Goal: Task Accomplishment & Management: Manage account settings

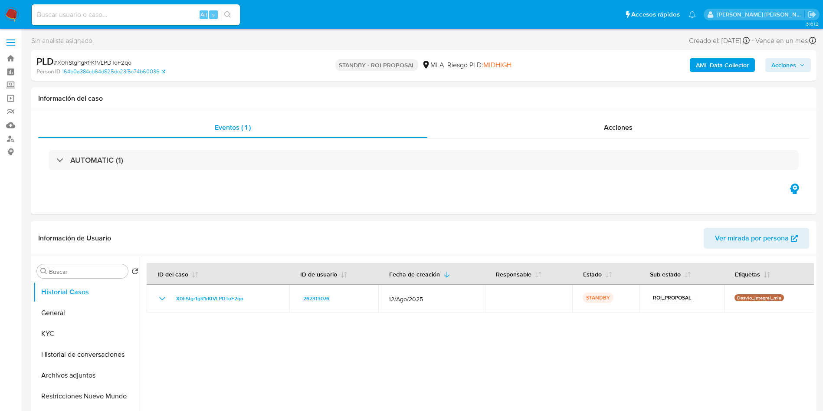
select select "10"
click at [127, 16] on input at bounding box center [136, 14] width 208 height 11
paste input "JJapAIdqbs9xCPoQNFcaTAwN"
type input "JJapAIdqbs9xCPoQNFcaTAwN"
click at [232, 9] on button "search-icon" at bounding box center [228, 15] width 18 height 12
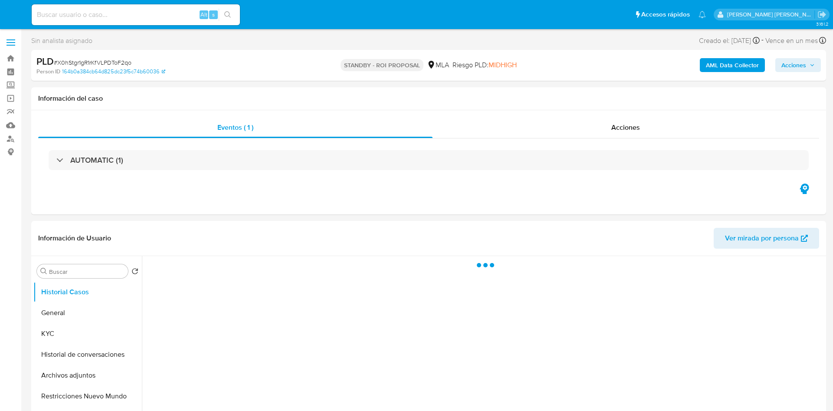
select select "10"
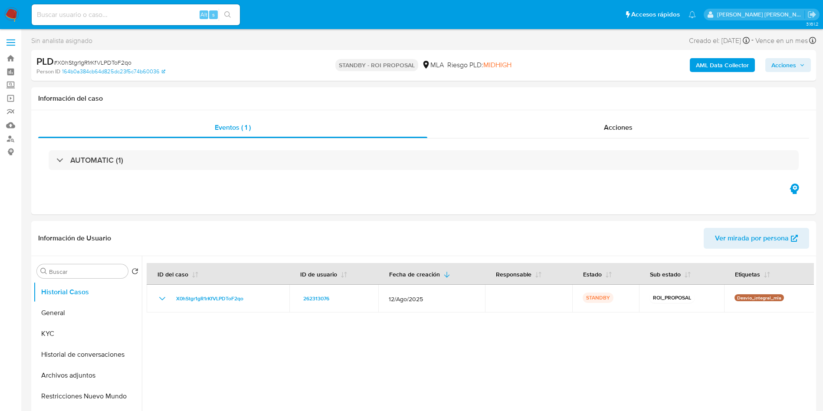
click at [91, 13] on input at bounding box center [136, 14] width 208 height 11
paste input "207115755"
click at [236, 11] on div "207115755 Alt s" at bounding box center [136, 15] width 208 height 24
type input "207115755"
click at [233, 12] on button "search-icon" at bounding box center [228, 15] width 18 height 12
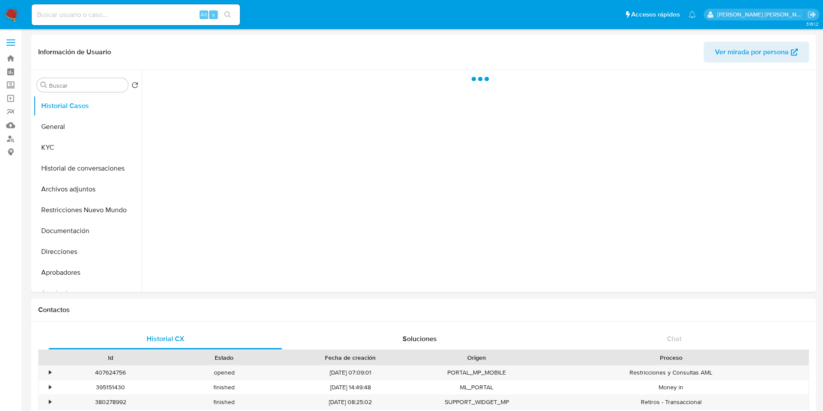
select select "10"
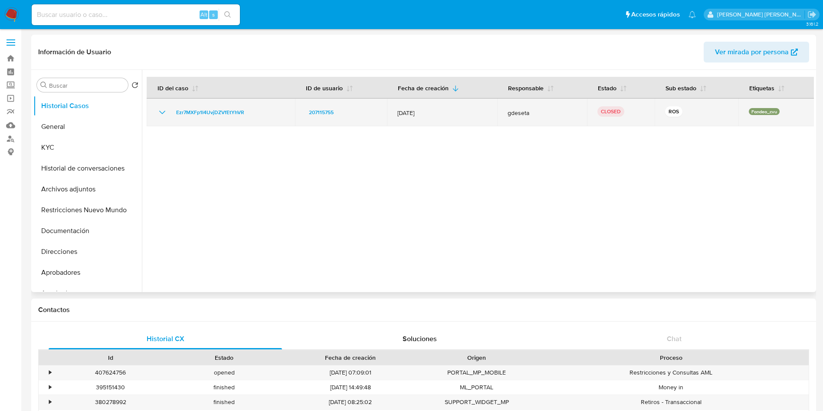
click at [162, 112] on icon "Mostrar/Ocultar" at bounding box center [162, 112] width 10 height 10
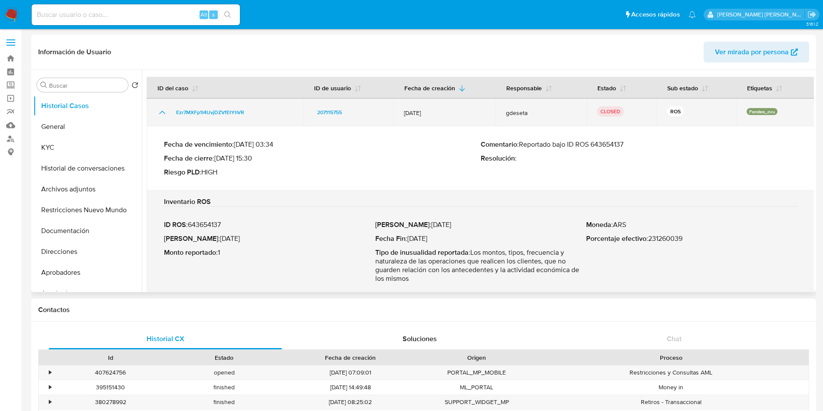
click at [162, 112] on icon "Mostrar/Ocultar" at bounding box center [162, 112] width 10 height 10
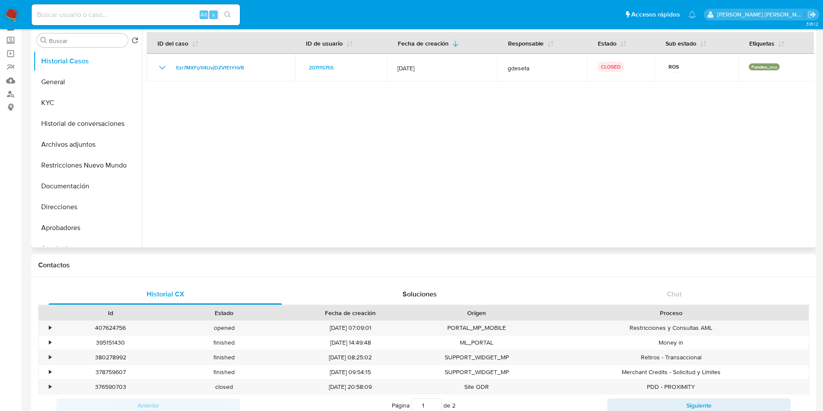
scroll to position [65, 0]
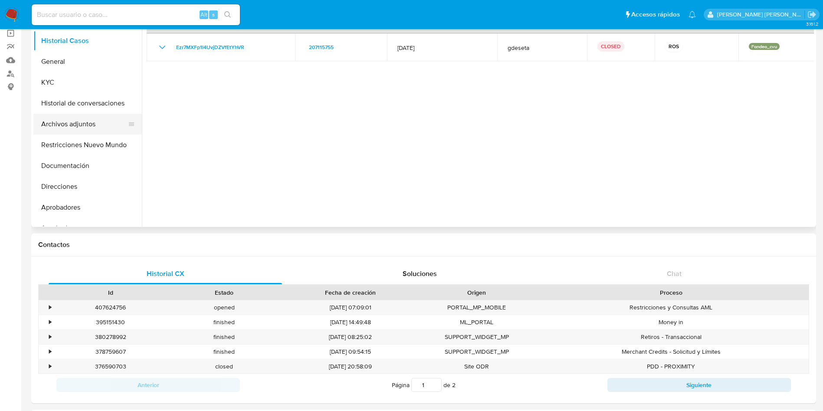
click at [86, 125] on button "Archivos adjuntos" at bounding box center [84, 124] width 102 height 21
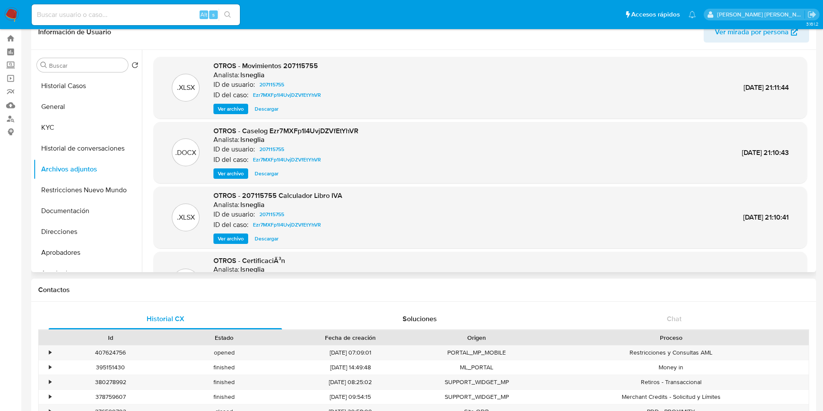
scroll to position [0, 0]
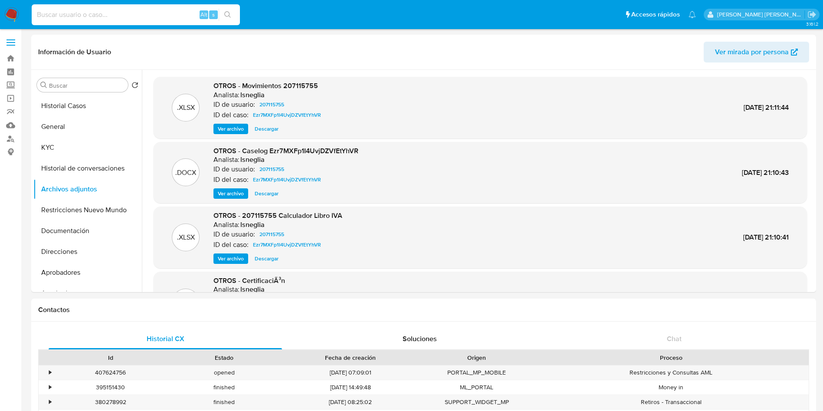
click at [105, 14] on input at bounding box center [136, 14] width 208 height 11
paste input "239288540"
type input "239288540"
click at [229, 9] on button "search-icon" at bounding box center [228, 15] width 18 height 12
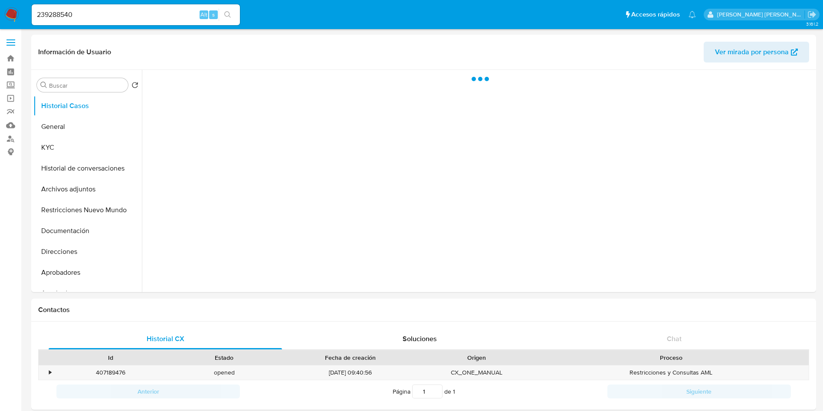
select select "10"
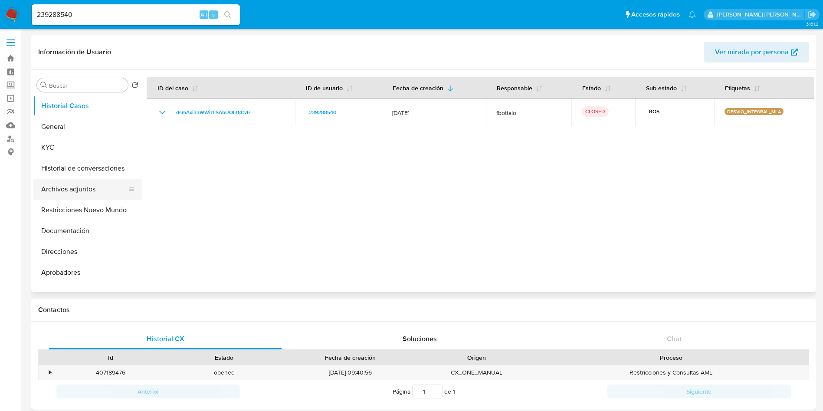
click at [71, 188] on button "Archivos adjuntos" at bounding box center [84, 189] width 102 height 21
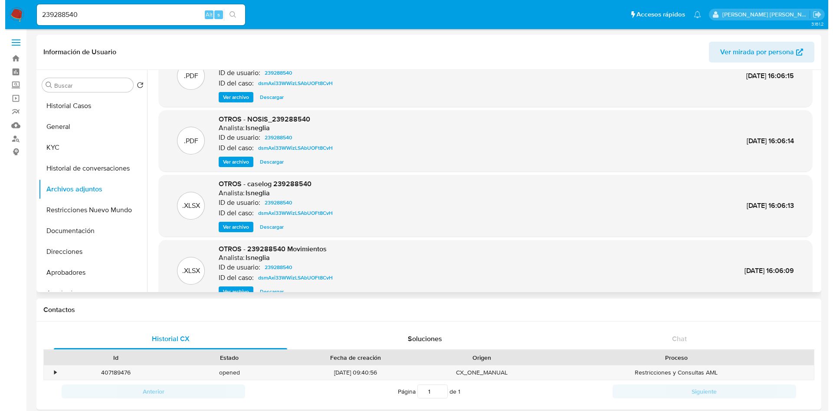
scroll to position [49, 0]
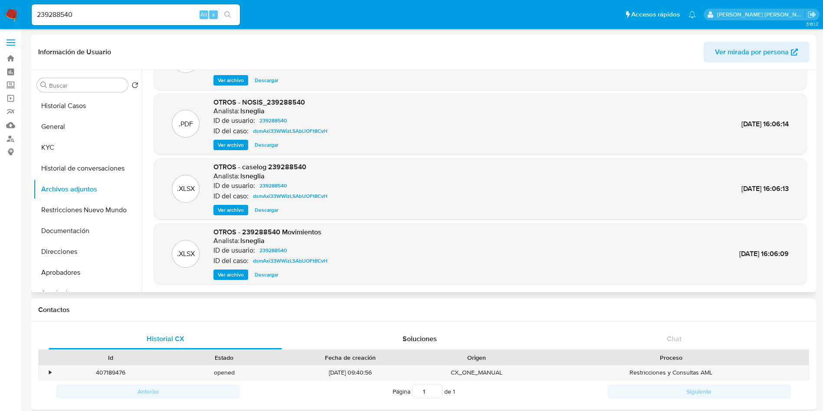
click at [236, 213] on span "Ver archivo" at bounding box center [231, 210] width 26 height 9
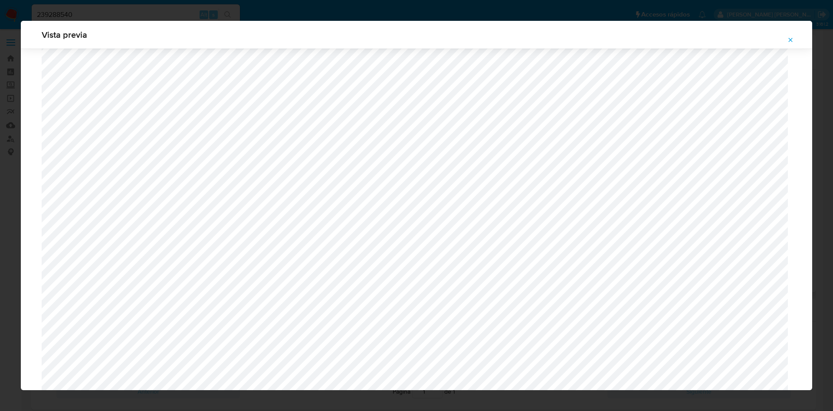
scroll to position [568, 0]
click at [781, 39] on button "Attachment preview" at bounding box center [790, 40] width 19 height 14
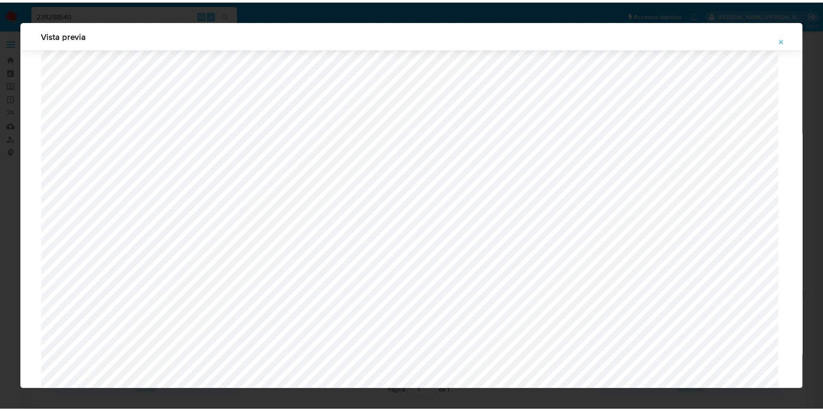
scroll to position [0, 0]
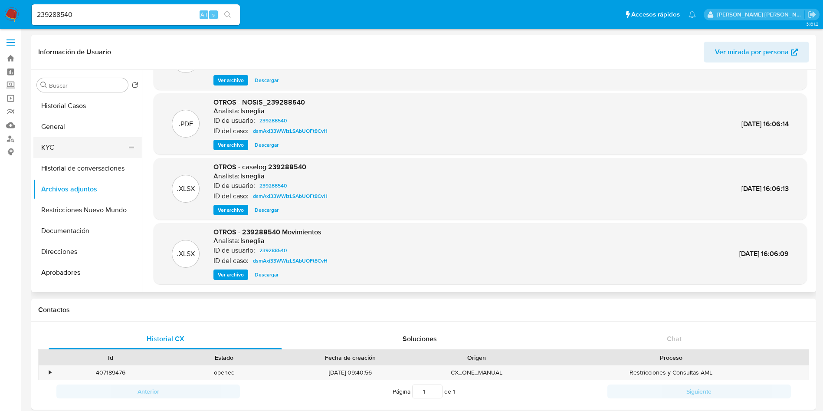
click at [52, 143] on button "KYC" at bounding box center [84, 147] width 102 height 21
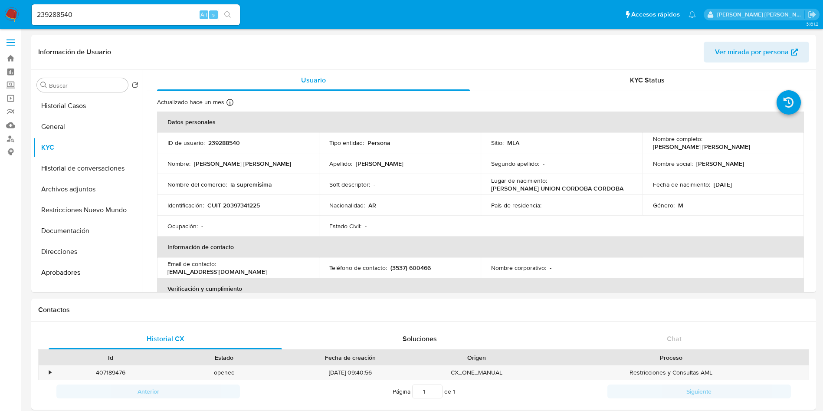
click at [245, 204] on p "CUIT 20397341225" at bounding box center [233, 205] width 52 height 8
copy p "20397341225"
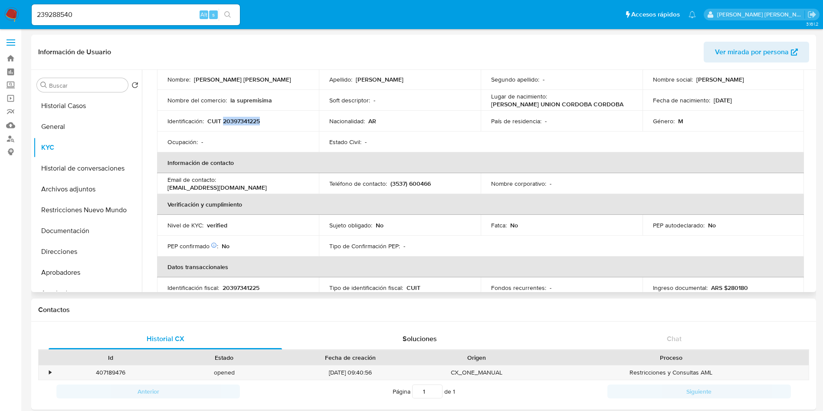
scroll to position [65, 0]
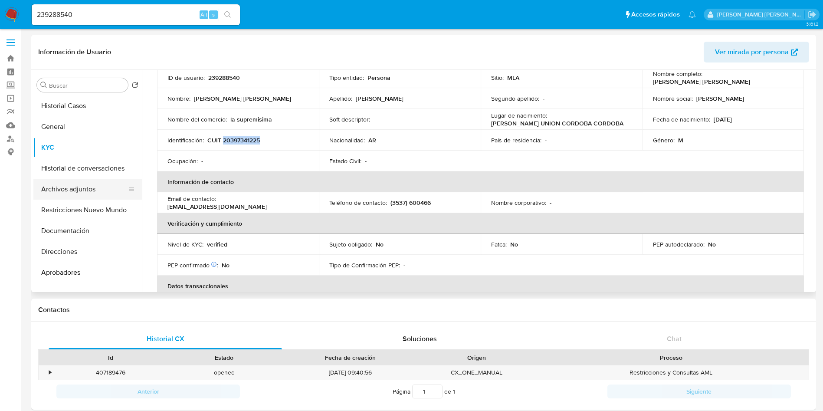
click at [87, 184] on button "Archivos adjuntos" at bounding box center [84, 189] width 102 height 21
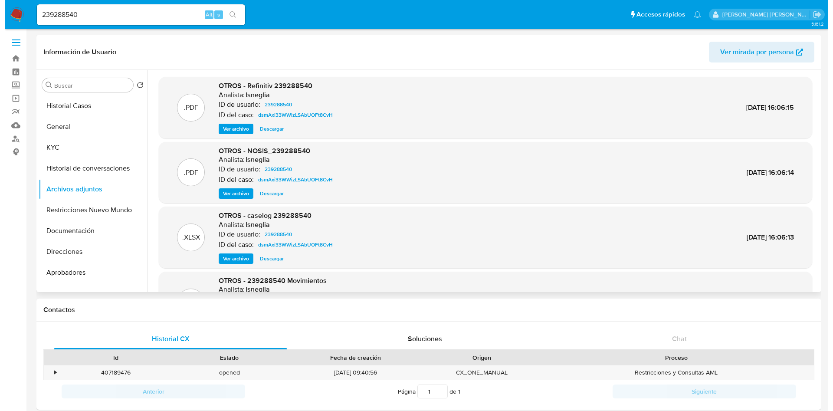
scroll to position [49, 0]
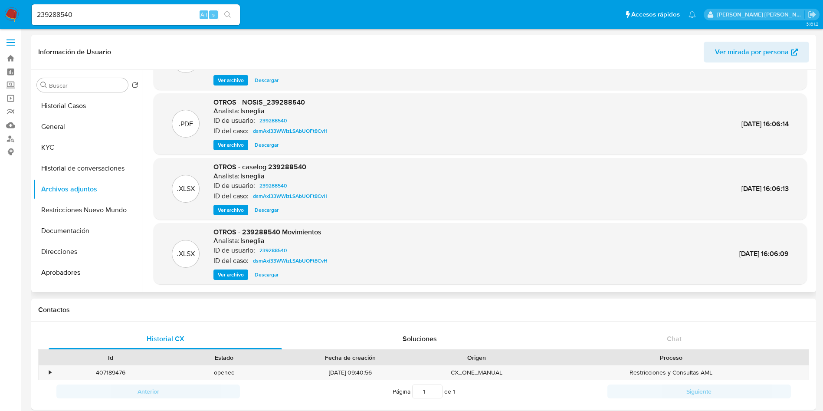
click at [235, 211] on span "Ver archivo" at bounding box center [231, 210] width 26 height 9
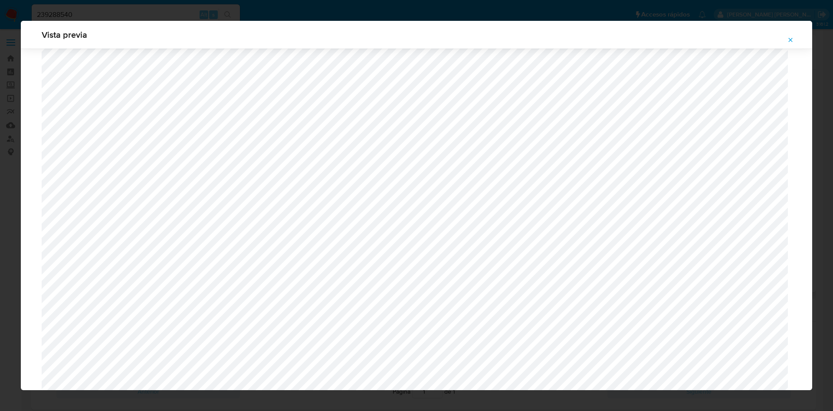
scroll to position [568, 0]
click at [789, 36] on span "Attachment preview" at bounding box center [790, 40] width 7 height 12
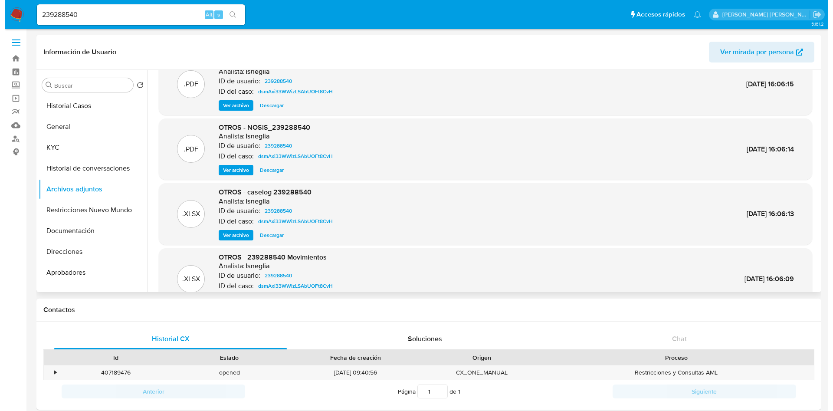
scroll to position [0, 0]
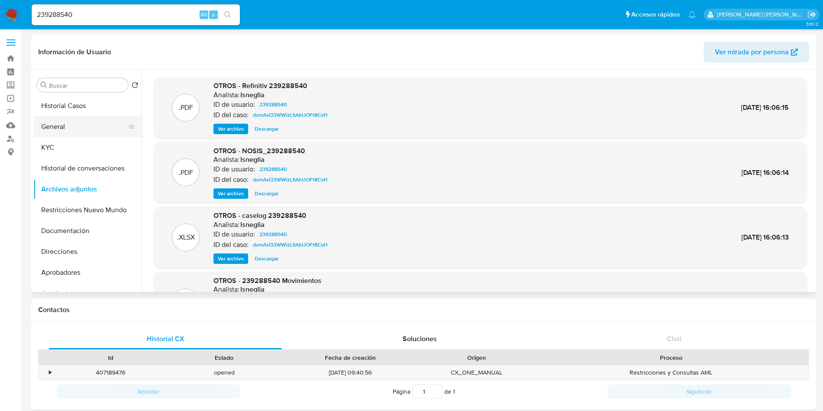
click at [81, 120] on button "General" at bounding box center [84, 126] width 102 height 21
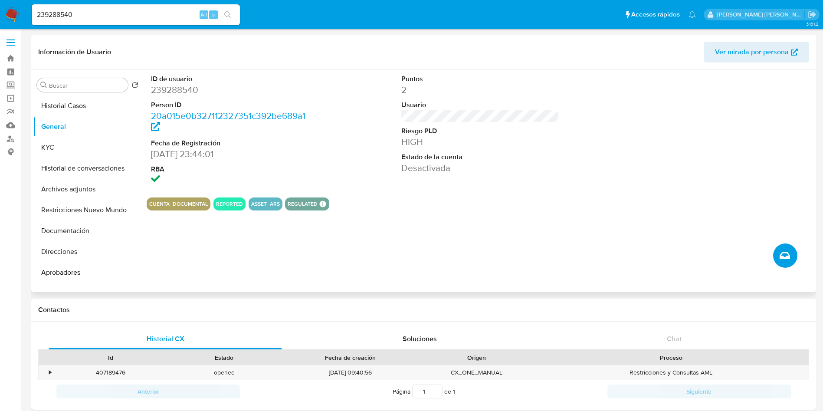
click at [781, 252] on icon "Crear caso manual" at bounding box center [785, 255] width 10 height 10
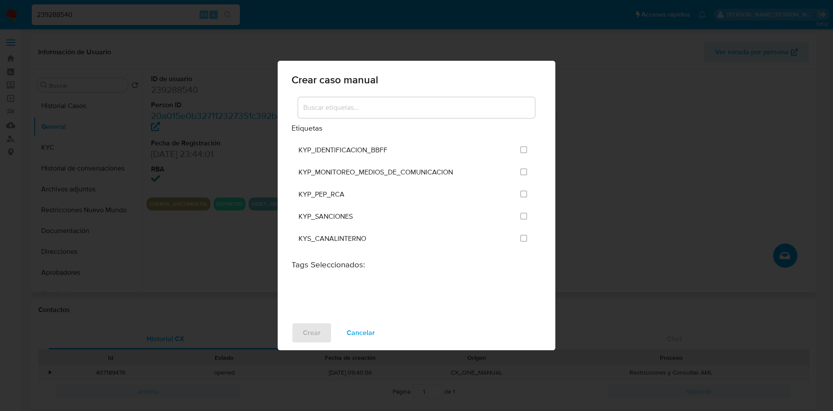
scroll to position [586, 0]
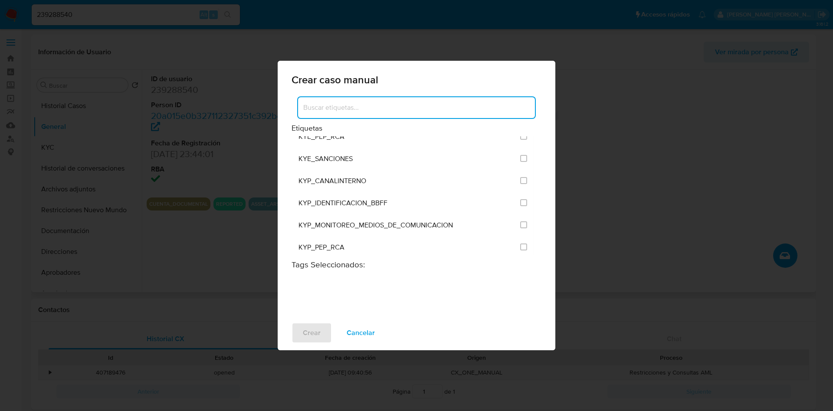
click at [342, 105] on input at bounding box center [416, 107] width 237 height 11
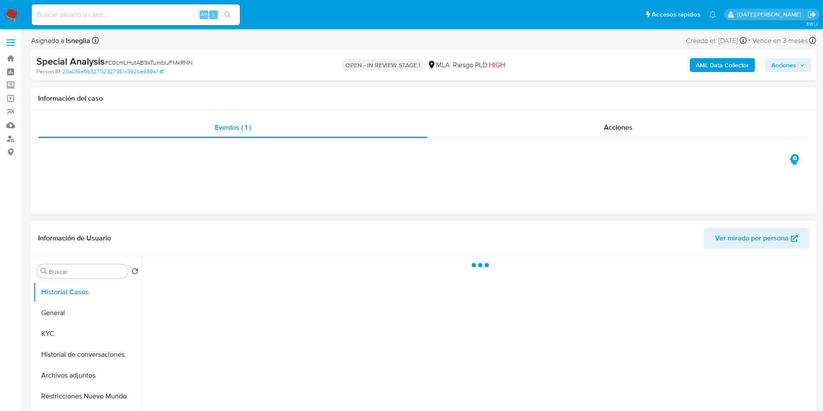
select select "10"
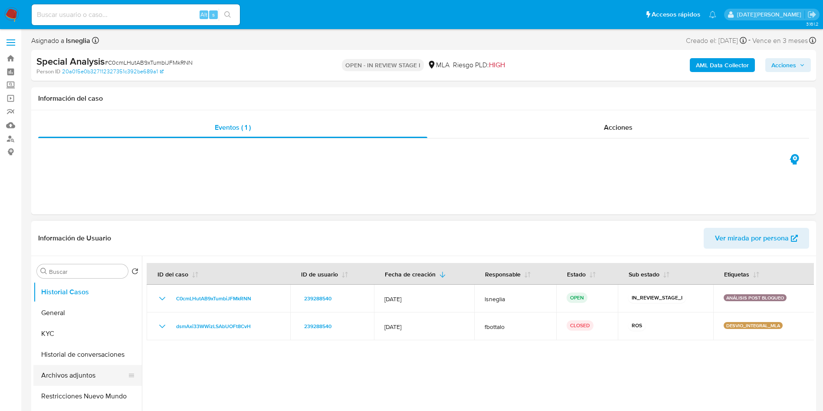
click at [92, 376] on button "Archivos adjuntos" at bounding box center [84, 375] width 102 height 21
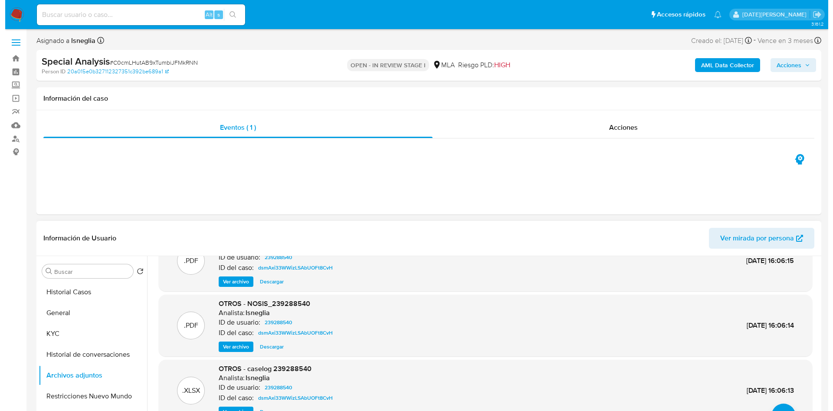
scroll to position [49, 0]
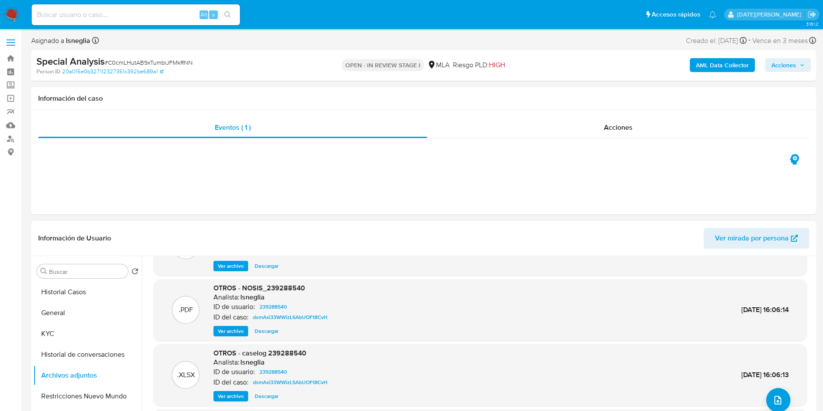
click at [236, 393] on span "Ver archivo" at bounding box center [231, 396] width 26 height 9
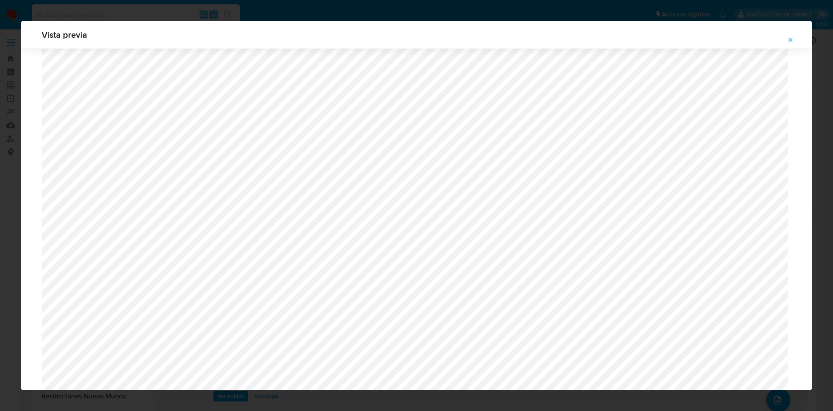
scroll to position [568, 0]
click at [792, 39] on icon "Attachment preview" at bounding box center [790, 39] width 7 height 7
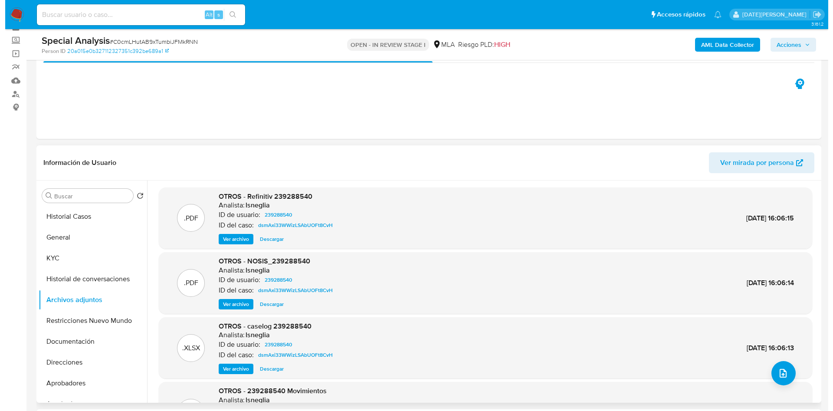
scroll to position [65, 0]
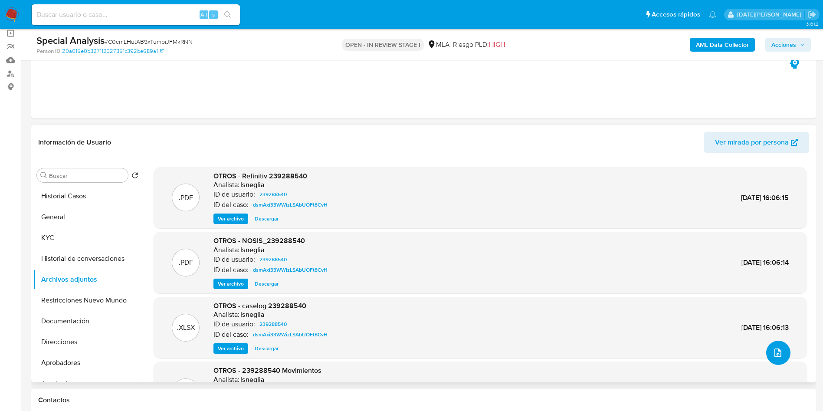
click at [775, 344] on button "upload-file" at bounding box center [778, 353] width 24 height 24
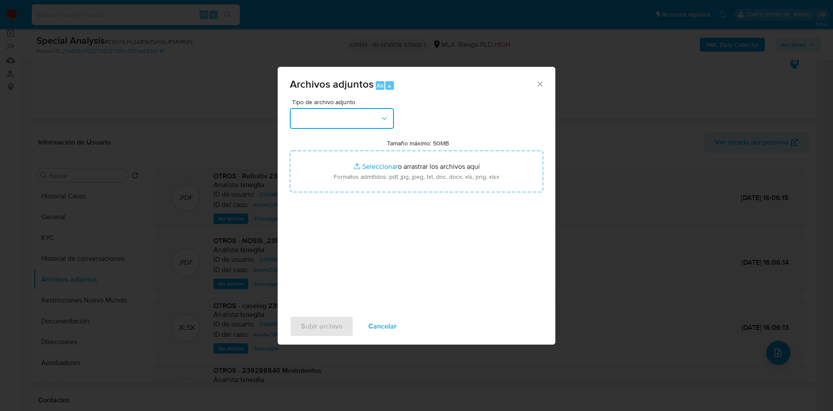
click at [360, 114] on button "button" at bounding box center [342, 118] width 104 height 21
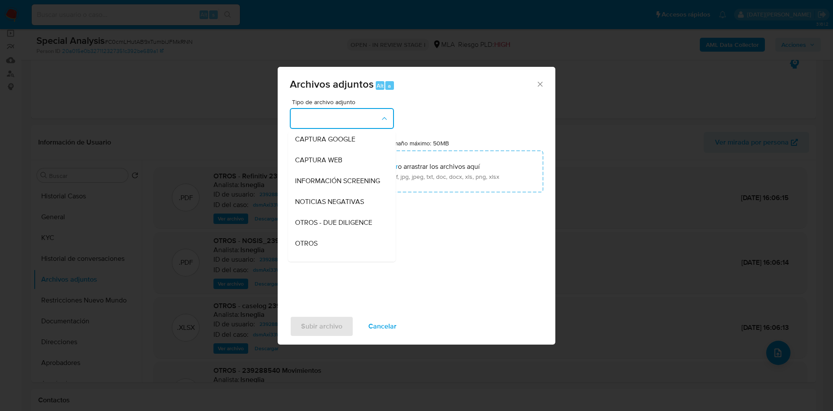
click at [328, 254] on div "OTROS" at bounding box center [339, 243] width 89 height 21
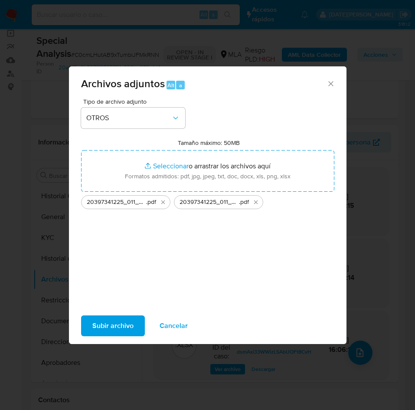
click at [118, 325] on span "Subir archivo" at bounding box center [112, 325] width 41 height 19
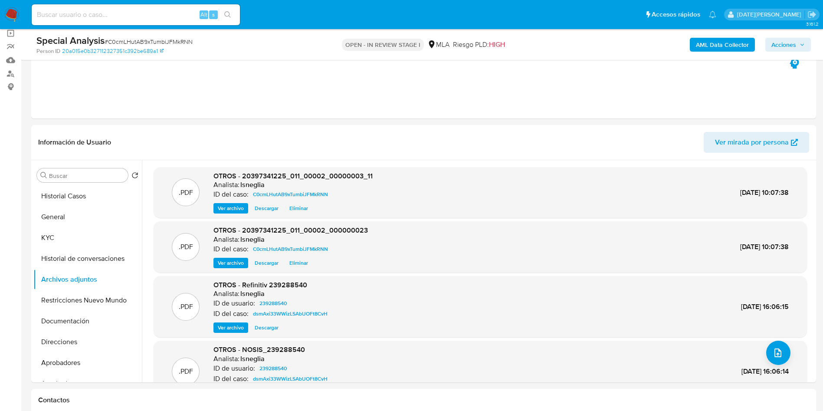
click at [799, 40] on span "Acciones" at bounding box center [787, 45] width 33 height 12
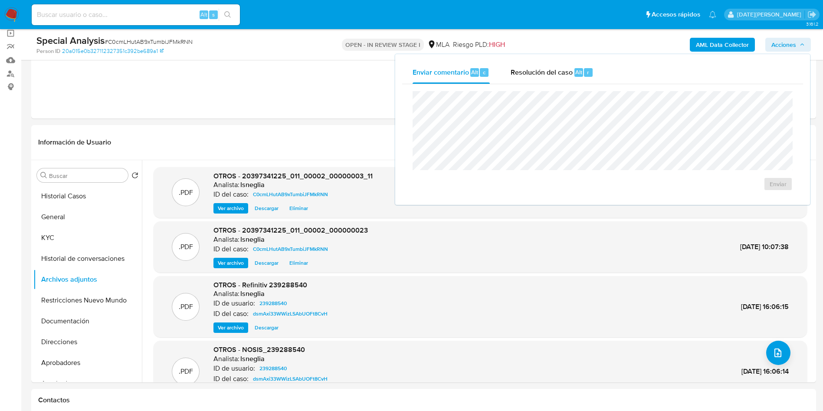
drag, startPoint x: 564, startPoint y: 78, endPoint x: 561, endPoint y: 85, distance: 8.3
click at [564, 77] on div "Resolución del caso Alt r" at bounding box center [552, 72] width 83 height 23
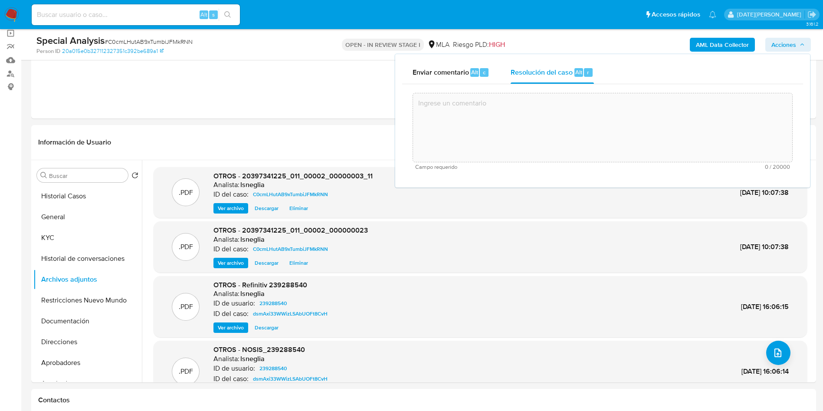
click at [521, 128] on textarea at bounding box center [602, 127] width 379 height 69
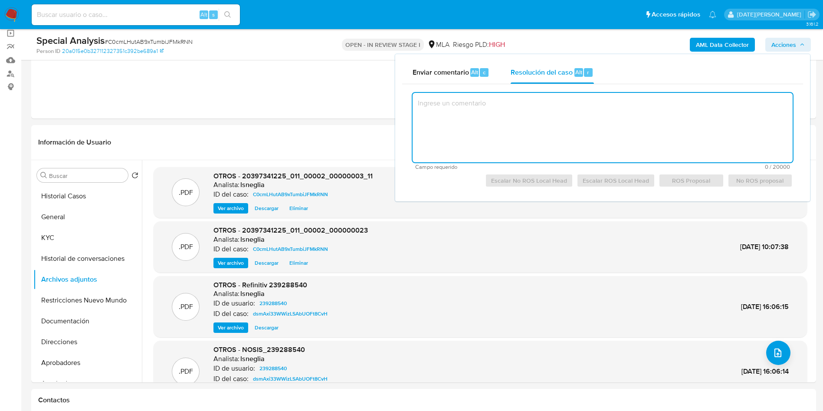
click at [540, 116] on textarea at bounding box center [603, 127] width 380 height 69
paste textarea "El usuario 239288540 registrado a nombre de Gino Juan Joel Barbero (CUIT 203973…"
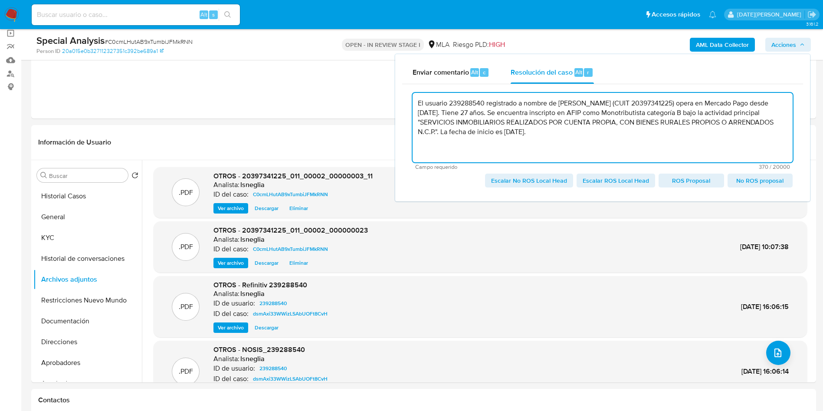
drag, startPoint x: 476, startPoint y: 111, endPoint x: 518, endPoint y: 110, distance: 42.1
click at [518, 110] on textarea "El usuario 239288540 registrado a nombre de Gino Juan Joel Barbero (CUIT 203973…" at bounding box center [603, 127] width 380 height 69
click at [668, 109] on textarea "El usuario 239288540 registrado a nombre de Gino Juan Joel Barbero (CUIT 203973…" at bounding box center [603, 127] width 380 height 69
click at [516, 142] on textarea "El usuario 239288540 registrado a nombre de Gino Juan Joel Barbero (CUIT 203973…" at bounding box center [603, 127] width 380 height 69
paste textarea "Actualmente arriendo inmuebles rurales... Y mis ingresos son aprox 20.000.000 a…"
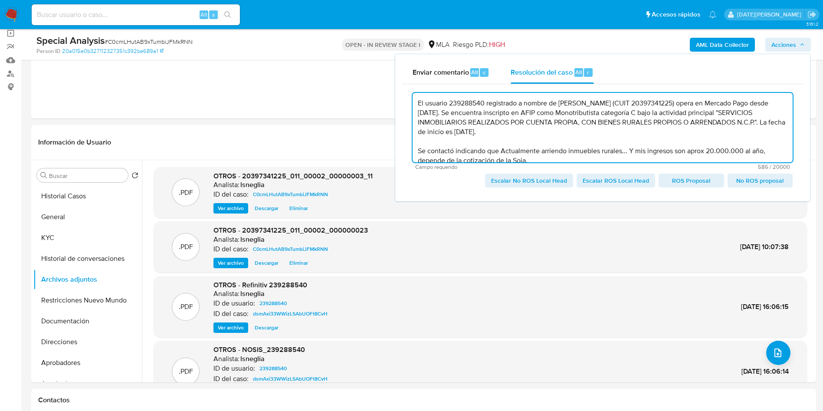
scroll to position [13, 0]
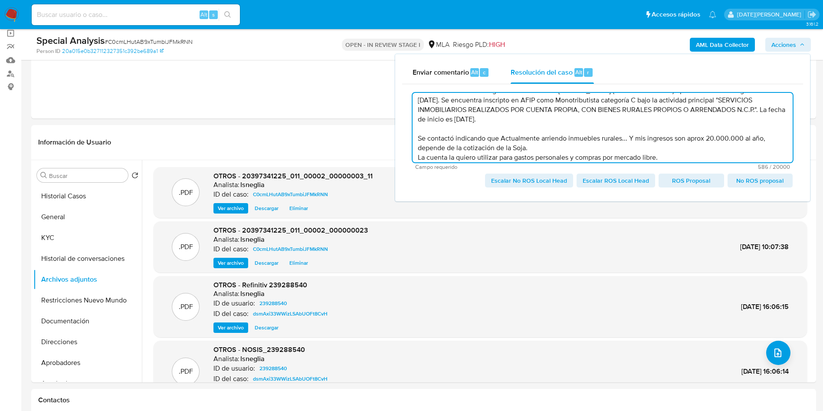
click at [510, 138] on textarea "El usuario 239288540 registrado a nombre de Gino Juan Joel Barbero (CUIT 203973…" at bounding box center [603, 127] width 380 height 69
click at [565, 138] on textarea "El usuario 239288540 registrado a nombre de Gino Juan Joel Barbero (CUIT 203973…" at bounding box center [603, 127] width 380 height 69
click at [636, 138] on textarea "El usuario 239288540 registrado a nombre de Gino Juan Joel Barbero (CUIT 203973…" at bounding box center [603, 127] width 380 height 69
click at [636, 137] on textarea "El usuario 239288540 registrado a nombre de Gino Juan Joel Barbero (CUIT 203973…" at bounding box center [603, 127] width 380 height 69
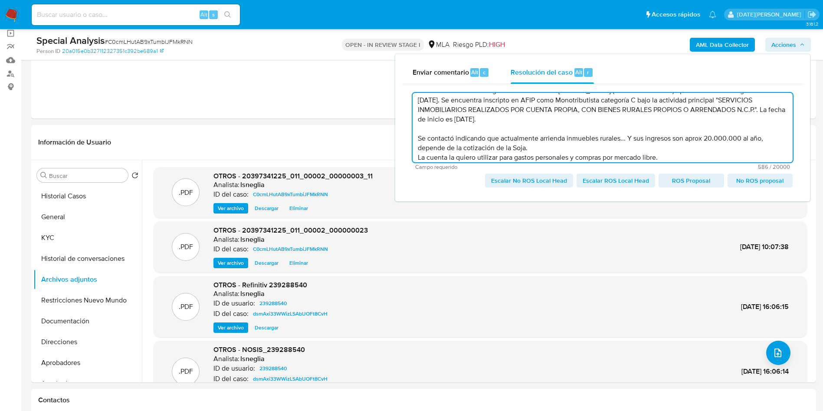
click at [537, 148] on textarea "El usuario 239288540 registrado a nombre de Gino Juan Joel Barbero (CUIT 203973…" at bounding box center [603, 127] width 380 height 69
click at [419, 157] on textarea "El usuario 239288540 registrado a nombre de Gino Juan Joel Barbero (CUIT 203973…" at bounding box center [603, 127] width 380 height 69
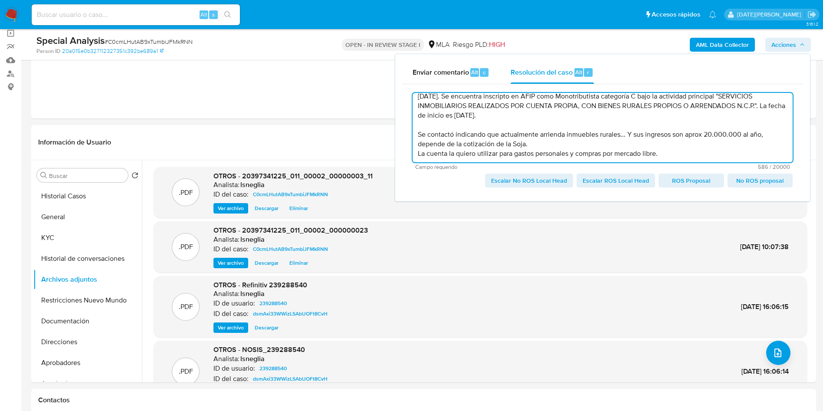
scroll to position [18, 0]
drag, startPoint x: 664, startPoint y: 154, endPoint x: 415, endPoint y: 154, distance: 249.0
click at [415, 154] on textarea "El usuario 239288540 registrado a nombre de Gino Juan Joel Barbero (CUIT 203973…" at bounding box center [603, 127] width 380 height 69
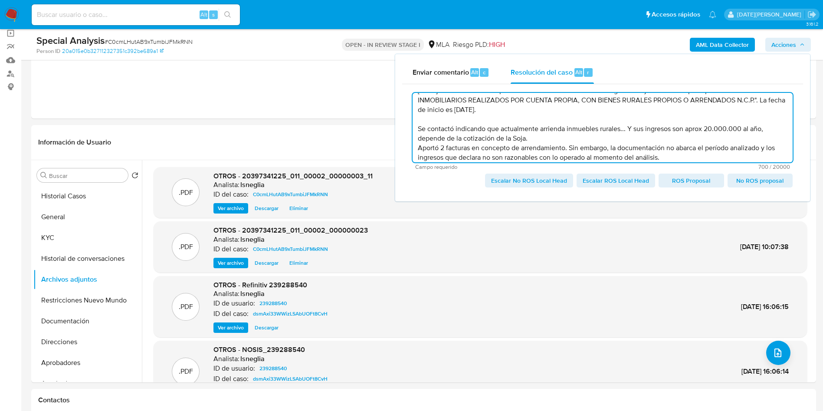
scroll to position [28, 0]
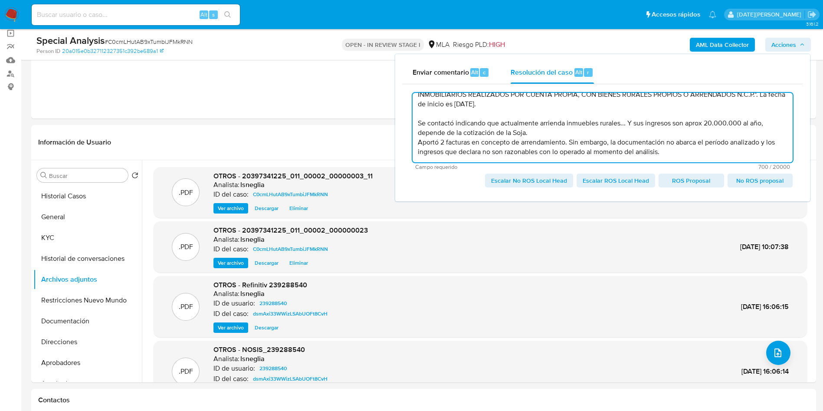
drag, startPoint x: 590, startPoint y: 157, endPoint x: 665, endPoint y: 154, distance: 74.7
click at [665, 154] on textarea "El usuario 239288540 registrado a nombre de Gino Juan Joel Barbero (CUIT 203973…" at bounding box center [603, 127] width 380 height 69
drag, startPoint x: 626, startPoint y: 124, endPoint x: 635, endPoint y: 112, distance: 14.9
click at [627, 124] on textarea "El usuario 239288540 registrado a nombre de Gino Juan Joel Barbero (CUIT 203973…" at bounding box center [603, 127] width 380 height 69
click at [576, 128] on textarea "El usuario 239288540 registrado a nombre de Gino Juan Joel Barbero (CUIT 203973…" at bounding box center [603, 127] width 380 height 69
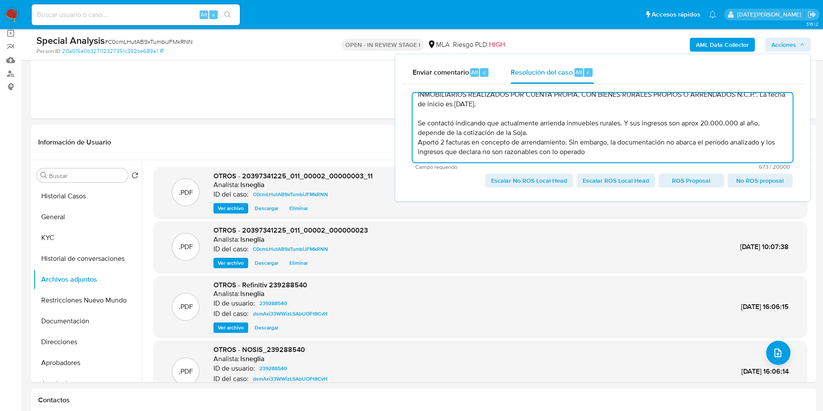
click at [600, 150] on textarea "El usuario 239288540 registrado a nombre de Gino Juan Joel Barbero (CUIT 203973…" at bounding box center [603, 127] width 380 height 69
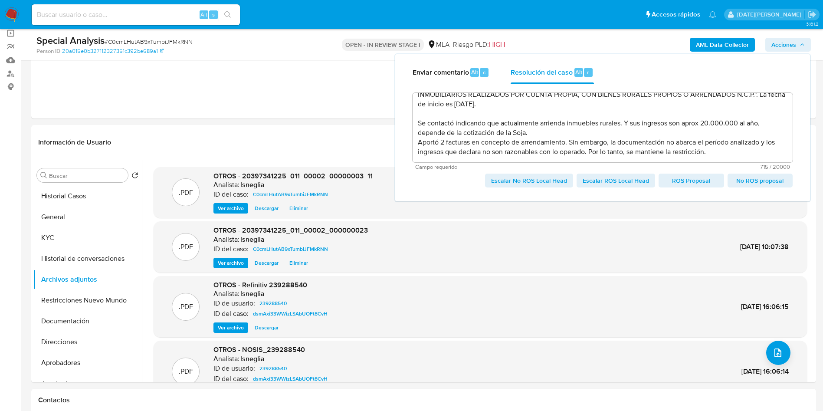
click at [515, 182] on span "Escalar No ROS Local Head" at bounding box center [529, 180] width 76 height 12
type textarea "El usuario 239288540 registrado a nombre de Gino Juan Joel Barbero (CUIT 203973…"
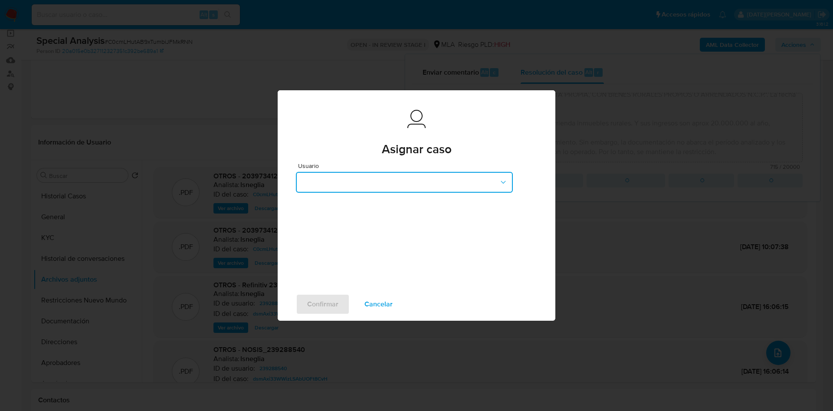
click at [415, 190] on button "button" at bounding box center [404, 182] width 217 height 21
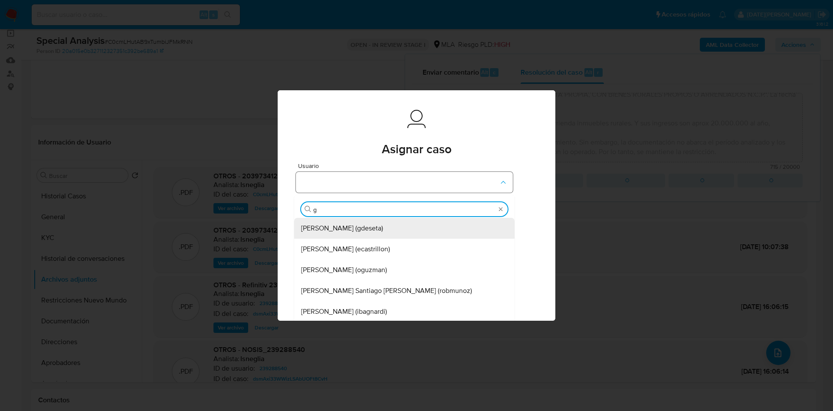
type input "gu"
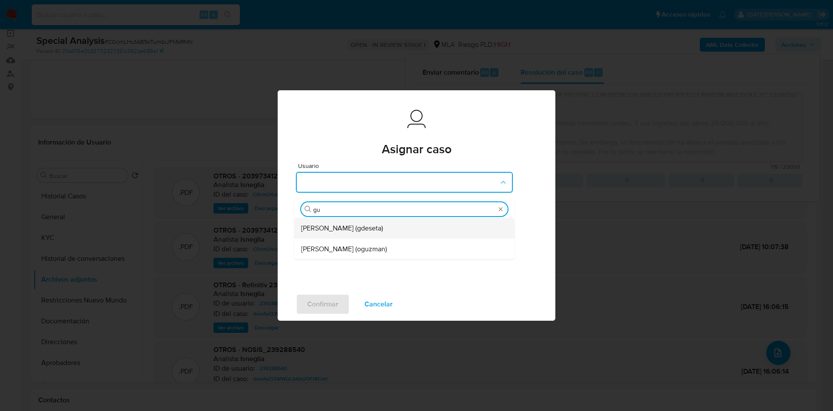
click at [363, 225] on span "Gustavo Andres De Seta (gdeseta)" at bounding box center [342, 228] width 82 height 9
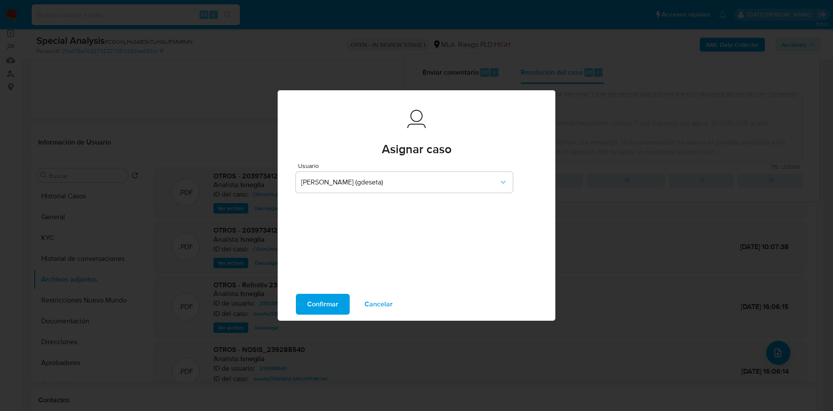
click at [333, 299] on span "Confirmar" at bounding box center [322, 304] width 31 height 19
type textarea "El usuario 239288540 registrado a nombre de Gino Juan Joel Barbero (CUIT 203973…"
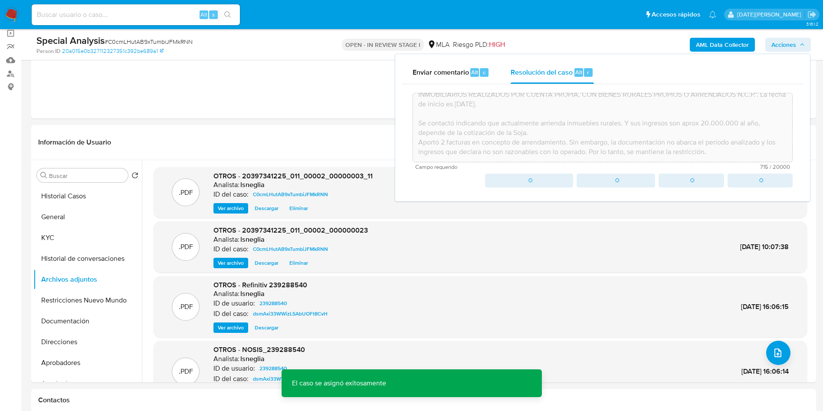
click at [130, 13] on input at bounding box center [136, 14] width 208 height 11
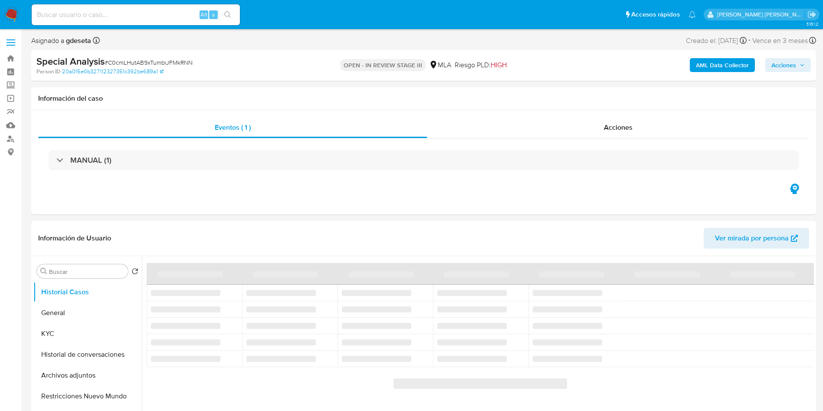
select select "10"
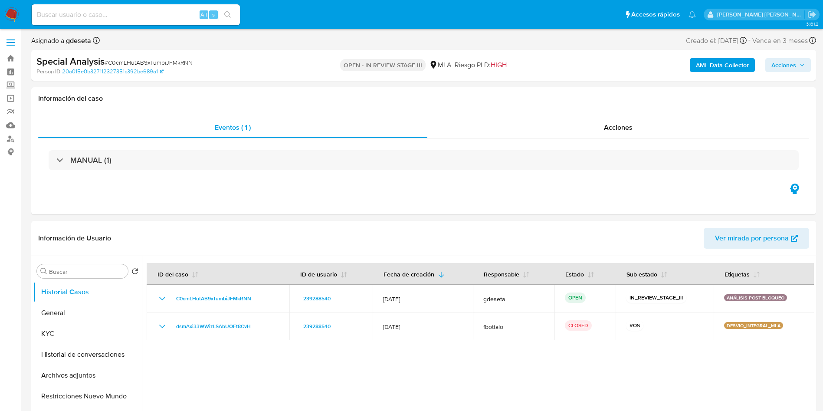
click at [160, 11] on input at bounding box center [136, 14] width 208 height 11
paste input "2718544643"
type input "2718544643"
click at [226, 7] on div "2718544643 Alt s" at bounding box center [136, 14] width 208 height 21
click at [231, 14] on icon "search-icon" at bounding box center [227, 14] width 7 height 7
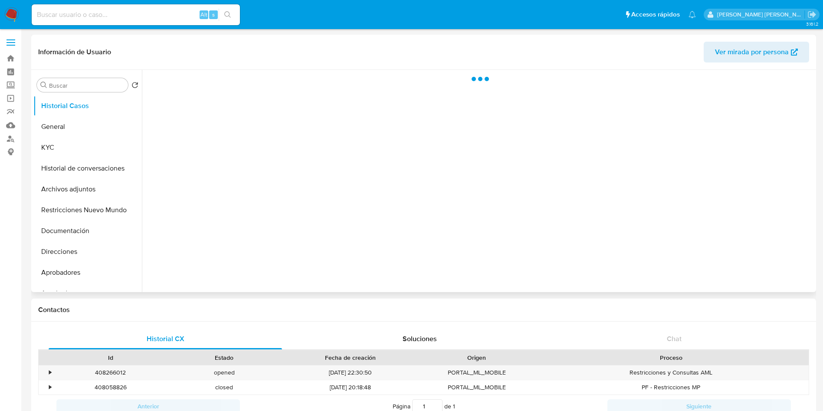
select select "10"
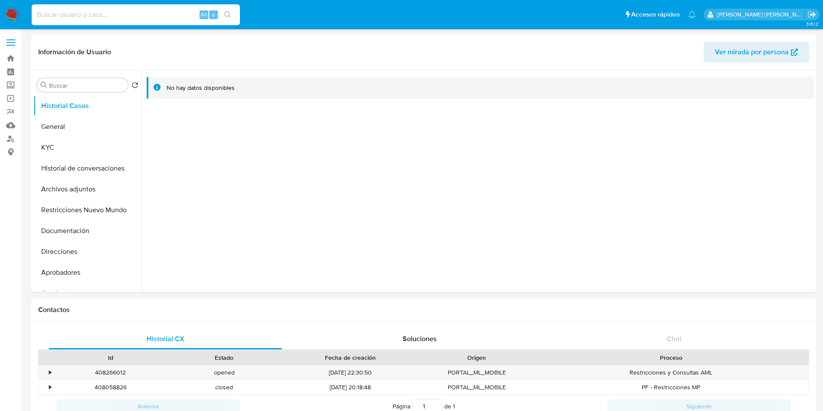
click at [118, 14] on input at bounding box center [136, 14] width 208 height 11
paste input "2718544643"
type input "2718544643"
click at [230, 14] on icon "search-icon" at bounding box center [227, 14] width 7 height 7
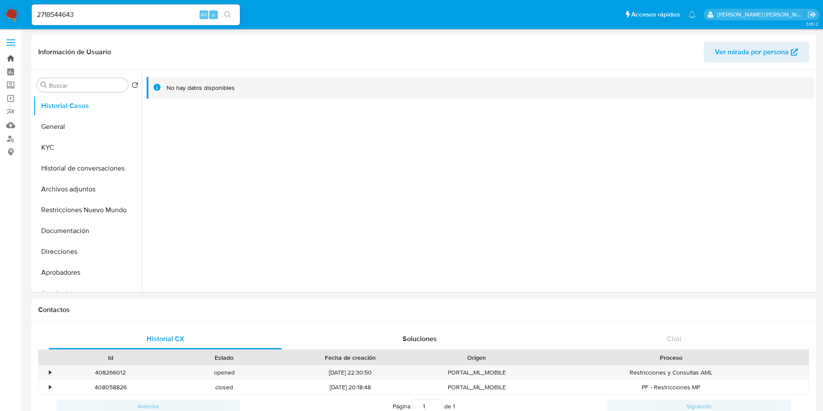
click at [13, 58] on link "Bandeja" at bounding box center [51, 58] width 103 height 13
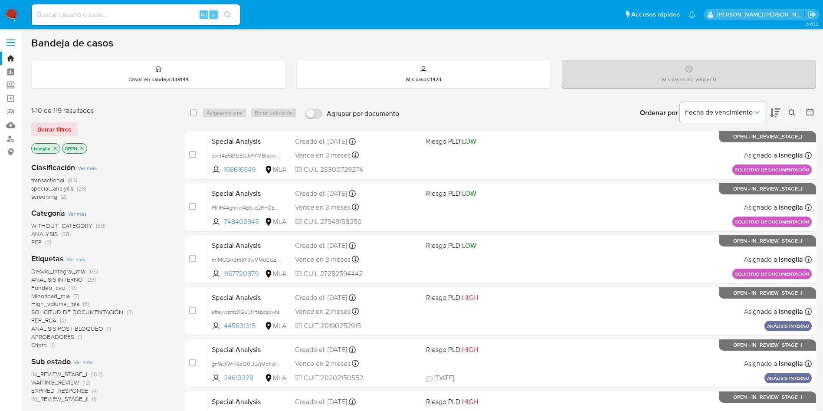
click at [791, 111] on icon at bounding box center [792, 112] width 7 height 7
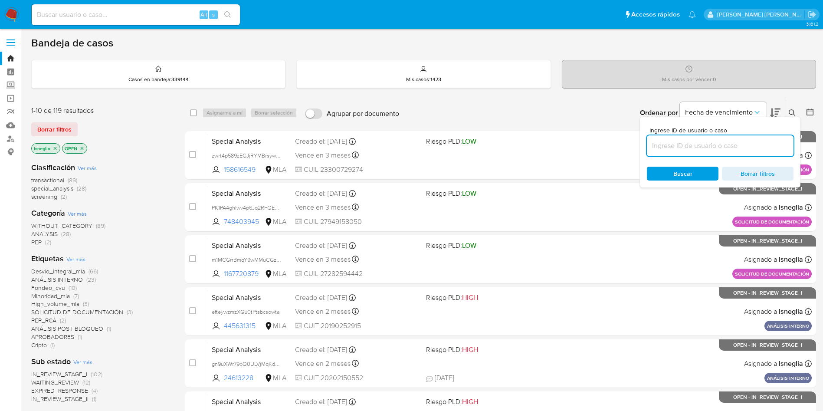
click at [667, 148] on input at bounding box center [720, 145] width 147 height 11
click at [85, 16] on input at bounding box center [136, 14] width 208 height 11
paste input "2718544643"
type input "2718544643"
click at [225, 13] on icon "search-icon" at bounding box center [227, 14] width 7 height 7
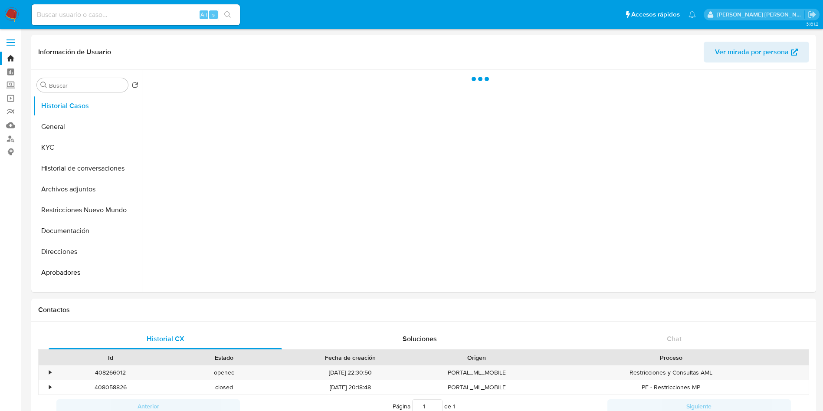
select select "10"
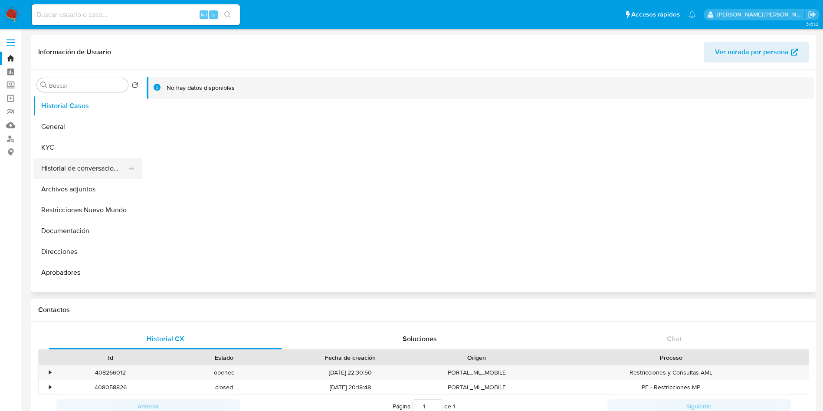
click at [85, 163] on button "Historial de conversaciones" at bounding box center [84, 168] width 102 height 21
click at [72, 119] on button "General" at bounding box center [84, 126] width 102 height 21
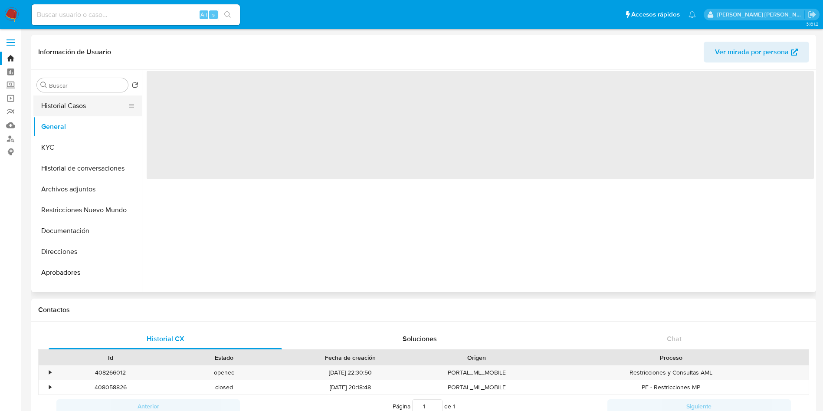
click at [78, 104] on button "Historial Casos" at bounding box center [84, 105] width 102 height 21
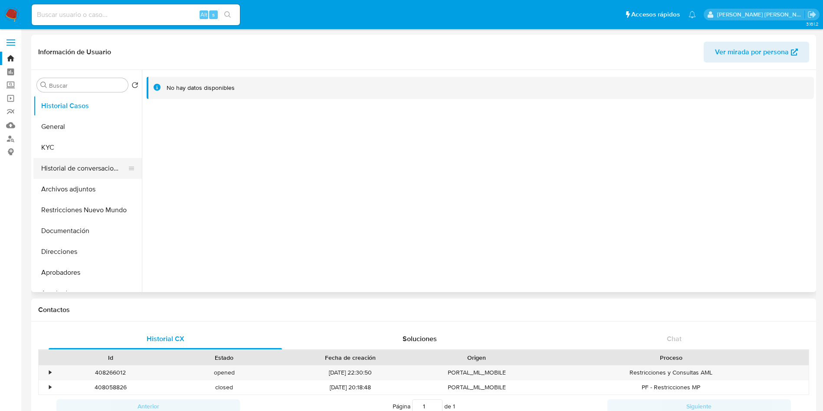
click at [76, 172] on button "Historial de conversaciones" at bounding box center [84, 168] width 102 height 21
click at [85, 208] on button "Restricciones Nuevo Mundo" at bounding box center [84, 210] width 102 height 21
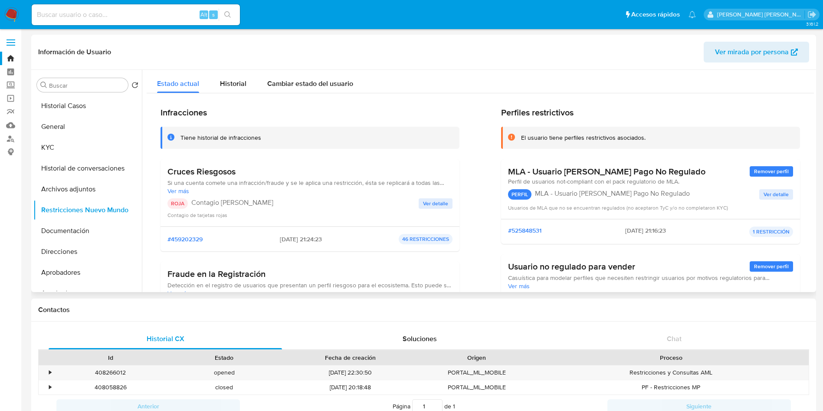
click at [440, 200] on span "Ver detalle" at bounding box center [435, 203] width 25 height 9
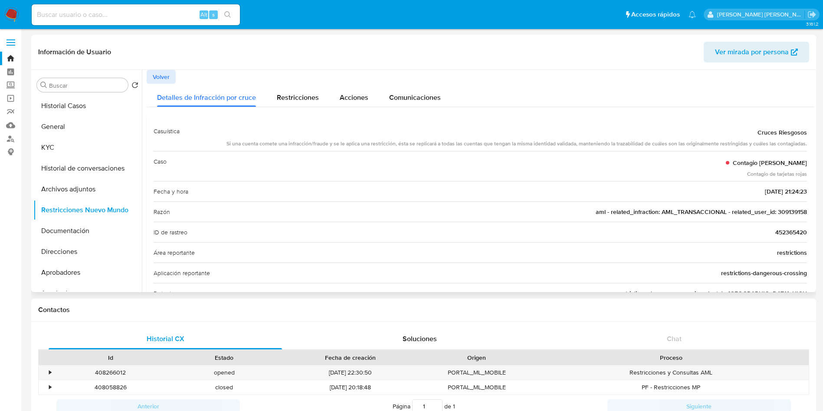
click at [779, 210] on span "aml - related_infraction: AML_TRANSACCIONAL - related_user_id: 309139158" at bounding box center [701, 211] width 211 height 9
click at [136, 9] on input at bounding box center [136, 14] width 208 height 11
paste input "309139158"
type input "309139158"
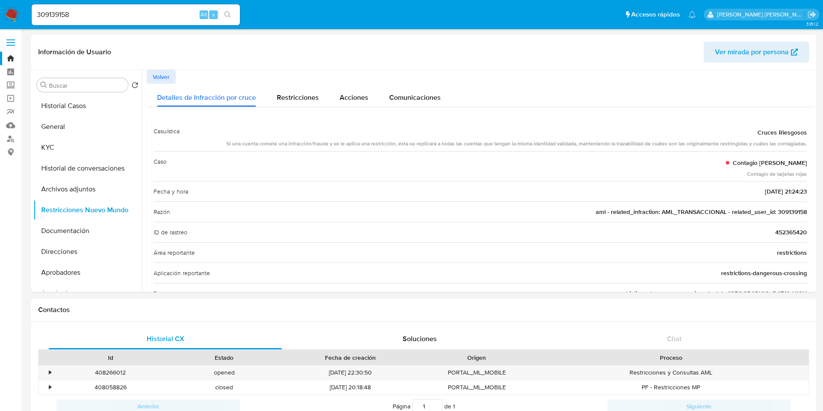
click at [232, 12] on button "search-icon" at bounding box center [228, 15] width 18 height 12
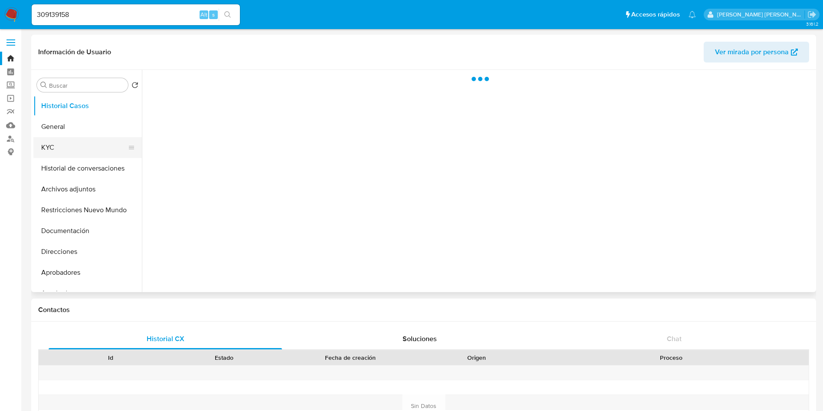
select select "10"
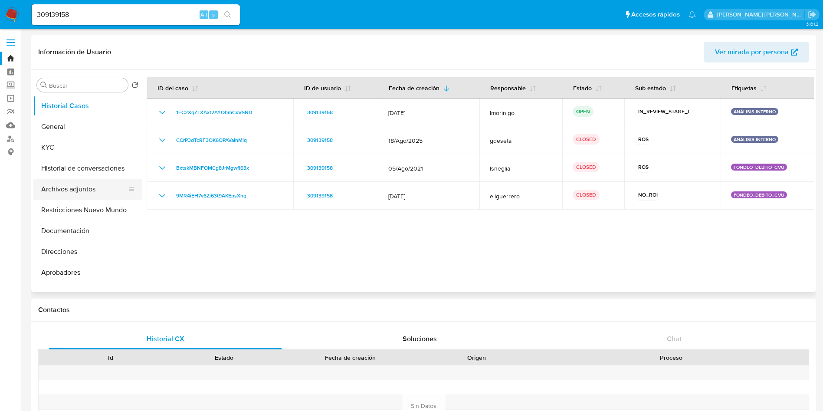
click at [78, 190] on button "Archivos adjuntos" at bounding box center [84, 189] width 102 height 21
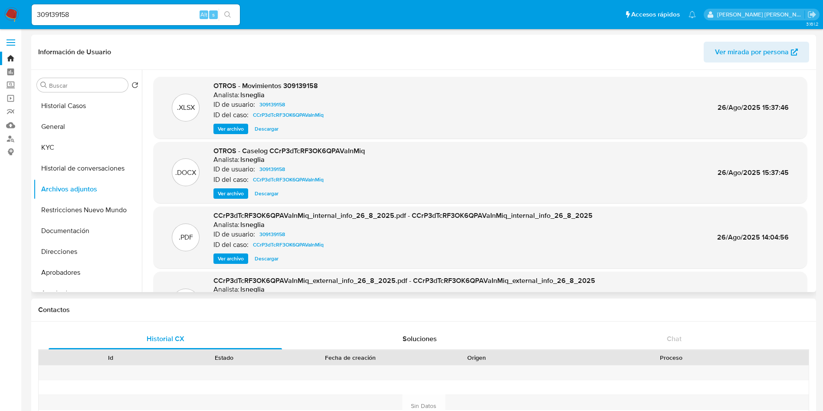
click at [234, 194] on span "Ver archivo" at bounding box center [231, 193] width 26 height 9
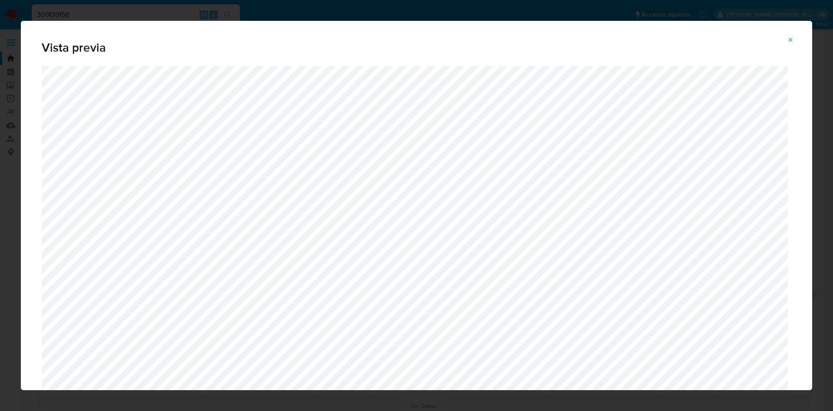
click at [788, 37] on icon "Attachment preview" at bounding box center [790, 39] width 7 height 7
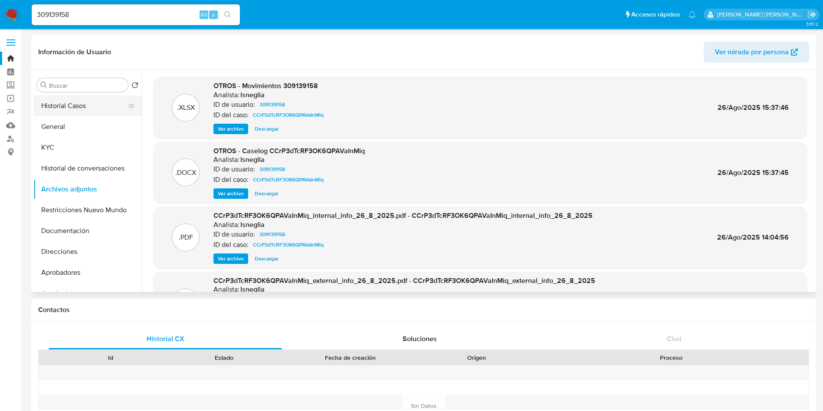
click at [104, 104] on button "Historial Casos" at bounding box center [84, 105] width 102 height 21
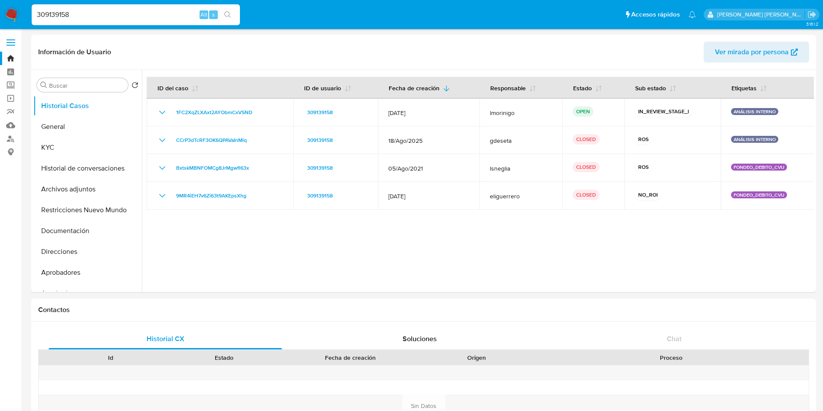
click at [117, 10] on input "309139158" at bounding box center [136, 14] width 208 height 11
paste input "JJapAIdqbs9xCPoQNFcaTAwN"
type input "JJapAIdqbs9xCPoQNFcaTAwN"
click at [228, 10] on button "search-icon" at bounding box center [228, 15] width 18 height 12
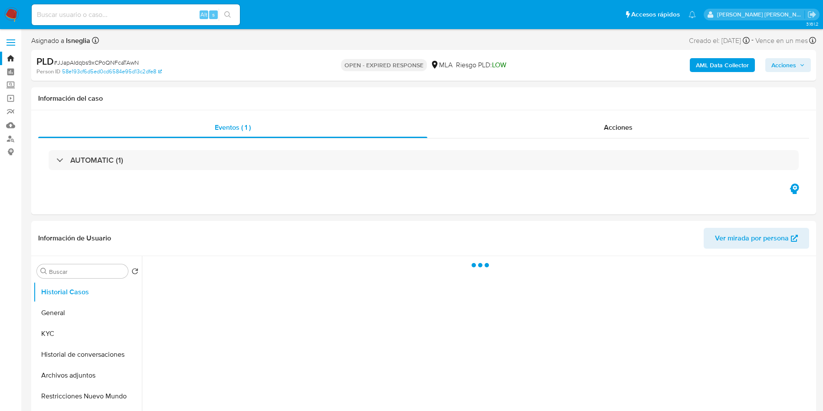
select select "10"
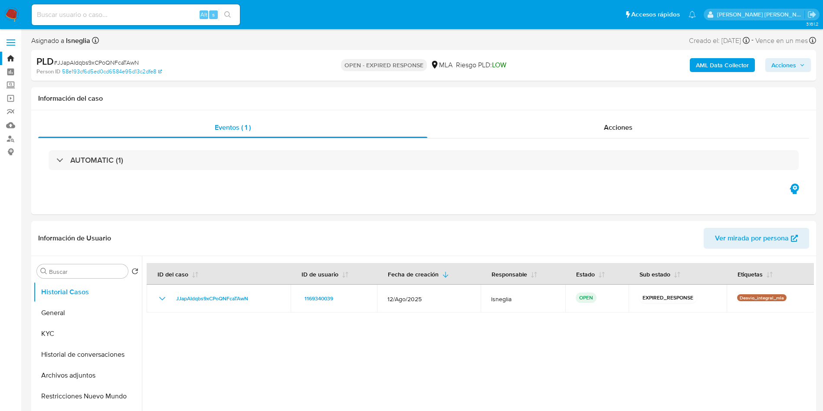
click at [117, 61] on span "# JJapAIdqbs9xCPoQNFcaTAwN" at bounding box center [96, 62] width 85 height 9
copy span "JJapAIdqbs9xCPoQNFcaTAwN"
click at [9, 14] on img at bounding box center [11, 14] width 15 height 15
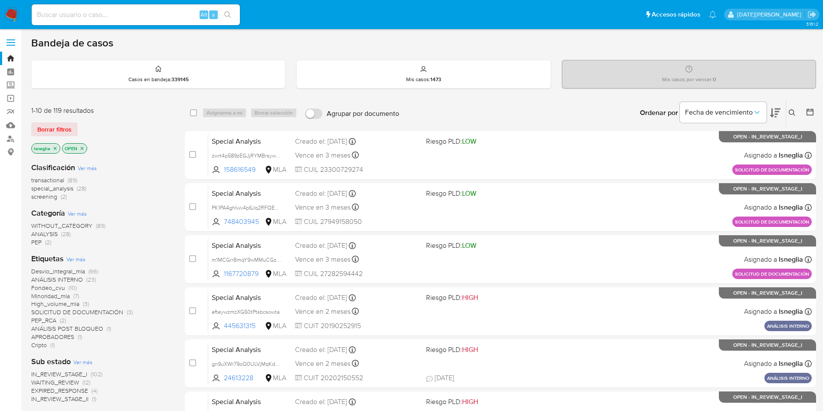
click at [793, 111] on icon at bounding box center [792, 112] width 7 height 7
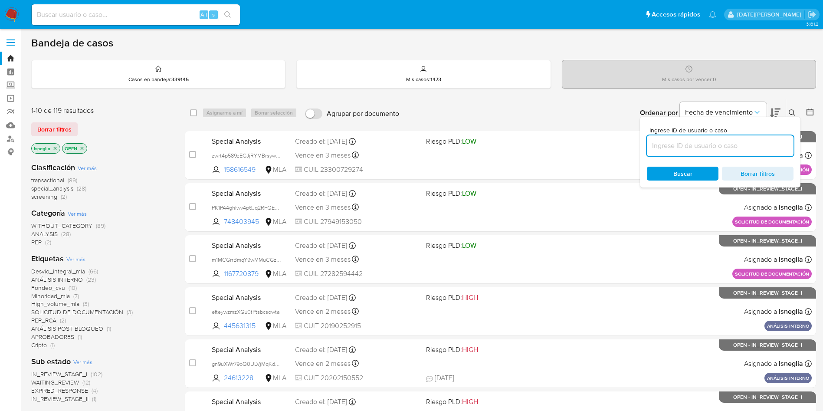
drag, startPoint x: 706, startPoint y: 141, endPoint x: 699, endPoint y: 148, distance: 9.5
click at [706, 141] on input at bounding box center [720, 145] width 147 height 11
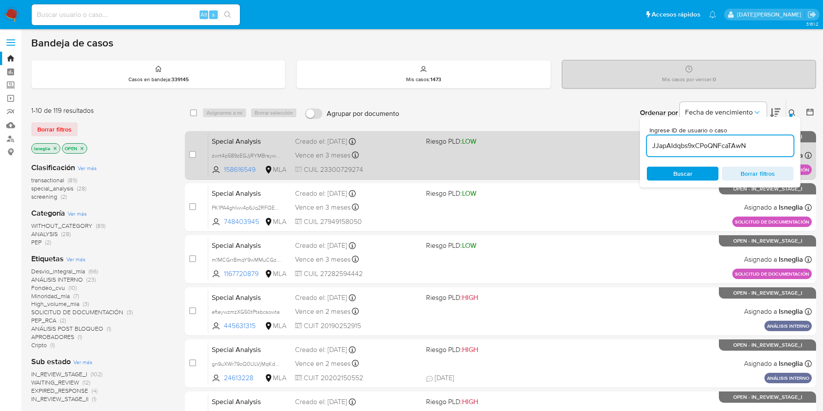
type input "JJapAIdqbs9xCPoQNFcaTAwN"
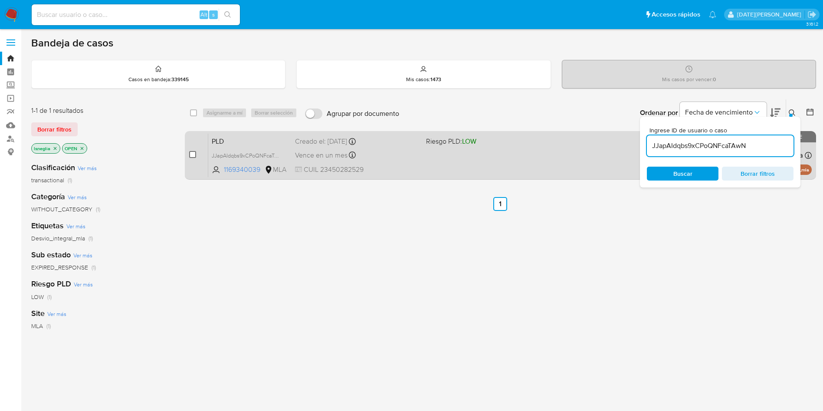
click at [193, 155] on input "checkbox" at bounding box center [192, 154] width 7 height 7
checkbox input "true"
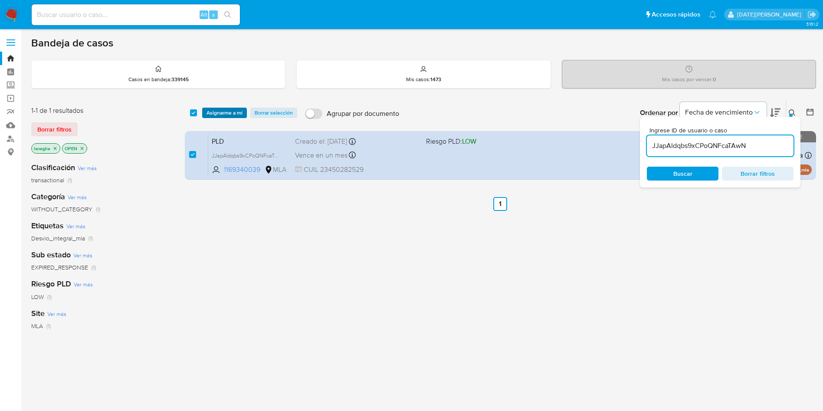
click at [228, 112] on span "Asignarme a mí" at bounding box center [225, 112] width 36 height 9
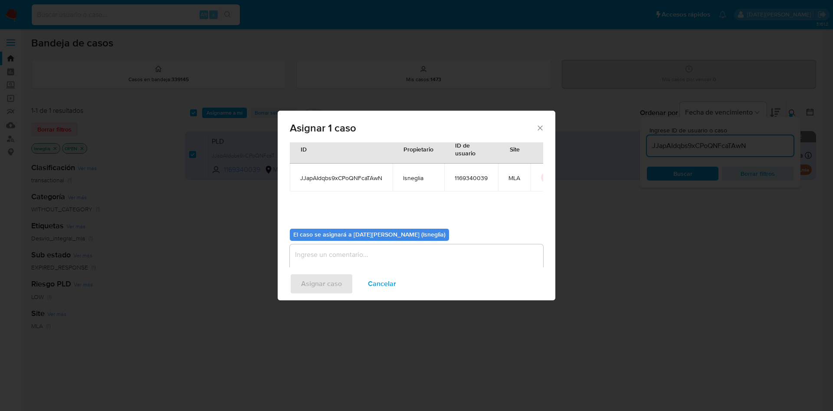
scroll to position [45, 0]
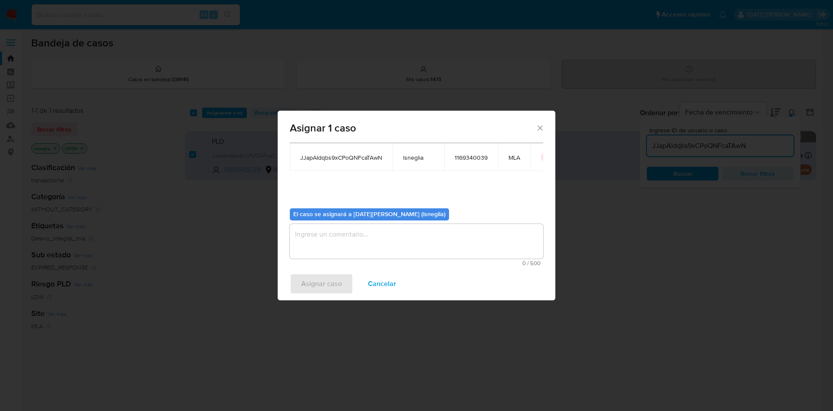
click at [328, 247] on textarea "assign-modal" at bounding box center [416, 241] width 253 height 35
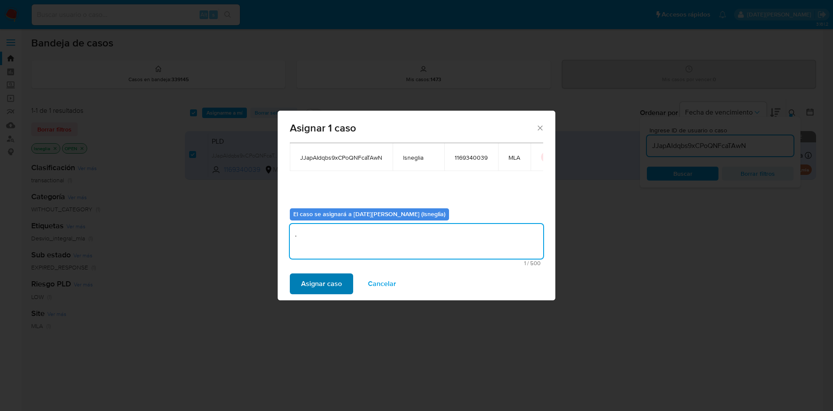
type textarea "."
click at [317, 283] on span "Asignar caso" at bounding box center [321, 283] width 41 height 19
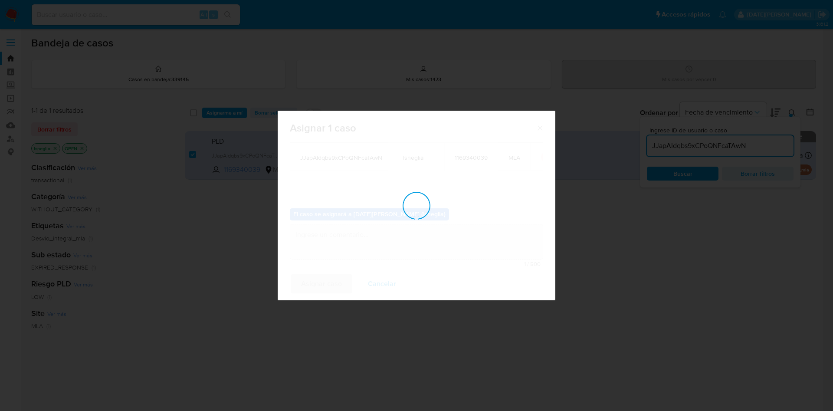
checkbox input "false"
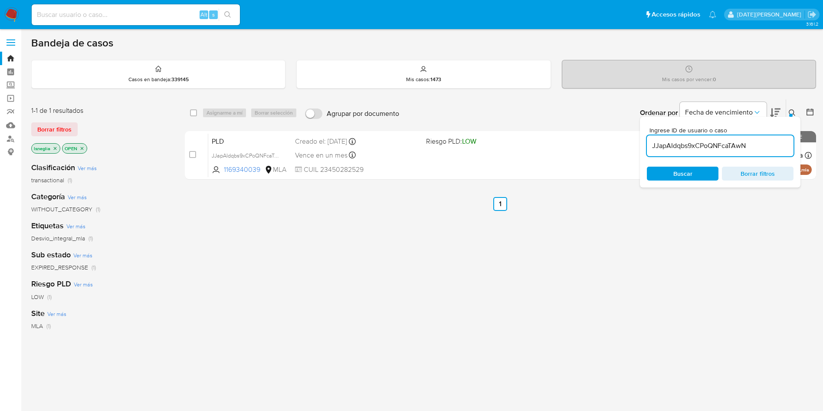
click at [795, 111] on icon at bounding box center [792, 112] width 7 height 7
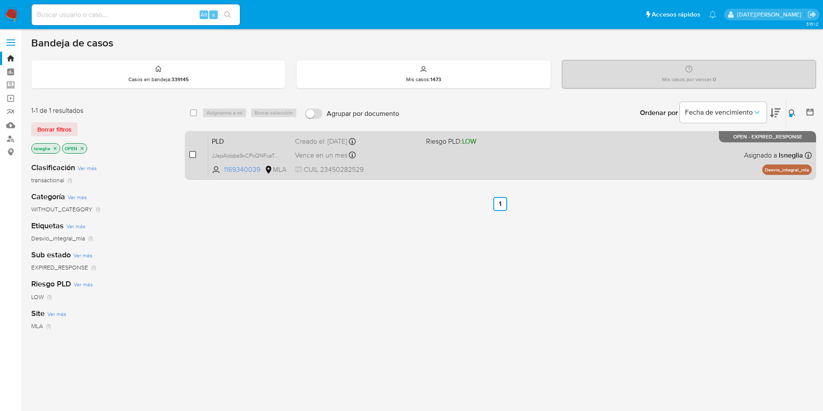
click at [192, 151] on input "checkbox" at bounding box center [192, 154] width 7 height 7
checkbox input "true"
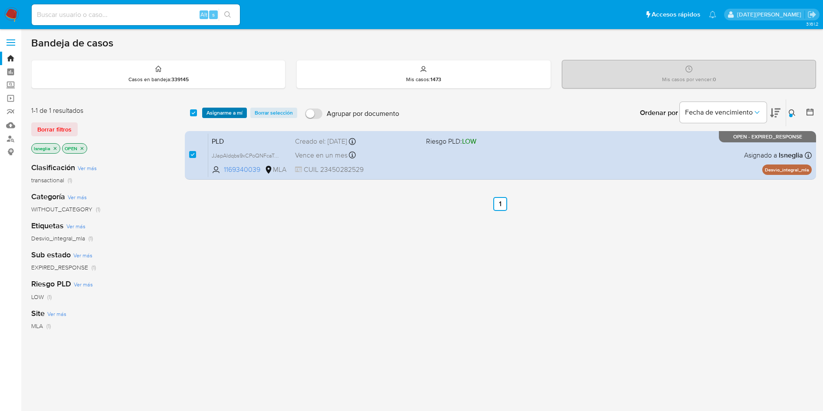
click at [233, 114] on span "Asignarme a mí" at bounding box center [225, 112] width 36 height 9
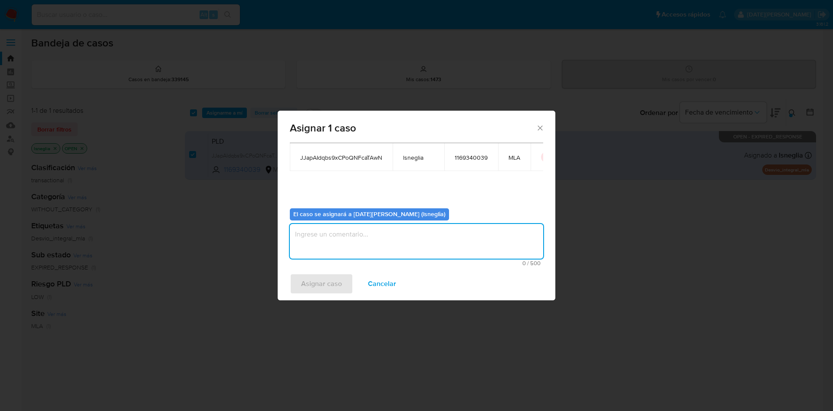
click at [368, 233] on textarea "assign-modal" at bounding box center [416, 241] width 253 height 35
type textarea "."
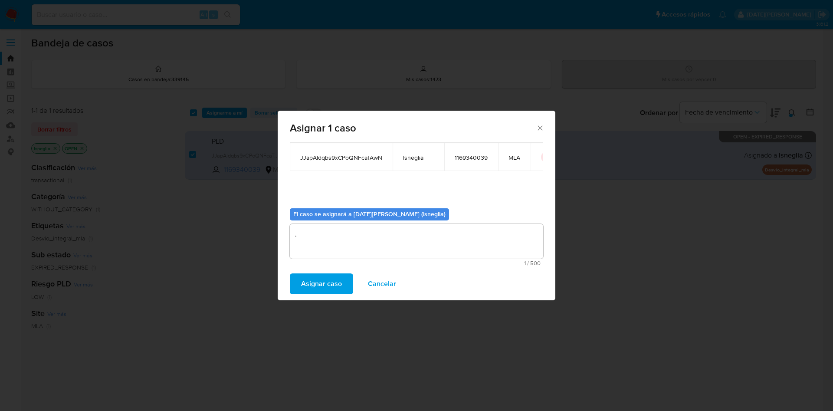
click at [318, 289] on span "Asignar caso" at bounding box center [321, 283] width 41 height 19
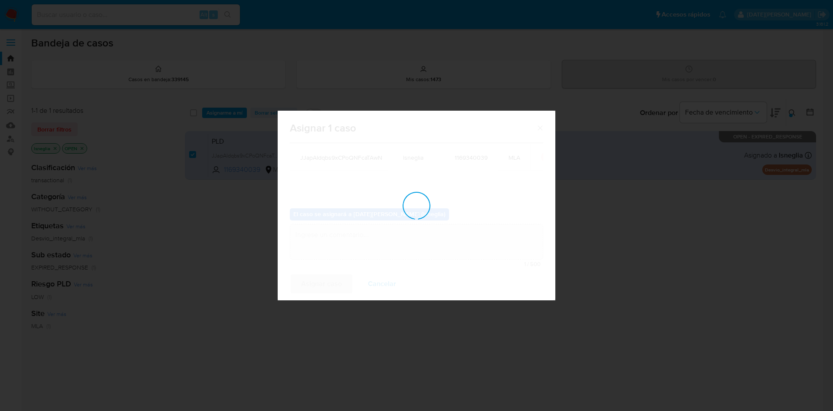
checkbox input "false"
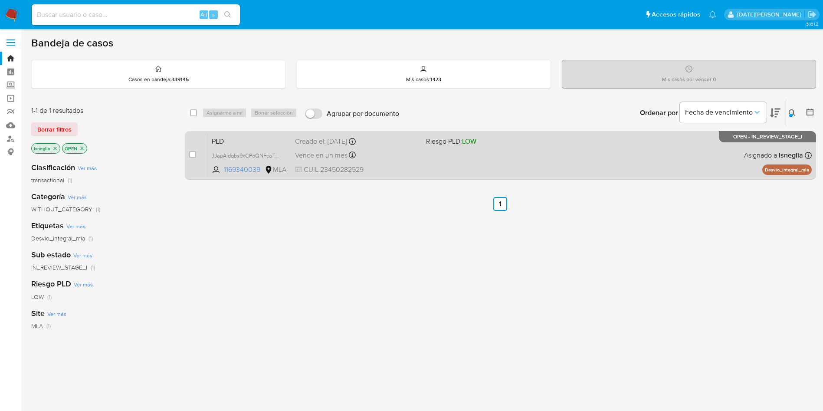
click at [244, 144] on span "PLD" at bounding box center [250, 140] width 76 height 11
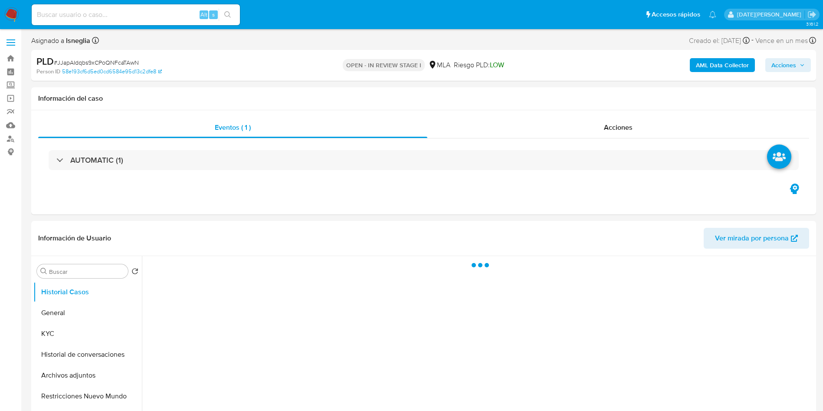
select select "10"
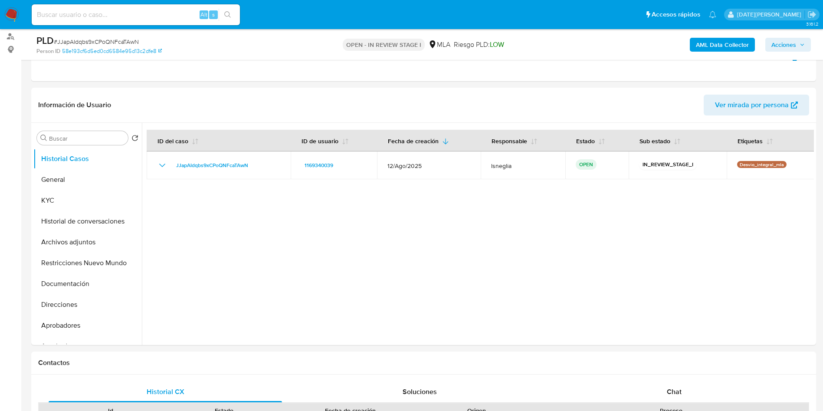
scroll to position [195, 0]
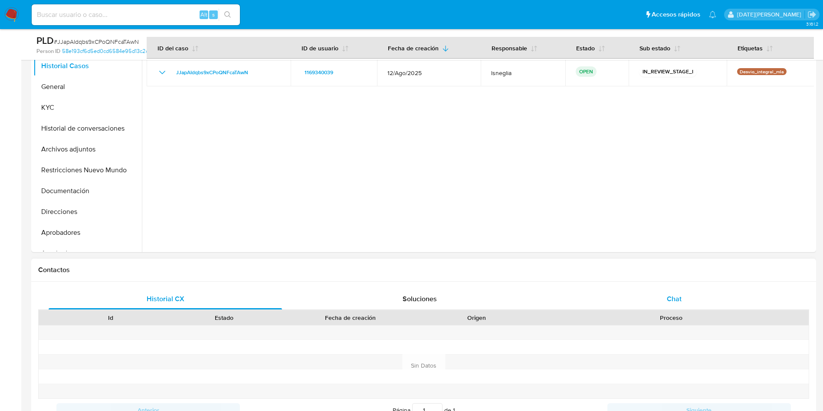
click at [699, 291] on div "Chat" at bounding box center [673, 299] width 233 height 21
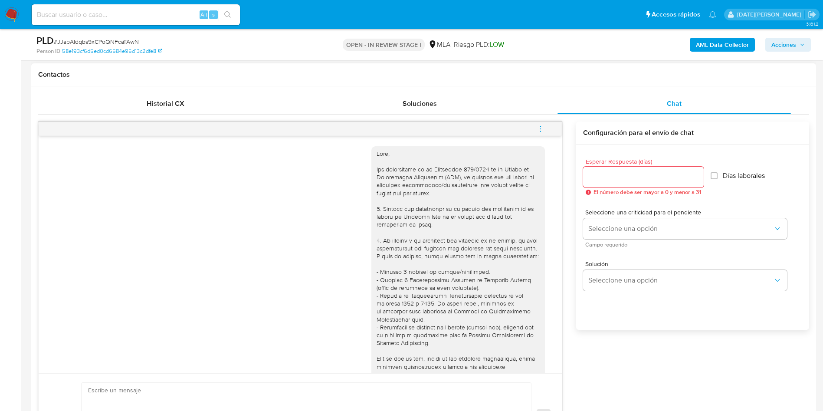
scroll to position [130, 0]
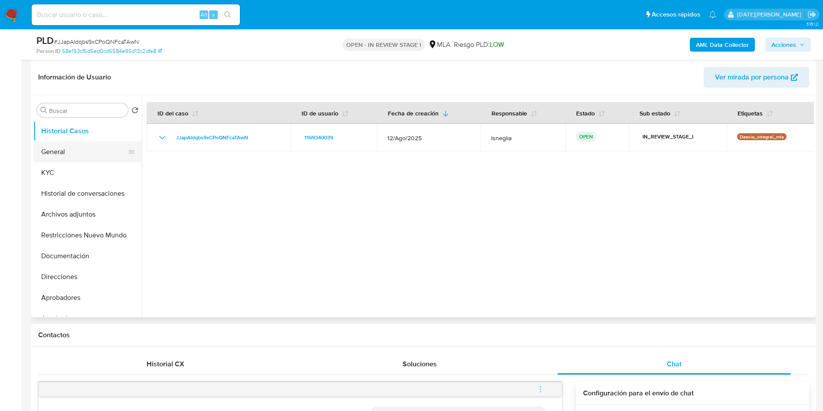
click at [87, 150] on button "General" at bounding box center [84, 151] width 102 height 21
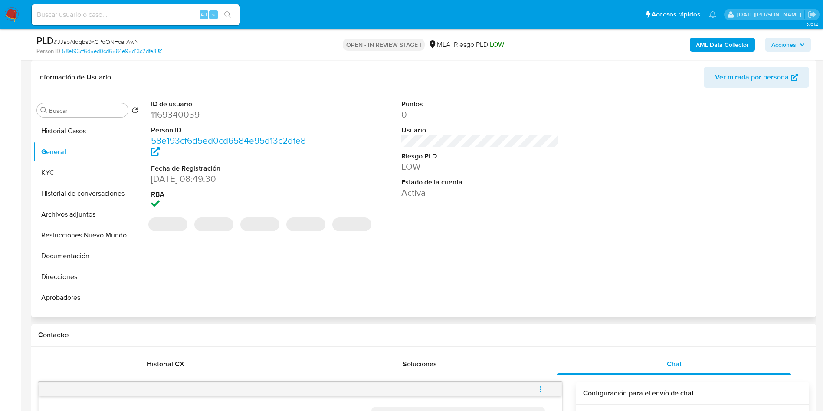
click at [188, 116] on dd "1169340039" at bounding box center [230, 114] width 158 height 12
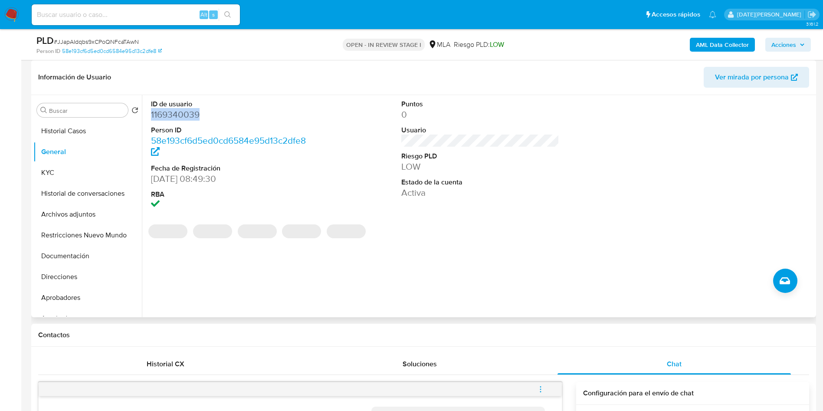
copy dd "1169340039"
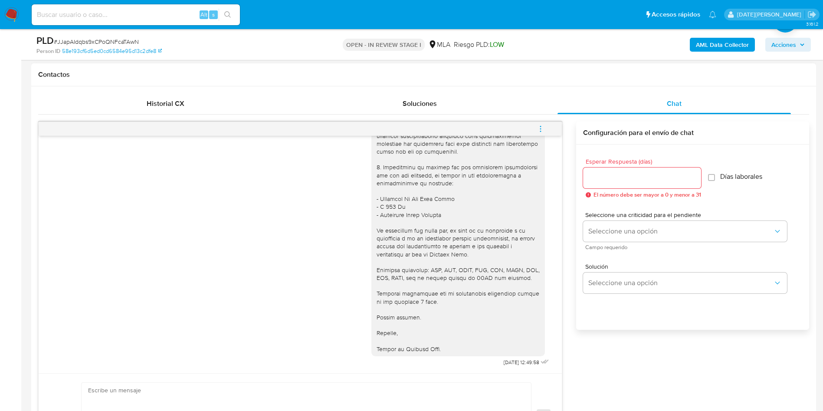
scroll to position [904, 0]
click at [252, 214] on div "[DATE] 12:49:58" at bounding box center [300, 151] width 502 height 436
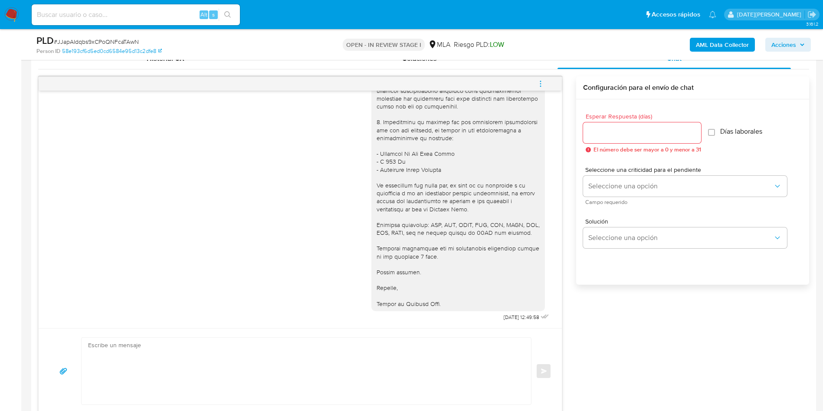
scroll to position [456, 0]
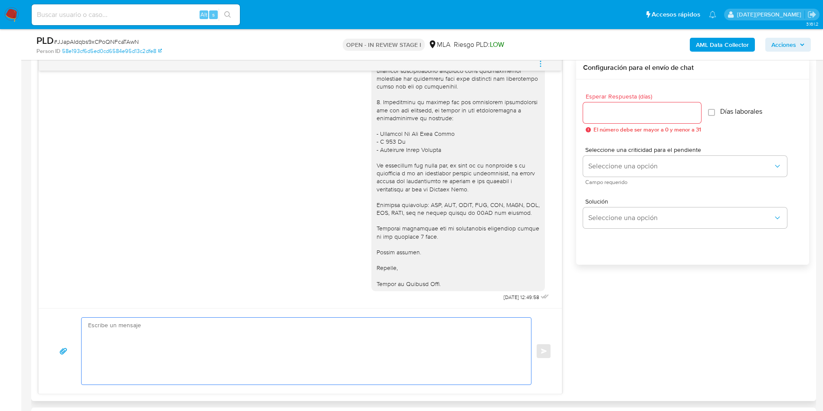
click at [221, 350] on textarea at bounding box center [304, 351] width 432 height 67
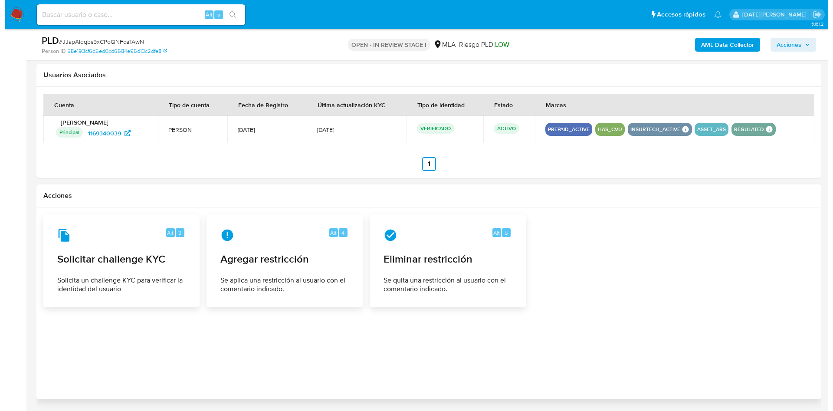
scroll to position [1328, 0]
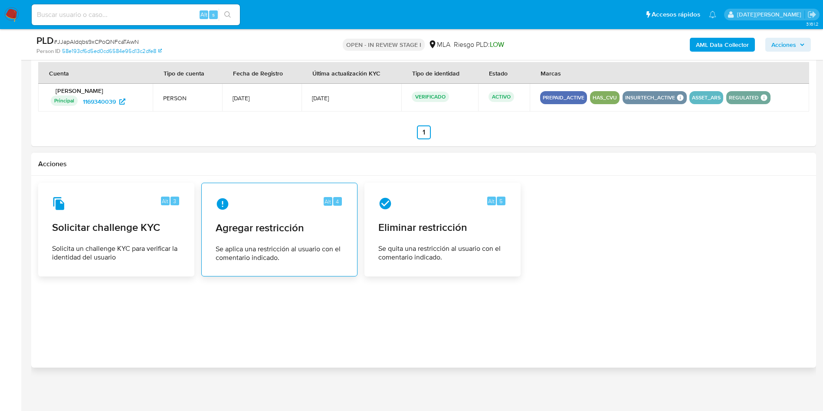
click at [295, 229] on span "Agregar restricción" at bounding box center [280, 227] width 128 height 13
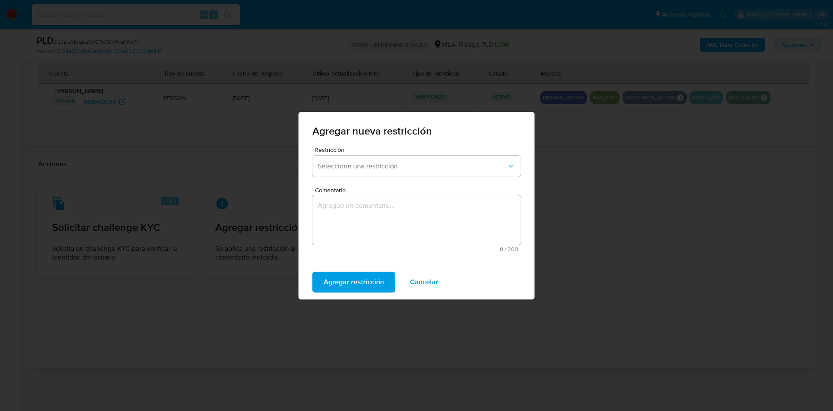
click at [365, 176] on div "Restricción Seleccione una restricción" at bounding box center [416, 163] width 208 height 33
click at [369, 170] on span "Seleccione una restricción" at bounding box center [412, 166] width 189 height 9
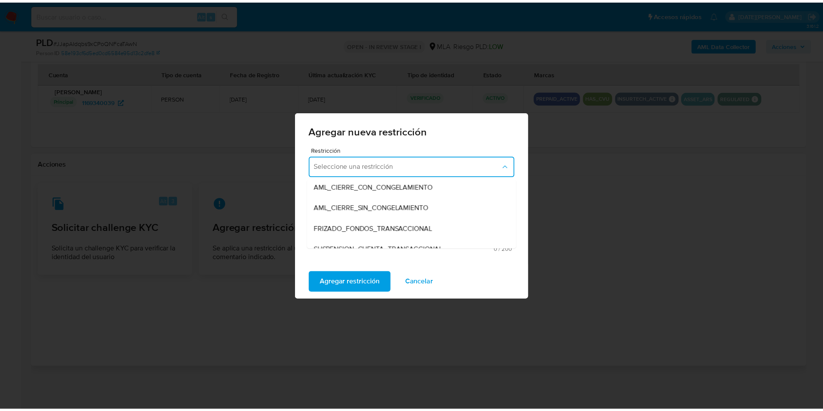
scroll to position [130, 0]
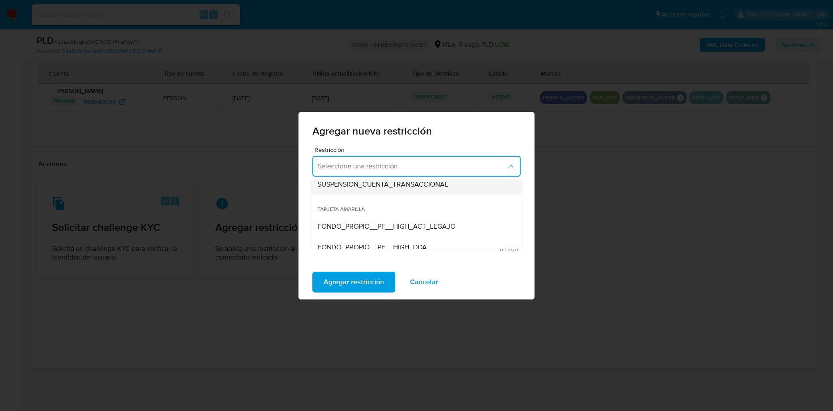
click at [374, 186] on span "SUSPENSION_CUENTA_TRANSACCIONAL" at bounding box center [383, 184] width 131 height 9
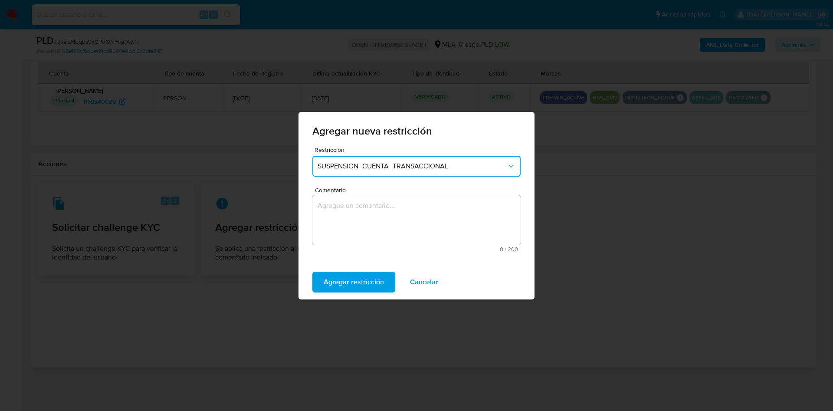
click at [356, 209] on textarea "Comentario" at bounding box center [416, 219] width 208 height 49
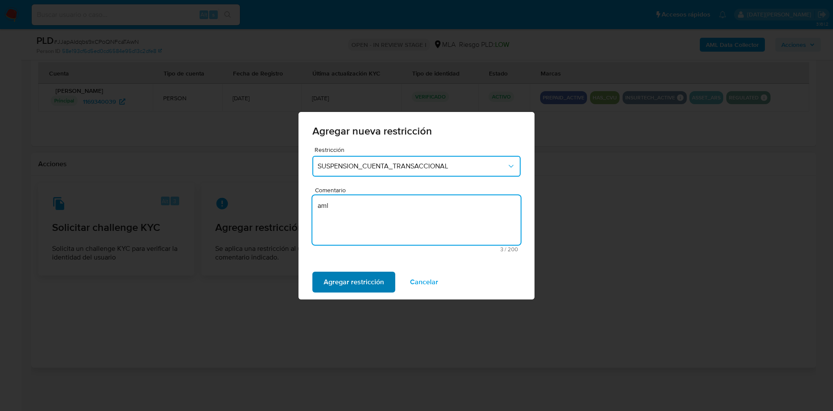
type textarea "aml"
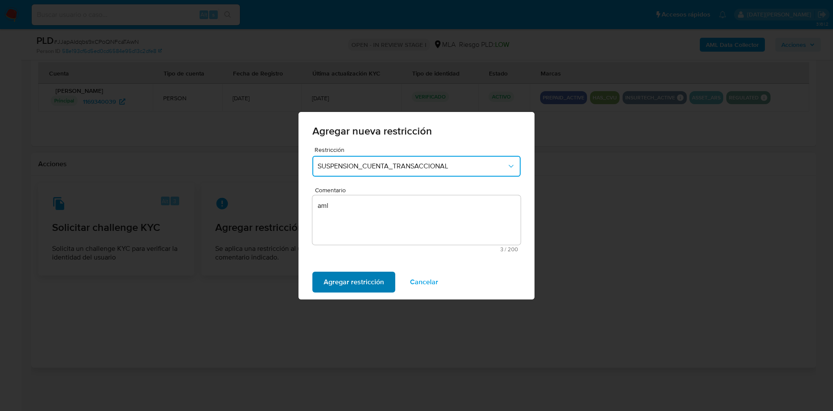
click at [354, 286] on span "Agregar restricción" at bounding box center [354, 281] width 60 height 19
click at [357, 282] on button "Confirmar" at bounding box center [339, 282] width 54 height 21
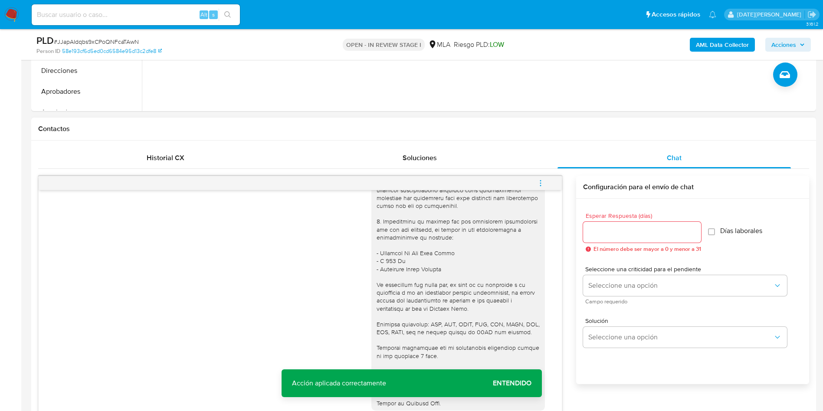
scroll to position [416, 0]
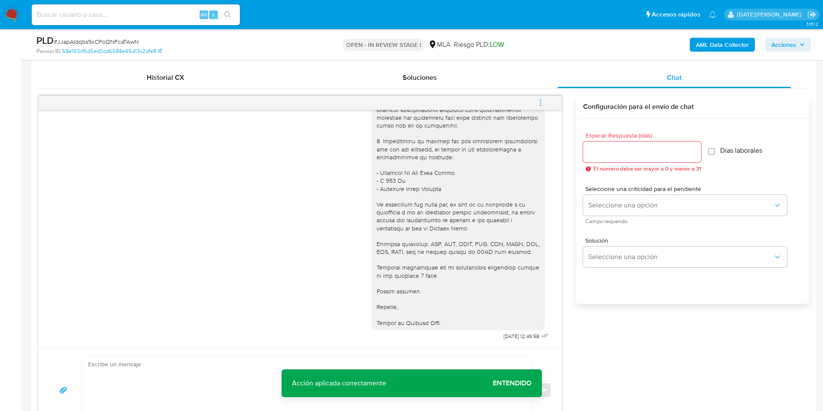
click at [620, 159] on div at bounding box center [642, 151] width 118 height 21
click at [620, 153] on input "Esperar Respuesta (días)" at bounding box center [642, 151] width 118 height 11
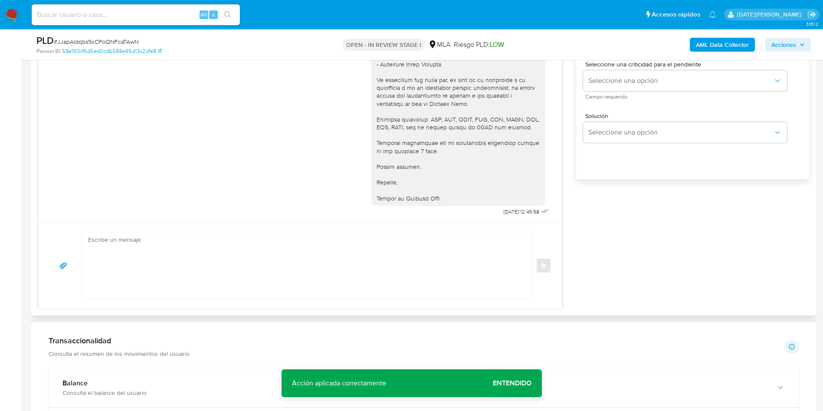
scroll to position [547, 0]
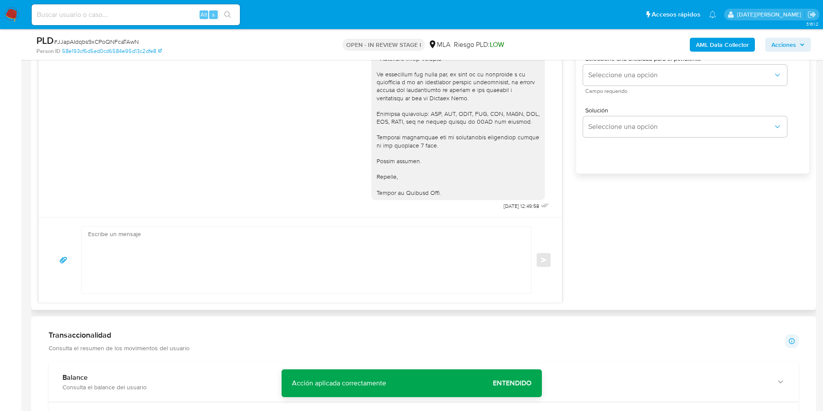
type input "3"
click at [226, 273] on textarea at bounding box center [304, 259] width 432 height 67
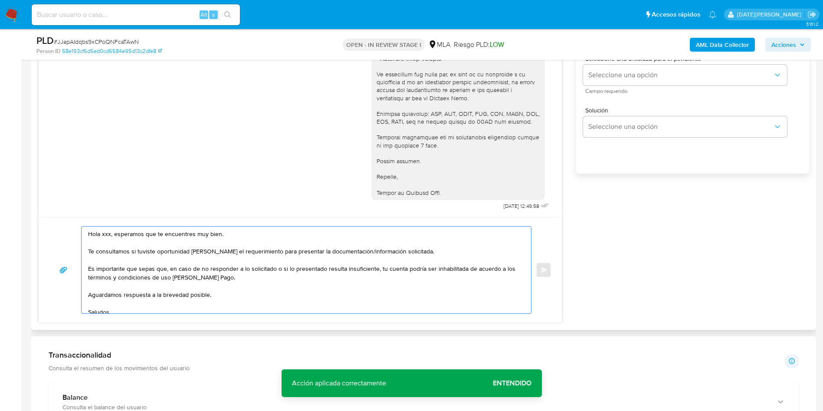
click at [108, 234] on textarea "Hola xxx, esperamos que te encuentres muy bien. Te consultamos si tuviste oport…" at bounding box center [304, 269] width 432 height 87
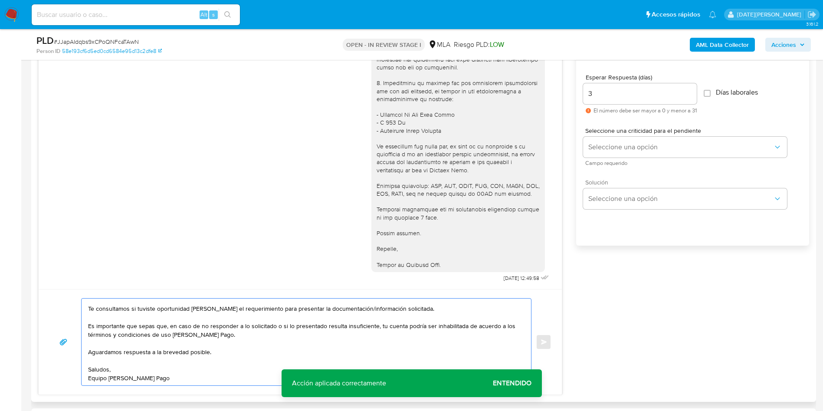
scroll to position [416, 0]
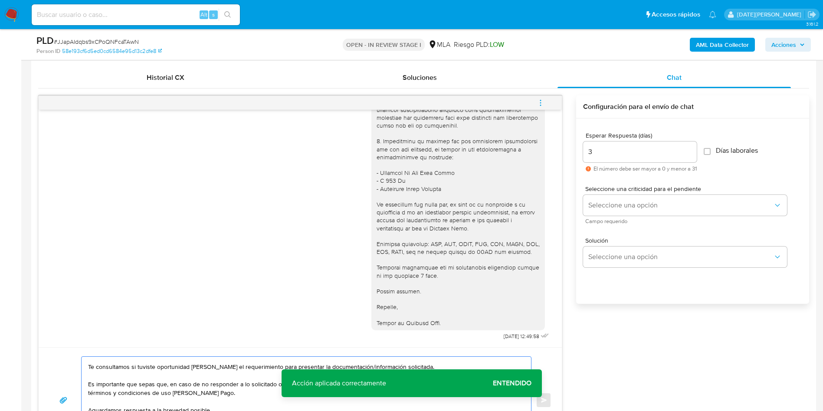
type textarea "Hola, esperamos que te encuentres muy bien. Te consultamos si tuviste oportunid…"
click at [594, 150] on input "3" at bounding box center [640, 151] width 114 height 11
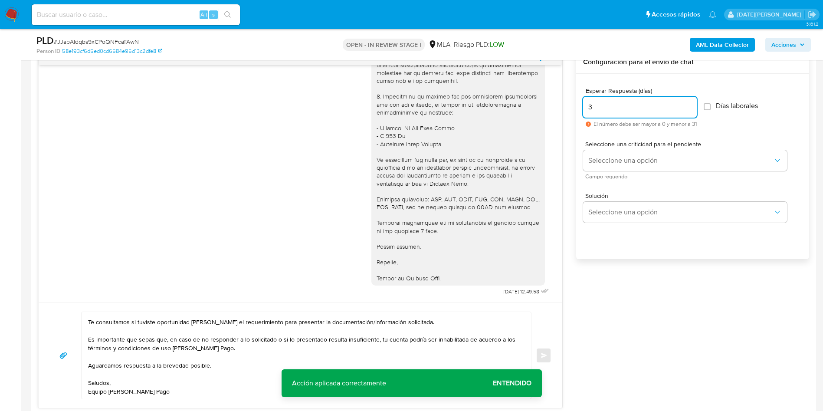
scroll to position [482, 0]
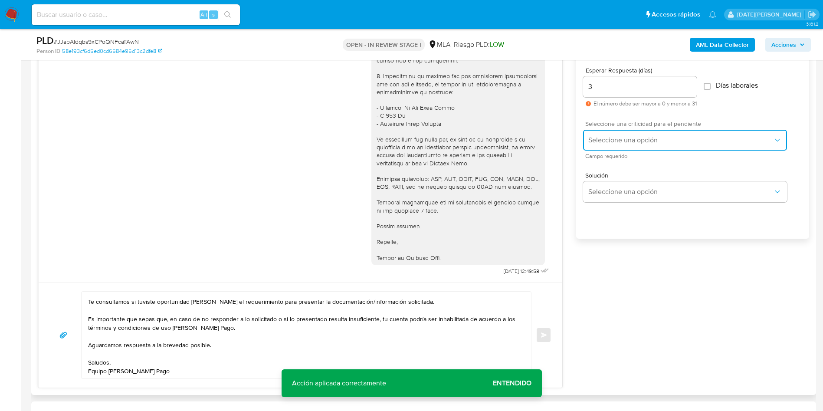
click at [603, 144] on button "Seleccione una opción" at bounding box center [685, 140] width 204 height 21
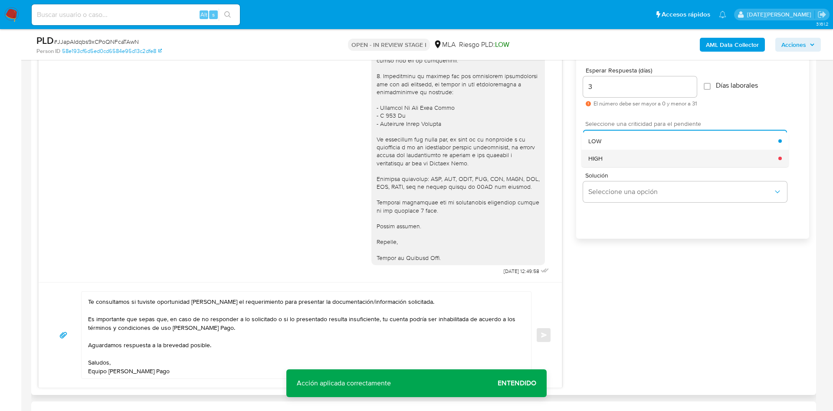
click at [614, 162] on div "HIGH" at bounding box center [683, 158] width 190 height 17
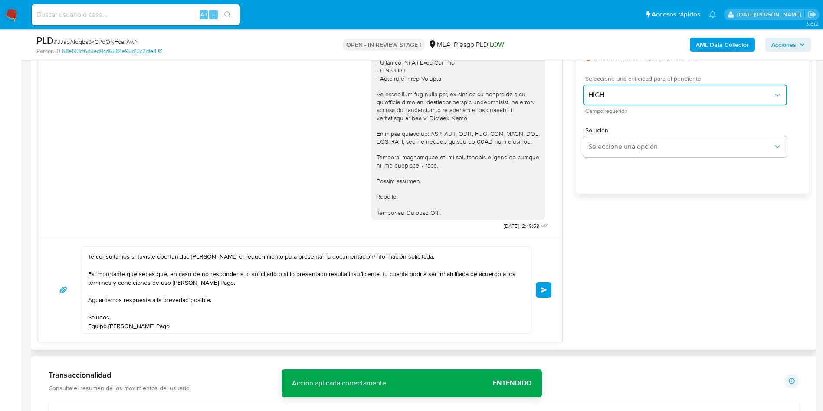
scroll to position [547, 0]
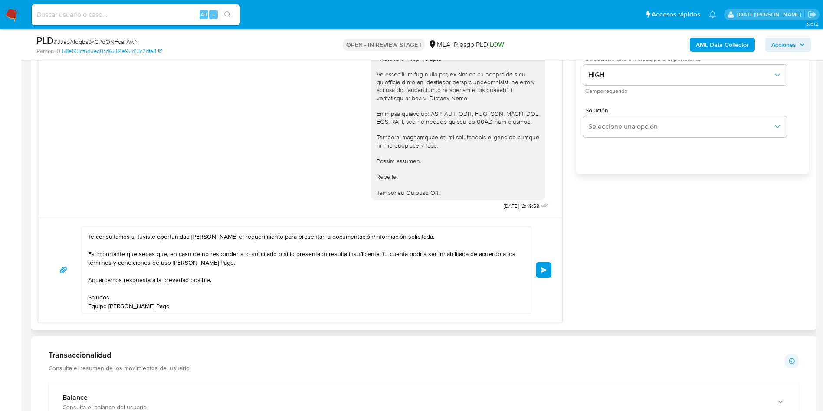
click at [549, 263] on button "Enviar" at bounding box center [544, 270] width 16 height 16
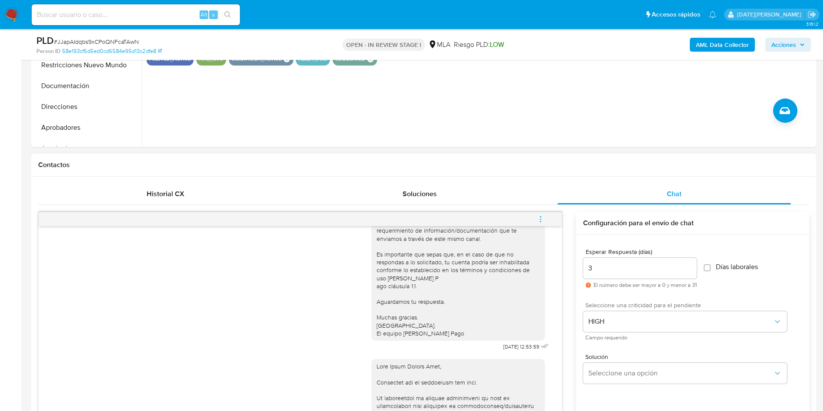
scroll to position [286, 0]
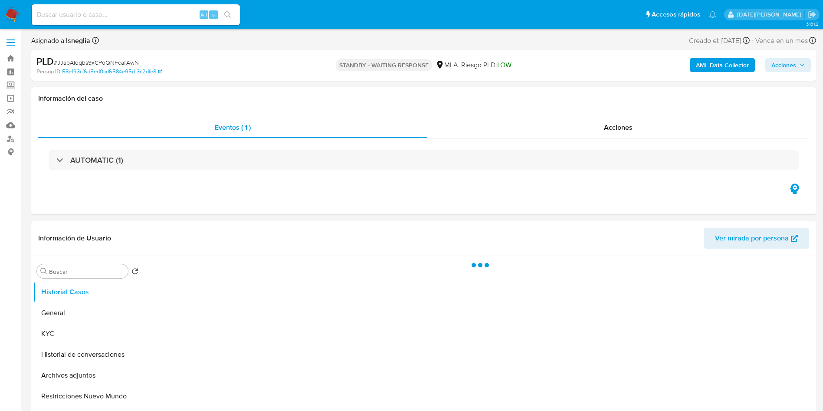
select select "10"
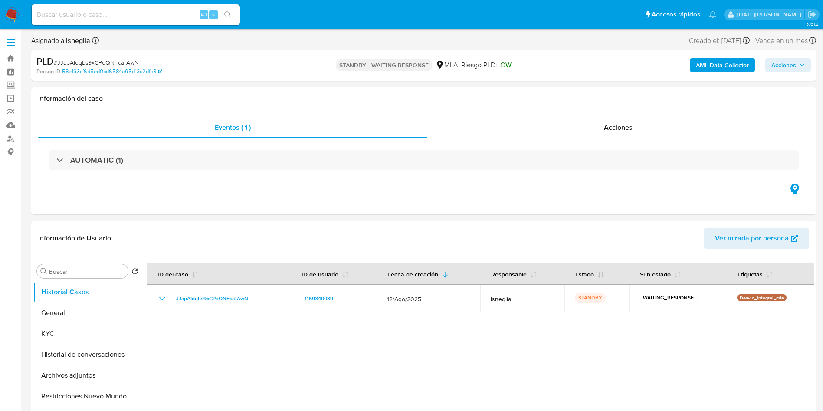
click at [118, 14] on input at bounding box center [136, 14] width 208 height 11
paste input "K5RbaSMCIFNrRL9sVrjRr7o8"
type input "K5RbaSMCIFNrRL9sVrjRr7o8"
click at [227, 16] on icon "search-icon" at bounding box center [227, 14] width 7 height 7
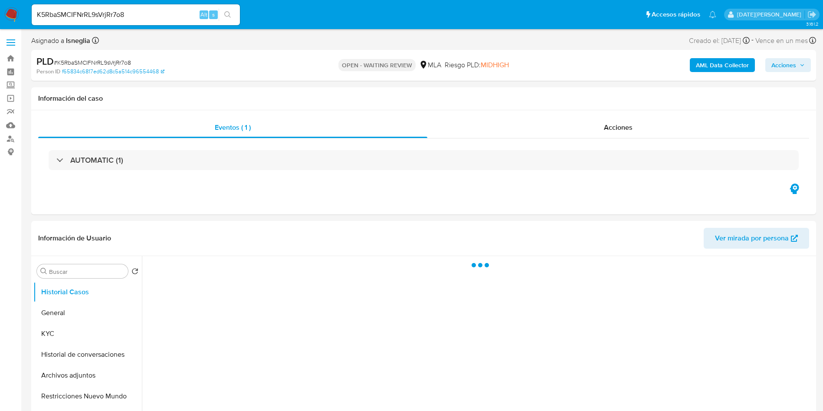
select select "10"
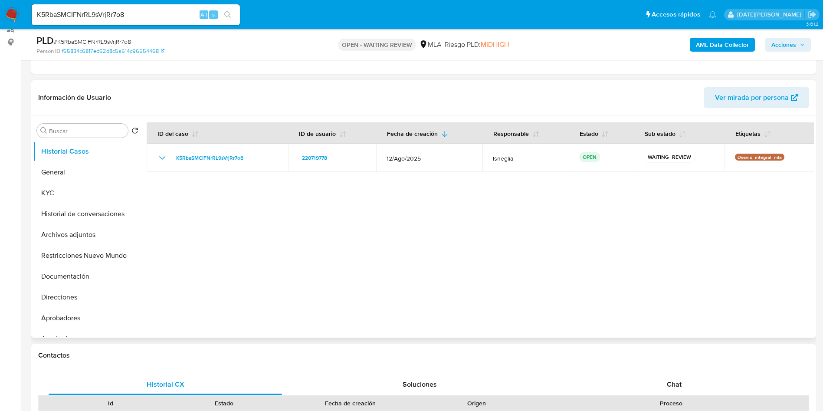
scroll to position [130, 0]
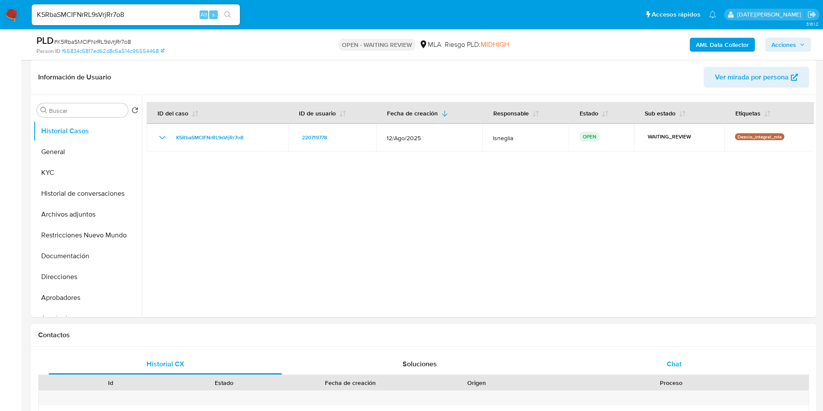
click at [675, 359] on span "Chat" at bounding box center [674, 364] width 15 height 10
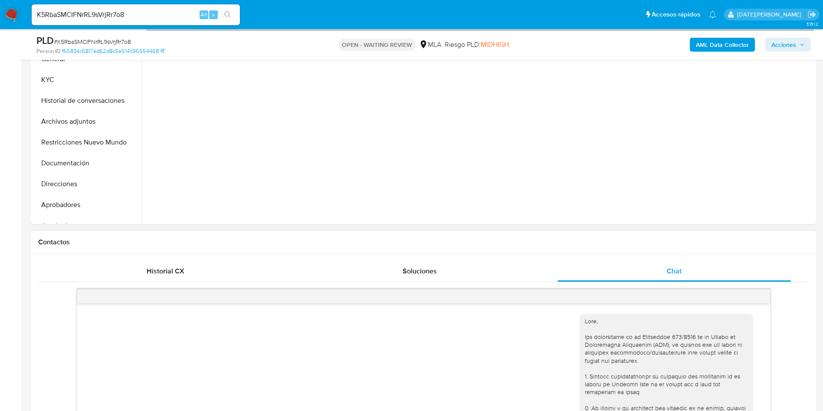
scroll to position [195, 0]
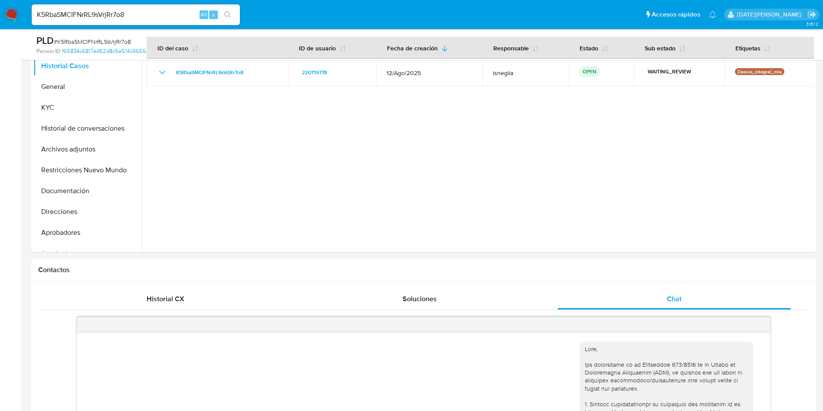
click at [122, 39] on span "# K5RbaSMCIFNrRL9sVrjRr7o8" at bounding box center [92, 41] width 77 height 9
copy span "K5RbaSMCIFNrRL9sVrjRr7o8"
click at [10, 13] on img at bounding box center [11, 14] width 15 height 15
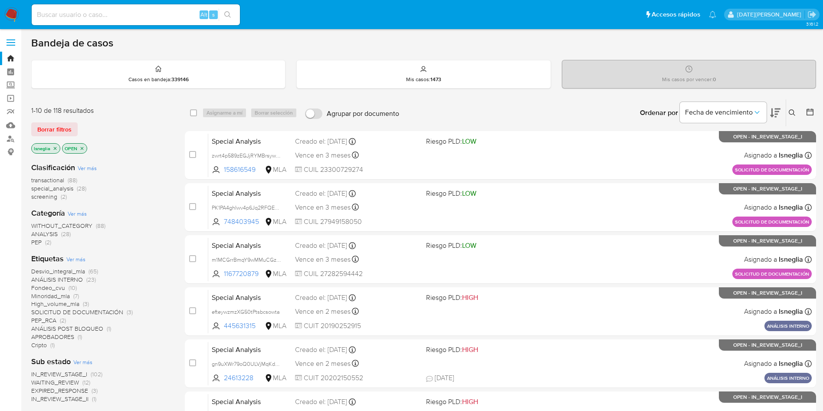
click at [792, 114] on icon at bounding box center [792, 112] width 7 height 7
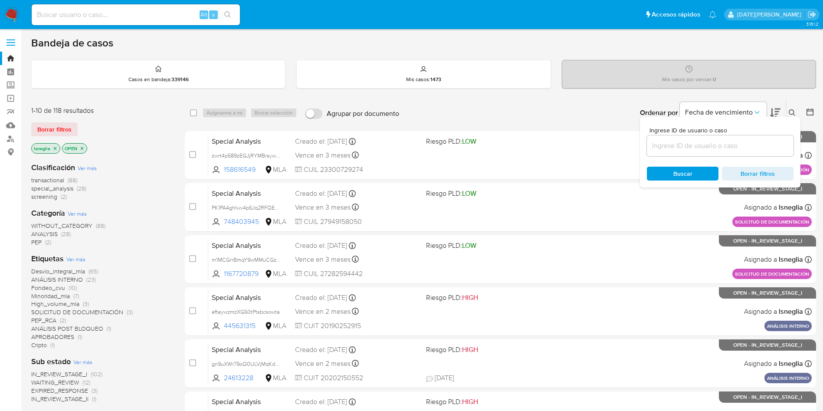
click at [707, 142] on input at bounding box center [720, 145] width 147 height 11
type input "K5RbaSMCIFNrRL9sVrjRr7o8"
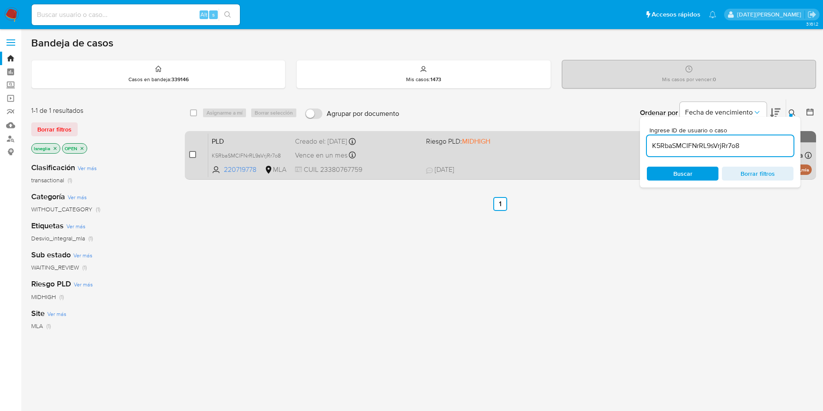
click at [193, 154] on input "checkbox" at bounding box center [192, 154] width 7 height 7
checkbox input "true"
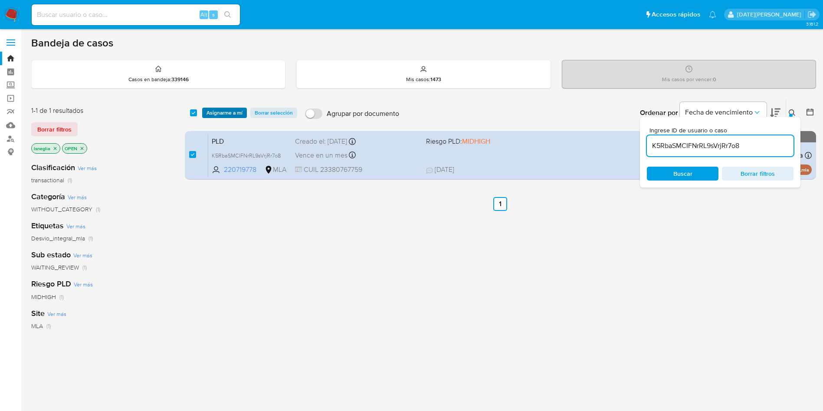
click at [225, 117] on span "Asignarme a mí" at bounding box center [225, 112] width 36 height 9
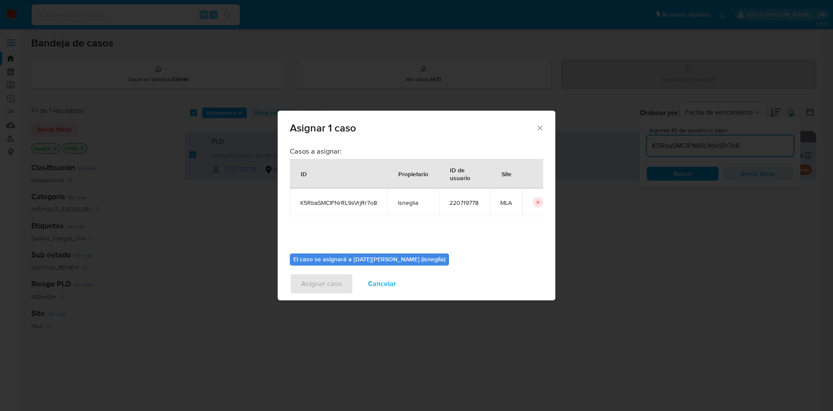
click at [228, 111] on div "Asignar 1 caso Casos a asignar: ID Propietario ID de usuario Site K5RbaSMCIFNrR…" at bounding box center [416, 205] width 833 height 411
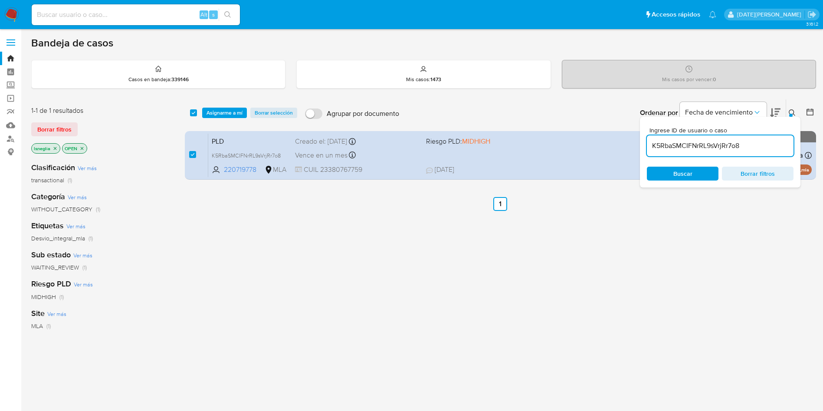
click at [218, 109] on span "Asignarme a mí" at bounding box center [225, 112] width 36 height 9
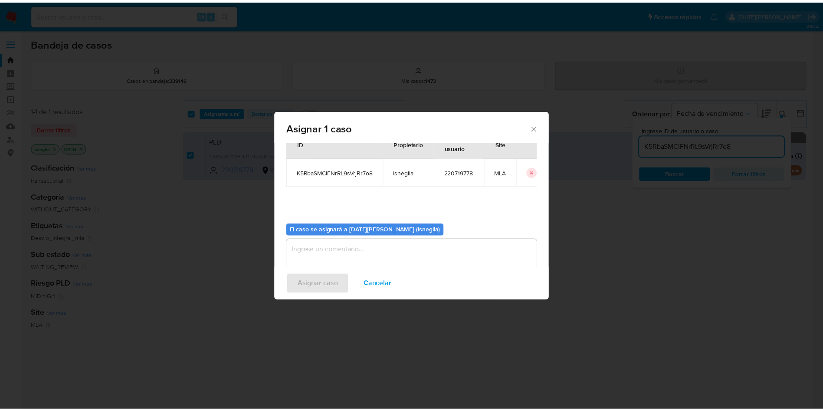
scroll to position [45, 0]
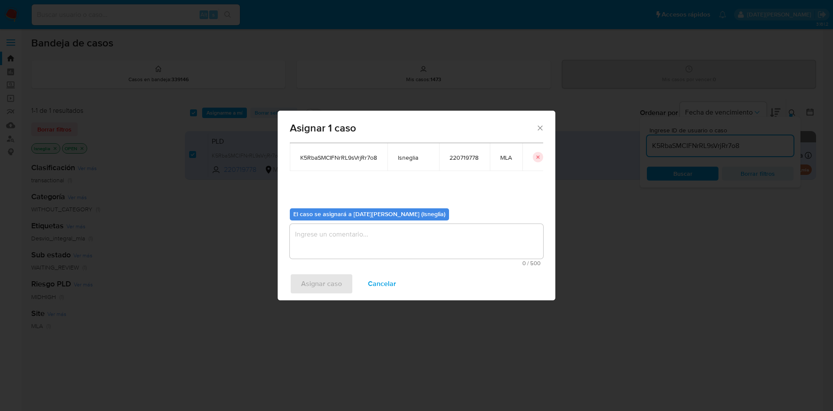
click at [373, 243] on textarea "assign-modal" at bounding box center [416, 241] width 253 height 35
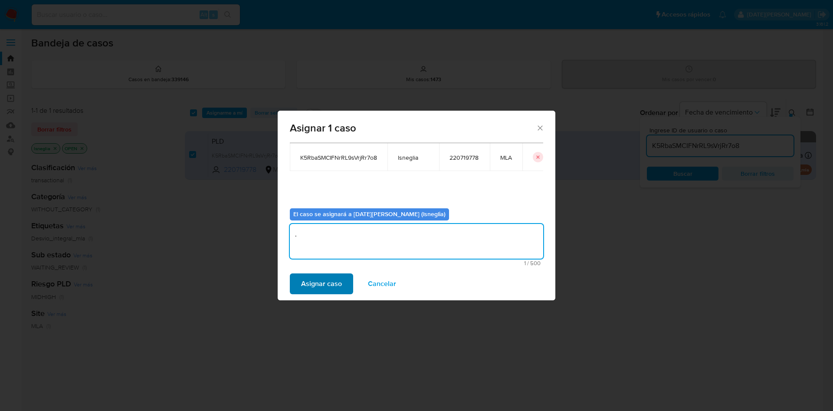
type textarea "."
click at [328, 288] on span "Asignar caso" at bounding box center [321, 283] width 41 height 19
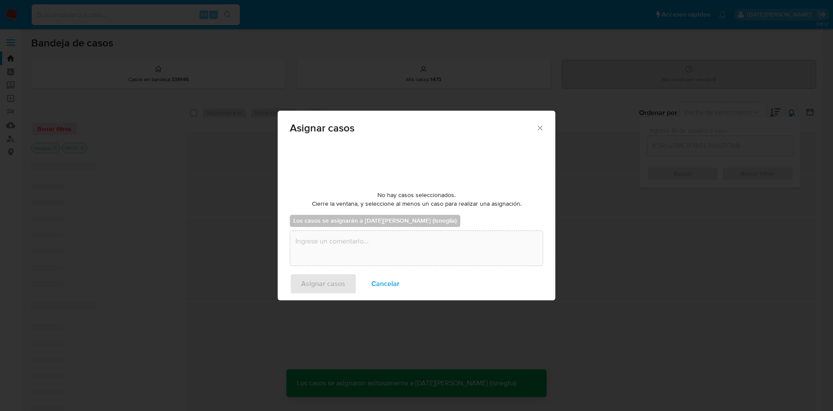
checkbox input "false"
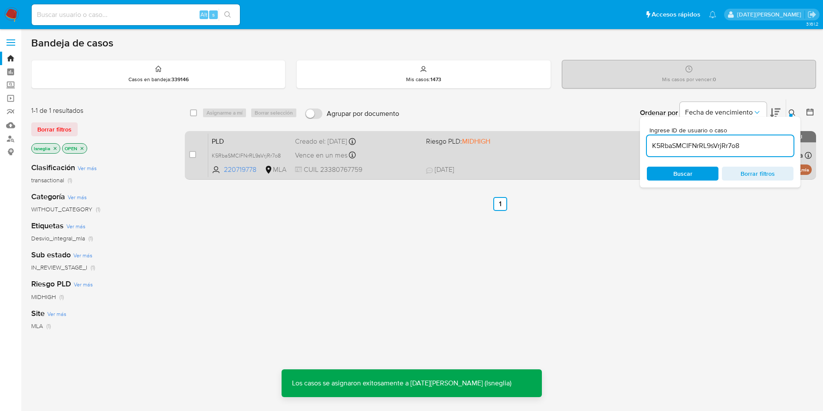
click at [249, 143] on span "PLD" at bounding box center [250, 140] width 76 height 11
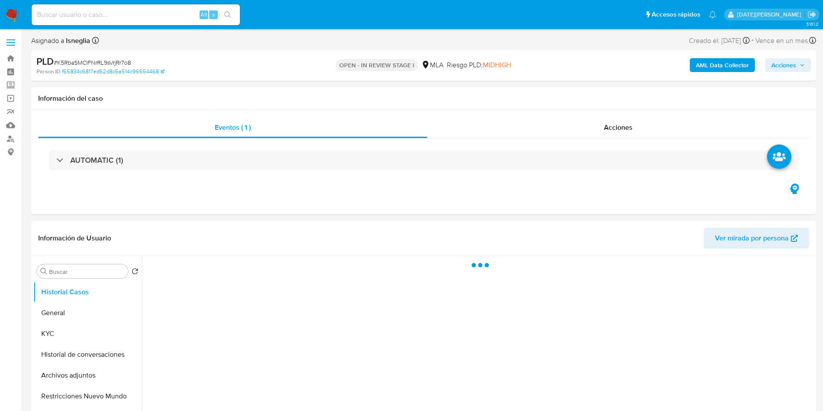
select select "10"
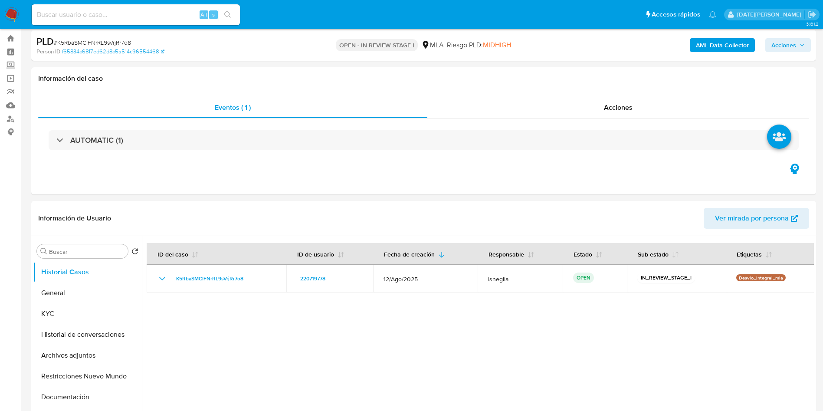
scroll to position [195, 0]
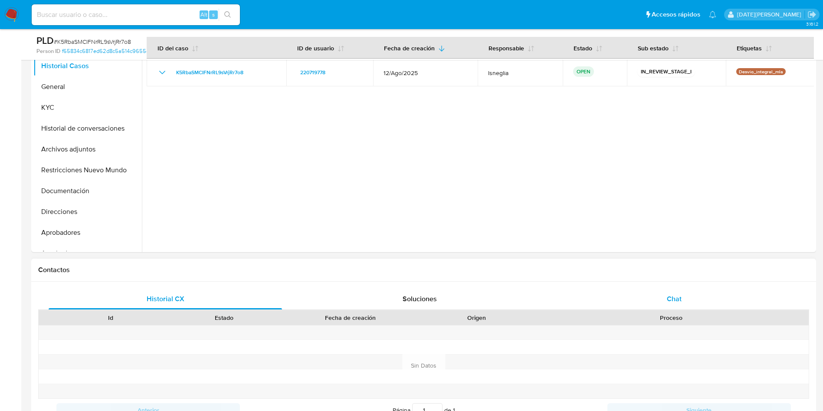
click at [698, 299] on div "Chat" at bounding box center [673, 299] width 233 height 21
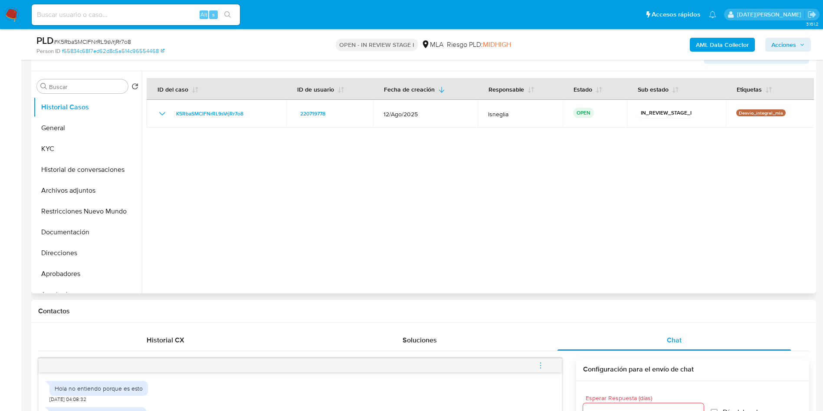
scroll to position [65, 0]
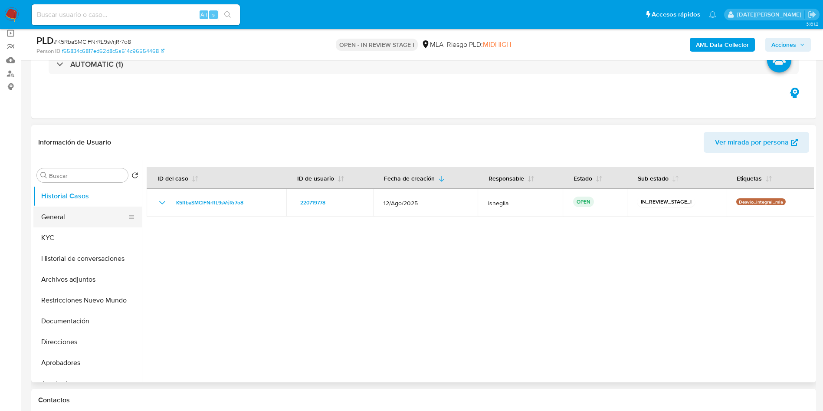
click at [63, 215] on button "General" at bounding box center [84, 217] width 102 height 21
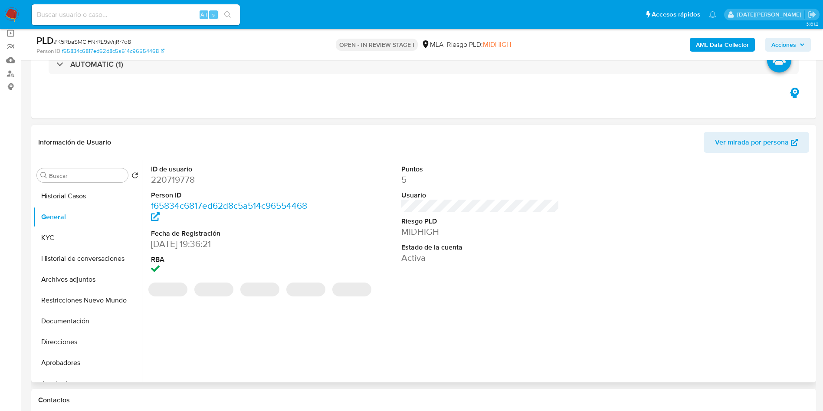
click at [189, 176] on dd "220719778" at bounding box center [230, 180] width 158 height 12
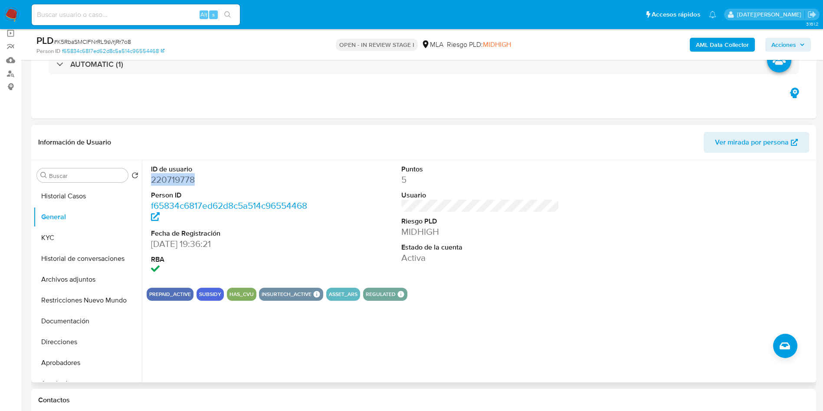
copy dd "220719778"
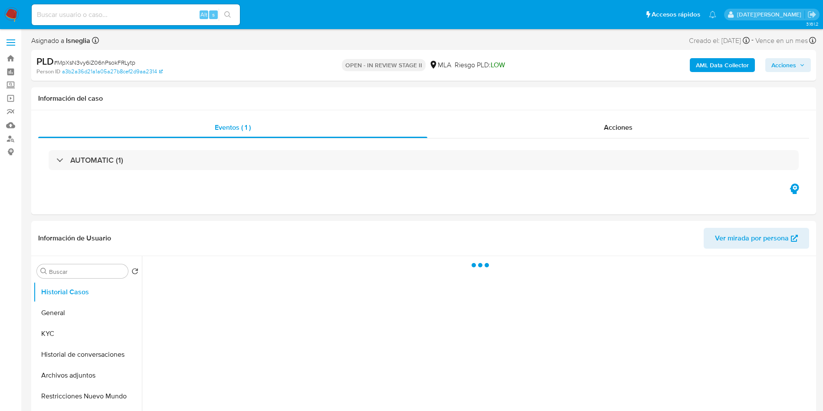
select select "10"
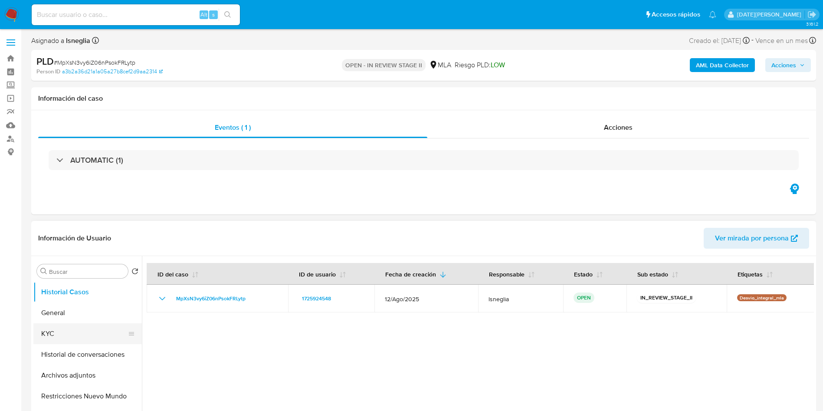
click at [69, 338] on button "KYC" at bounding box center [84, 333] width 102 height 21
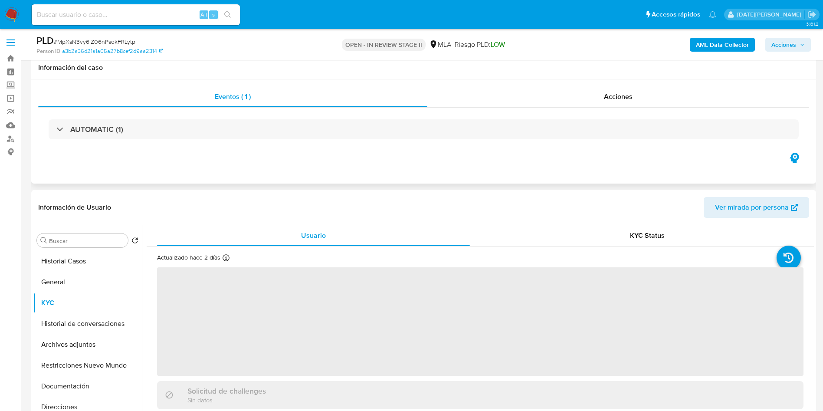
scroll to position [65, 0]
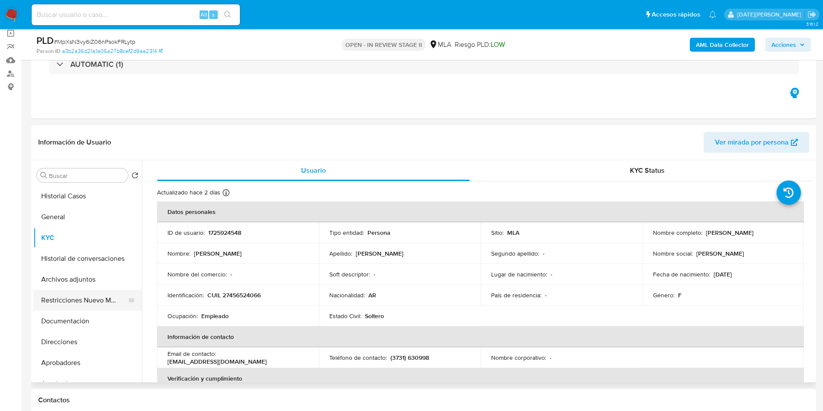
click at [83, 306] on button "Restricciones Nuevo Mundo" at bounding box center [84, 300] width 102 height 21
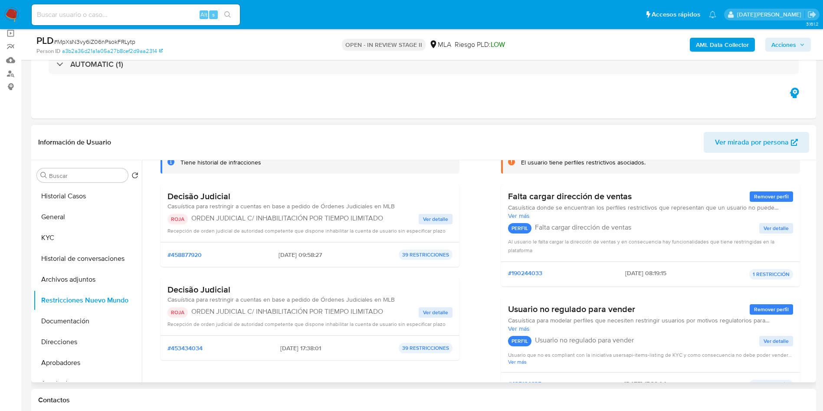
click at [441, 216] on span "Ver detalle" at bounding box center [435, 219] width 25 height 9
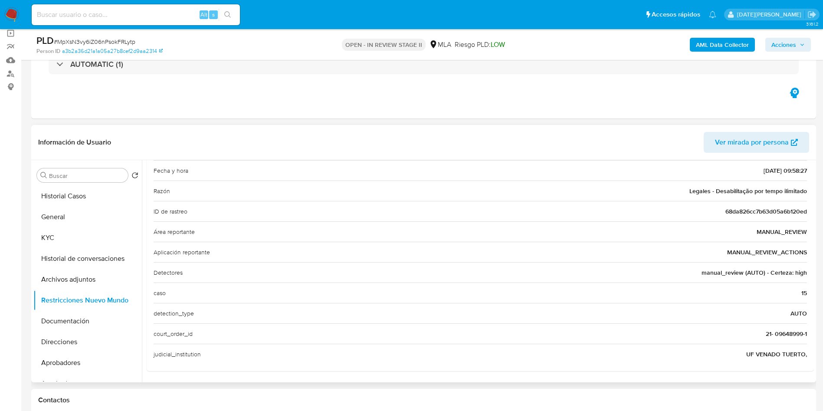
scroll to position [0, 0]
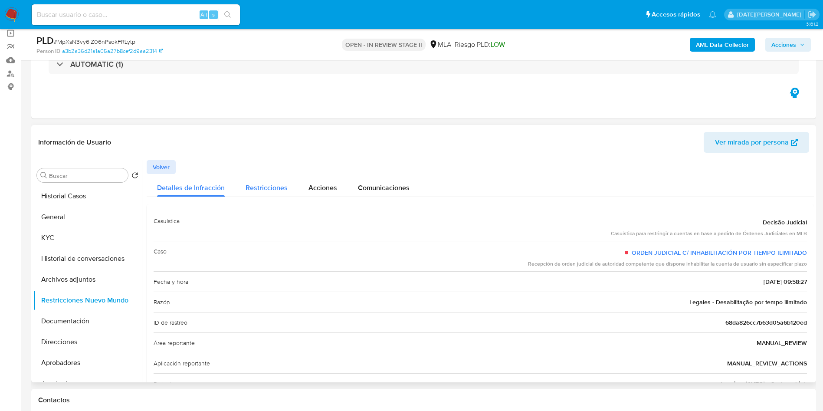
click at [282, 187] on span "Restricciones" at bounding box center [267, 188] width 42 height 10
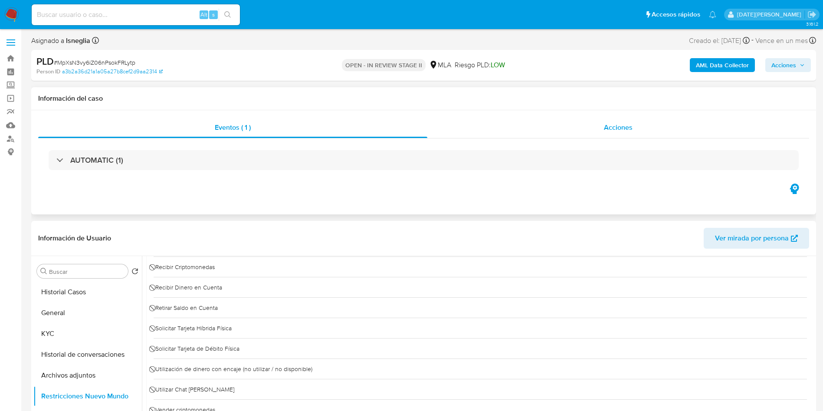
click at [631, 130] on span "Acciones" at bounding box center [618, 127] width 29 height 10
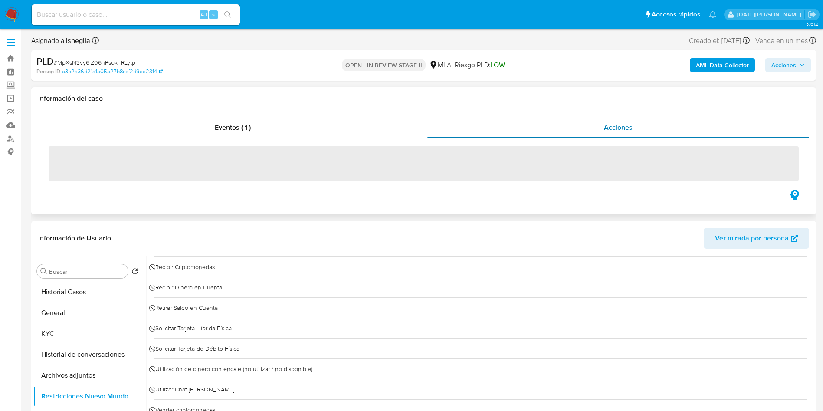
click at [614, 126] on span "Acciones" at bounding box center [618, 127] width 29 height 10
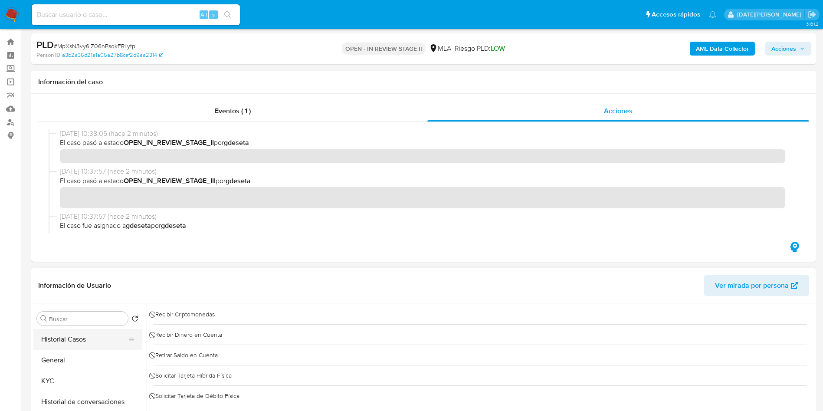
scroll to position [65, 0]
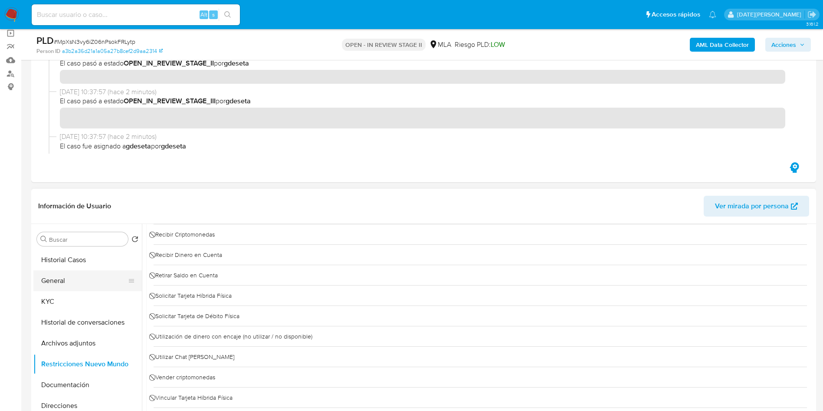
click at [82, 264] on button "Historial Casos" at bounding box center [87, 259] width 108 height 21
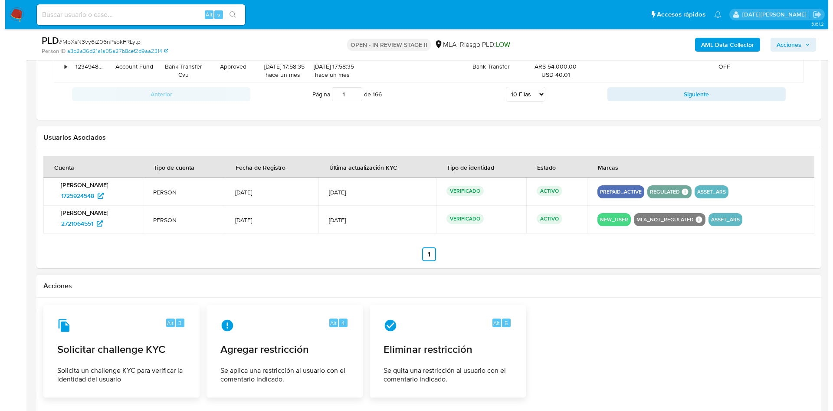
scroll to position [1163, 0]
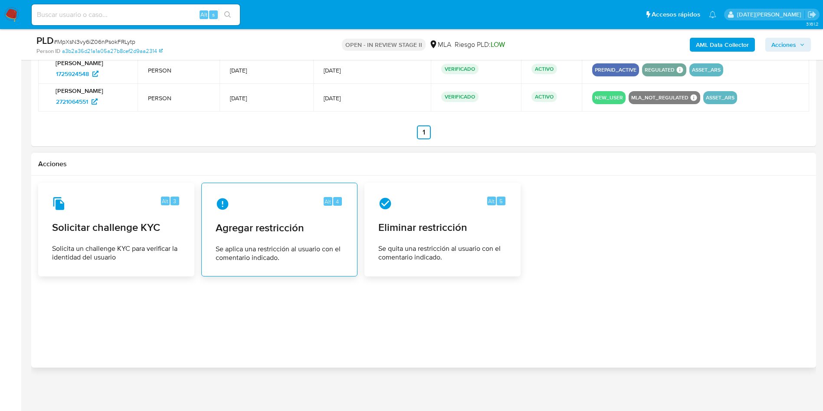
click at [300, 212] on div "Alt 4 Agregar restricción Se aplica una restricción al usuario con el comentari…" at bounding box center [279, 229] width 141 height 79
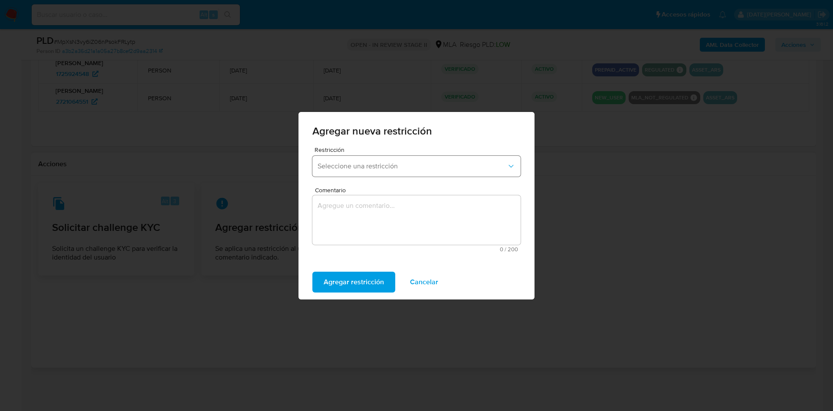
click at [410, 164] on span "Seleccione una restricción" at bounding box center [412, 166] width 189 height 9
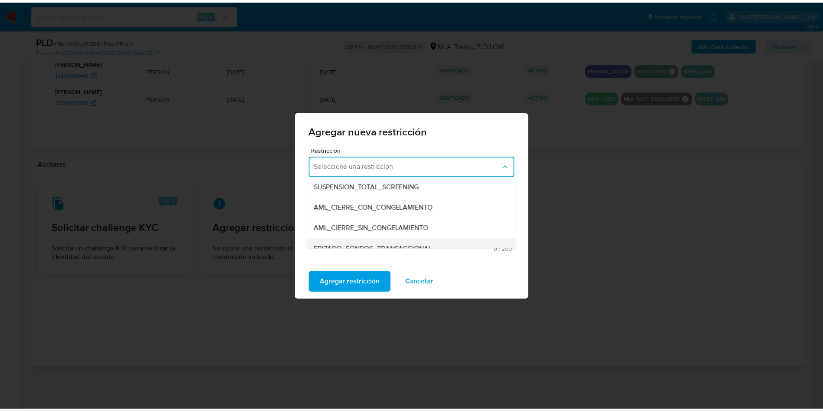
scroll to position [65, 0]
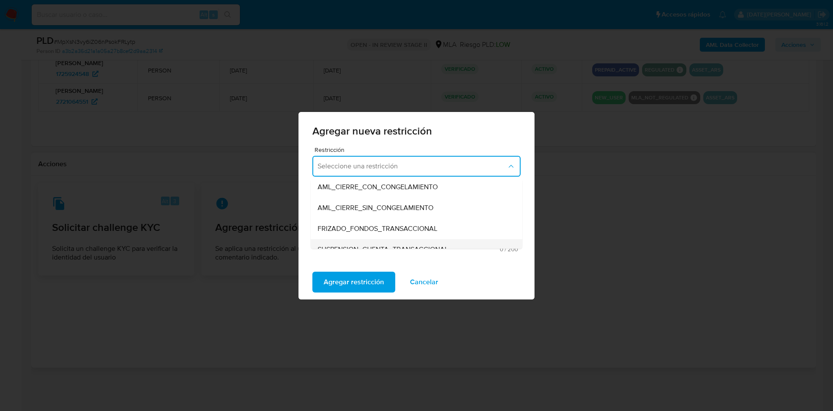
click at [411, 242] on div "SUSPENSION_CUENTA_TRANSACCIONAL" at bounding box center [414, 249] width 193 height 21
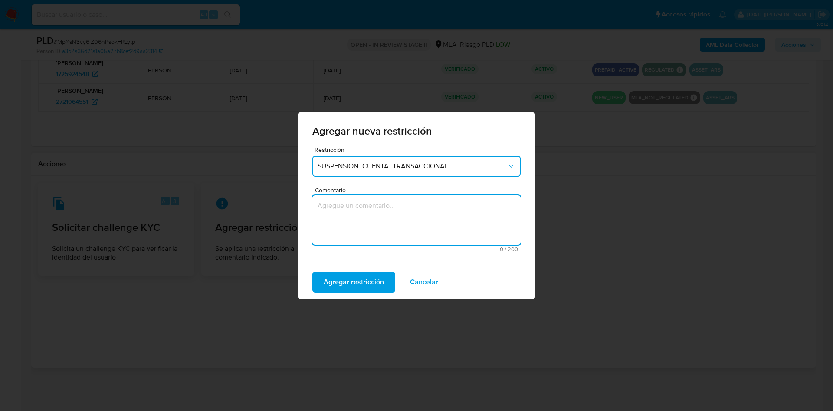
click at [429, 233] on textarea "Comentario" at bounding box center [416, 219] width 208 height 49
type textarea "aml"
click at [359, 278] on span "Agregar restricción" at bounding box center [354, 281] width 60 height 19
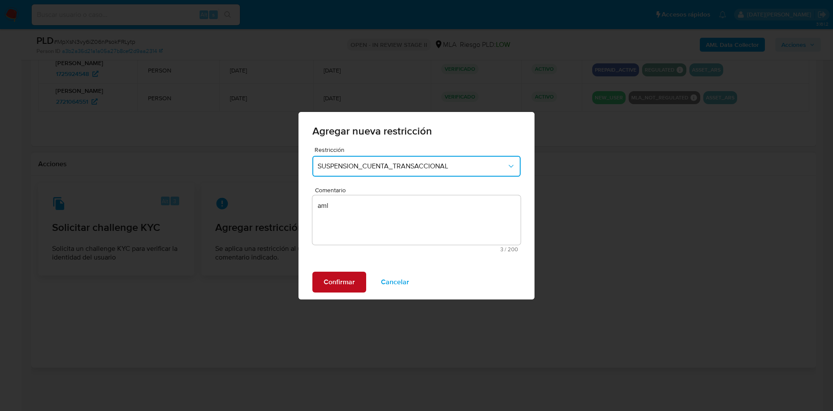
click at [358, 278] on button "Confirmar" at bounding box center [339, 282] width 54 height 21
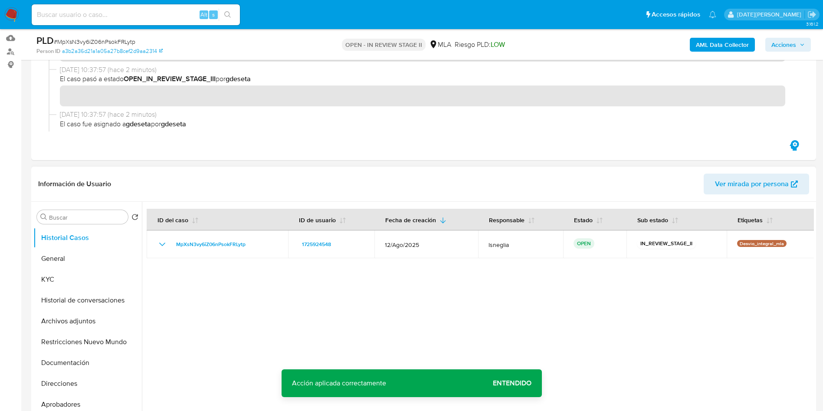
scroll to position [130, 0]
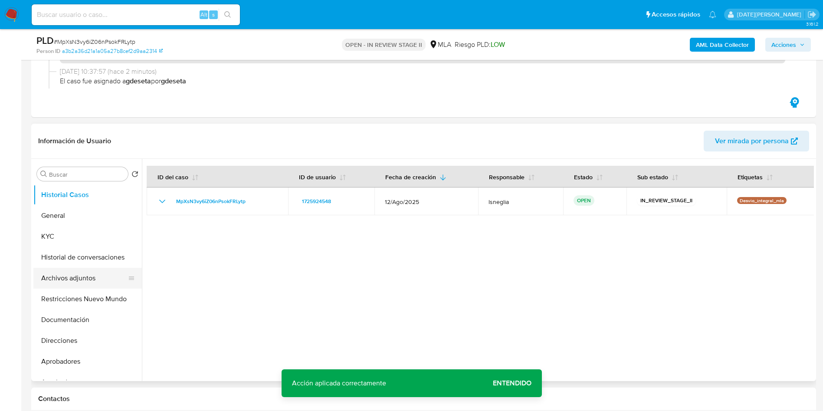
click at [82, 276] on button "Archivos adjuntos" at bounding box center [84, 278] width 102 height 21
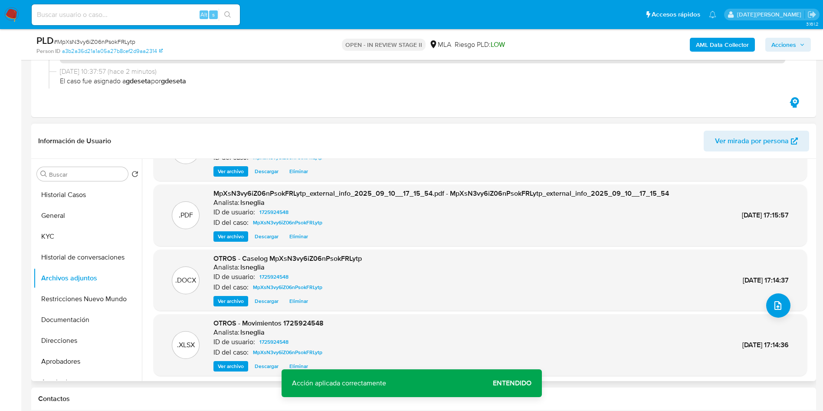
scroll to position [65, 0]
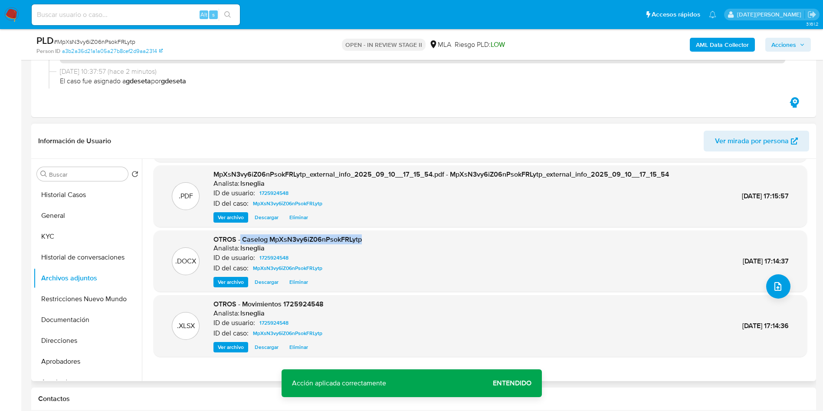
drag, startPoint x: 241, startPoint y: 239, endPoint x: 373, endPoint y: 237, distance: 132.3
click at [373, 237] on div ".DOCX OTROS - Caselog MpXsN3vy6iZ06nPsokFRLytp Analista: lsneglia ID de usuario…" at bounding box center [480, 261] width 645 height 53
copy span "Caselog MpXsN3vy6iZ06nPsokFRLytp"
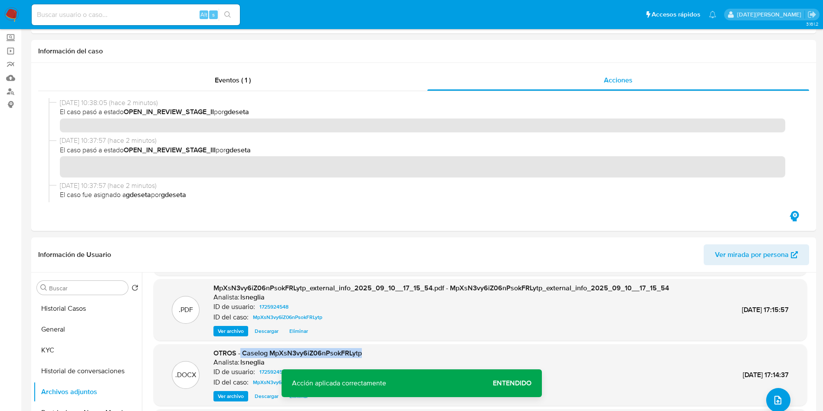
scroll to position [0, 0]
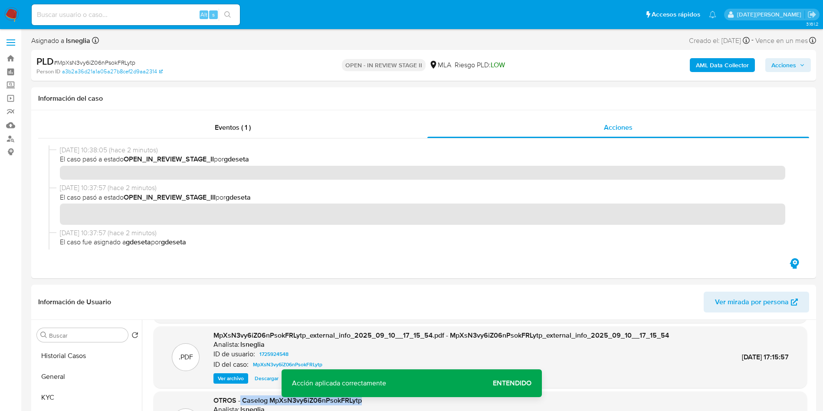
click at [798, 66] on span "Acciones" at bounding box center [787, 65] width 33 height 12
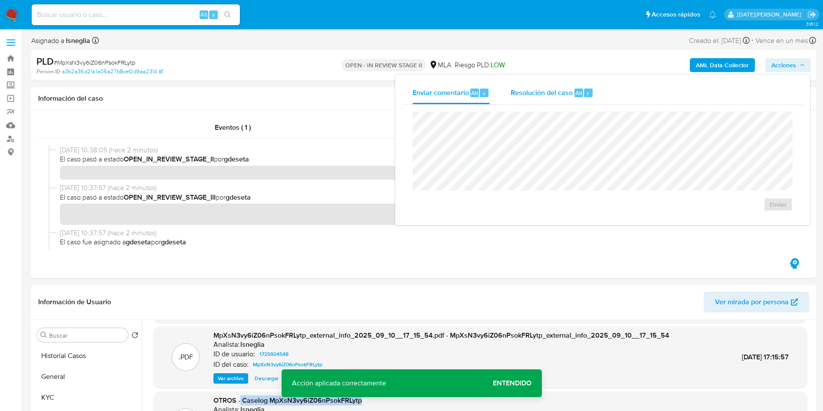
click at [537, 92] on span "Resolución del caso" at bounding box center [542, 93] width 62 height 10
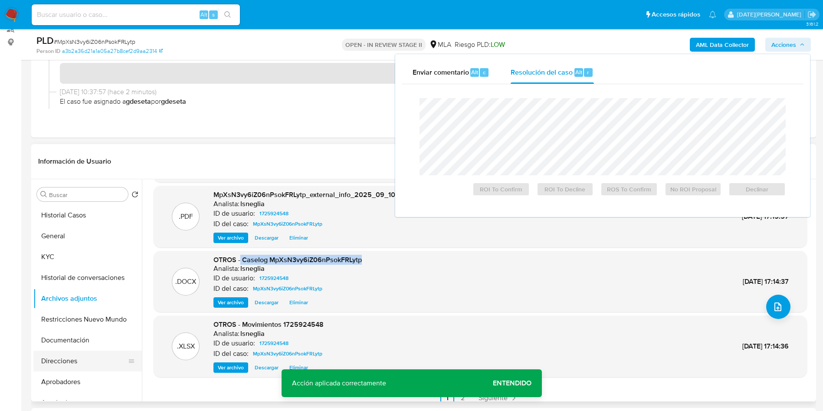
scroll to position [130, 0]
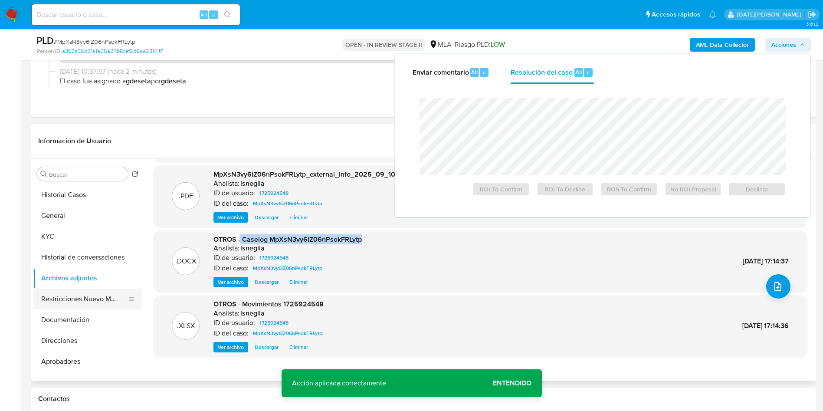
click at [75, 299] on button "Restricciones Nuevo Mundo" at bounding box center [84, 299] width 102 height 21
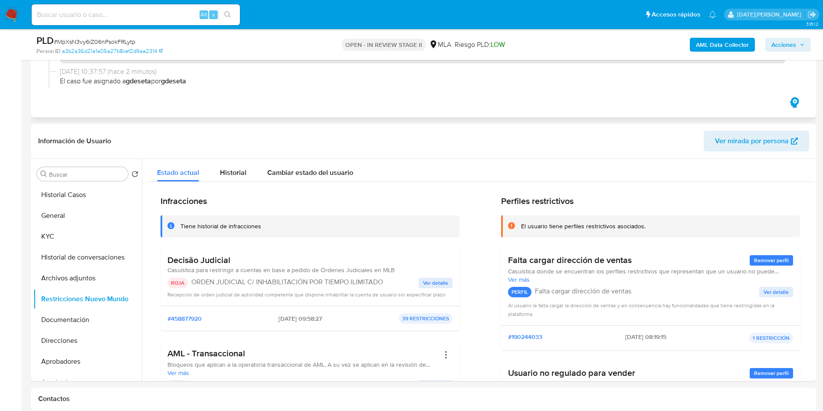
scroll to position [0, 0]
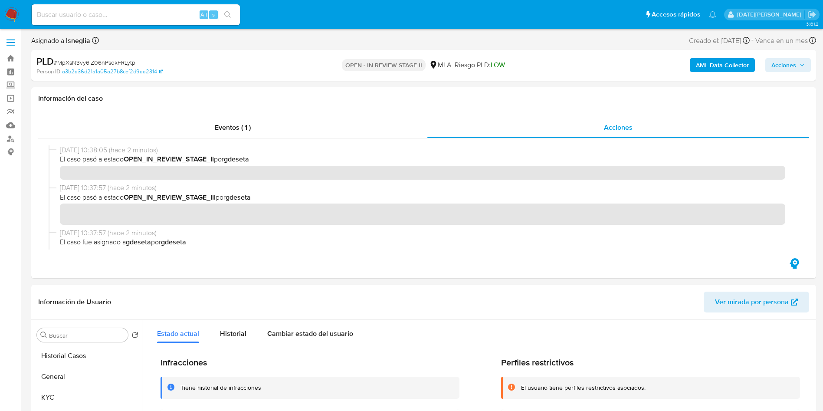
click at [790, 69] on span "Acciones" at bounding box center [783, 65] width 25 height 14
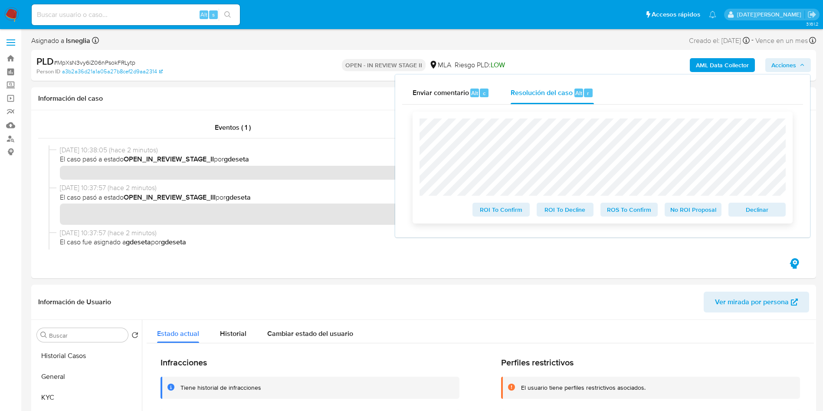
click at [752, 210] on span "Declinar" at bounding box center [757, 209] width 45 height 12
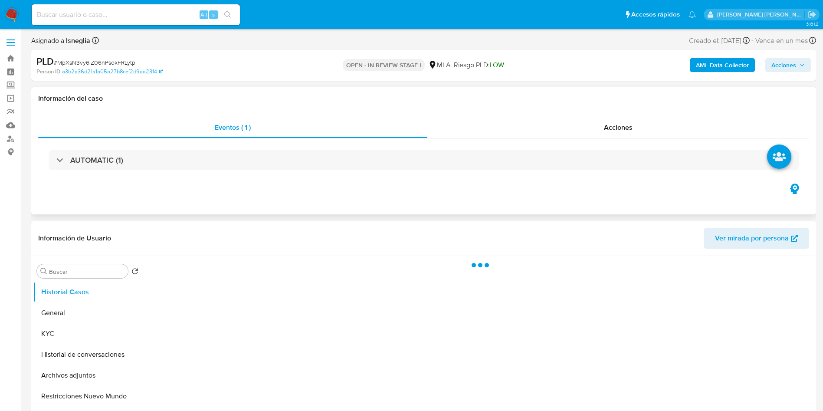
select select "10"
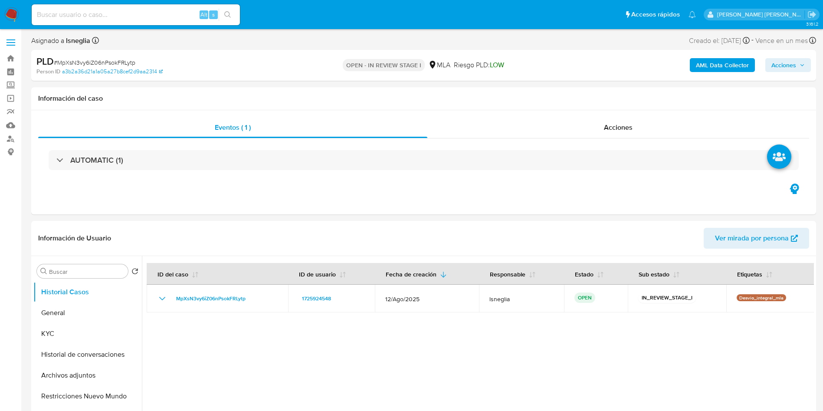
click at [797, 69] on span "Acciones" at bounding box center [787, 65] width 33 height 12
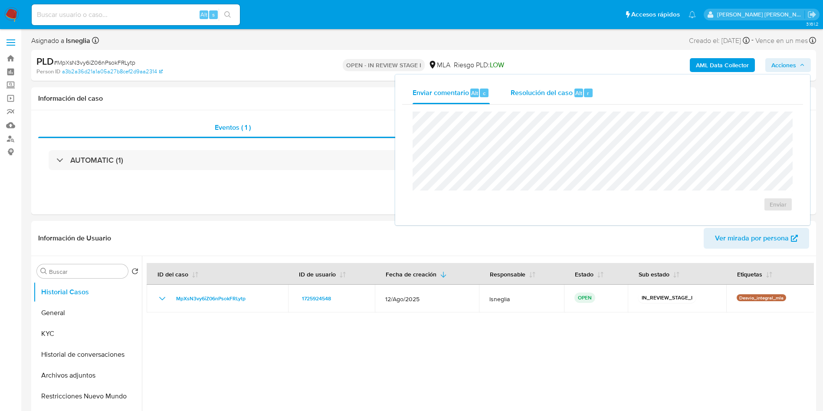
click at [548, 97] on span "Resolución del caso" at bounding box center [542, 93] width 62 height 10
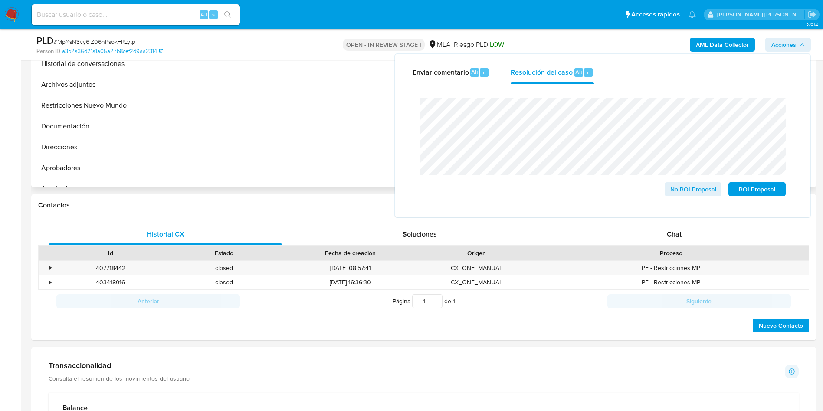
scroll to position [260, 0]
click at [765, 187] on span "ROI Proposal" at bounding box center [757, 189] width 45 height 12
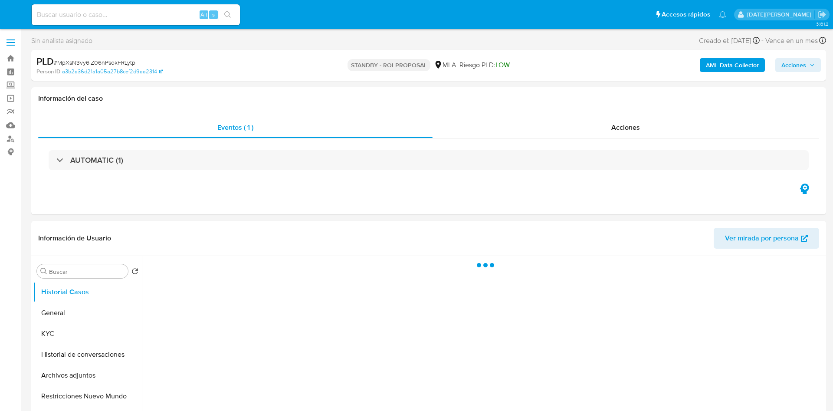
select select "10"
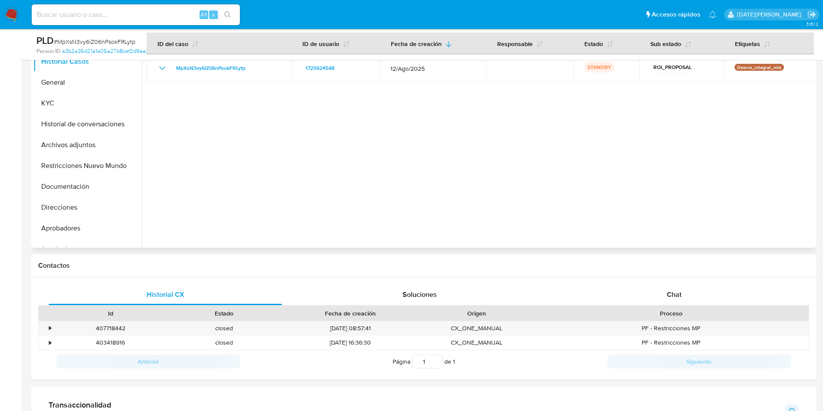
scroll to position [130, 0]
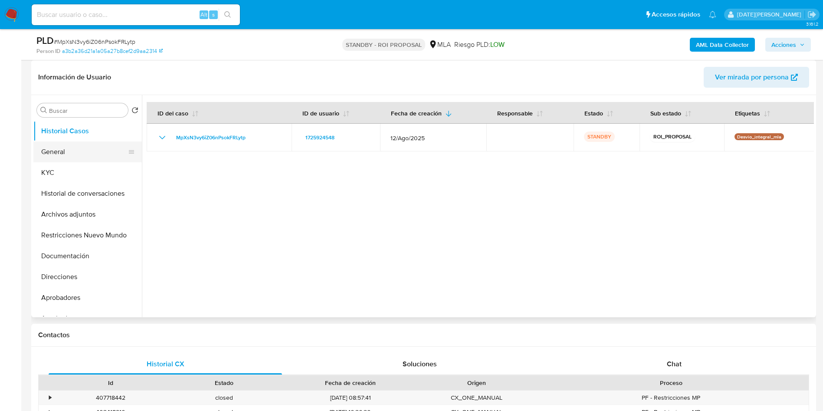
click at [79, 151] on button "General" at bounding box center [84, 151] width 102 height 21
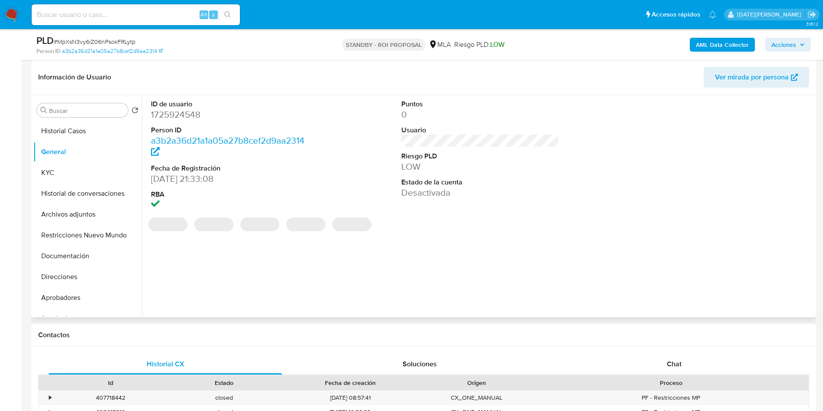
click at [185, 116] on dd "1725924548" at bounding box center [230, 114] width 158 height 12
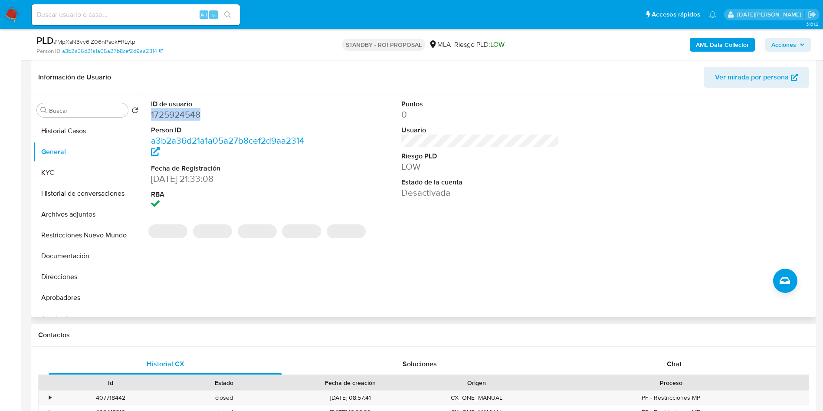
copy dd "1725924548"
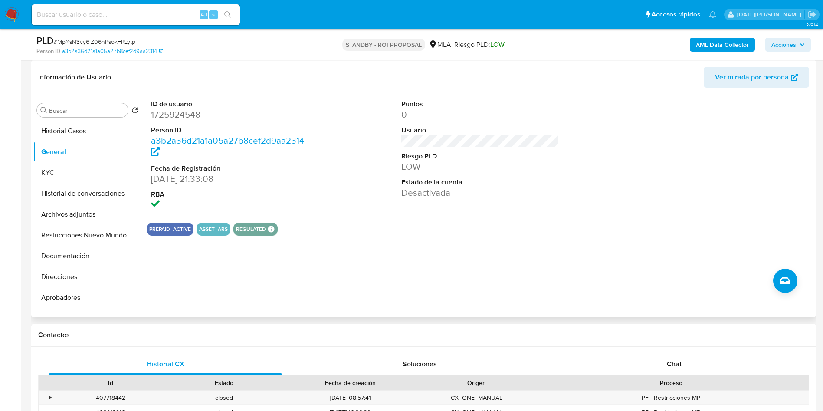
click at [297, 124] on dl "ID de usuario 1725924548 Person ID a3b2a36d21a1a05a27b8cef2d9aa2314 Fecha de Re…" at bounding box center [230, 155] width 158 height 112
click at [234, 75] on header "Información de Usuario Ver mirada por persona" at bounding box center [423, 77] width 771 height 21
click at [153, 15] on input at bounding box center [136, 14] width 208 height 11
paste input "K5RbaSMCIFNrRL9sVrjRr7o8"
type input "K5RbaSMCIFNrRL9sVrjRr7o8"
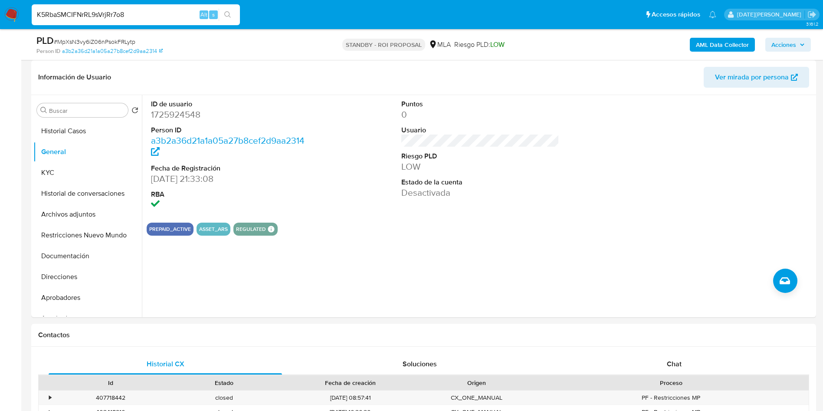
click at [222, 18] on button "search-icon" at bounding box center [228, 15] width 18 height 12
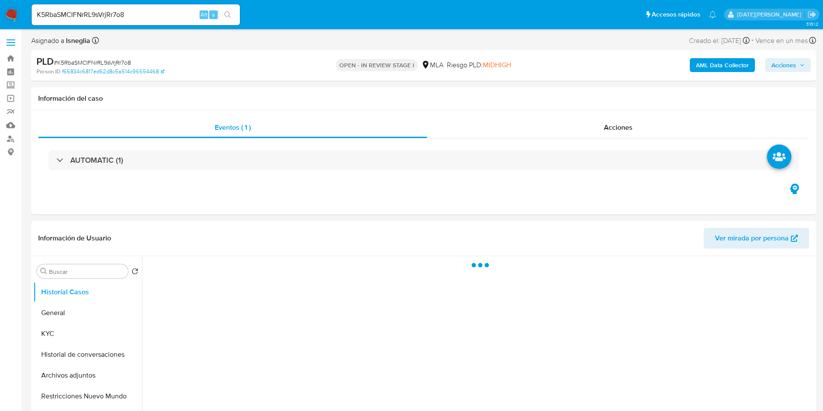
select select "10"
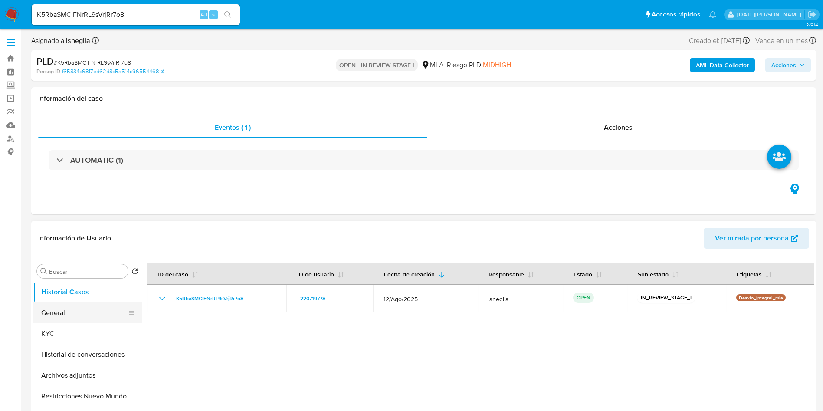
click at [92, 312] on button "General" at bounding box center [84, 312] width 102 height 21
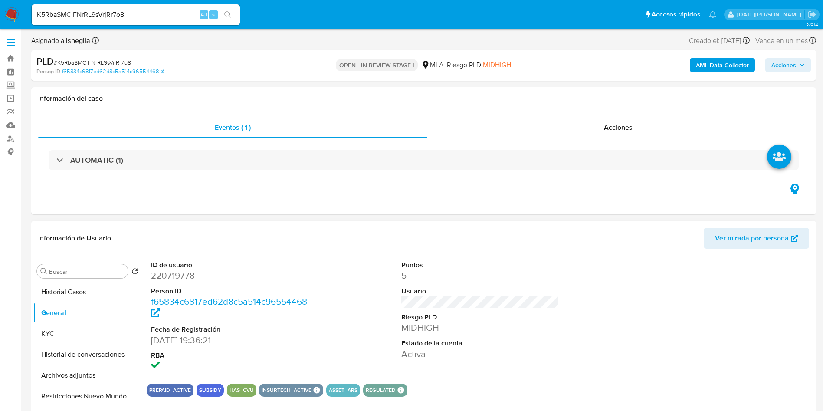
click at [178, 266] on dt "ID de usuario" at bounding box center [230, 265] width 158 height 10
click at [179, 272] on dd "220719778" at bounding box center [230, 275] width 158 height 12
copy dd "220719778"
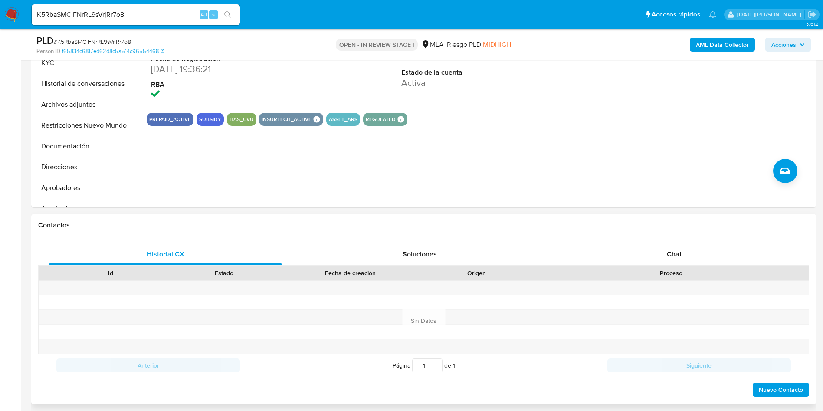
scroll to position [260, 0]
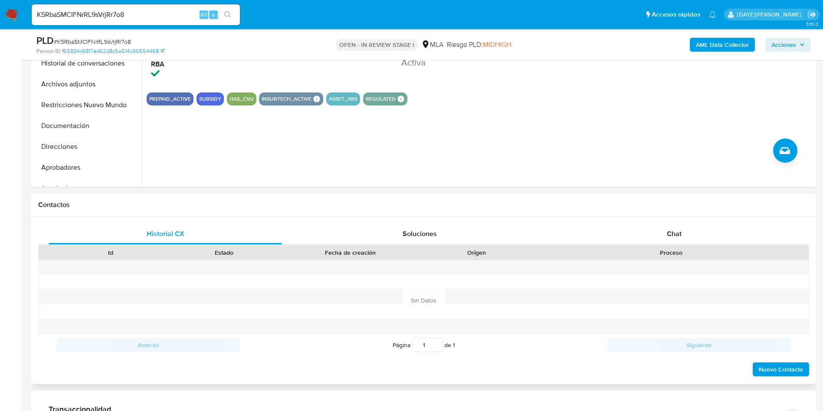
click at [654, 221] on div "Historial CX Soluciones Chat Id Estado Fecha de creación Origen Proceso Anterio…" at bounding box center [423, 299] width 785 height 167
click at [662, 232] on div "Chat" at bounding box center [673, 233] width 233 height 21
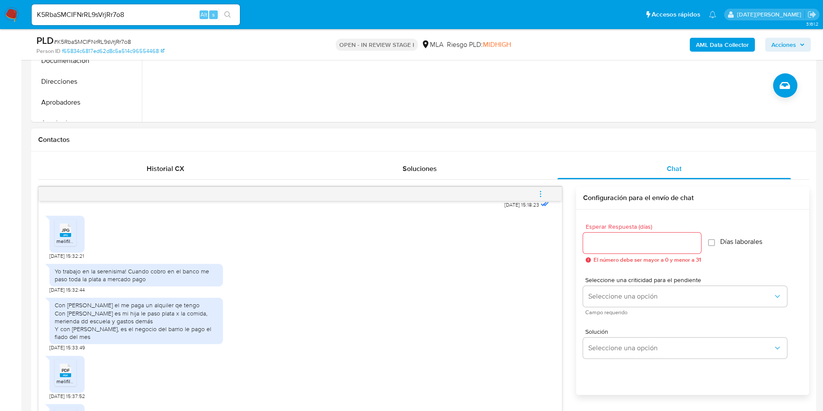
scroll to position [479, 0]
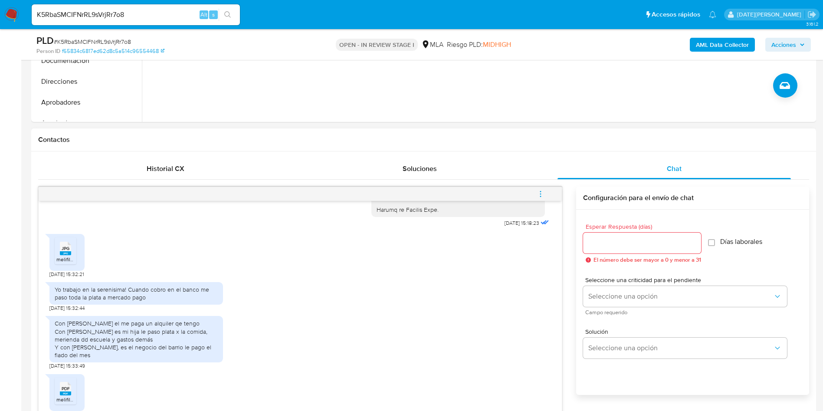
click at [63, 251] on span "JPG" at bounding box center [66, 249] width 8 height 6
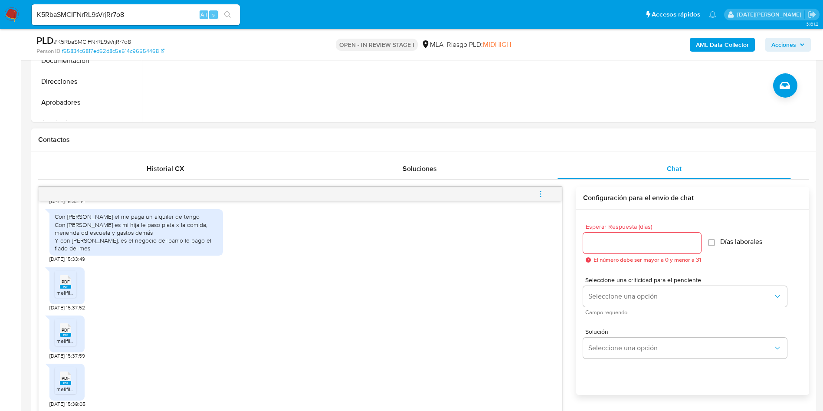
scroll to position [610, 0]
click at [72, 282] on div "PDF PDF" at bounding box center [65, 280] width 18 height 17
drag, startPoint x: 67, startPoint y: 338, endPoint x: 65, endPoint y: 348, distance: 9.9
click at [66, 340] on span "melifile6055380118644465561.pdf" at bounding box center [95, 340] width 79 height 7
click at [61, 381] on rect at bounding box center [65, 383] width 11 height 4
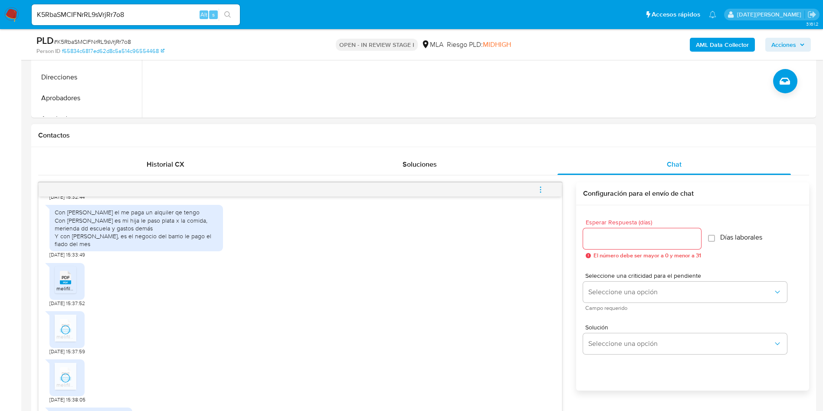
scroll to position [456, 0]
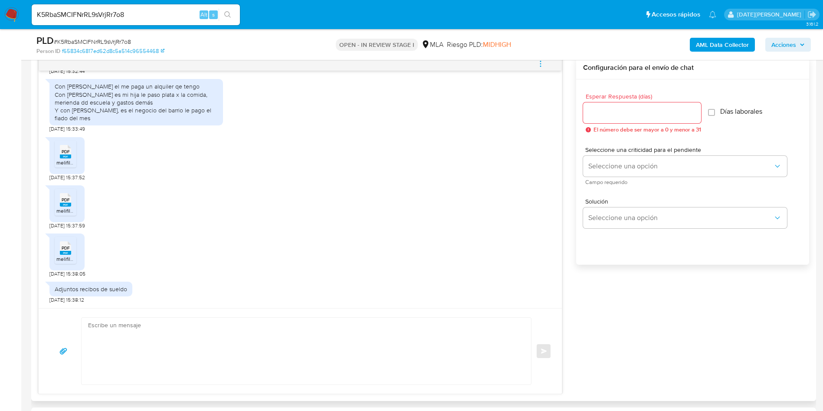
click at [377, 111] on div "Con marcos enzo paez el me paga un alquiler qe tengo Con alma Cabello es mi hij…" at bounding box center [300, 104] width 502 height 58
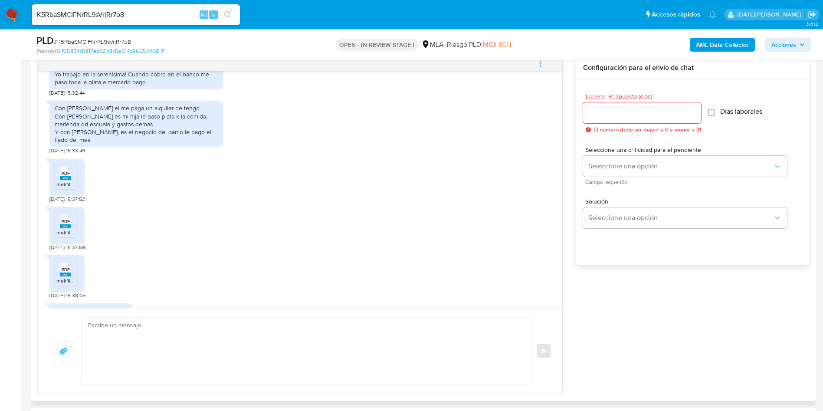
scroll to position [544, 0]
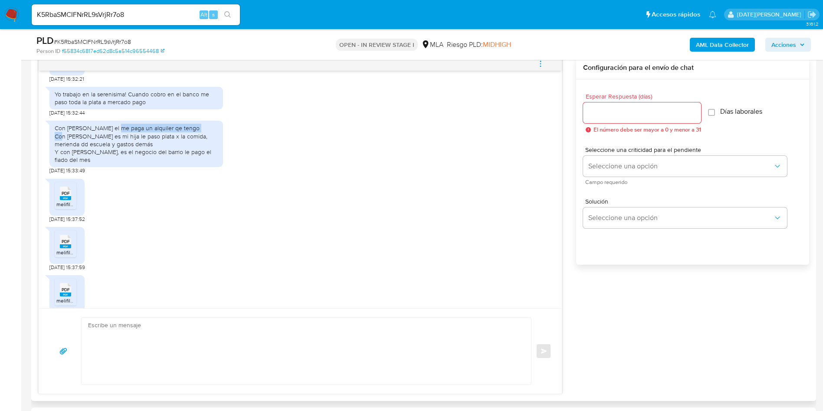
drag, startPoint x: 116, startPoint y: 151, endPoint x: 201, endPoint y: 151, distance: 84.6
click at [201, 151] on div "Con marcos enzo paez el me paga un alquiler qe tengo Con alma Cabello es mi hij…" at bounding box center [136, 143] width 163 height 39
copy div "el me paga un alquiler qe tengo"
drag, startPoint x: 107, startPoint y: 174, endPoint x: 125, endPoint y: 182, distance: 19.2
click at [125, 164] on div "Con marcos enzo paez el me paga un alquiler qe tengo Con alma Cabello es mi hij…" at bounding box center [136, 143] width 163 height 39
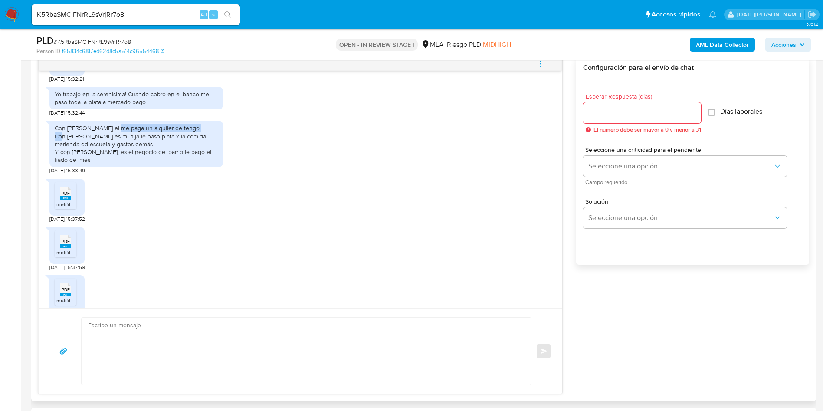
copy div "es el negocio del barrio le pago el fiado del mes"
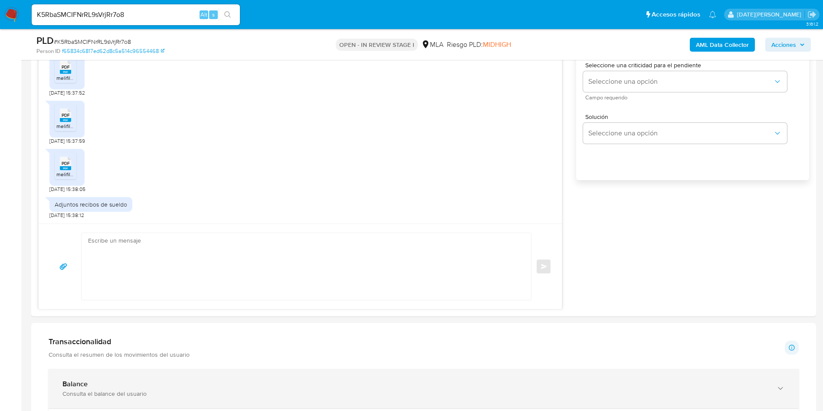
scroll to position [586, 0]
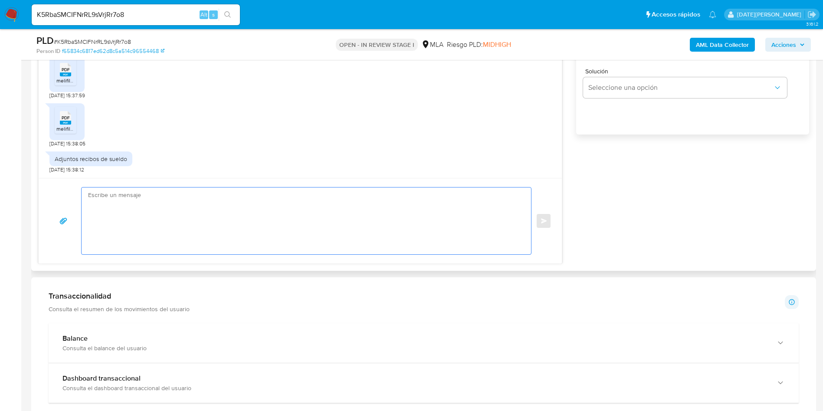
click at [287, 233] on textarea at bounding box center [304, 220] width 432 height 67
type textarea "h"
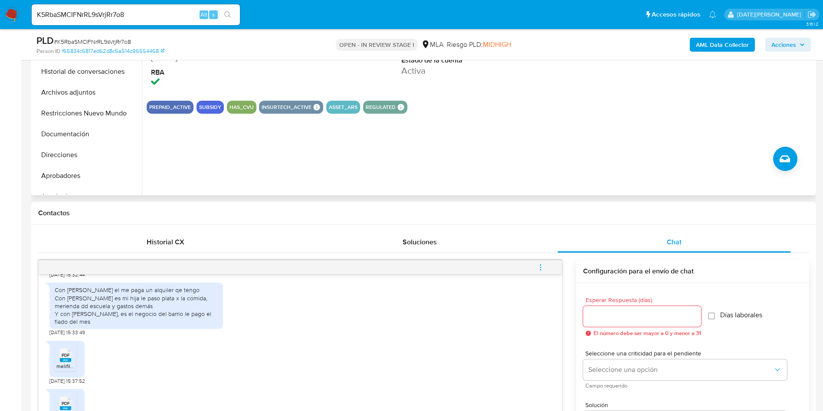
scroll to position [65, 0]
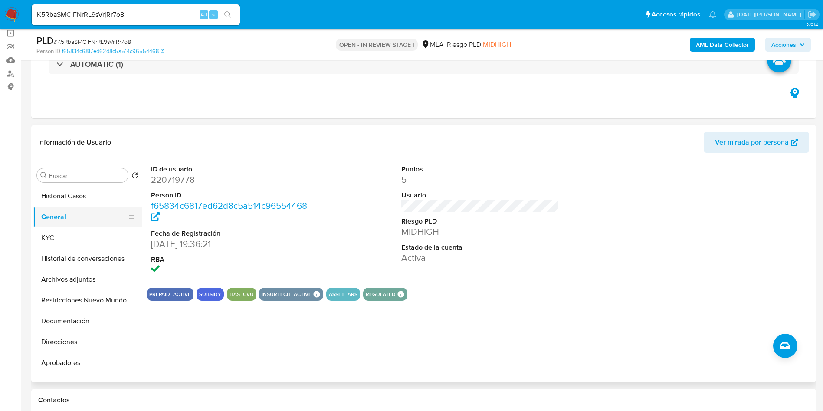
click at [53, 226] on button "General" at bounding box center [84, 217] width 102 height 21
click at [59, 230] on button "KYC" at bounding box center [84, 237] width 102 height 21
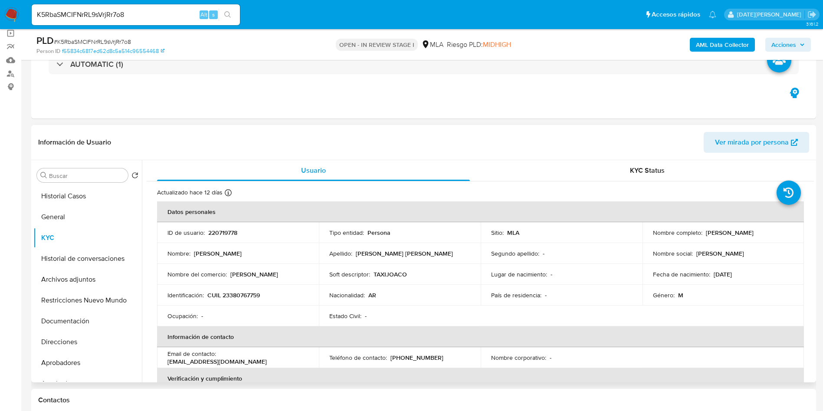
drag, startPoint x: 650, startPoint y: 236, endPoint x: 752, endPoint y: 236, distance: 101.5
click at [752, 236] on div "Nombre completo : Joaquin Alberto Cassanelli Castro" at bounding box center [723, 233] width 141 height 8
copy p "Joaquin Alberto Cassanelli Castro"
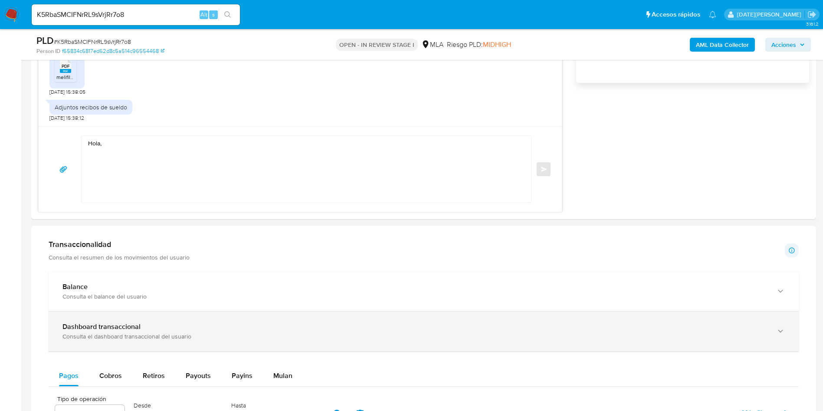
scroll to position [651, 0]
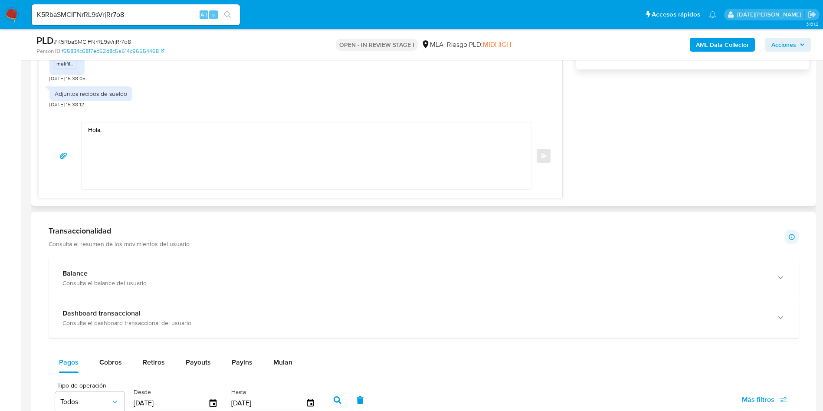
click at [153, 141] on textarea "Hola," at bounding box center [304, 155] width 432 height 67
paste textarea "Joaquin Alberto Cassanelli Castro"
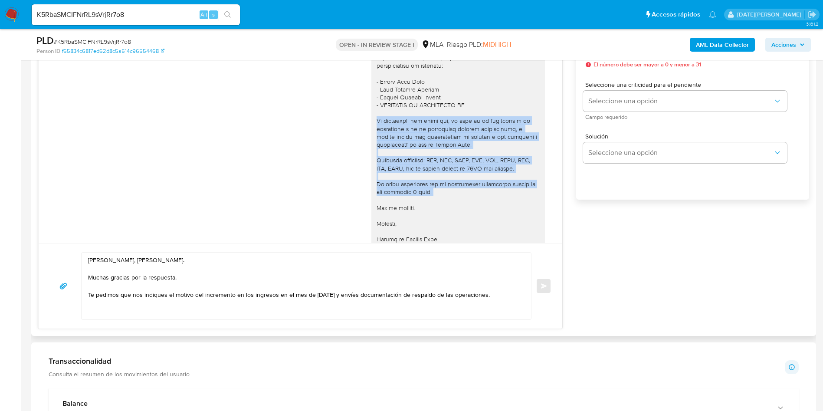
scroll to position [284, 0]
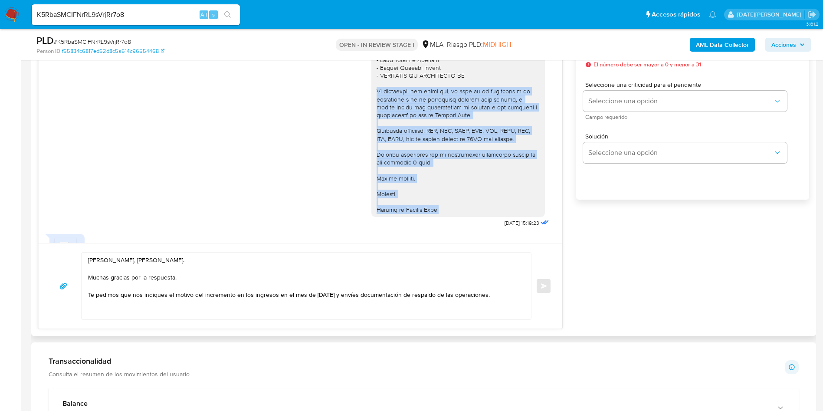
drag, startPoint x: 367, startPoint y: 156, endPoint x: 443, endPoint y: 208, distance: 92.1
click at [443, 208] on div at bounding box center [458, 0] width 163 height 426
copy div "Es importante que sepas que, en caso de no responder a lo solicitado o si lo pr…"
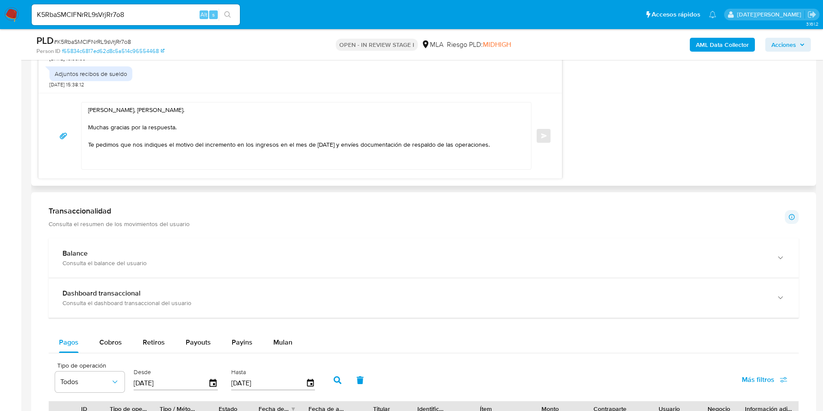
scroll to position [651, 0]
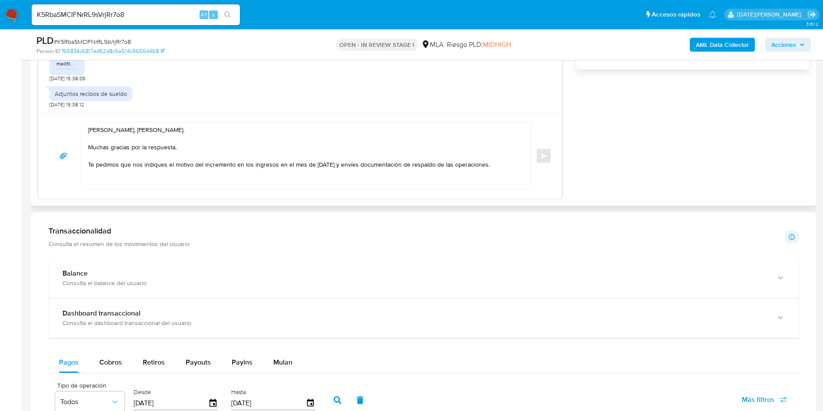
click at [180, 190] on div "Hola, Joaquin Alberto Cassanelli Castro. Muchas gracias por la respuesta. Te pe…" at bounding box center [300, 155] width 523 height 85
click at [182, 184] on textarea "Hola, Joaquin Alberto Cassanelli Castro. Muchas gracias por la respuesta. Te pe…" at bounding box center [304, 155] width 432 height 67
paste textarea "Es importante que sepas que, en caso de no responder a lo solicitado o si lo pr…"
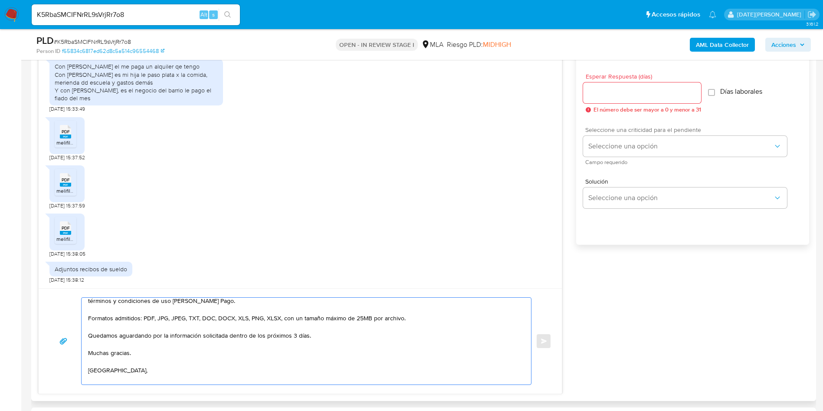
scroll to position [456, 0]
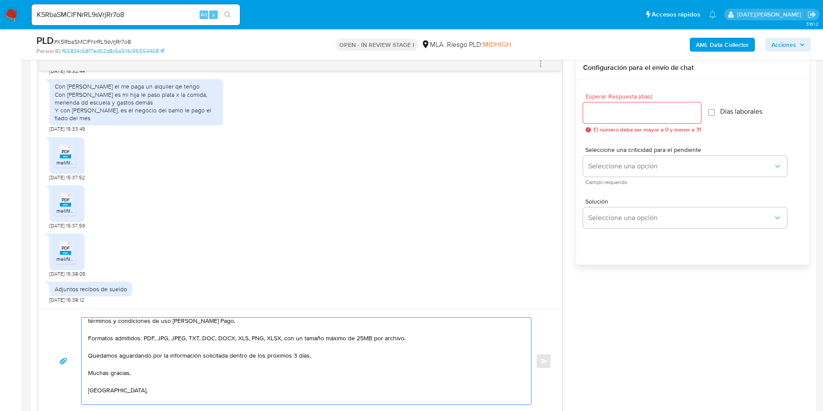
type textarea "Hola, Joaquin Alberto Cassanelli Castro. Muchas gracias por la respuesta. Te pe…"
click at [600, 106] on div at bounding box center [642, 112] width 118 height 21
click at [600, 111] on input "Esperar Respuesta (días)" at bounding box center [642, 112] width 118 height 11
type input "3"
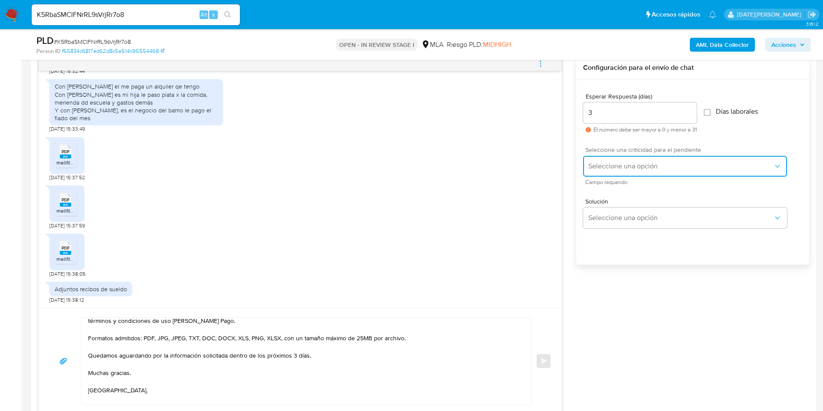
click at [616, 166] on span "Seleccione una opción" at bounding box center [680, 166] width 185 height 9
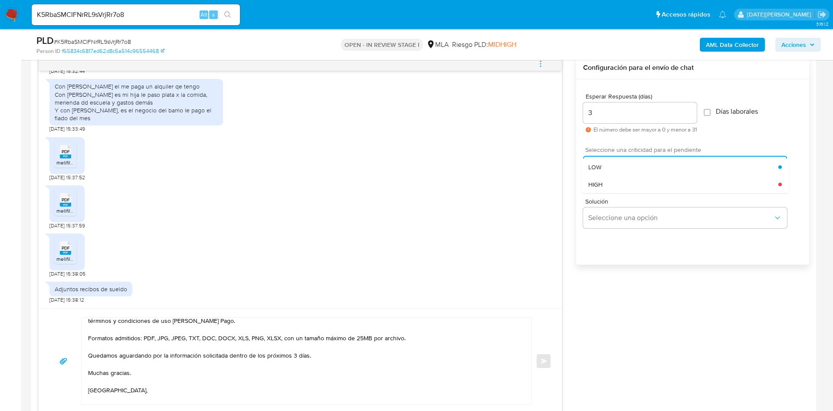
click at [606, 183] on div "HIGH" at bounding box center [683, 184] width 190 height 17
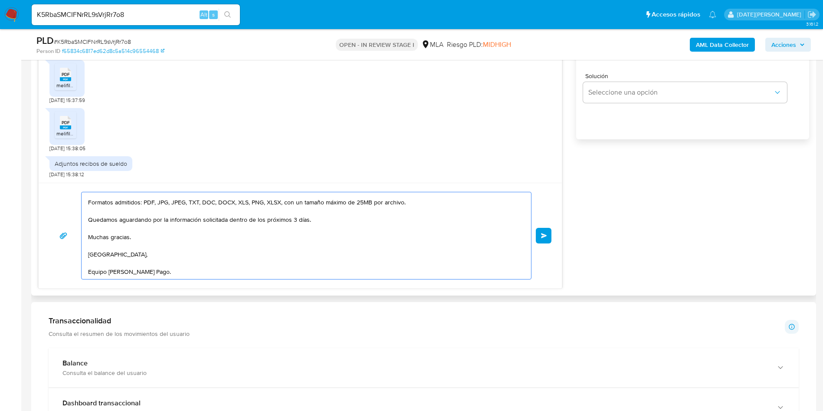
scroll to position [586, 0]
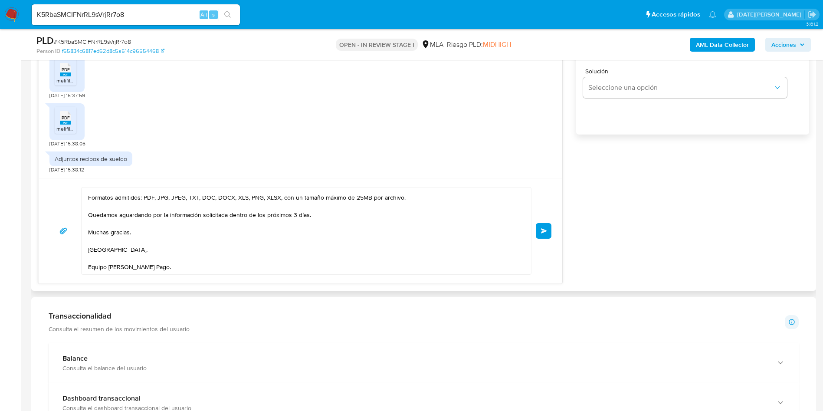
click at [548, 232] on button "Enviar" at bounding box center [544, 231] width 16 height 16
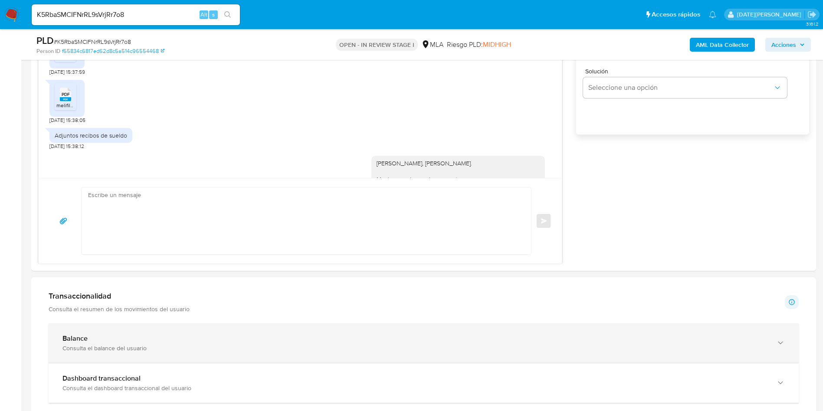
scroll to position [824, 0]
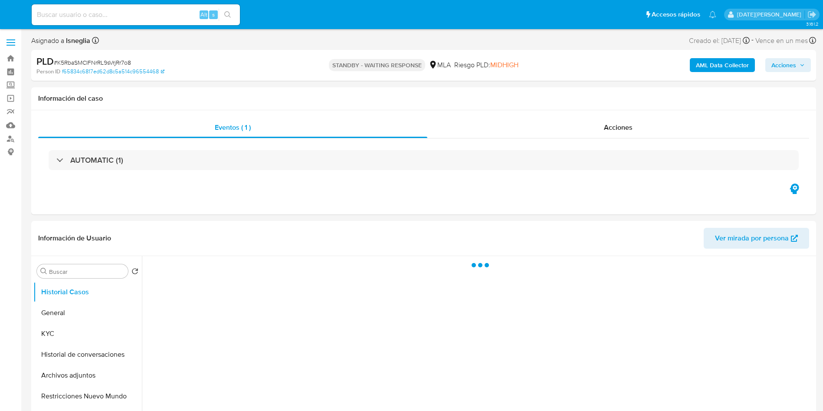
select select "10"
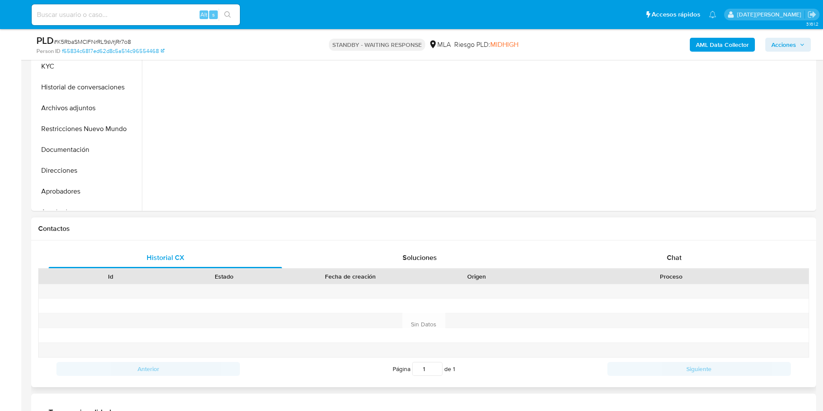
scroll to position [260, 0]
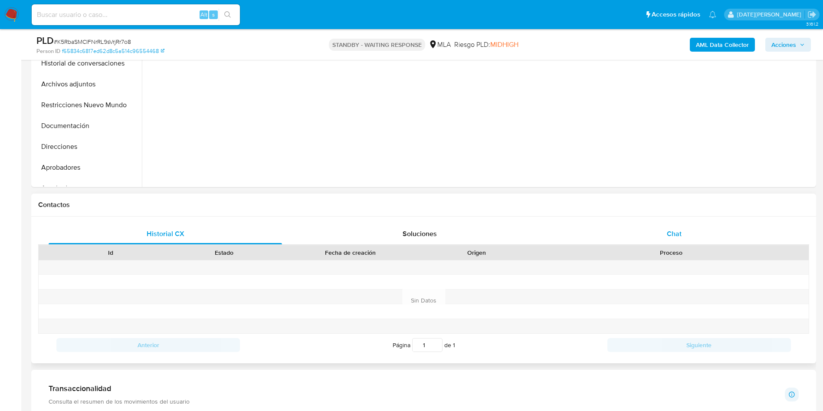
click at [687, 224] on div "Chat" at bounding box center [673, 233] width 233 height 21
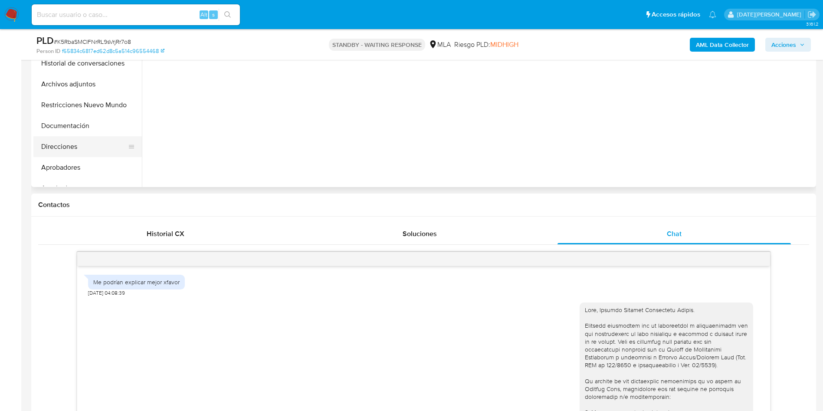
scroll to position [798, 0]
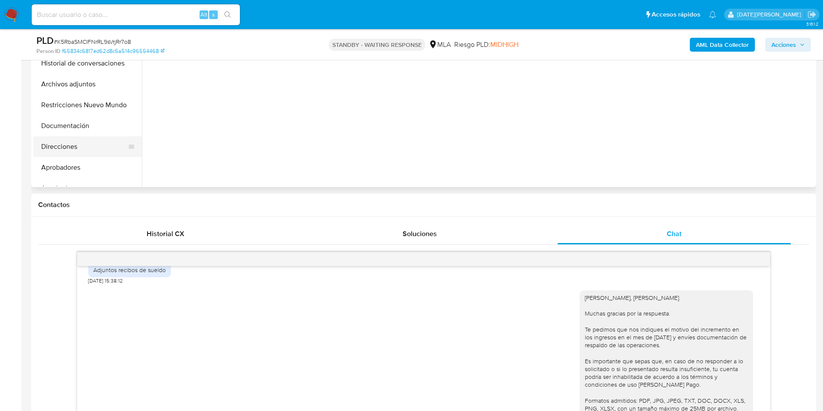
click at [38, 144] on button "Direcciones" at bounding box center [84, 146] width 102 height 21
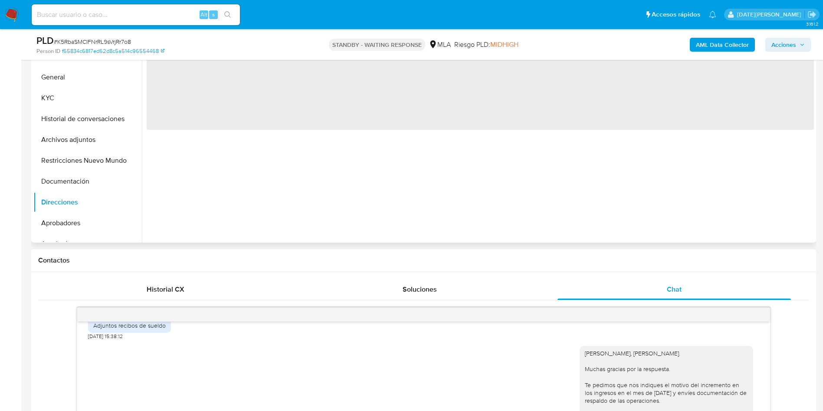
scroll to position [130, 0]
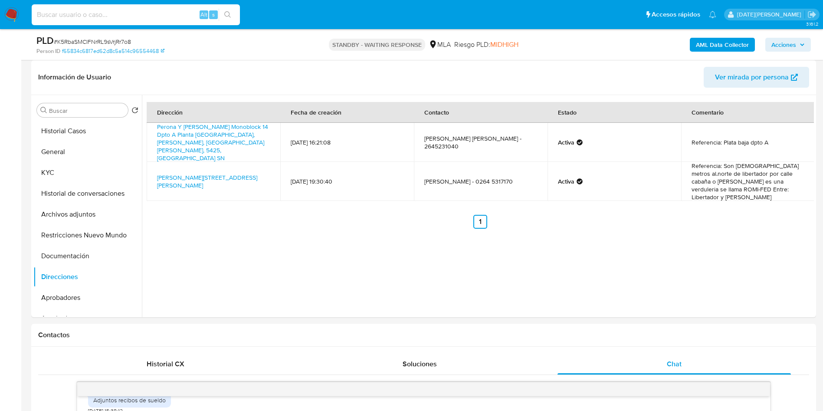
click at [117, 14] on input at bounding box center [136, 14] width 208 height 11
paste input "KjXhN6aElq2aMf3rayo3wfvl"
type input "KjXhN6aElq2aMf3rayo3wfvl"
click at [226, 14] on icon "search-icon" at bounding box center [227, 14] width 7 height 7
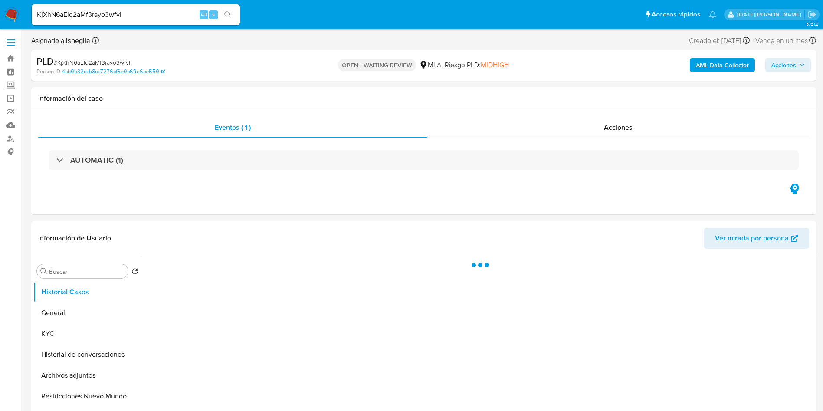
select select "10"
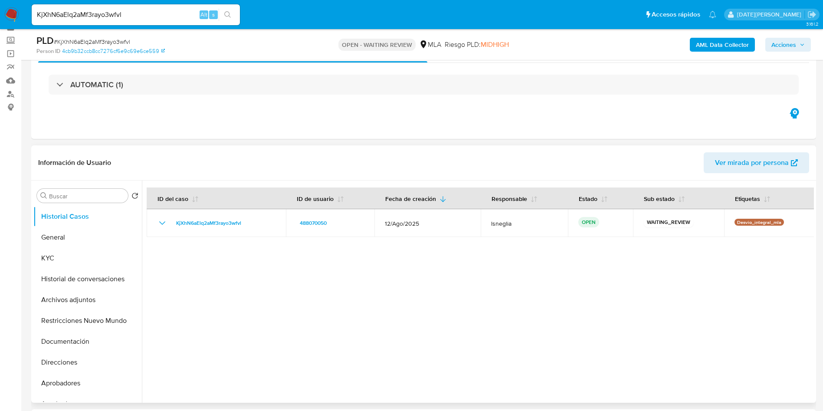
scroll to position [65, 0]
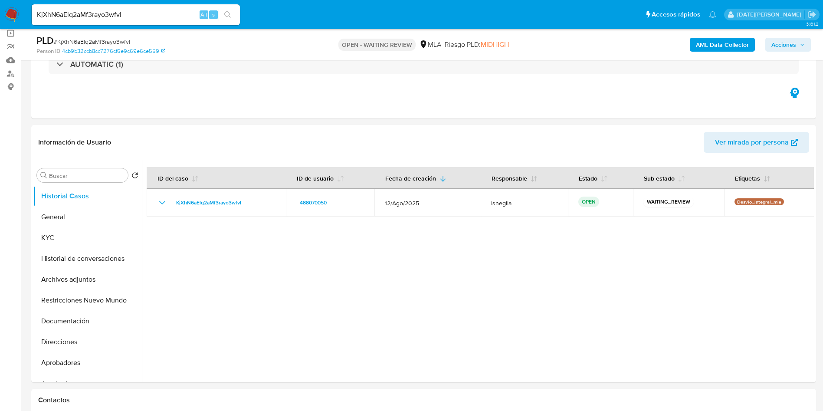
click at [74, 42] on span "# KjXhN6aElq2aMf3rayo3wfvl" at bounding box center [92, 41] width 76 height 9
copy span "KjXhN6aElq2aMf3rayo3wfvl"
click at [9, 13] on img at bounding box center [11, 14] width 15 height 15
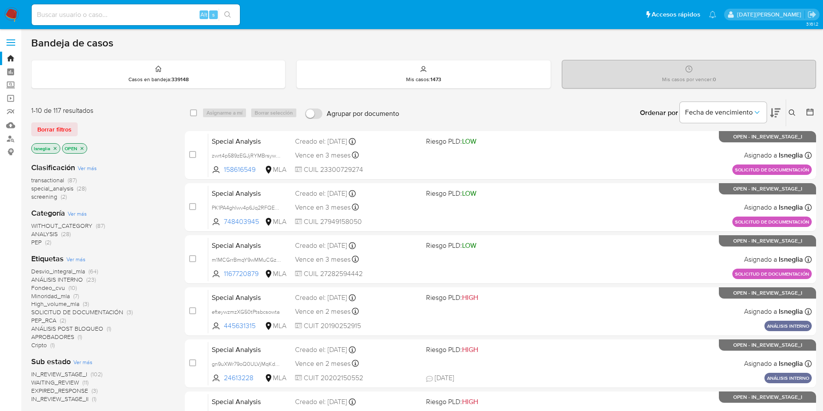
click at [108, 16] on input at bounding box center [136, 14] width 208 height 11
paste input "KjXhN6aElq2aMf3rayo3wfvl"
type input "KjXhN6aElq2aMf3rayo3wfvl"
click at [230, 15] on icon "search-icon" at bounding box center [227, 14] width 7 height 7
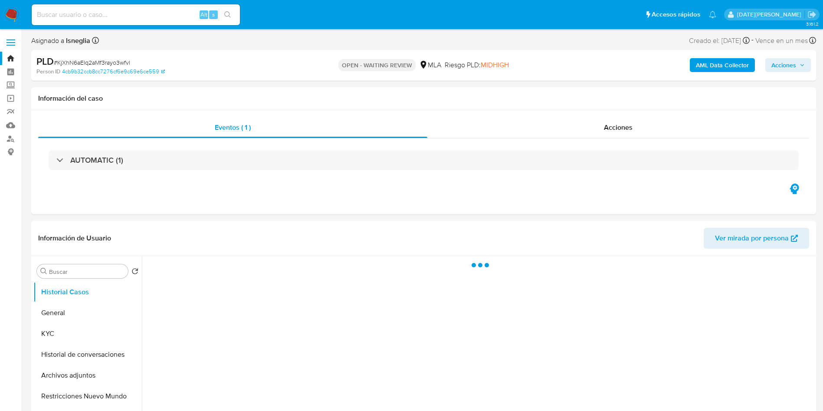
select select "10"
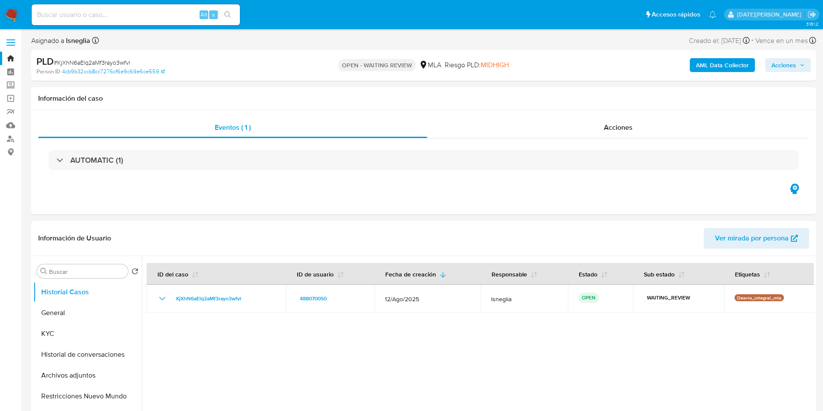
click at [117, 57] on div "PLD # KjXhN6aElq2aMf3rayo3wfvl" at bounding box center [163, 61] width 255 height 13
click at [117, 61] on span "# KjXhN6aElq2aMf3rayo3wfvl" at bounding box center [92, 62] width 76 height 9
copy span "KjXhN6aElq2aMf3rayo3wfvl"
click at [12, 18] on img at bounding box center [11, 14] width 15 height 15
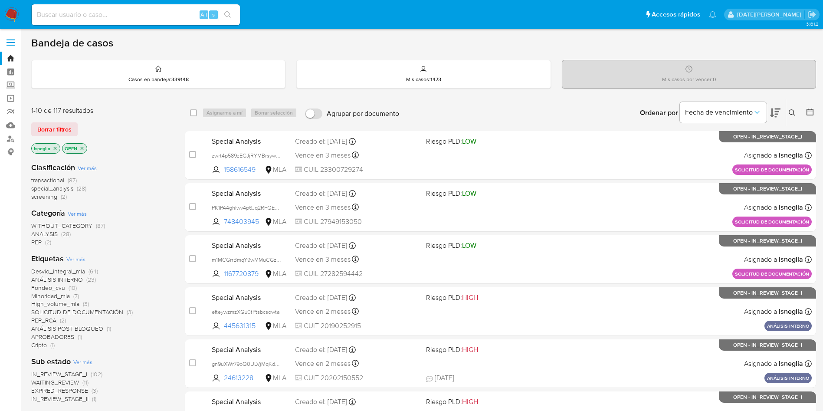
click at [789, 114] on icon at bounding box center [792, 112] width 7 height 7
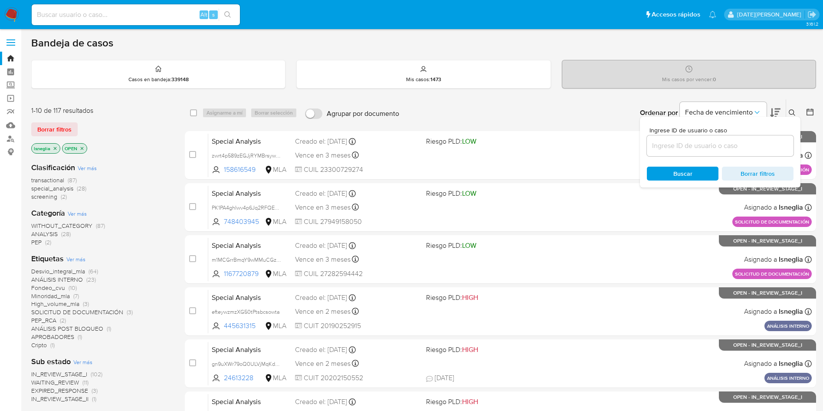
click at [695, 144] on input at bounding box center [720, 145] width 147 height 11
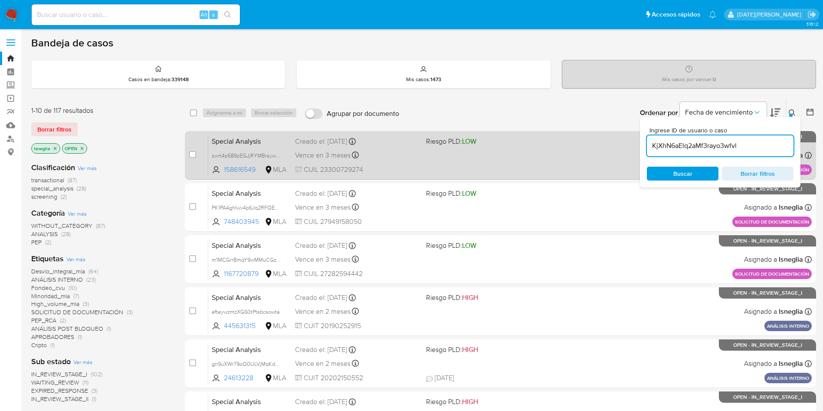
type input "KjXhN6aElq2aMf3rayo3wfvl"
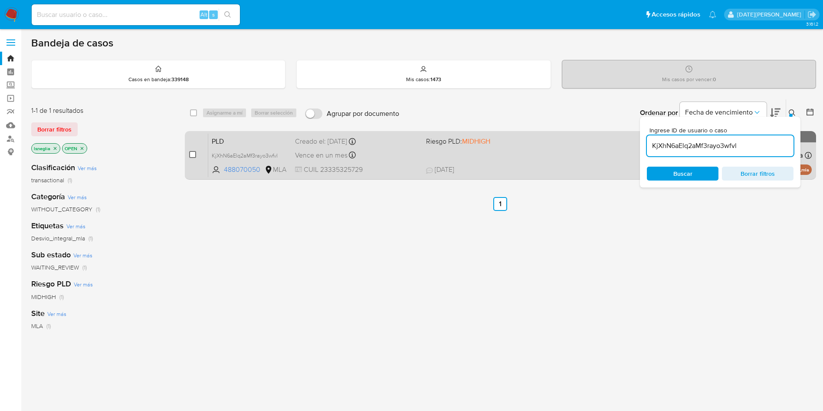
click at [192, 156] on input "checkbox" at bounding box center [192, 154] width 7 height 7
checkbox input "true"
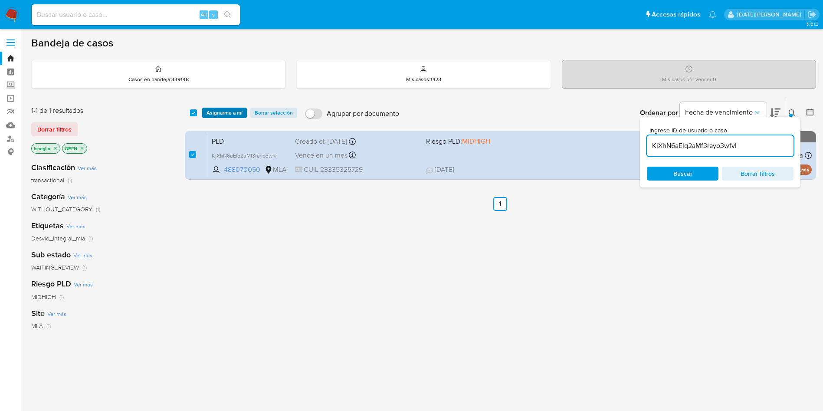
click at [226, 111] on span "Asignarme a mí" at bounding box center [225, 112] width 36 height 9
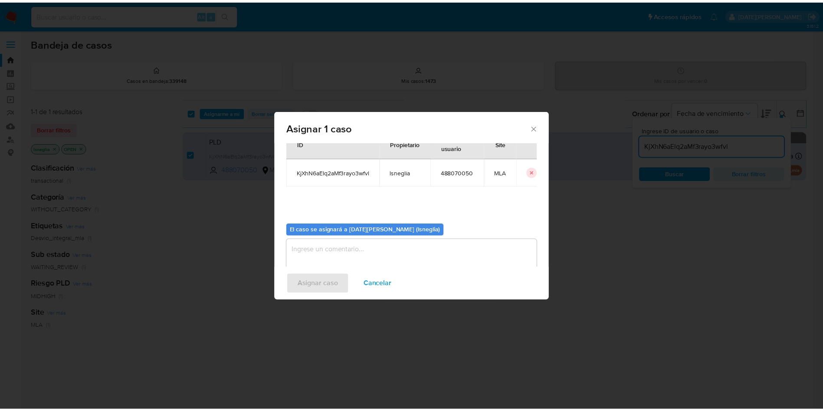
scroll to position [45, 0]
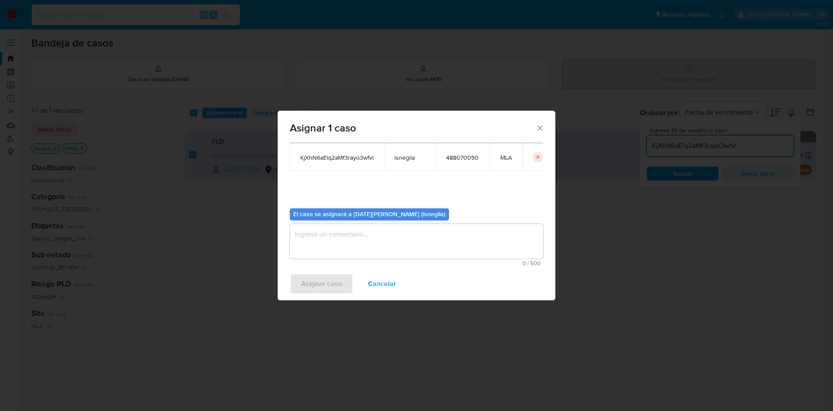
click at [318, 248] on textarea "assign-modal" at bounding box center [416, 241] width 253 height 35
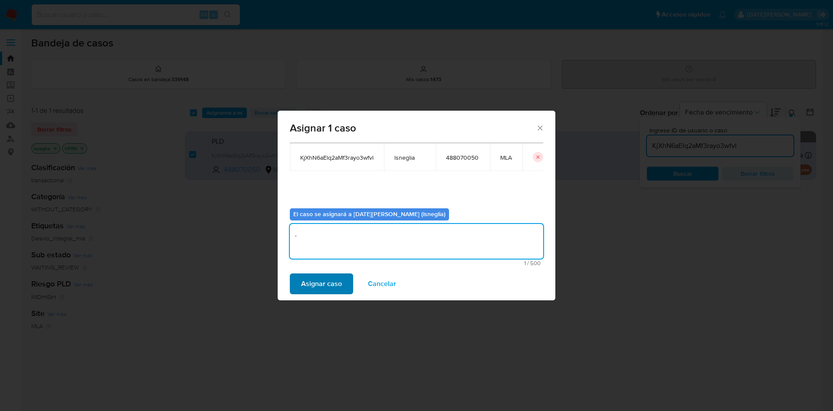
type textarea "."
click at [321, 277] on span "Asignar caso" at bounding box center [321, 283] width 41 height 19
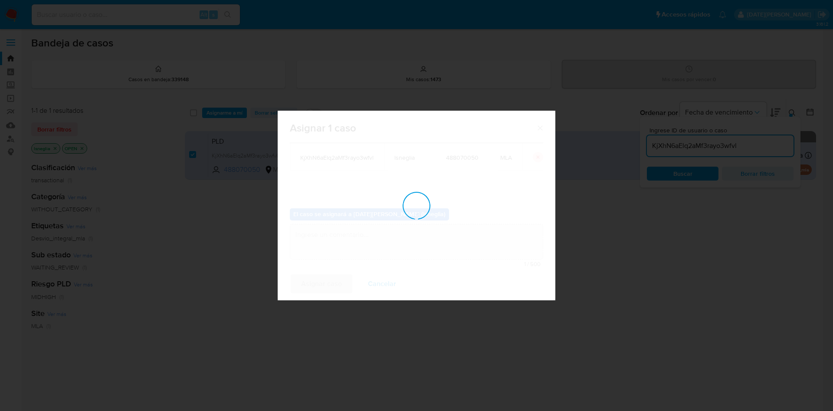
checkbox input "false"
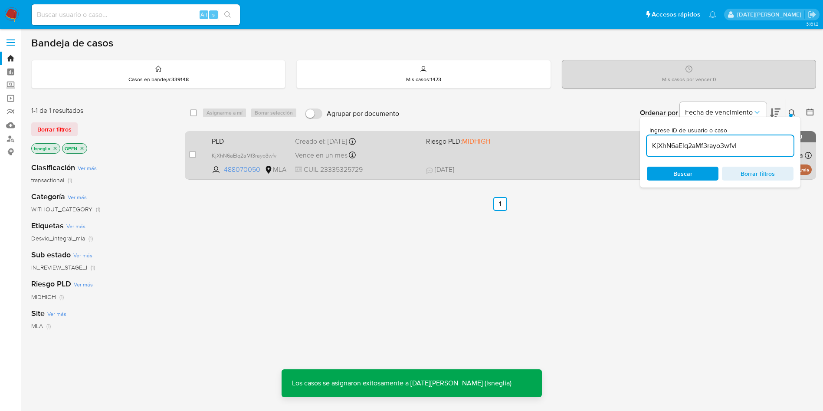
click at [228, 133] on div "PLD KjXhN6aElq2aMf3rayo3wfvl 488070050 MLA Riesgo PLD: MIDHIGH Creado el: [DATE…" at bounding box center [509, 155] width 603 height 44
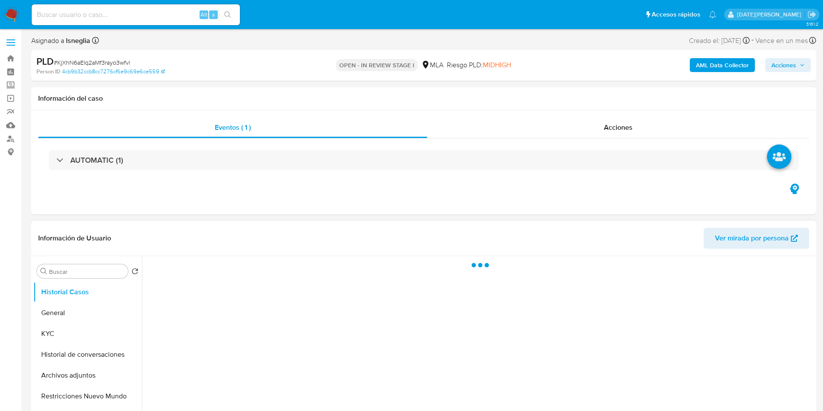
select select "10"
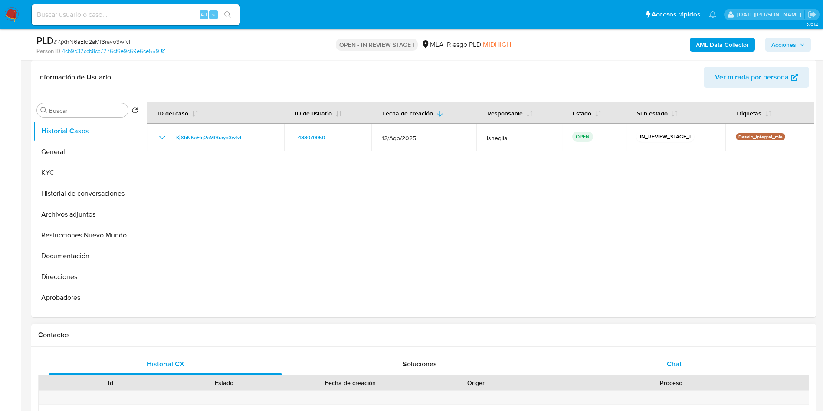
click at [678, 369] on div "Chat" at bounding box center [673, 364] width 233 height 21
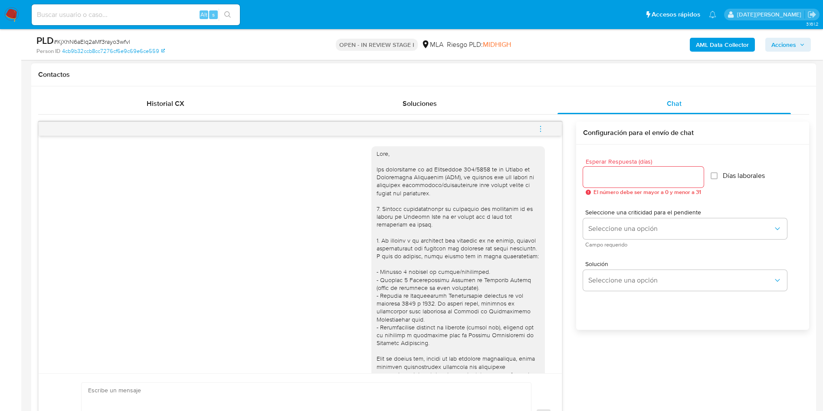
scroll to position [130, 0]
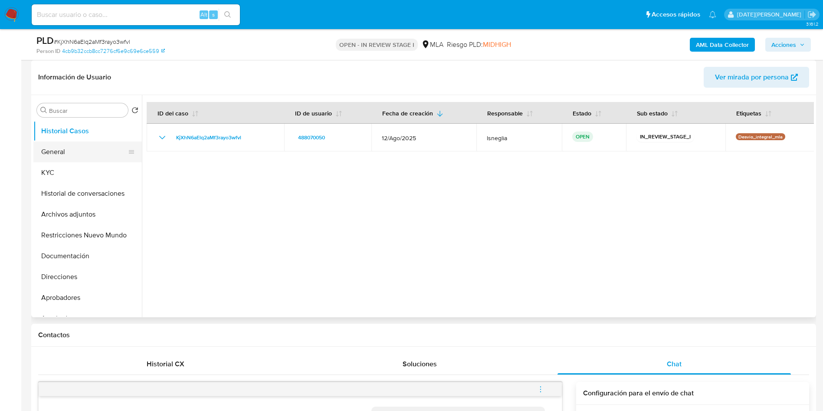
click at [56, 157] on button "General" at bounding box center [84, 151] width 102 height 21
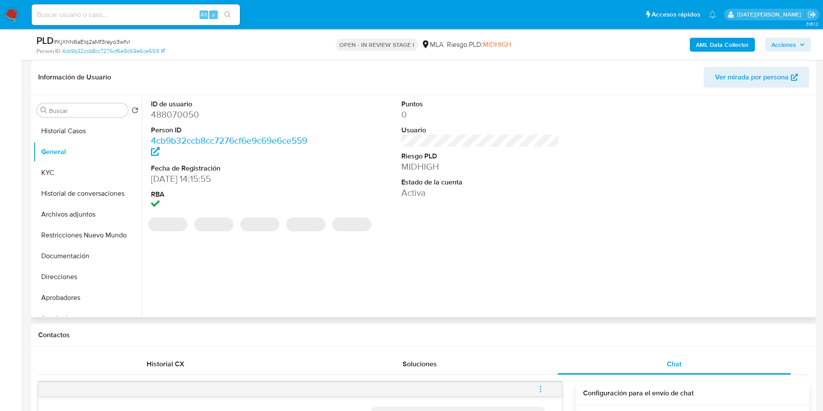
click at [191, 113] on dd "488070050" at bounding box center [230, 114] width 158 height 12
click at [192, 113] on dd "488070050" at bounding box center [230, 114] width 158 height 12
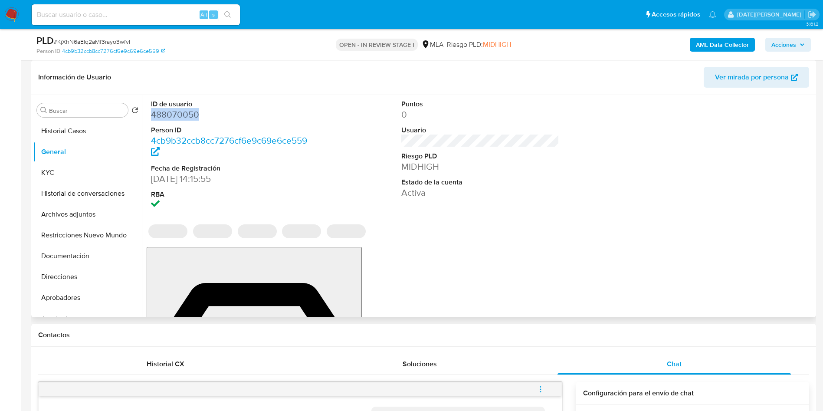
copy dd "488070050"
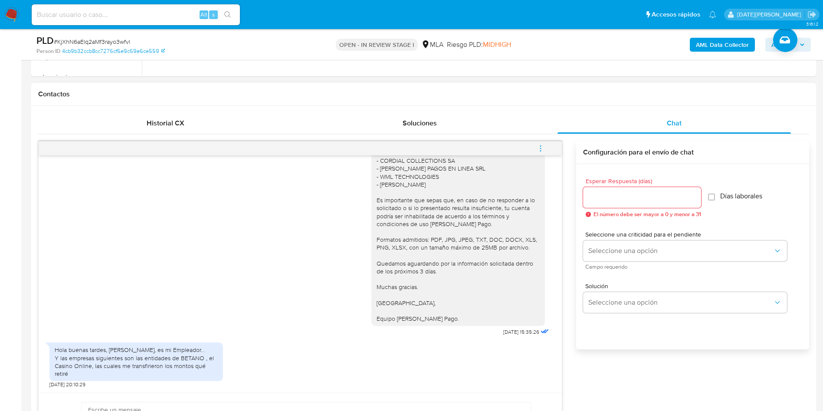
scroll to position [390, 0]
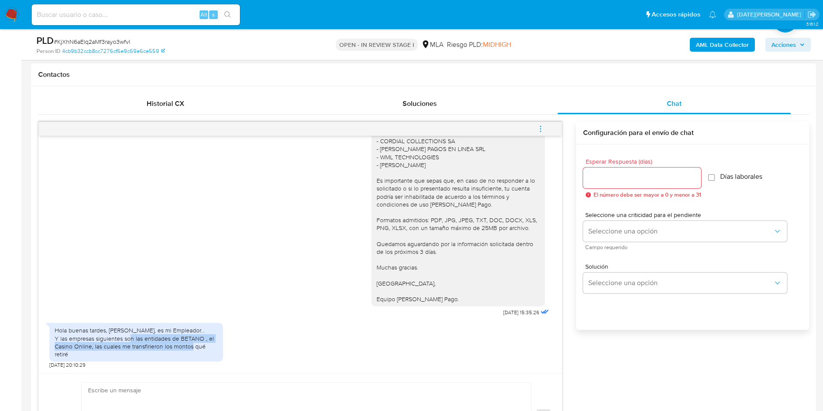
drag, startPoint x: 118, startPoint y: 336, endPoint x: 178, endPoint y: 348, distance: 61.5
click at [178, 348] on div "Hola buenas tardes, [PERSON_NAME], es mi Empleador... Y las empresas siguientes…" at bounding box center [136, 342] width 163 height 32
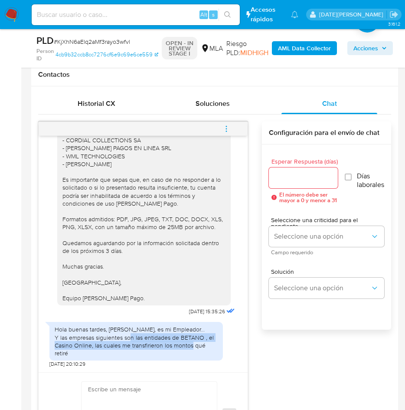
scroll to position [704, 0]
click at [227, 127] on icon "menu-action" at bounding box center [227, 129] width 8 height 8
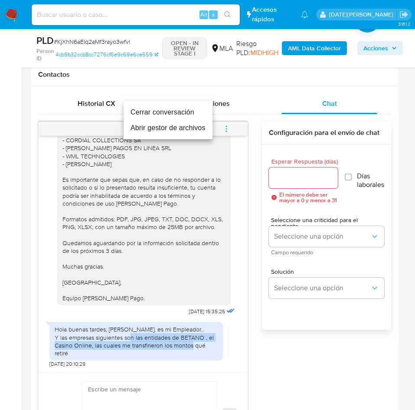
click at [188, 114] on li "Cerrar conversación" at bounding box center [168, 113] width 89 height 16
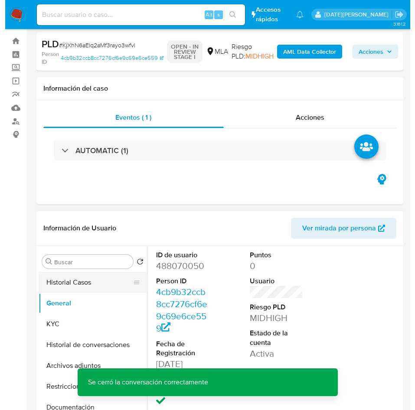
scroll to position [130, 0]
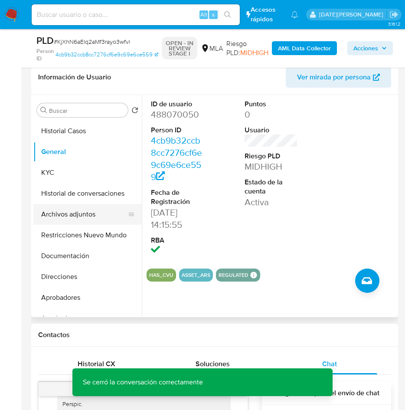
click at [90, 216] on button "Archivos adjuntos" at bounding box center [84, 214] width 102 height 21
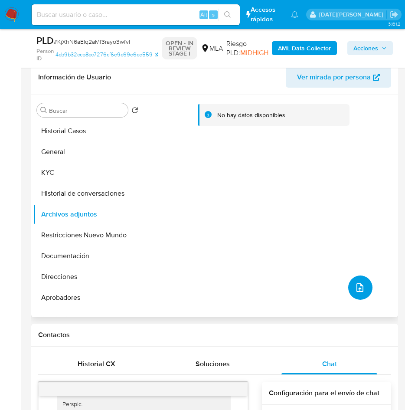
click at [355, 285] on icon "upload-file" at bounding box center [360, 287] width 10 height 10
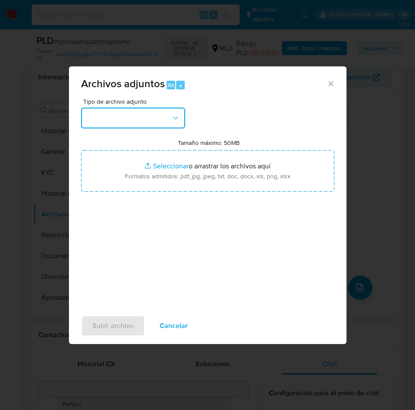
click at [125, 118] on button "button" at bounding box center [133, 118] width 104 height 21
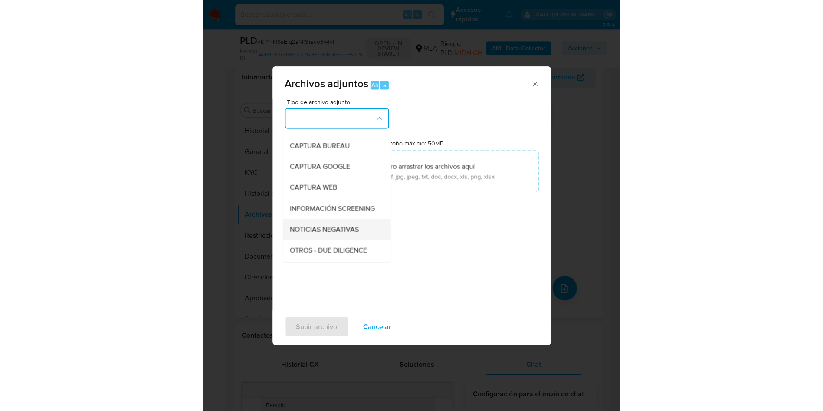
scroll to position [65, 0]
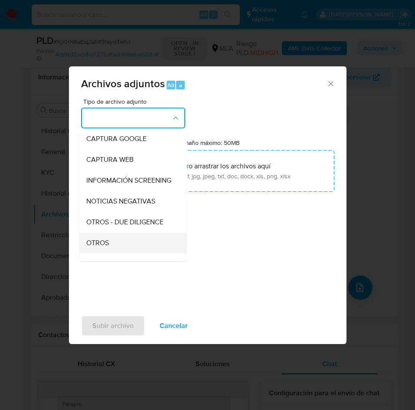
click at [104, 247] on span "OTROS" at bounding box center [97, 243] width 23 height 9
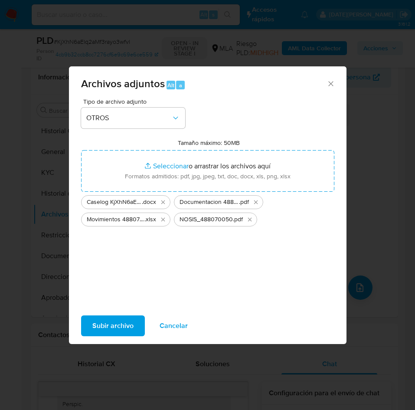
click at [130, 325] on span "Subir archivo" at bounding box center [112, 325] width 41 height 19
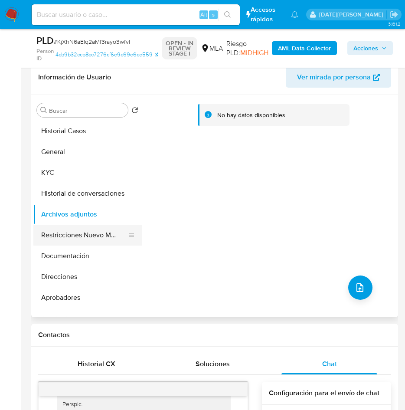
click at [87, 233] on button "Restricciones Nuevo Mundo" at bounding box center [84, 235] width 102 height 21
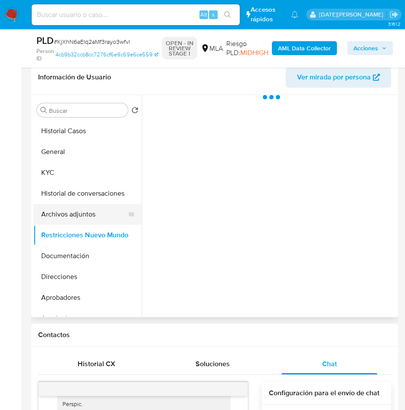
click at [85, 213] on button "Archivos adjuntos" at bounding box center [84, 214] width 102 height 21
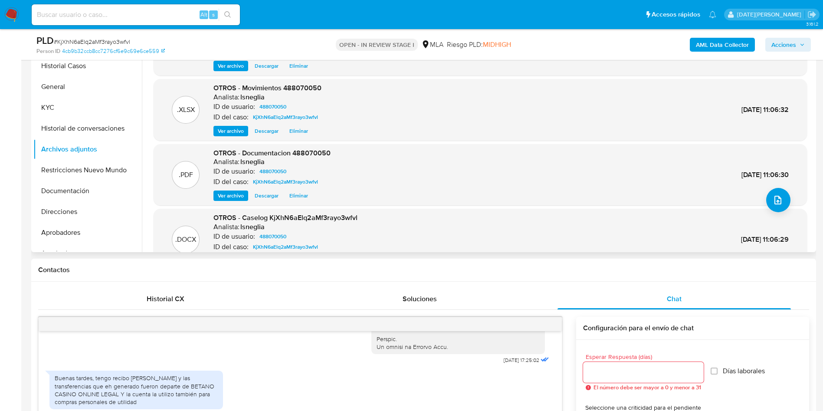
scroll to position [0, 0]
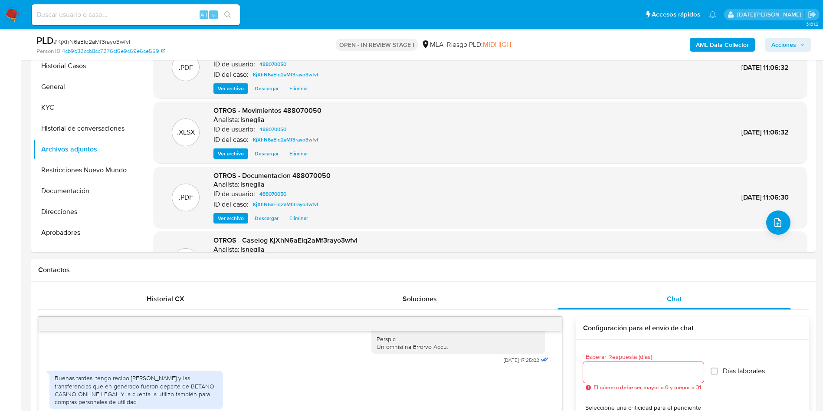
click at [718, 38] on b "AML Data Collector" at bounding box center [722, 45] width 53 height 14
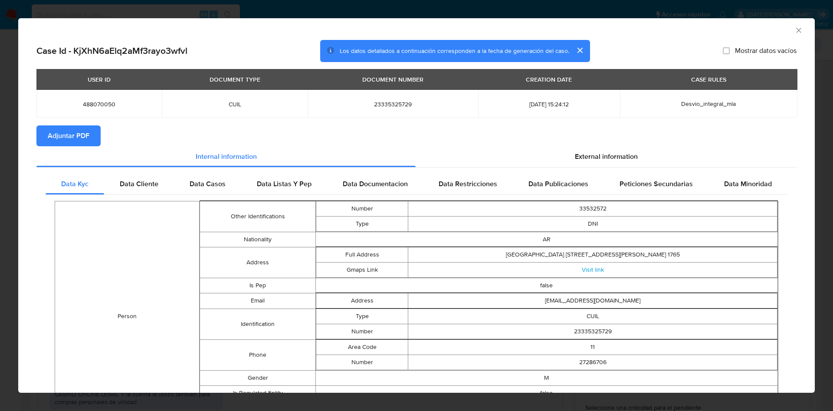
click at [74, 131] on span "Adjuntar PDF" at bounding box center [69, 135] width 42 height 19
click at [127, 184] on span "Data Cliente" at bounding box center [139, 185] width 39 height 10
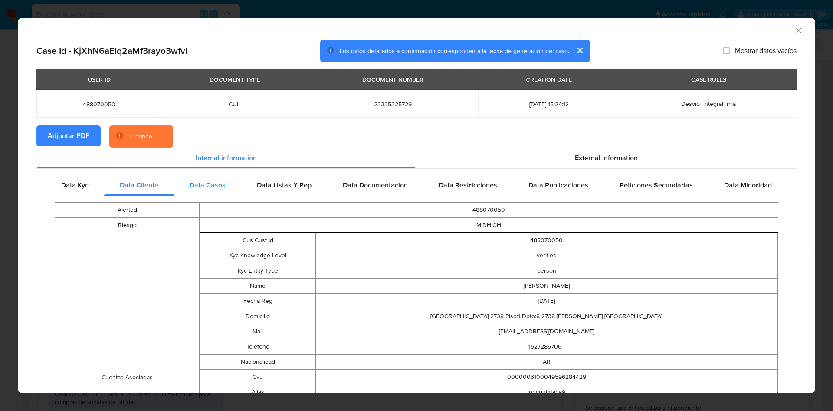
click at [198, 189] on span "Data Casos" at bounding box center [208, 185] width 36 height 10
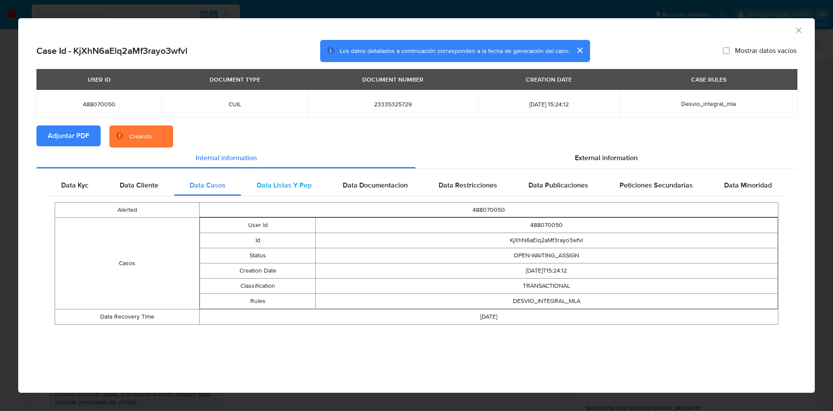
click at [271, 187] on span "Data Listas Y Pep" at bounding box center [284, 185] width 55 height 10
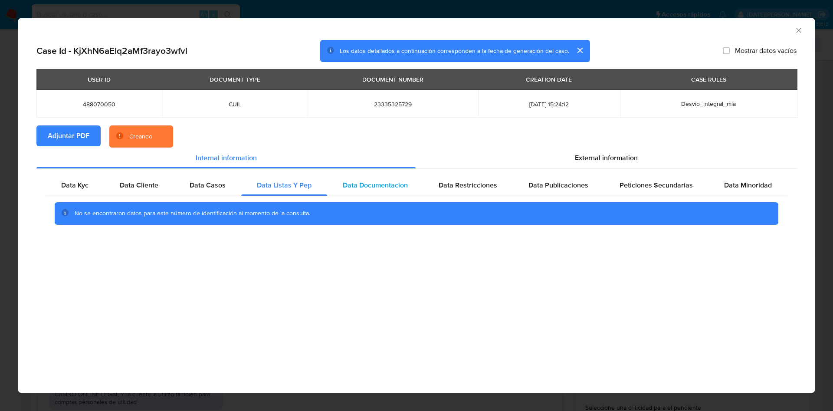
click at [354, 193] on div "Data Documentacion" at bounding box center [375, 185] width 96 height 21
click at [485, 182] on span "Data Restricciones" at bounding box center [468, 185] width 59 height 10
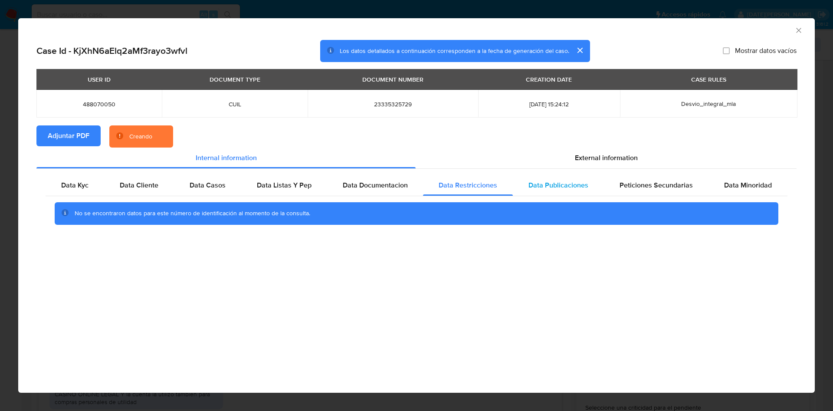
click at [573, 184] on span "Data Publicaciones" at bounding box center [558, 185] width 60 height 10
click at [653, 182] on span "Peticiones Secundarias" at bounding box center [656, 185] width 73 height 10
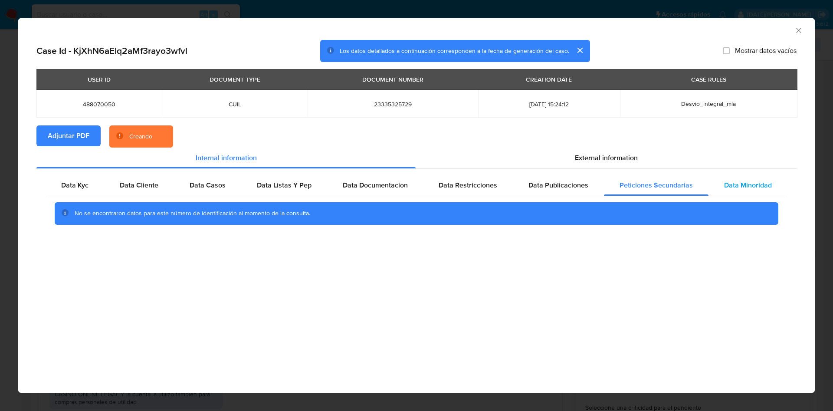
click at [736, 183] on span "Data Minoridad" at bounding box center [748, 185] width 48 height 10
click at [610, 149] on div "External information" at bounding box center [606, 158] width 381 height 21
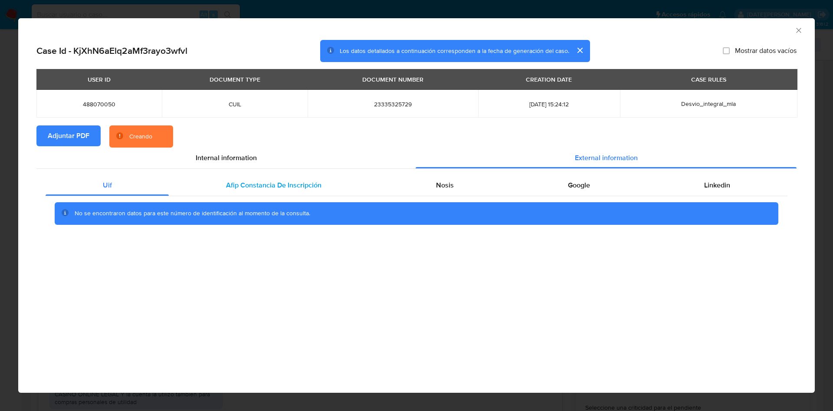
click at [267, 184] on span "Afip Constancia De Inscripción" at bounding box center [273, 185] width 95 height 10
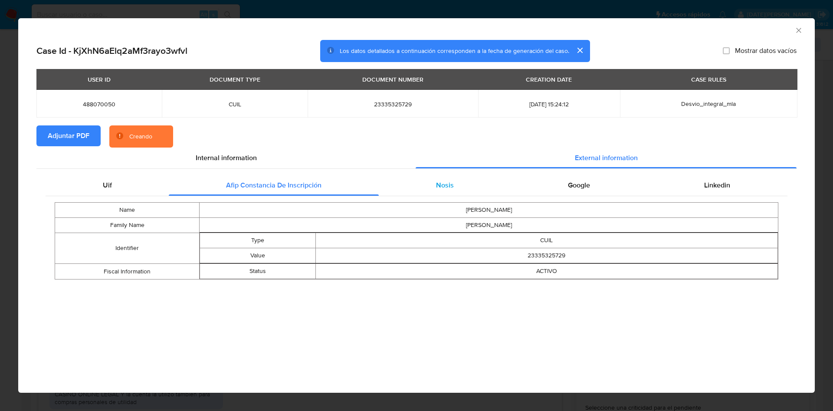
click at [423, 185] on div "Nosis" at bounding box center [445, 185] width 132 height 21
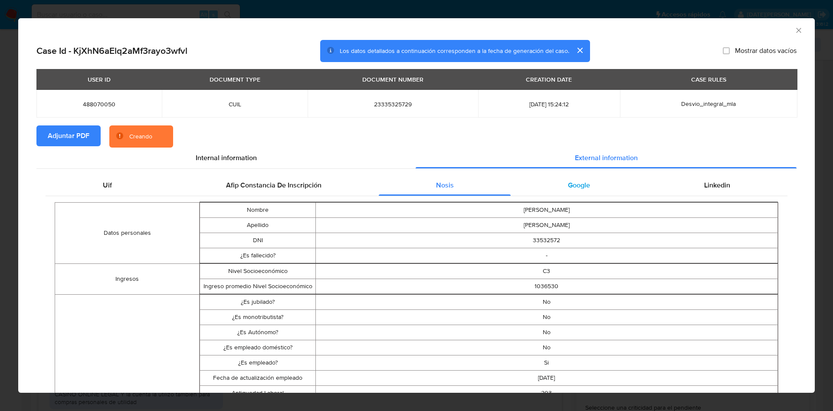
click at [557, 177] on div "Google" at bounding box center [579, 185] width 136 height 21
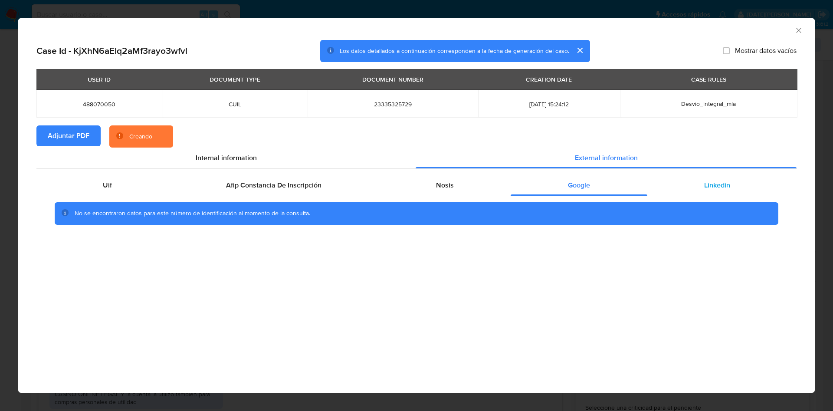
click at [708, 179] on div "Linkedin" at bounding box center [717, 185] width 140 height 21
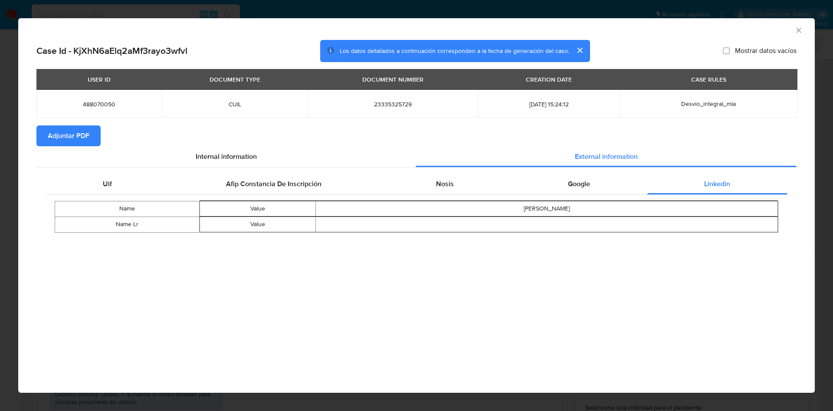
click at [233, 138] on section "Adjuntar PDF" at bounding box center [416, 135] width 760 height 21
click at [229, 151] on div "Internal information" at bounding box center [225, 156] width 379 height 21
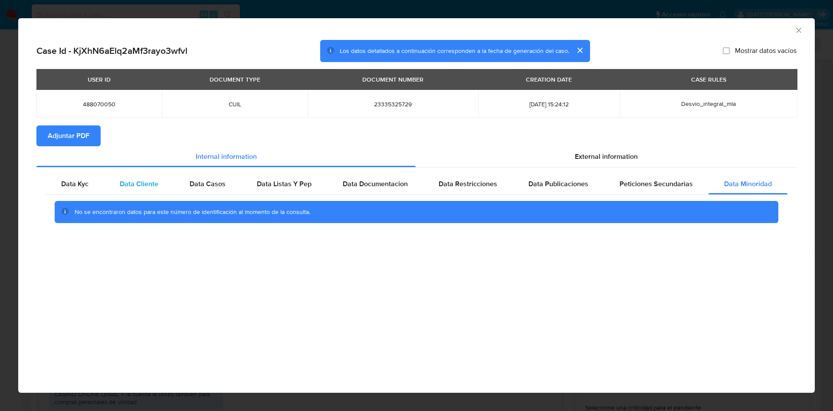
click at [135, 188] on span "Data Cliente" at bounding box center [139, 184] width 39 height 10
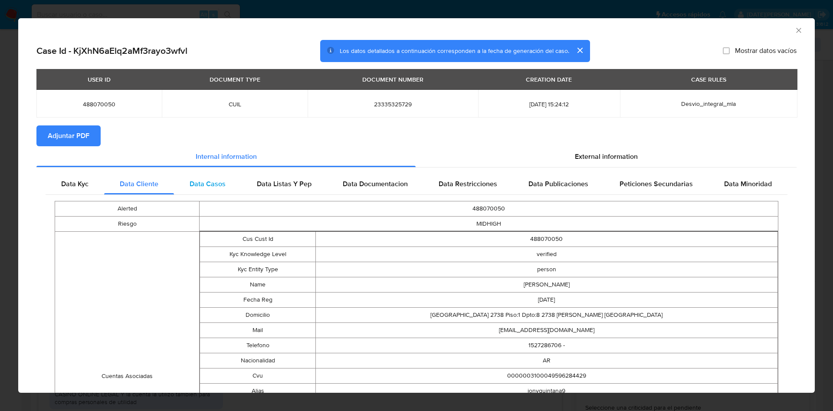
click at [193, 184] on span "Data Casos" at bounding box center [208, 184] width 36 height 10
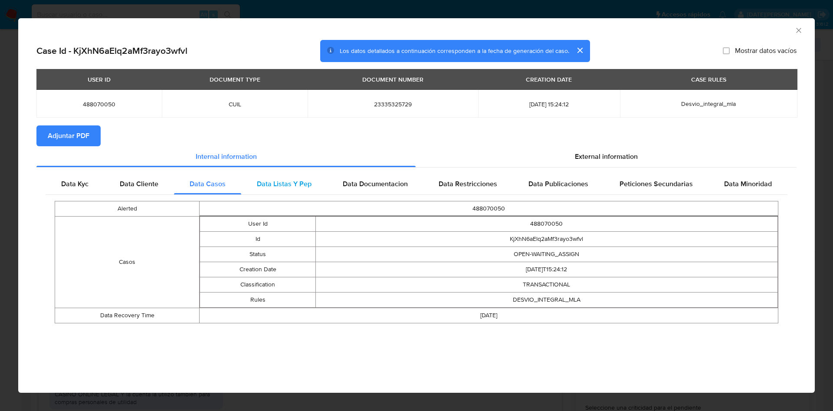
click at [265, 178] on div "Data Listas Y Pep" at bounding box center [284, 184] width 86 height 21
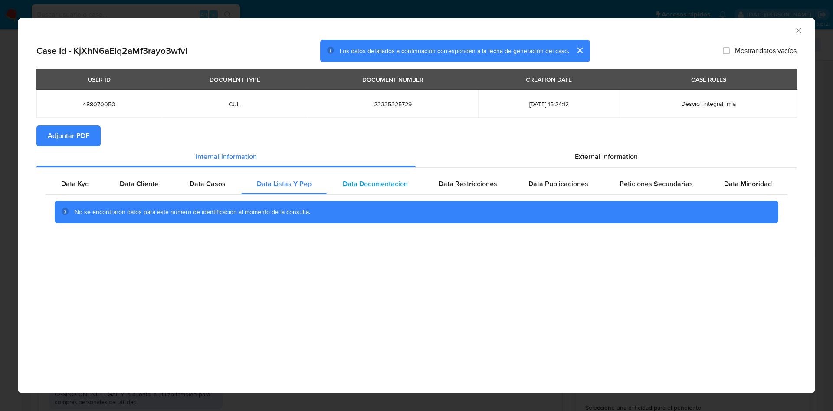
click at [394, 176] on div "Data Documentacion" at bounding box center [375, 184] width 96 height 21
click at [463, 185] on span "Data Restricciones" at bounding box center [468, 184] width 59 height 10
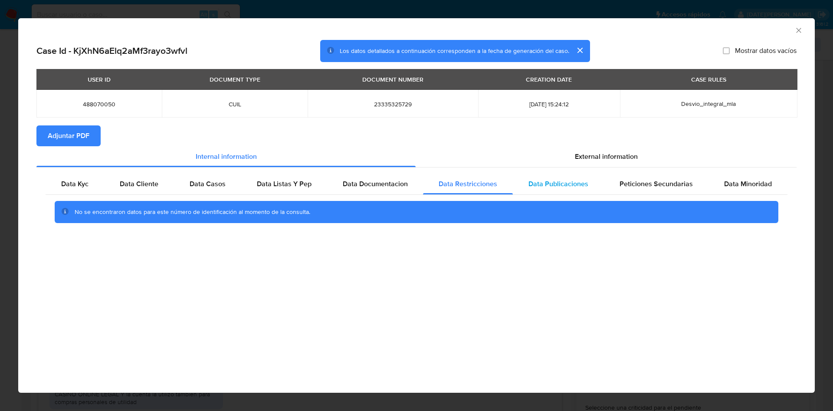
click at [555, 182] on span "Data Publicaciones" at bounding box center [558, 184] width 60 height 10
click at [658, 176] on div "Peticiones Secundarias" at bounding box center [656, 184] width 105 height 21
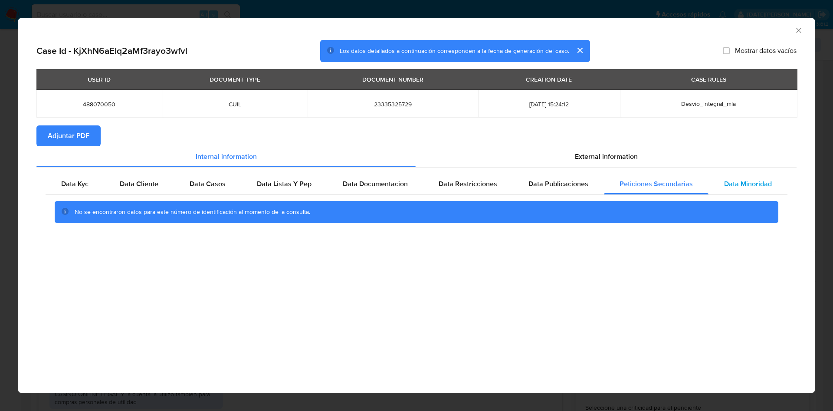
click at [728, 179] on span "Data Minoridad" at bounding box center [748, 184] width 48 height 10
click at [798, 29] on icon "Cerrar ventana" at bounding box center [798, 30] width 9 height 9
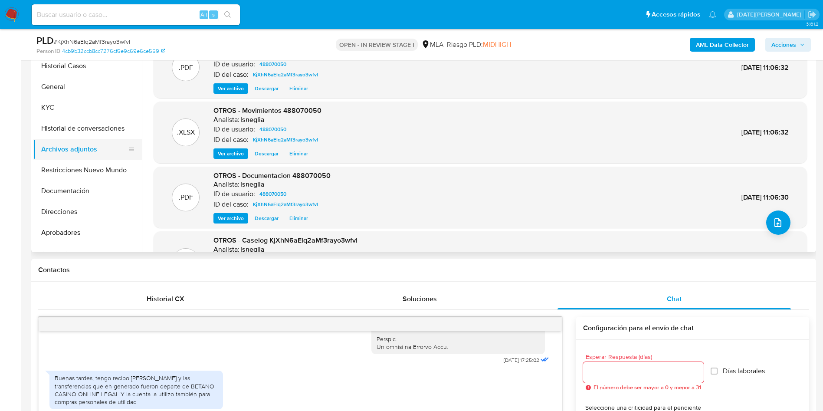
click at [79, 159] on button "Archivos adjuntos" at bounding box center [84, 149] width 102 height 21
click at [72, 150] on button "Archivos adjuntos" at bounding box center [84, 149] width 102 height 21
click at [88, 123] on button "Historial de conversaciones" at bounding box center [84, 128] width 102 height 21
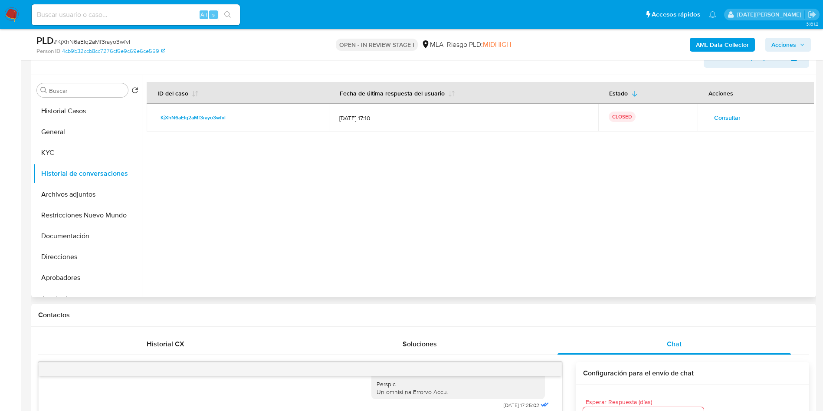
scroll to position [130, 0]
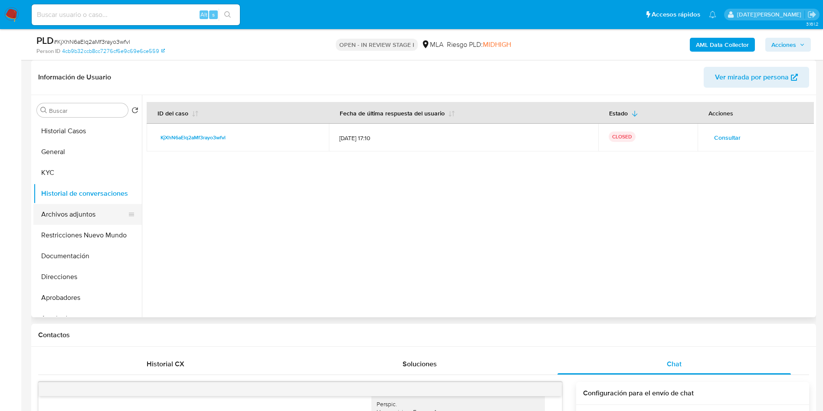
click at [90, 221] on button "Archivos adjuntos" at bounding box center [84, 214] width 102 height 21
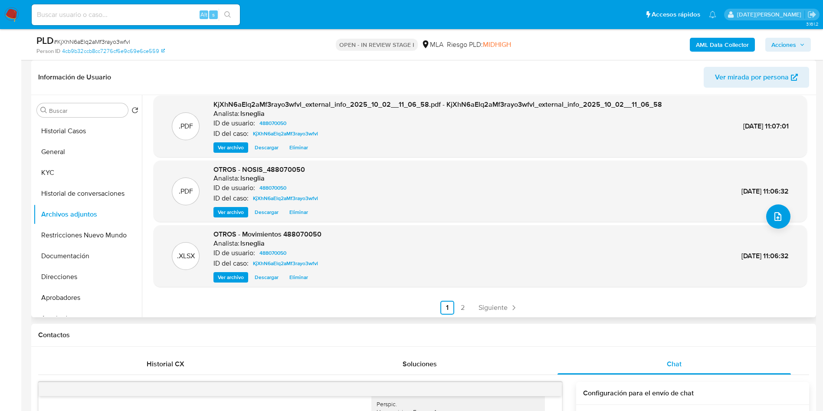
scroll to position [73, 0]
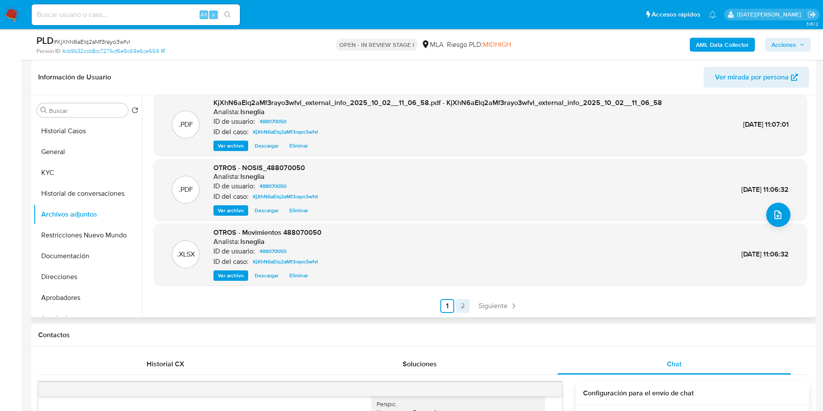
click at [461, 306] on link "2" at bounding box center [463, 306] width 14 height 14
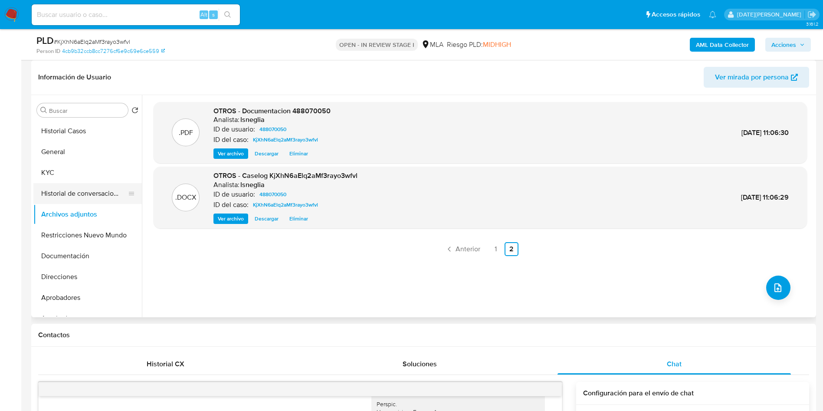
click at [85, 195] on button "Historial de conversaciones" at bounding box center [84, 193] width 102 height 21
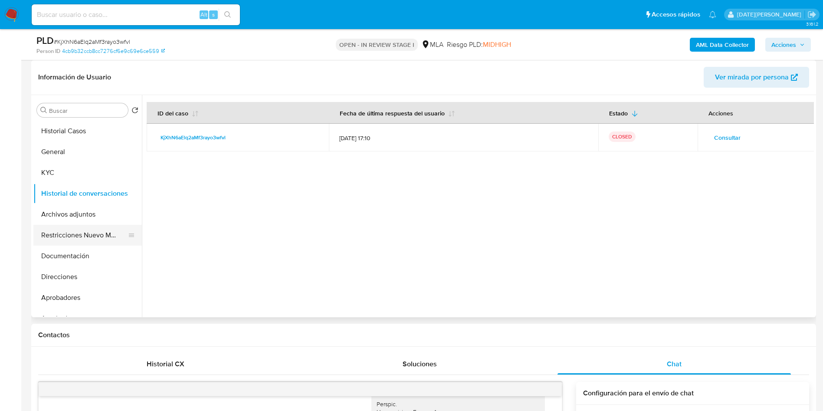
click at [68, 239] on button "Restricciones Nuevo Mundo" at bounding box center [84, 235] width 102 height 21
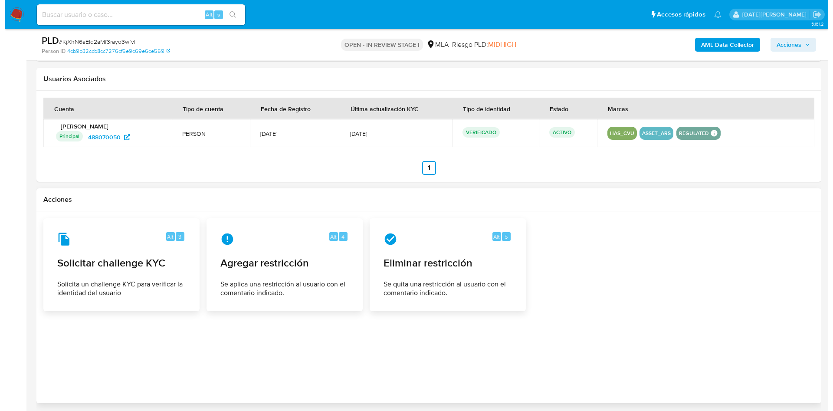
scroll to position [1361, 0]
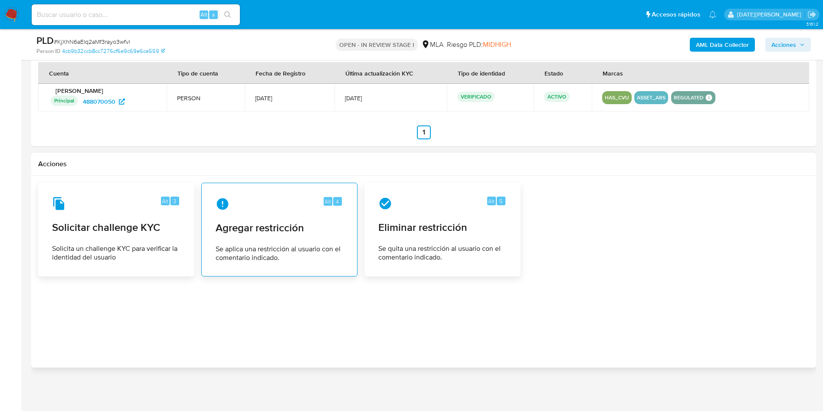
click at [275, 214] on div "Alt 4 Agregar restricción Se aplica una restricción al usuario con el comentari…" at bounding box center [279, 229] width 141 height 79
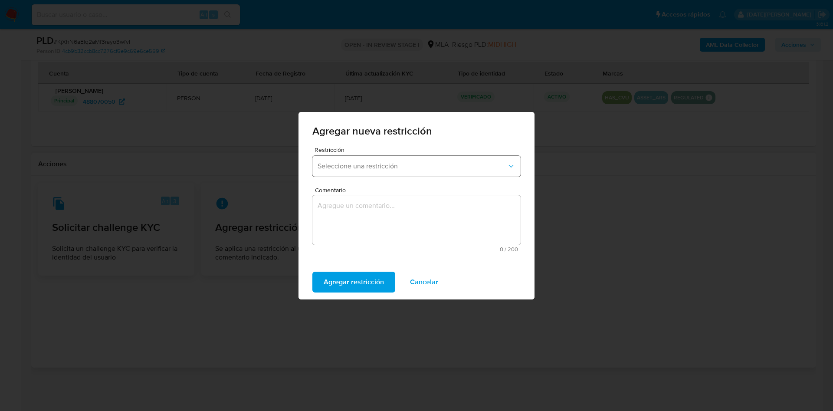
click at [366, 156] on button "Seleccione una restricción" at bounding box center [416, 166] width 208 height 21
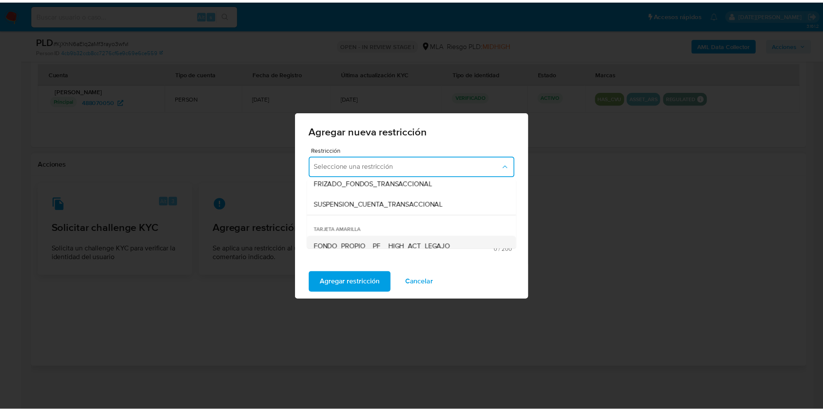
scroll to position [130, 0]
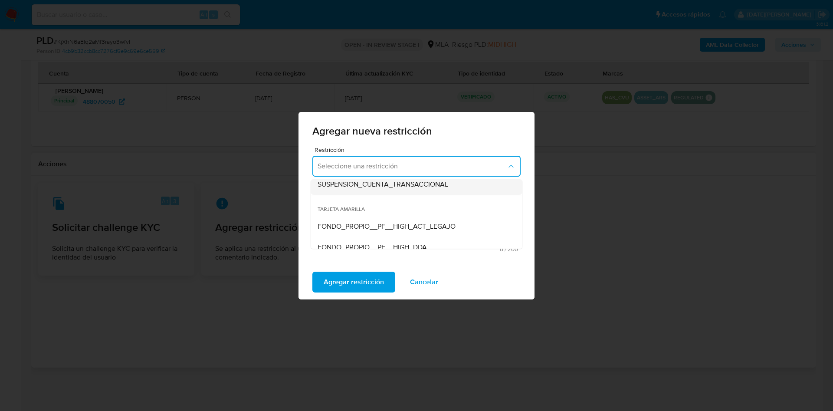
click at [364, 180] on span "SUSPENSION_CUENTA_TRANSACCIONAL" at bounding box center [383, 184] width 131 height 9
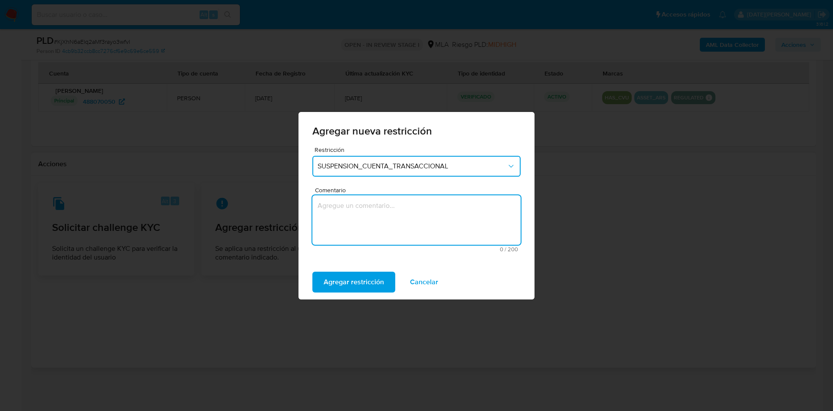
click at [366, 199] on textarea "Comentario" at bounding box center [416, 219] width 208 height 49
type textarea "aml"
click at [370, 283] on span "Agregar restricción" at bounding box center [354, 281] width 60 height 19
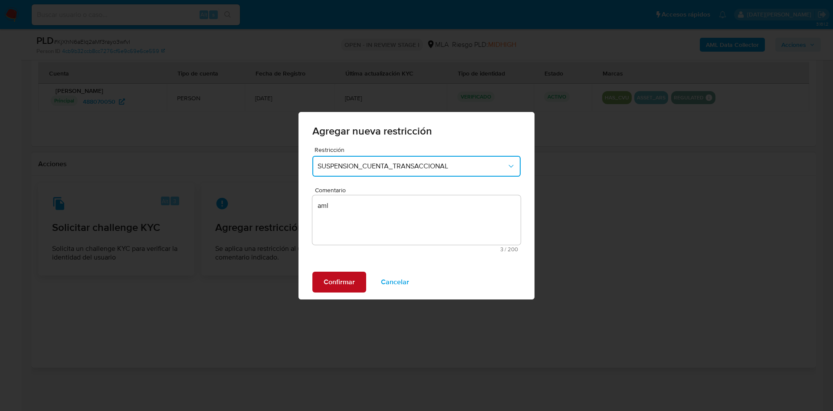
click at [335, 287] on span "Confirmar" at bounding box center [339, 281] width 31 height 19
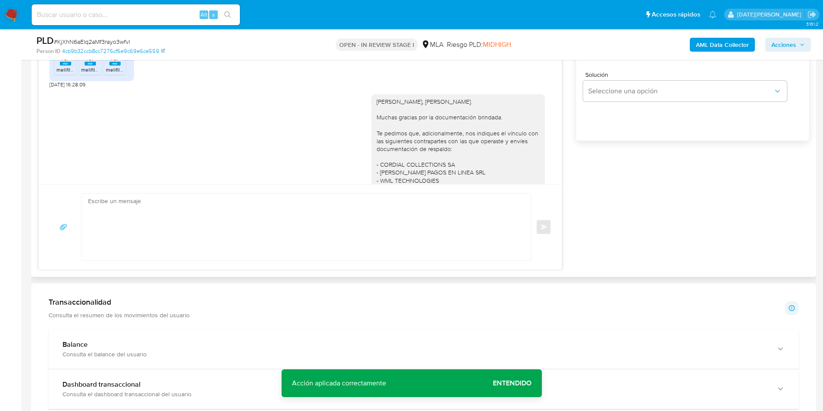
scroll to position [189, 0]
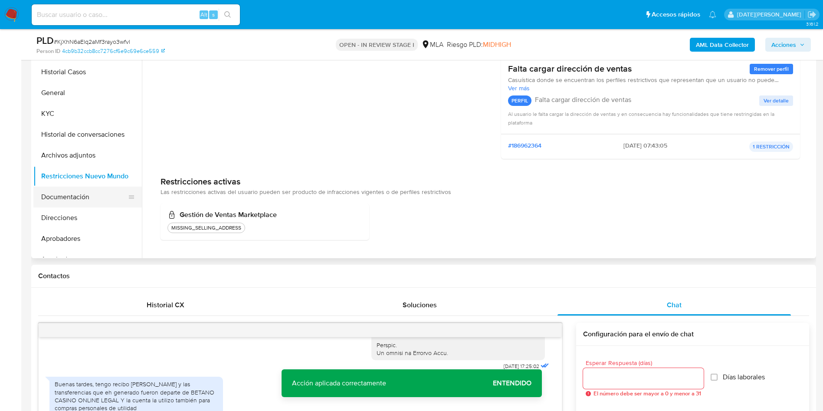
click at [88, 197] on button "Documentación" at bounding box center [84, 197] width 102 height 21
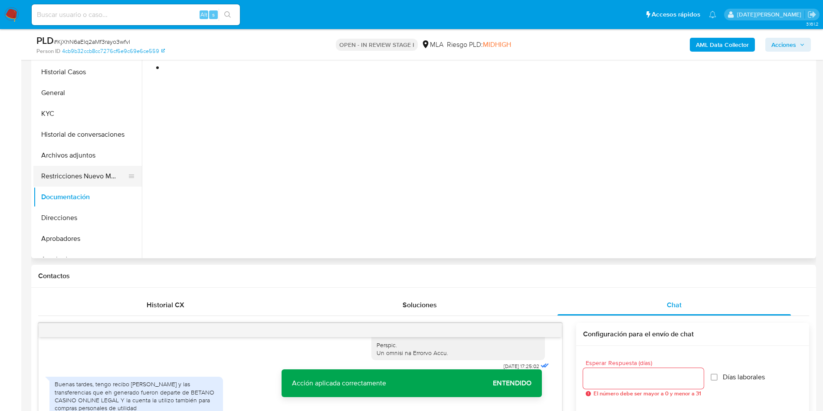
click at [80, 177] on button "Restricciones Nuevo Mundo" at bounding box center [84, 176] width 102 height 21
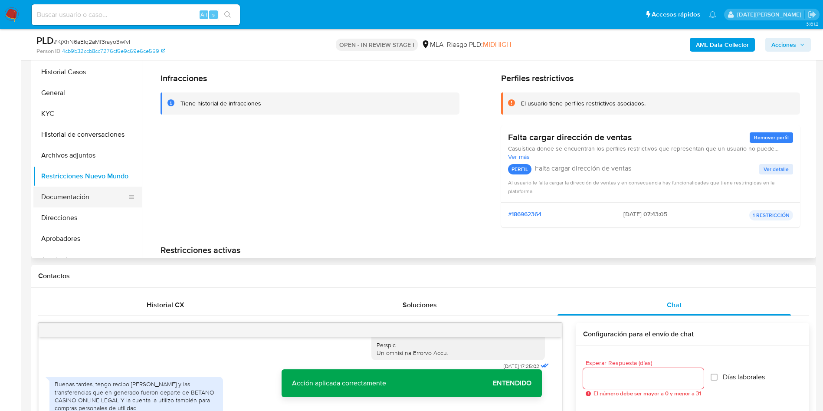
click at [83, 198] on button "Documentación" at bounding box center [84, 197] width 102 height 21
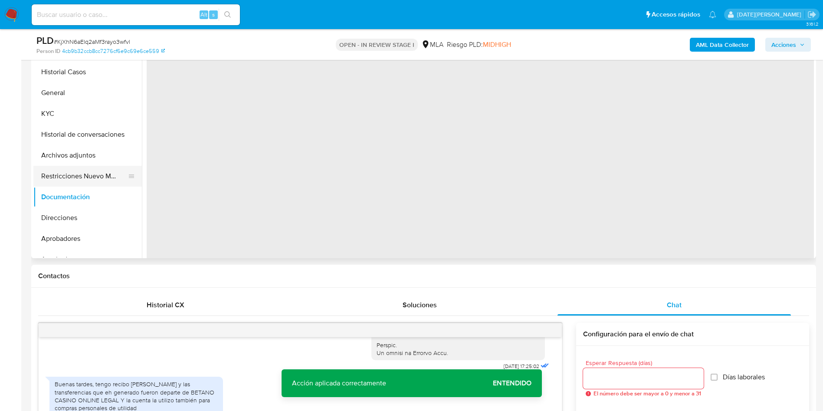
click at [76, 179] on button "Restricciones Nuevo Mundo" at bounding box center [84, 176] width 102 height 21
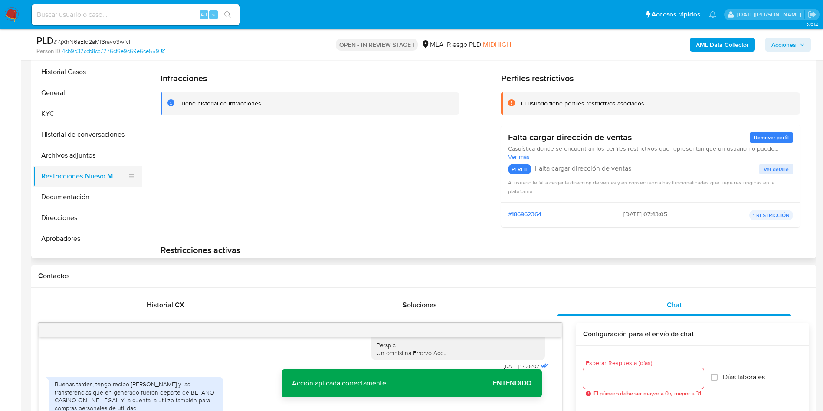
drag, startPoint x: 56, startPoint y: 193, endPoint x: 55, endPoint y: 181, distance: 12.7
click at [56, 193] on button "Documentación" at bounding box center [87, 197] width 108 height 21
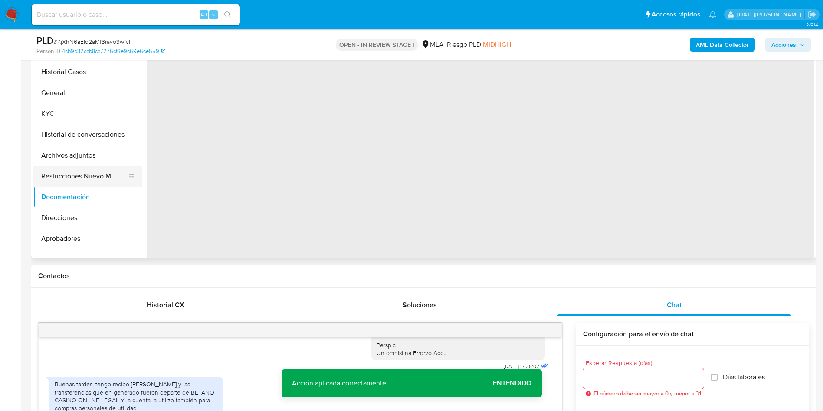
click at [57, 176] on button "Restricciones Nuevo Mundo" at bounding box center [84, 176] width 102 height 21
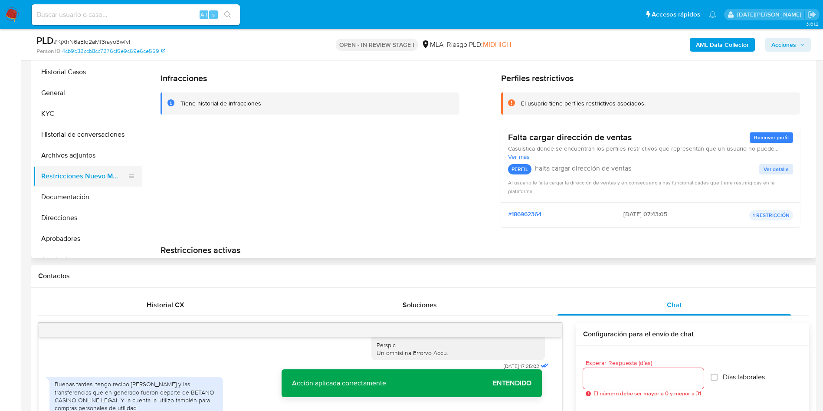
drag, startPoint x: 57, startPoint y: 191, endPoint x: 56, endPoint y: 181, distance: 10.5
click at [56, 191] on button "Documentación" at bounding box center [87, 197] width 108 height 21
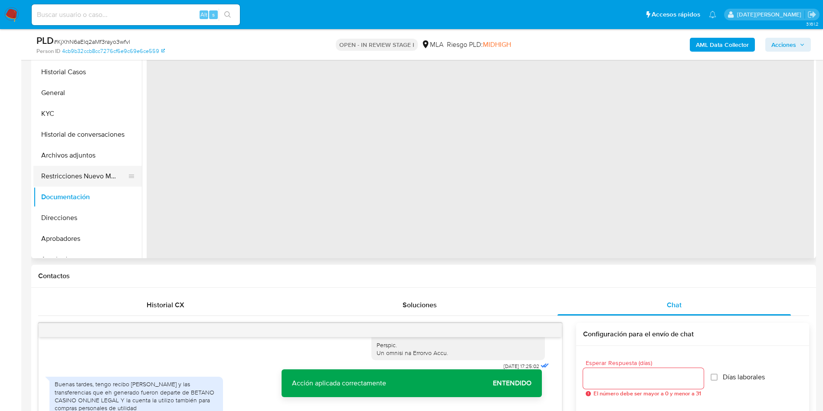
click at [60, 167] on button "Restricciones Nuevo Mundo" at bounding box center [84, 176] width 102 height 21
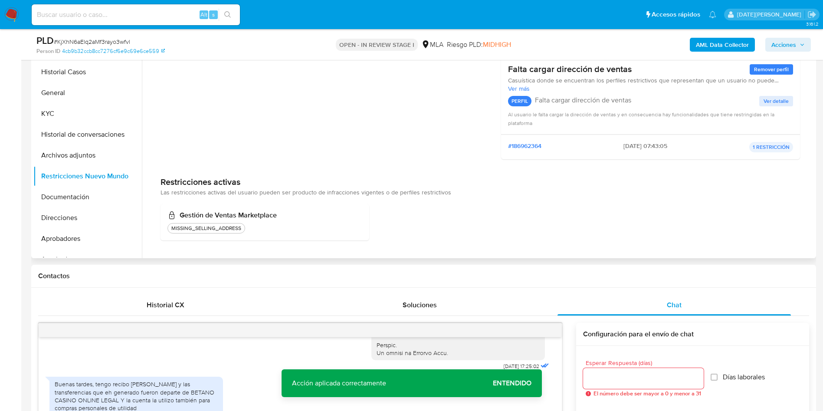
scroll to position [69, 0]
click at [73, 156] on button "Archivos adjuntos" at bounding box center [84, 155] width 102 height 21
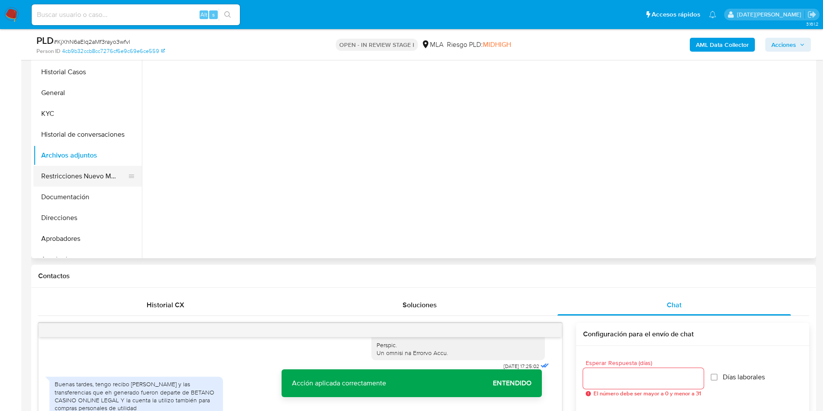
click at [77, 172] on button "Restricciones Nuevo Mundo" at bounding box center [84, 176] width 102 height 21
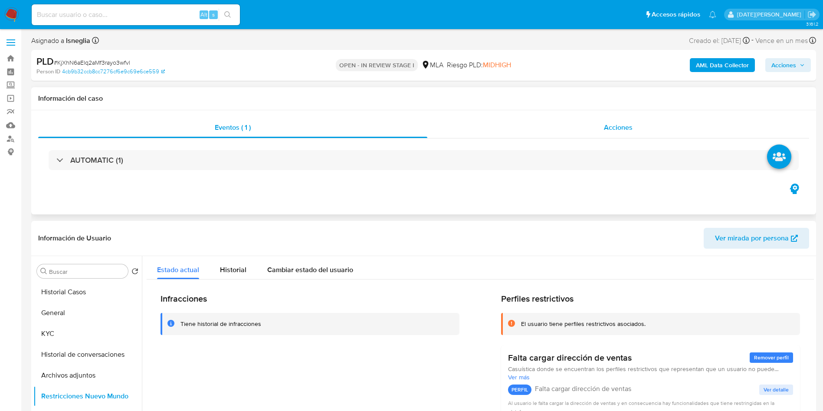
click at [626, 125] on span "Acciones" at bounding box center [618, 127] width 29 height 10
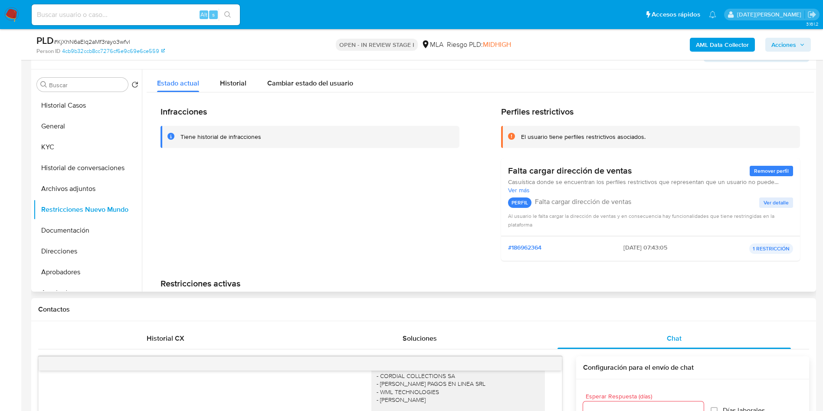
scroll to position [130, 0]
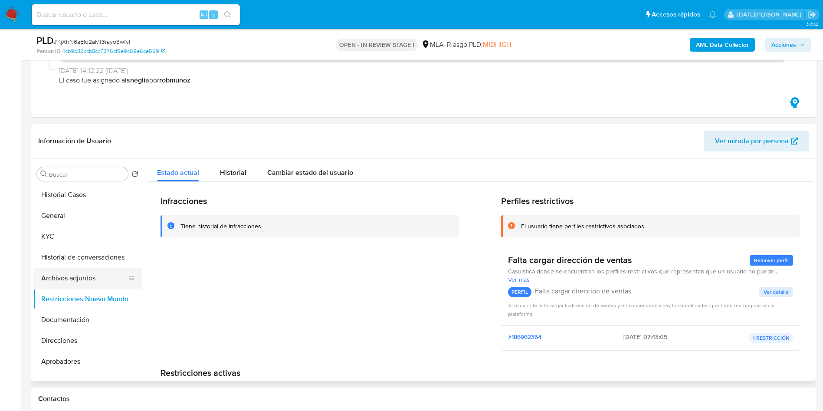
click at [83, 284] on button "Archivos adjuntos" at bounding box center [84, 278] width 102 height 21
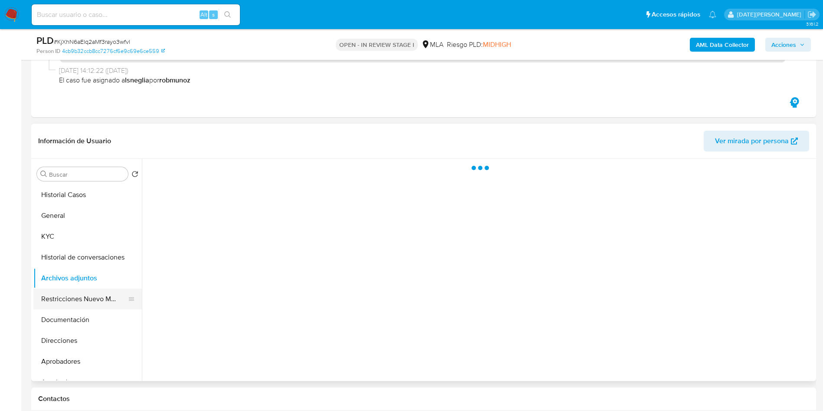
click at [86, 295] on button "Restricciones Nuevo Mundo" at bounding box center [84, 299] width 102 height 21
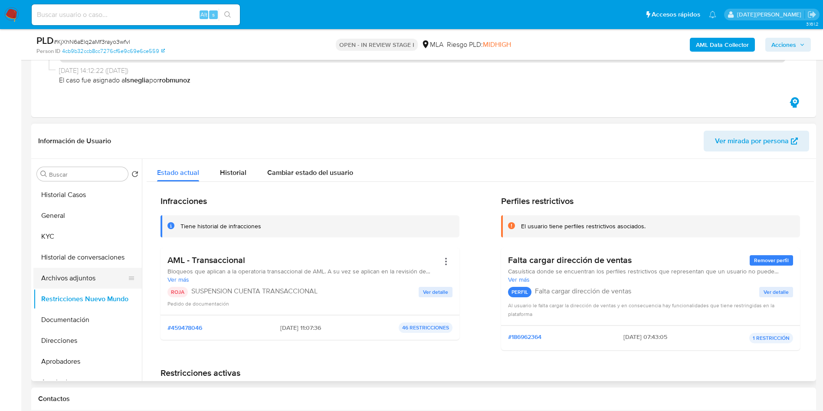
click at [71, 281] on button "Archivos adjuntos" at bounding box center [84, 278] width 102 height 21
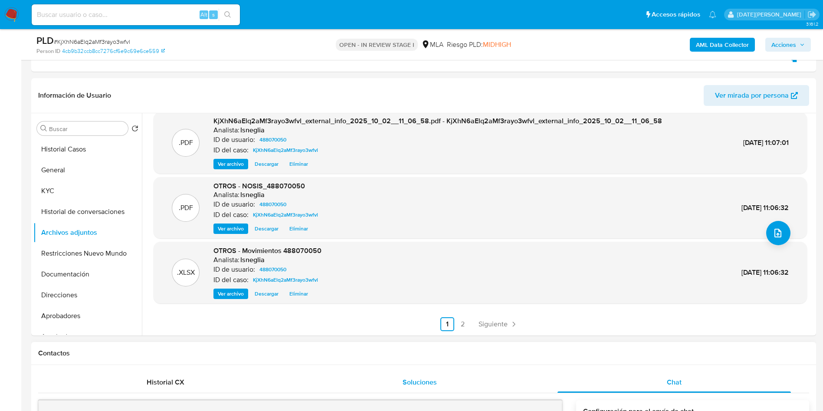
scroll to position [260, 0]
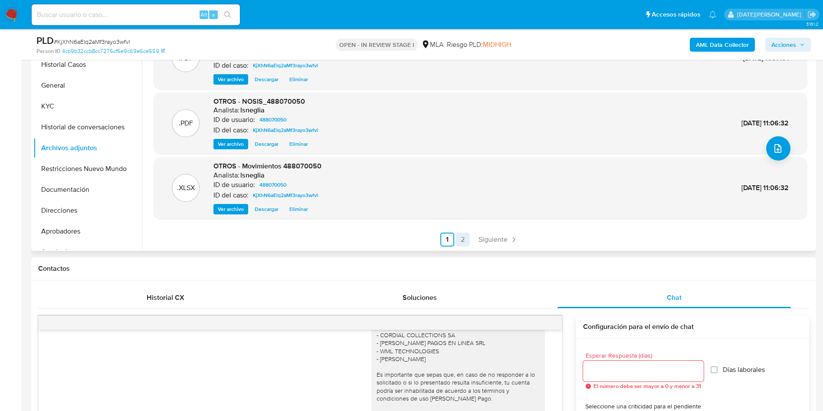
click at [460, 243] on link "2" at bounding box center [463, 240] width 14 height 14
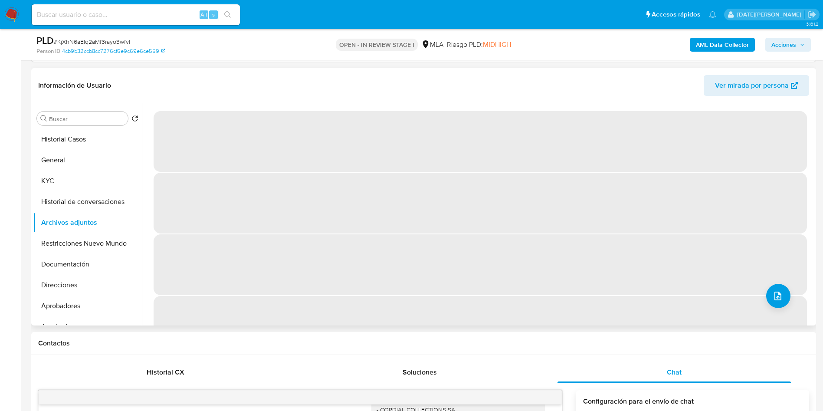
scroll to position [130, 0]
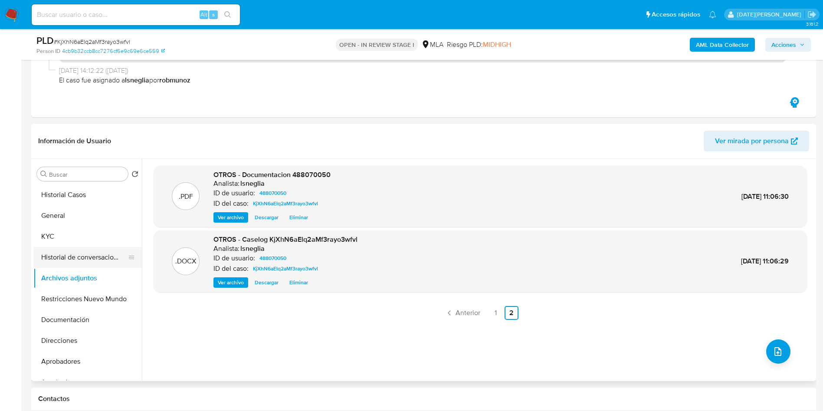
click at [79, 253] on button "Historial de conversaciones" at bounding box center [84, 257] width 102 height 21
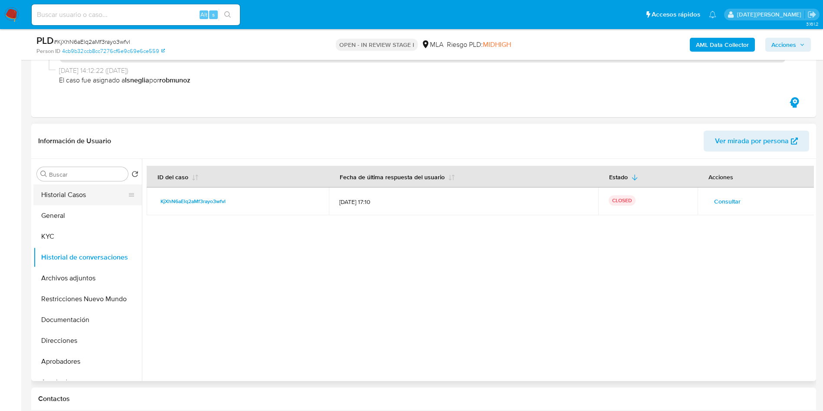
click at [81, 199] on button "Historial Casos" at bounding box center [84, 194] width 102 height 21
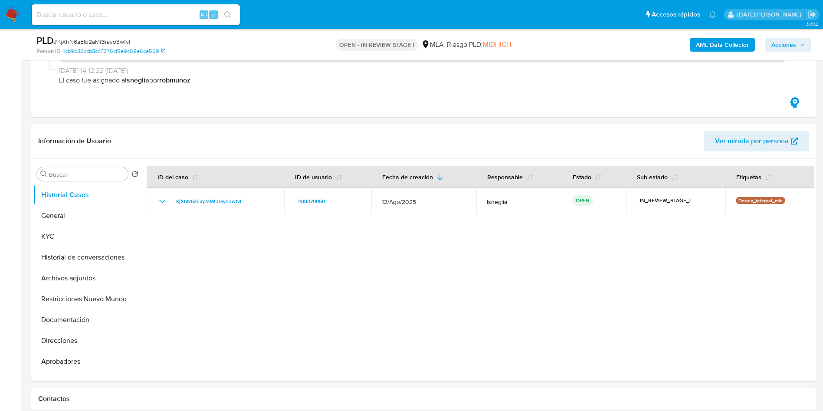
click at [796, 43] on span "Acciones" at bounding box center [783, 45] width 25 height 14
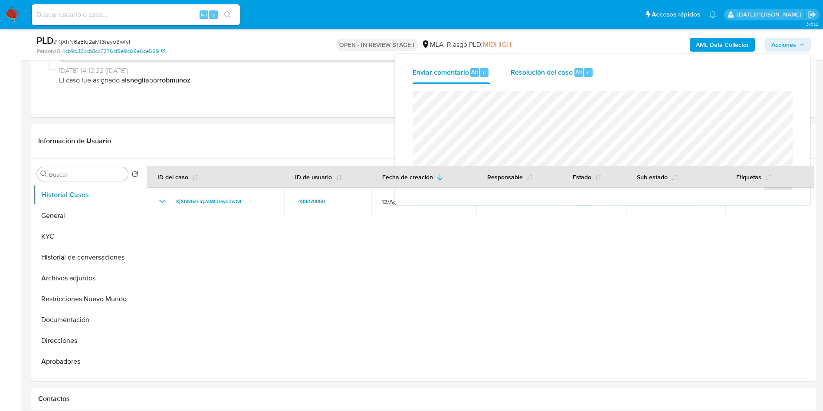
click at [555, 79] on div "Resolución del caso Alt r" at bounding box center [552, 72] width 83 height 23
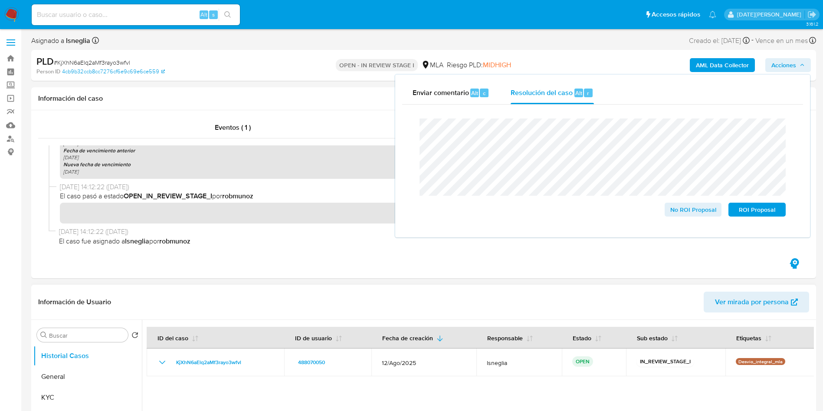
scroll to position [195, 0]
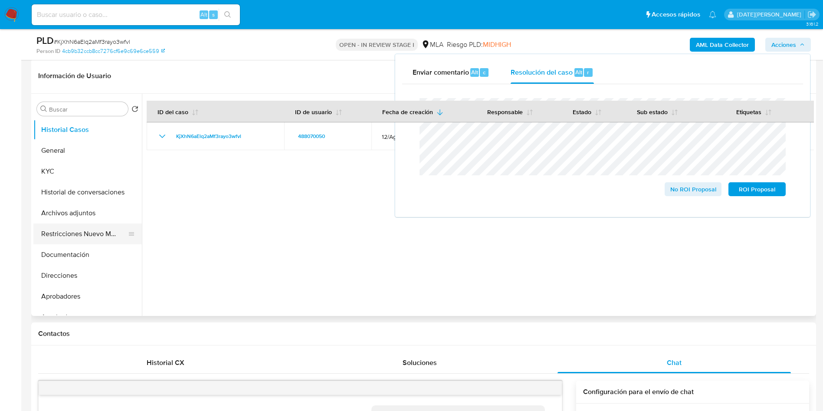
click at [76, 236] on button "Restricciones Nuevo Mundo" at bounding box center [84, 233] width 102 height 21
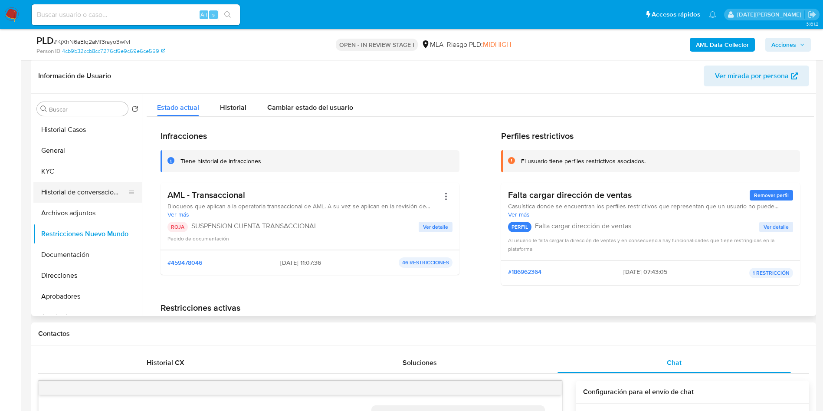
click at [88, 191] on button "Historial de conversaciones" at bounding box center [84, 192] width 102 height 21
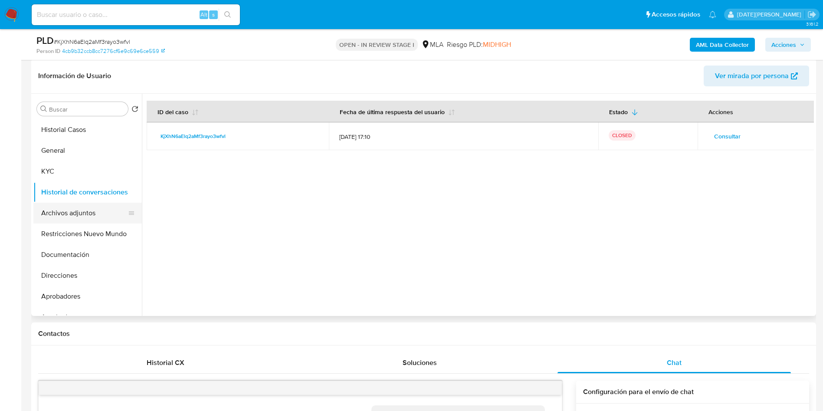
click at [84, 215] on button "Archivos adjuntos" at bounding box center [84, 213] width 102 height 21
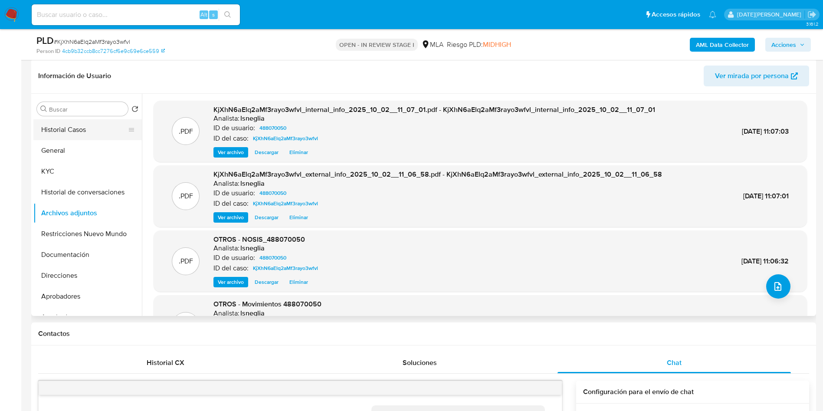
click at [70, 127] on button "Historial Casos" at bounding box center [84, 129] width 102 height 21
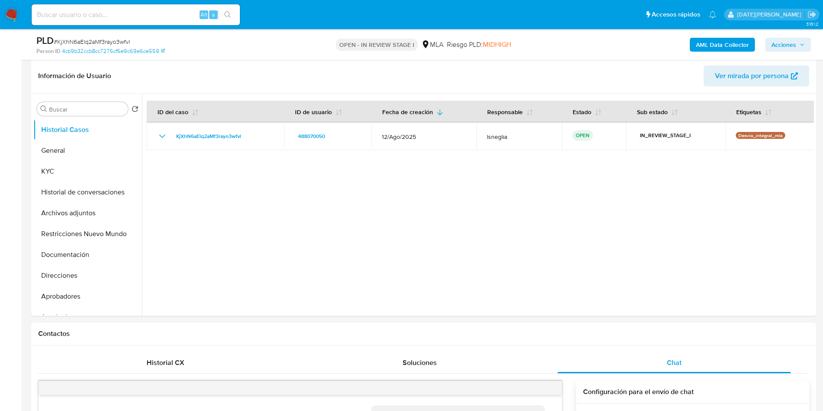
click at [790, 48] on span "Acciones" at bounding box center [783, 45] width 25 height 14
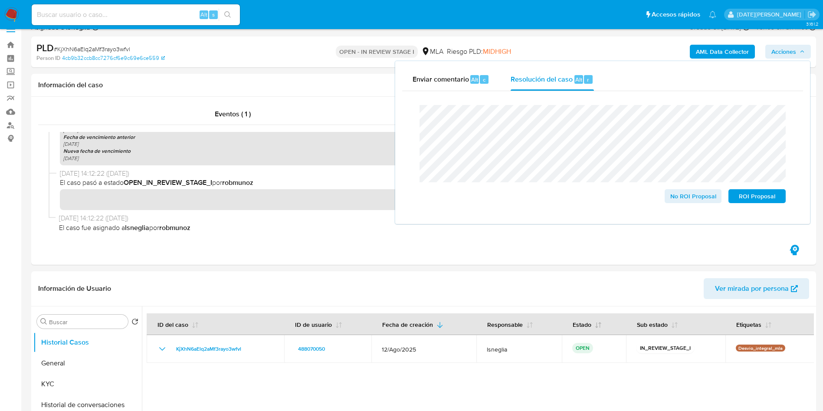
scroll to position [0, 0]
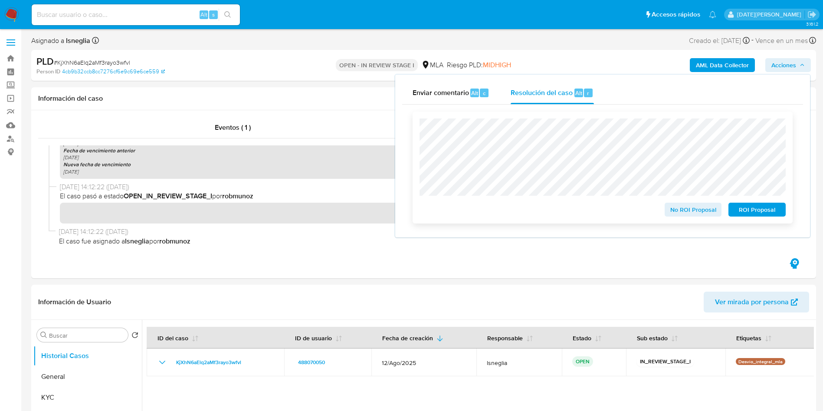
click at [762, 210] on span "ROI Proposal" at bounding box center [757, 209] width 45 height 12
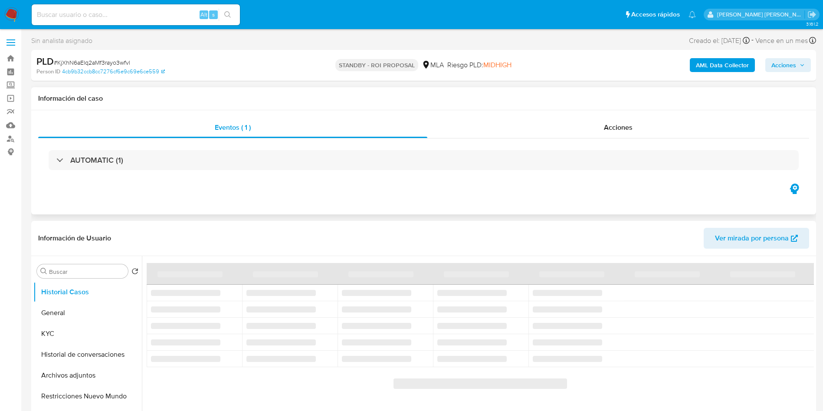
select select "10"
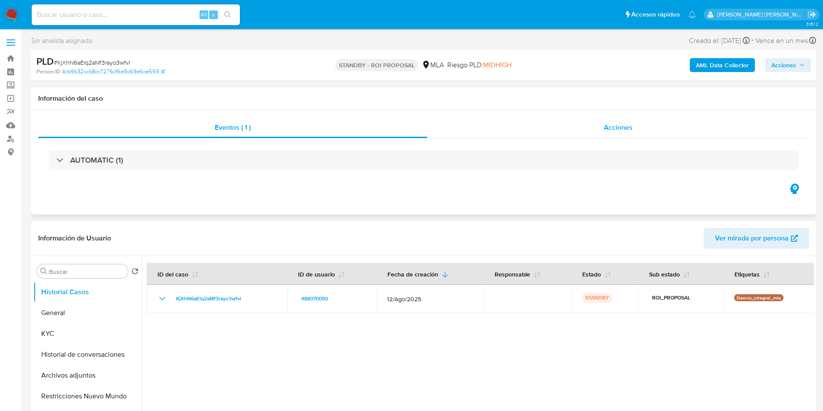
click at [621, 119] on div "Acciones" at bounding box center [618, 127] width 382 height 21
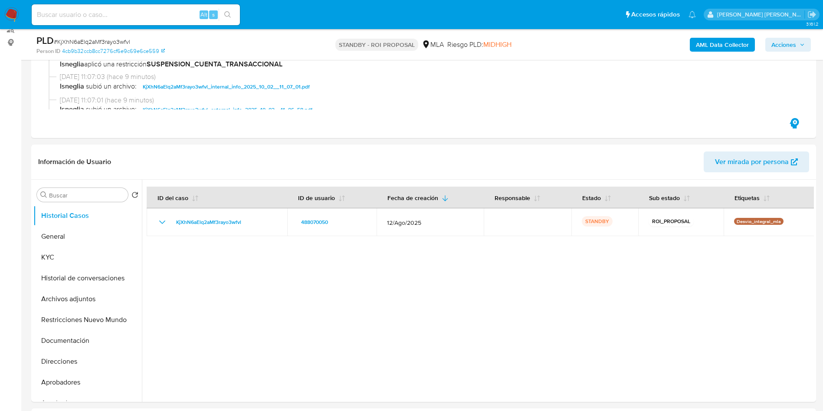
scroll to position [195, 0]
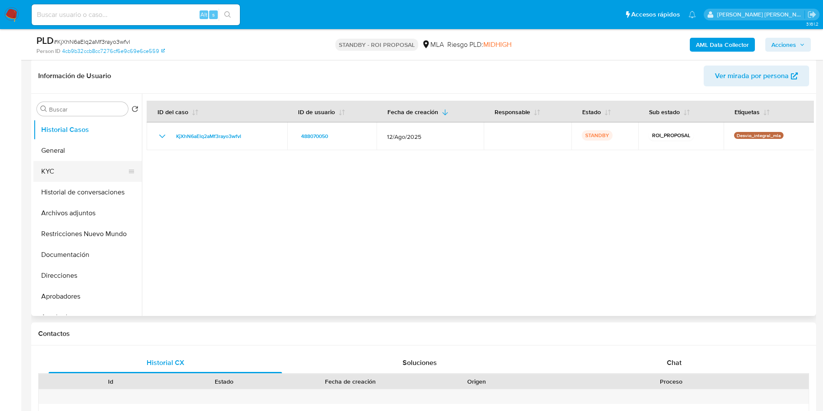
click at [63, 174] on button "KYC" at bounding box center [84, 171] width 102 height 21
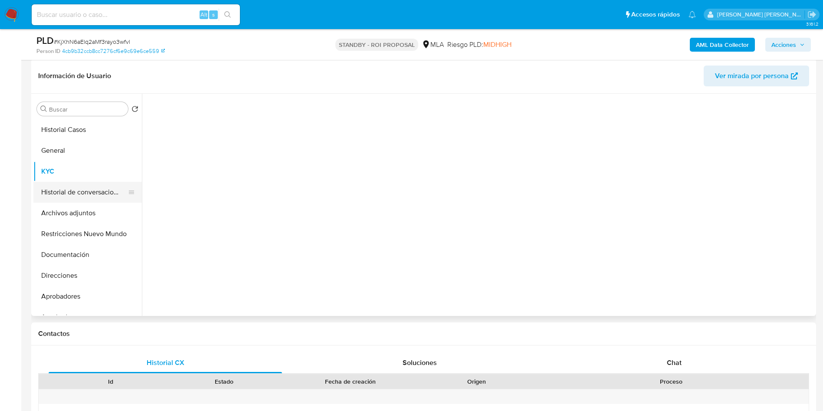
click at [67, 184] on button "Historial de conversaciones" at bounding box center [84, 192] width 102 height 21
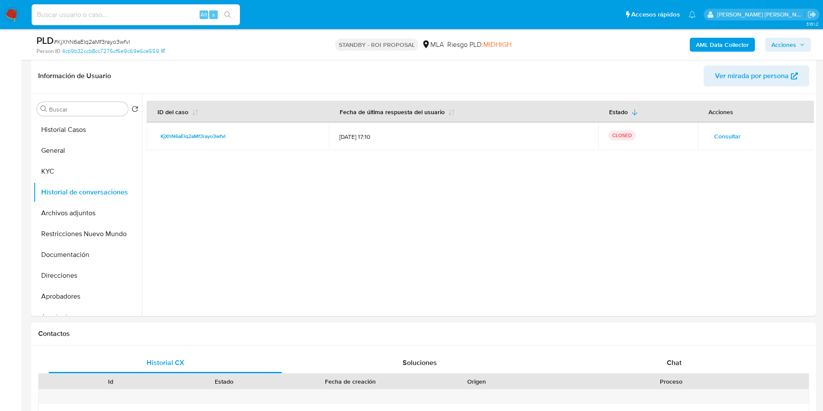
click at [79, 12] on input at bounding box center [136, 14] width 208 height 11
paste input "1TuFa3WgXp3NEjlV8EzI2gY4"
type input "1TuFa3WgXp3NEjlV8EzI2gY4"
click at [228, 11] on icon "search-icon" at bounding box center [227, 14] width 7 height 7
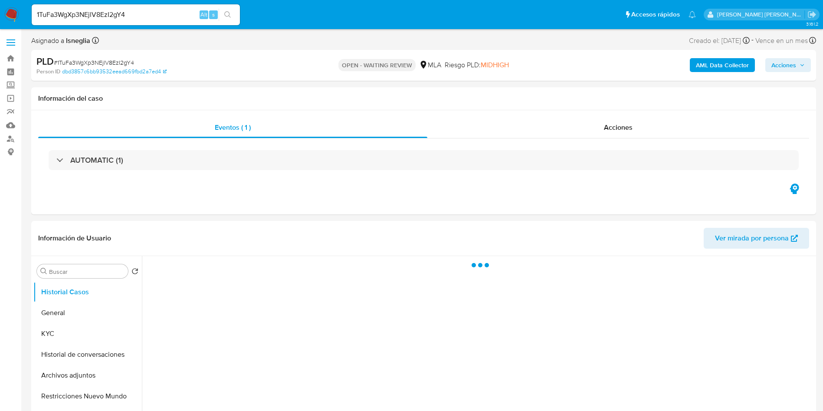
select select "10"
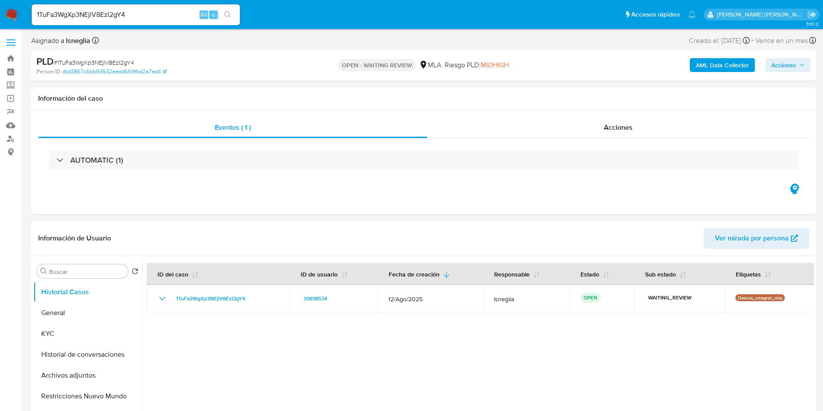
click at [87, 60] on span "# 1TuFa3WgXp3NEjlV8EzI2gY4" at bounding box center [94, 62] width 80 height 9
copy span "1TuFa3WgXp3NEjlV8EzI2gY4"
click at [14, 16] on img at bounding box center [11, 14] width 15 height 15
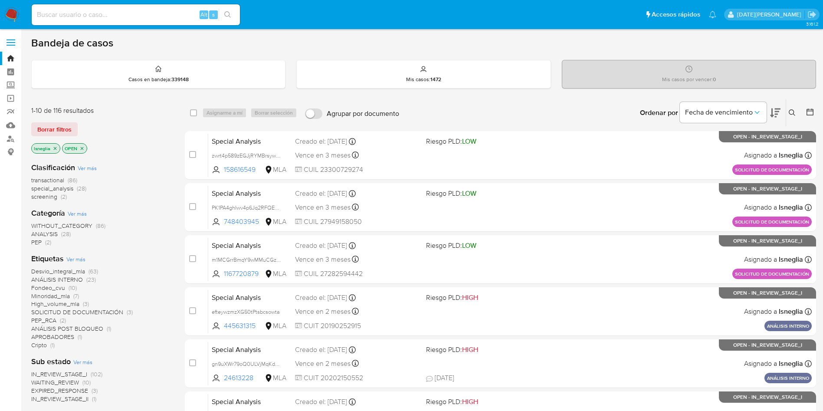
click at [794, 113] on icon at bounding box center [792, 112] width 7 height 7
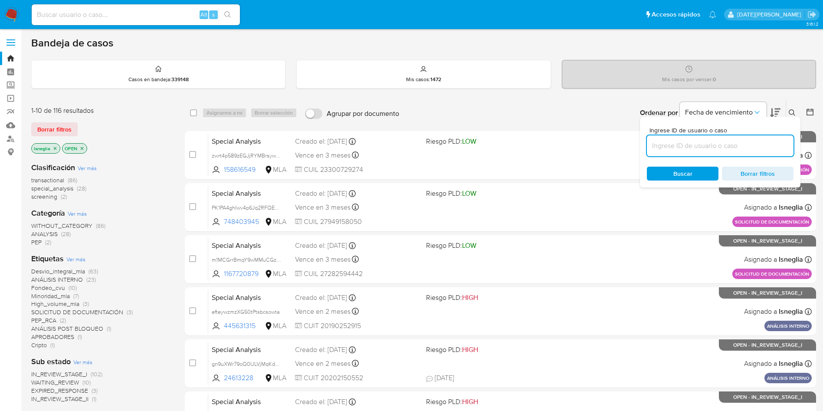
click at [660, 149] on input at bounding box center [720, 145] width 147 height 11
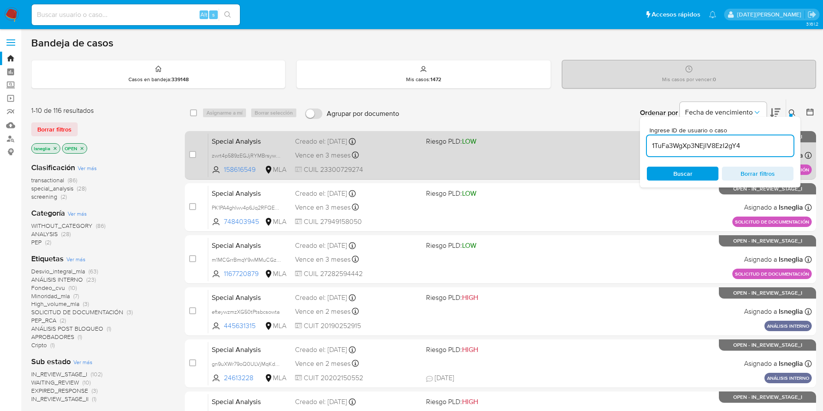
type input "1TuFa3WgXp3NEjlV8EzI2gY4"
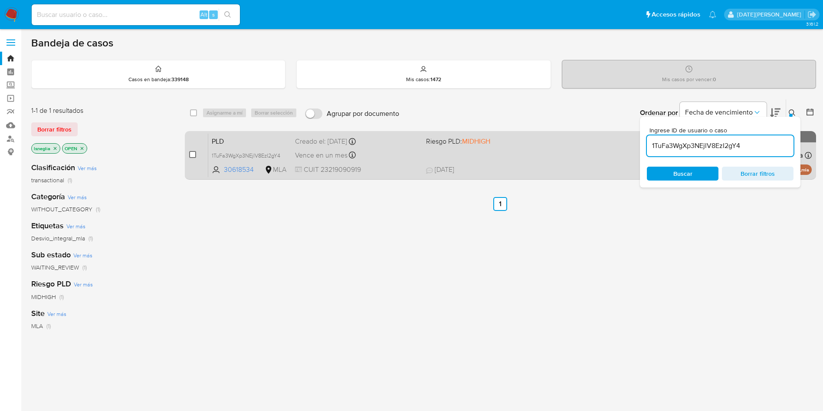
click at [193, 154] on input "checkbox" at bounding box center [192, 154] width 7 height 7
checkbox input "true"
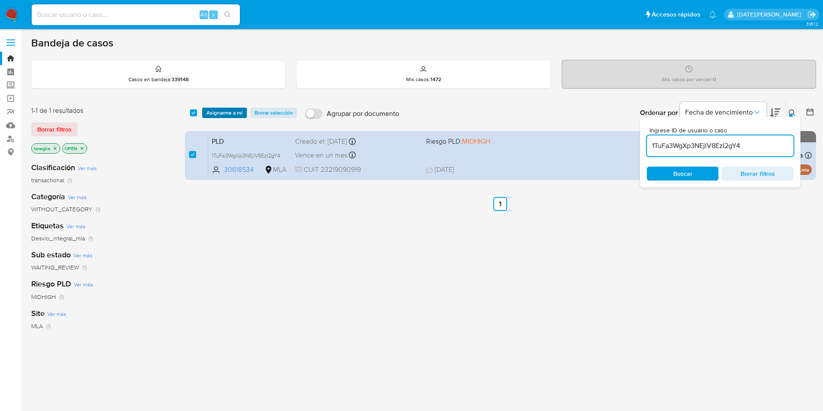
click at [223, 111] on span "Asignarme a mí" at bounding box center [225, 112] width 36 height 9
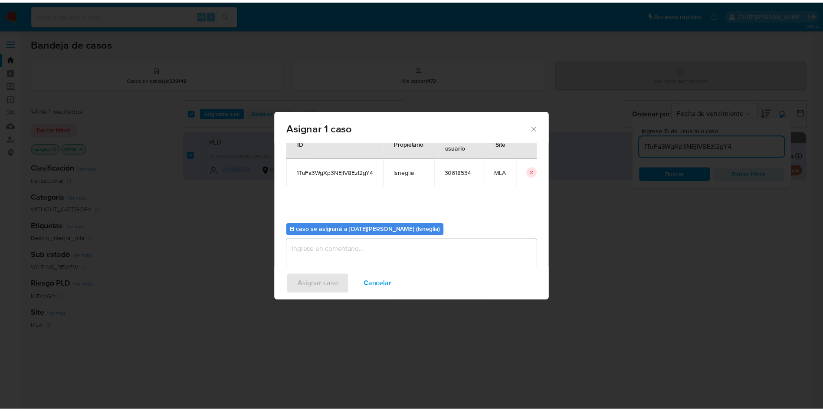
scroll to position [45, 0]
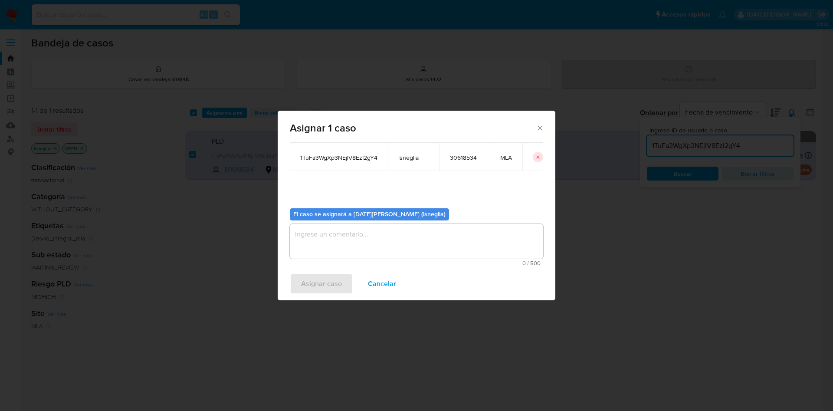
click at [359, 242] on textarea "assign-modal" at bounding box center [416, 241] width 253 height 35
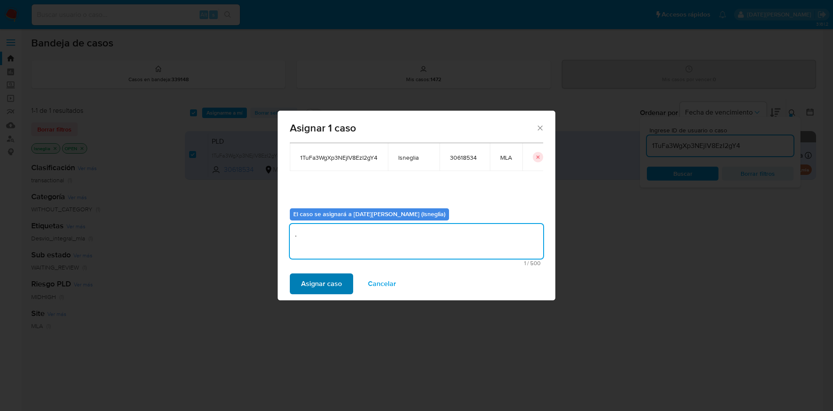
type textarea "."
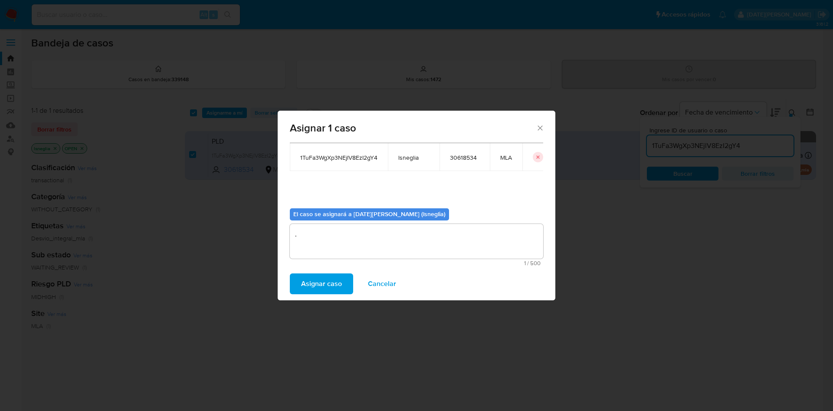
click at [321, 288] on span "Asignar caso" at bounding box center [321, 283] width 41 height 19
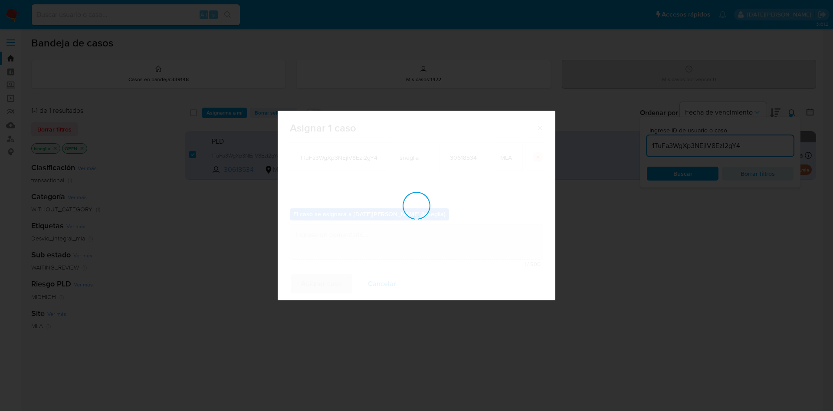
checkbox input "false"
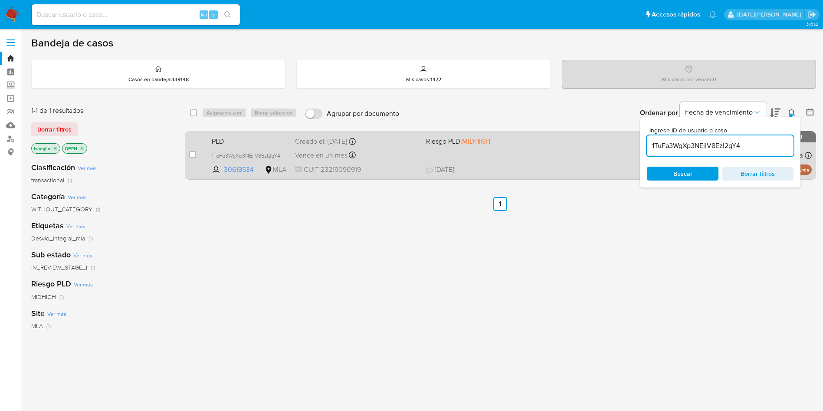
click at [256, 142] on span "PLD" at bounding box center [250, 140] width 76 height 11
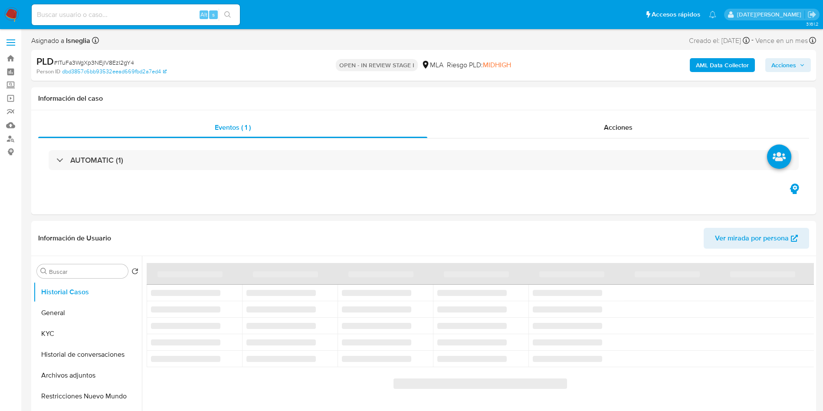
select select "10"
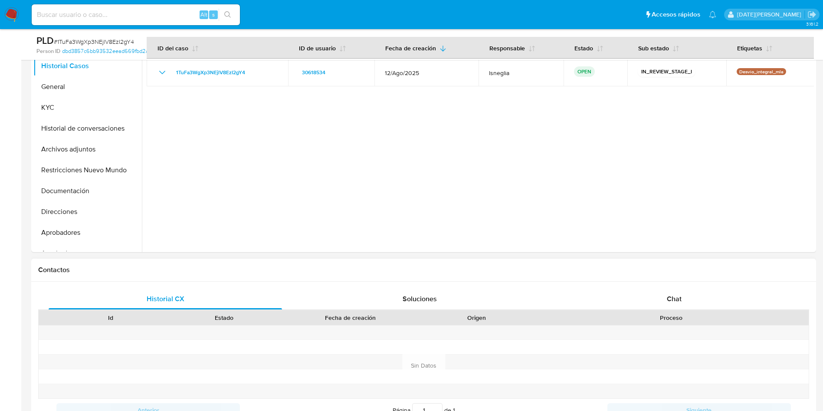
drag, startPoint x: 680, startPoint y: 298, endPoint x: 672, endPoint y: 277, distance: 23.2
click at [679, 298] on span "Chat" at bounding box center [674, 299] width 15 height 10
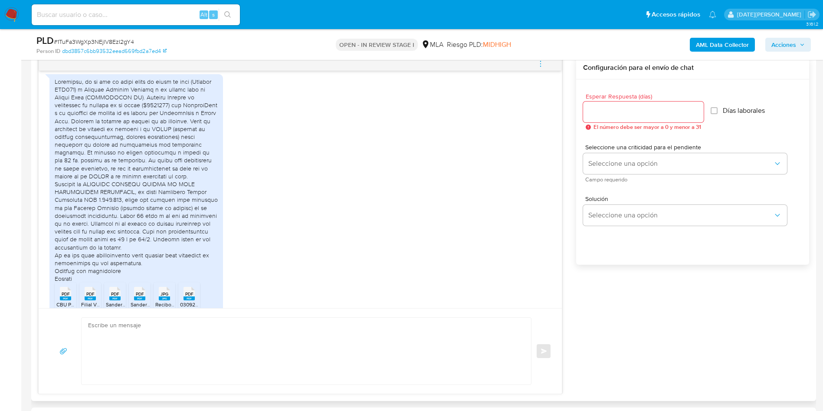
scroll to position [983, 0]
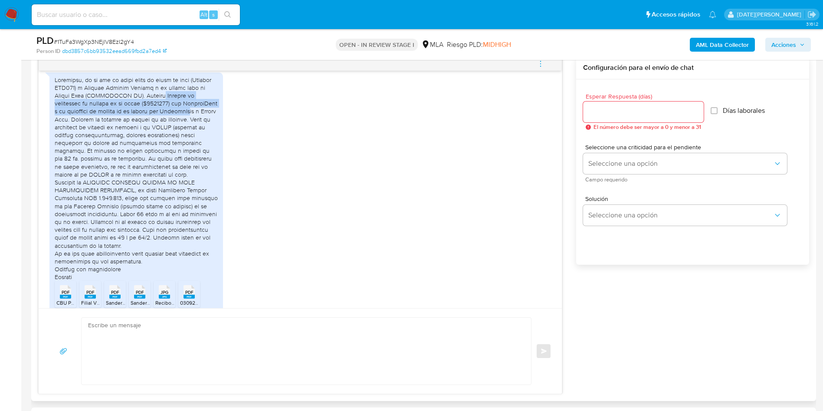
drag, startPoint x: 160, startPoint y: 143, endPoint x: 181, endPoint y: 155, distance: 24.5
click at [181, 155] on div at bounding box center [136, 178] width 163 height 205
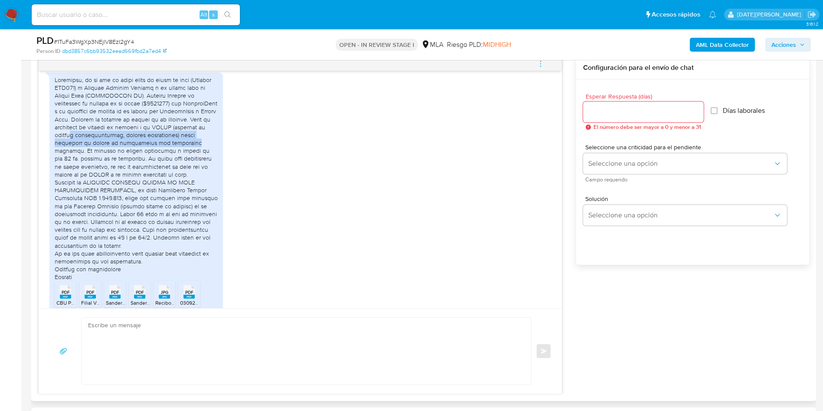
drag, startPoint x: 73, startPoint y: 182, endPoint x: 185, endPoint y: 193, distance: 112.5
click at [185, 193] on div at bounding box center [136, 178] width 163 height 205
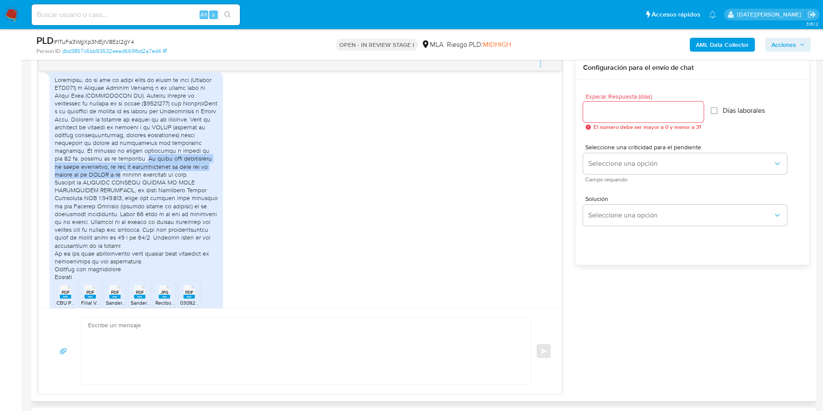
drag, startPoint x: 81, startPoint y: 205, endPoint x: 211, endPoint y: 212, distance: 129.9
click at [211, 212] on div at bounding box center [136, 178] width 163 height 205
drag, startPoint x: 68, startPoint y: 231, endPoint x: 191, endPoint y: 222, distance: 123.6
click at [174, 238] on div at bounding box center [136, 178] width 163 height 205
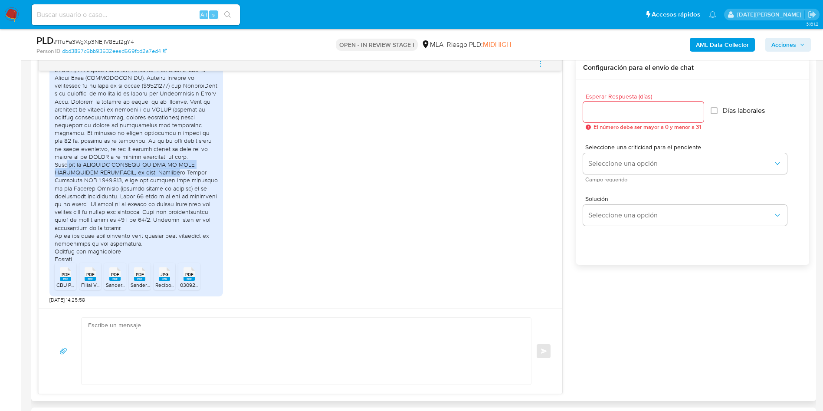
scroll to position [1048, 0]
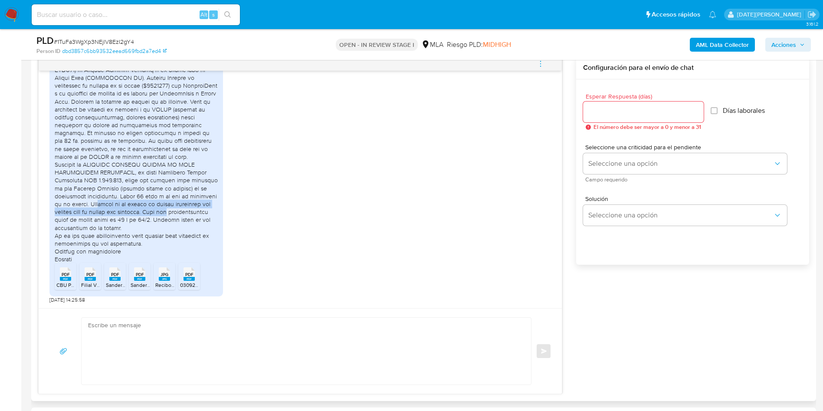
drag, startPoint x: 101, startPoint y: 204, endPoint x: 203, endPoint y: 210, distance: 103.0
click at [203, 210] on div at bounding box center [136, 160] width 163 height 205
drag, startPoint x: 144, startPoint y: 234, endPoint x: 181, endPoint y: 242, distance: 37.7
click at [181, 242] on div at bounding box center [136, 160] width 163 height 205
click at [62, 277] on span "PDF" at bounding box center [66, 275] width 8 height 6
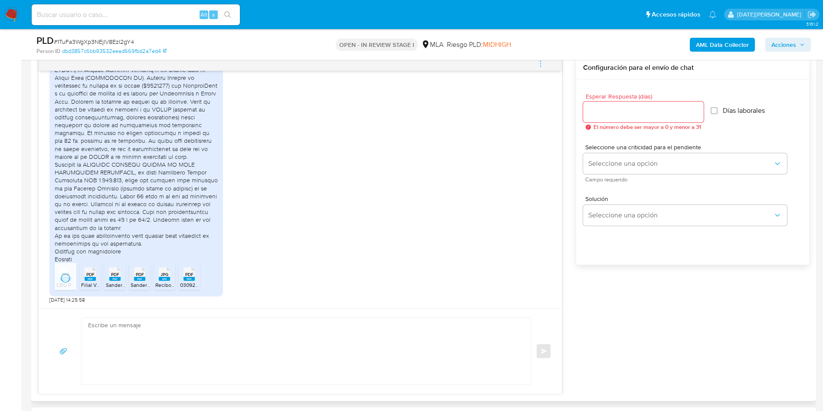
click at [90, 278] on rect at bounding box center [90, 279] width 11 height 4
click at [113, 279] on rect at bounding box center [114, 279] width 11 height 4
click at [132, 279] on div "PDF PDF" at bounding box center [140, 273] width 18 height 17
click at [163, 278] on rect at bounding box center [164, 279] width 11 height 4
click at [188, 285] on span "03092025_pago.pdf" at bounding box center [204, 284] width 48 height 7
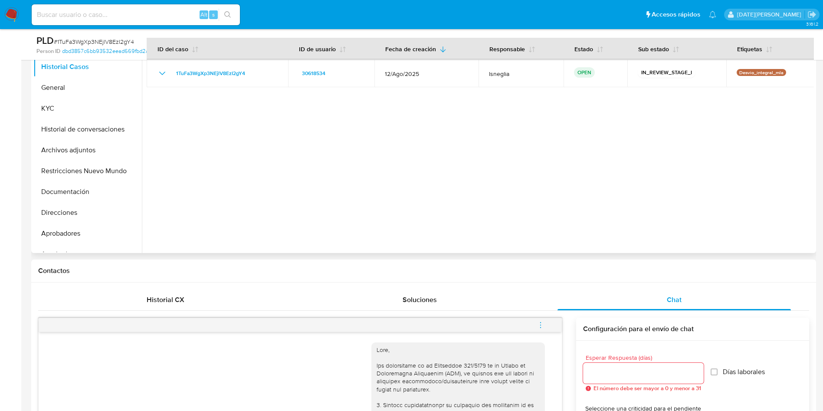
scroll to position [65, 0]
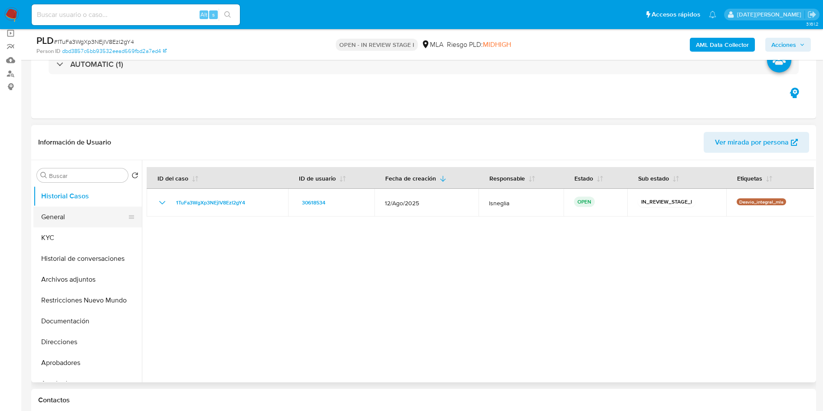
click at [83, 213] on button "General" at bounding box center [84, 217] width 102 height 21
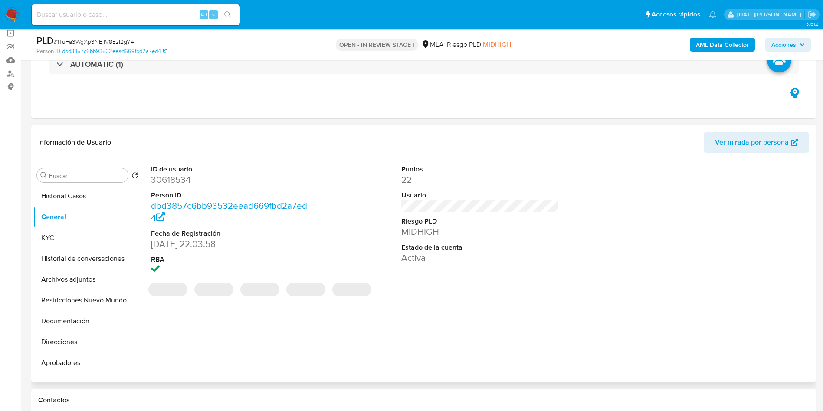
click at [186, 176] on dd "30618534" at bounding box center [230, 180] width 158 height 12
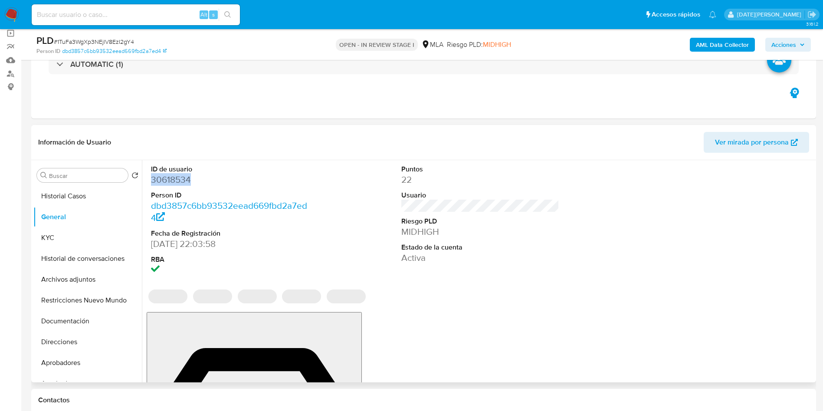
copy dd "30618534"
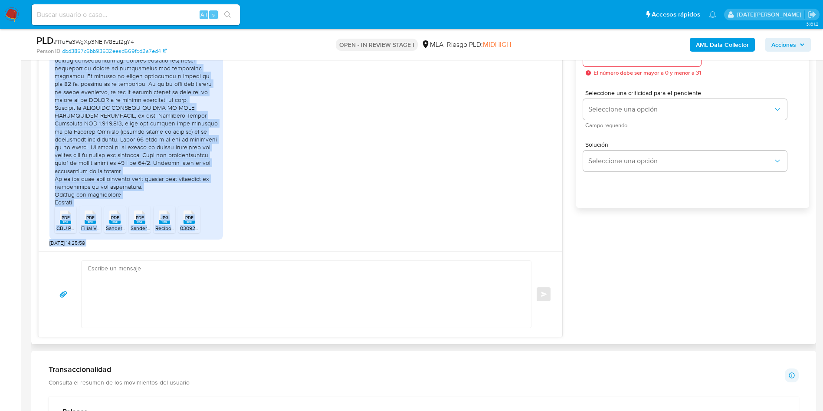
scroll to position [521, 0]
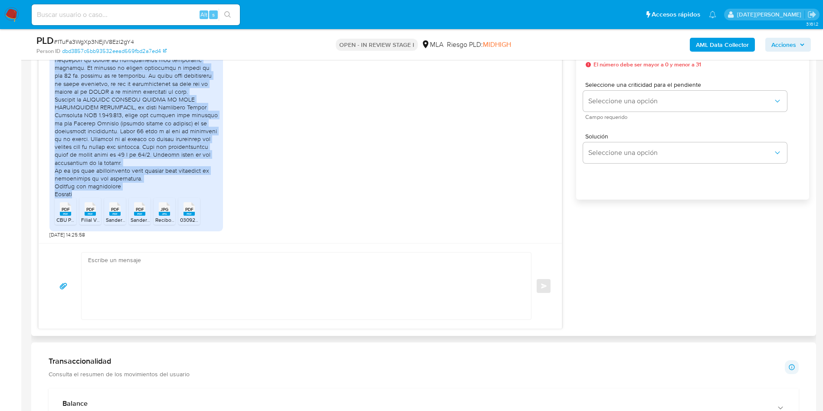
drag, startPoint x: 55, startPoint y: 255, endPoint x: 126, endPoint y: 192, distance: 94.9
click at [126, 192] on div at bounding box center [136, 95] width 163 height 205
copy div "Estimados, en el mes de julio vendí le vendí mi auto (Dominio MJK877) a Gustavo…"
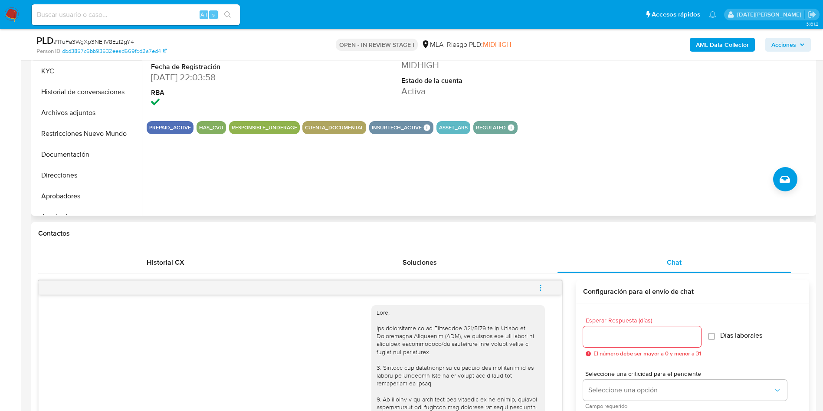
scroll to position [65, 0]
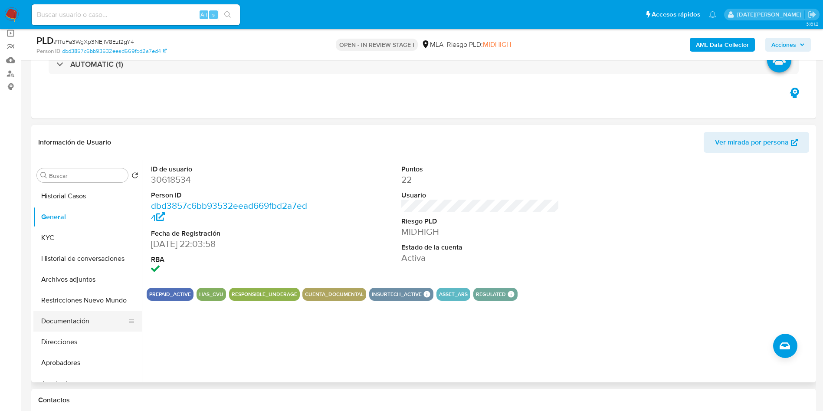
click at [79, 317] on button "Documentación" at bounding box center [84, 321] width 102 height 21
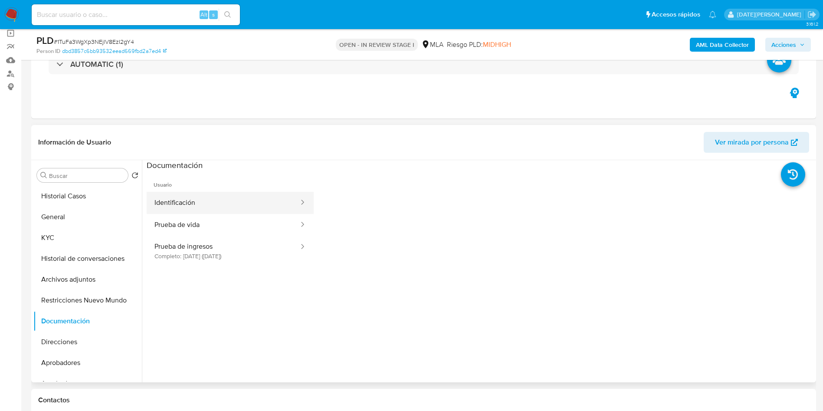
click at [203, 204] on button "Identificación" at bounding box center [223, 203] width 153 height 22
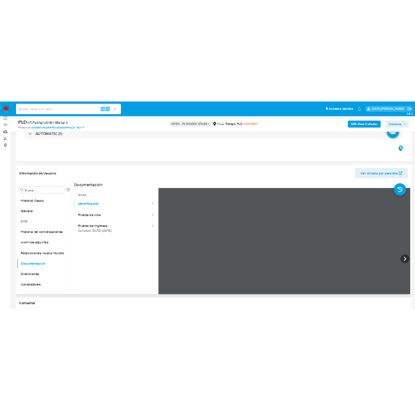
scroll to position [249, 0]
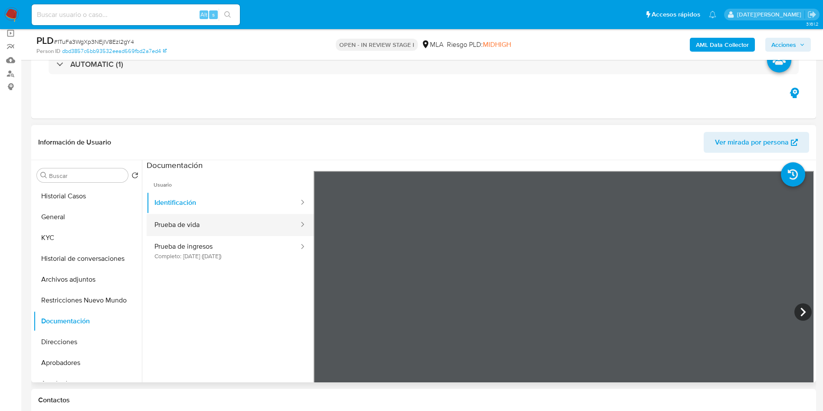
click at [198, 232] on button "Prueba de vida" at bounding box center [223, 225] width 153 height 22
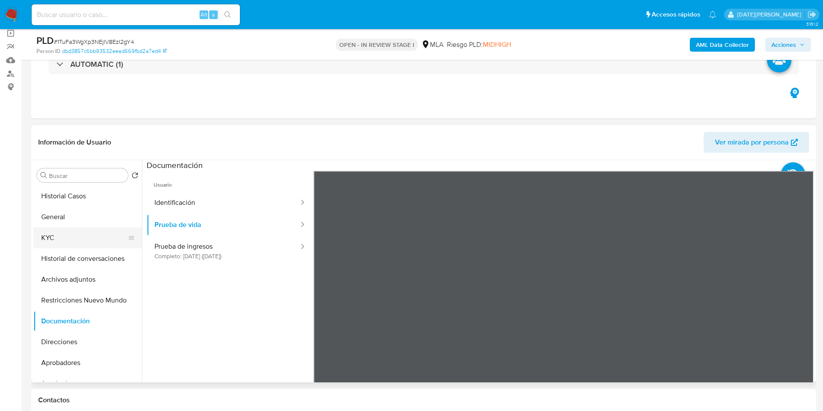
click at [43, 238] on button "KYC" at bounding box center [84, 237] width 102 height 21
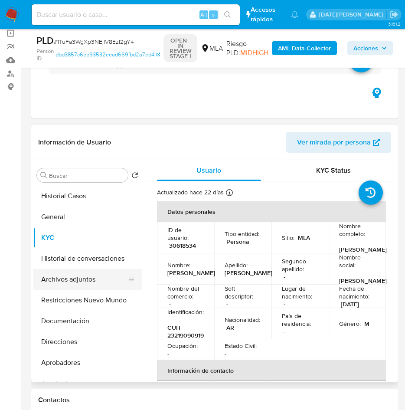
click at [54, 274] on button "Archivos adjuntos" at bounding box center [84, 279] width 102 height 21
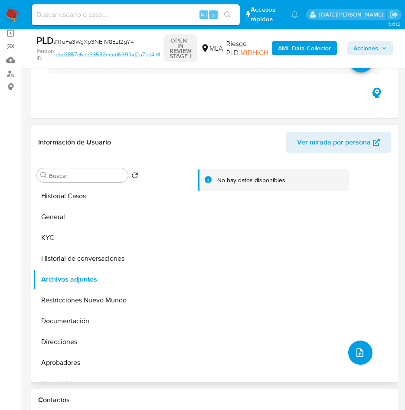
click at [355, 351] on icon "upload-file" at bounding box center [360, 353] width 10 height 10
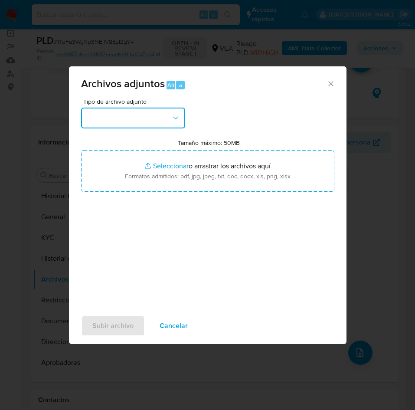
click at [138, 121] on button "button" at bounding box center [133, 118] width 104 height 21
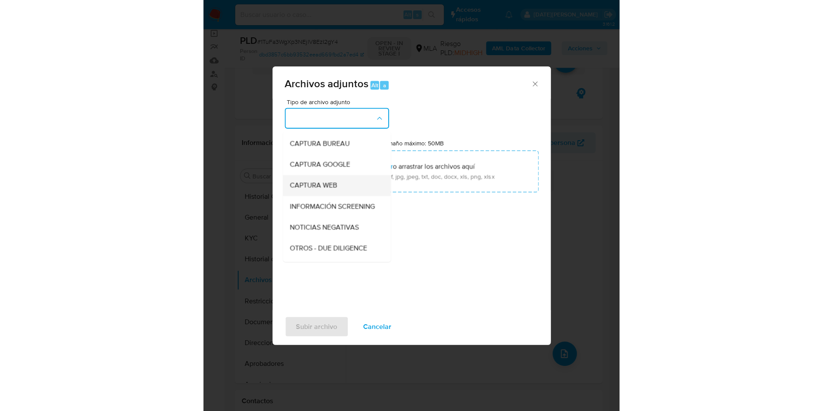
scroll to position [65, 0]
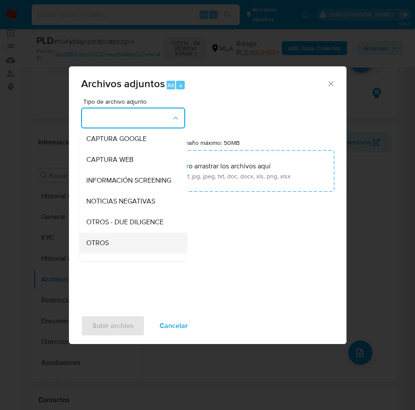
click at [108, 246] on span "OTROS" at bounding box center [97, 243] width 23 height 9
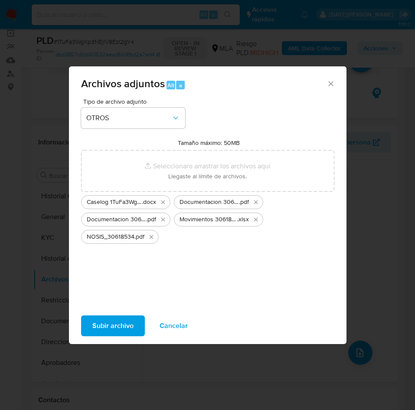
click at [125, 322] on span "Subir archivo" at bounding box center [112, 325] width 41 height 19
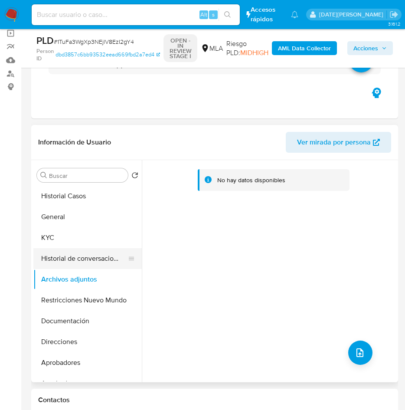
click at [81, 258] on button "Historial de conversaciones" at bounding box center [84, 258] width 102 height 21
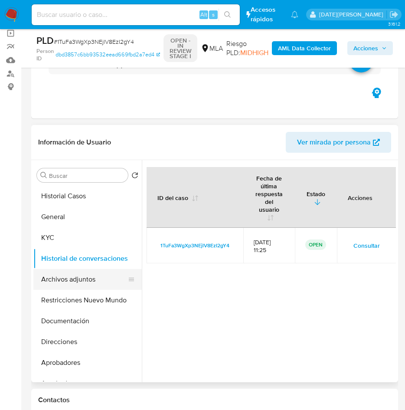
click at [85, 275] on button "Archivos adjuntos" at bounding box center [84, 279] width 102 height 21
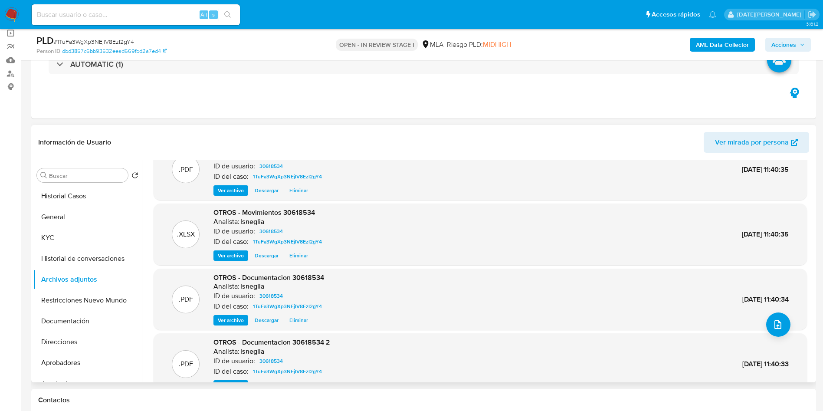
scroll to position [8, 0]
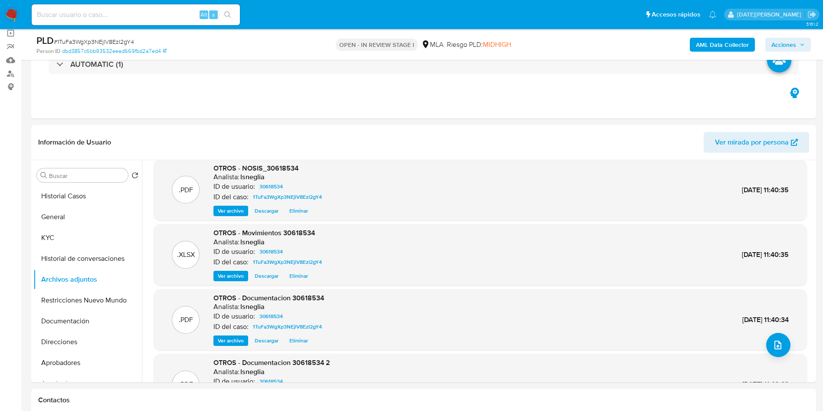
click at [713, 43] on b "AML Data Collector" at bounding box center [722, 45] width 53 height 14
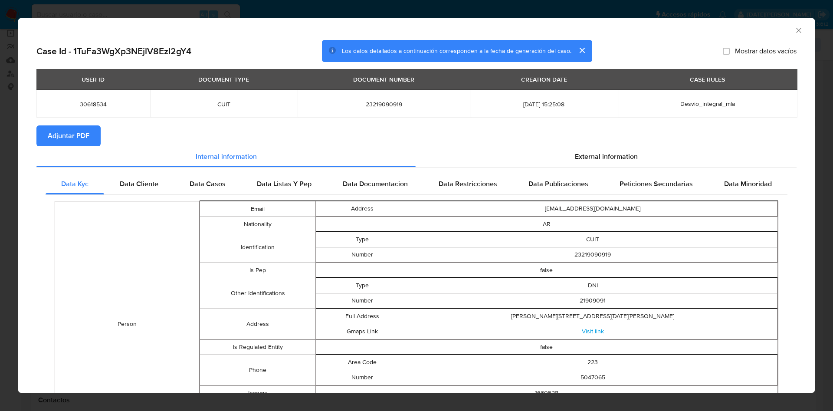
click at [60, 138] on span "Adjuntar PDF" at bounding box center [69, 135] width 42 height 19
click at [524, 154] on div "External information" at bounding box center [606, 158] width 381 height 21
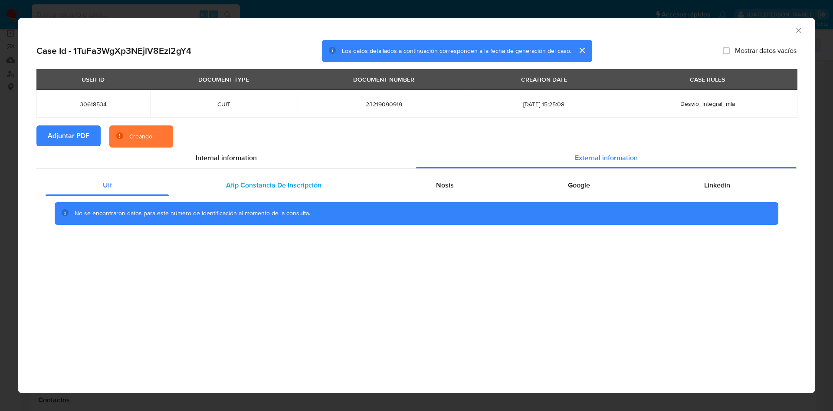
click at [237, 194] on div "Afip Constancia De Inscripción" at bounding box center [274, 185] width 210 height 21
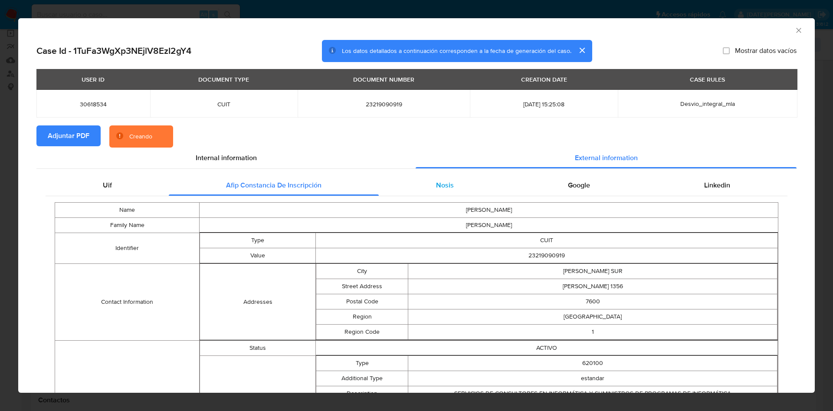
click at [472, 188] on div "Nosis" at bounding box center [445, 185] width 132 height 21
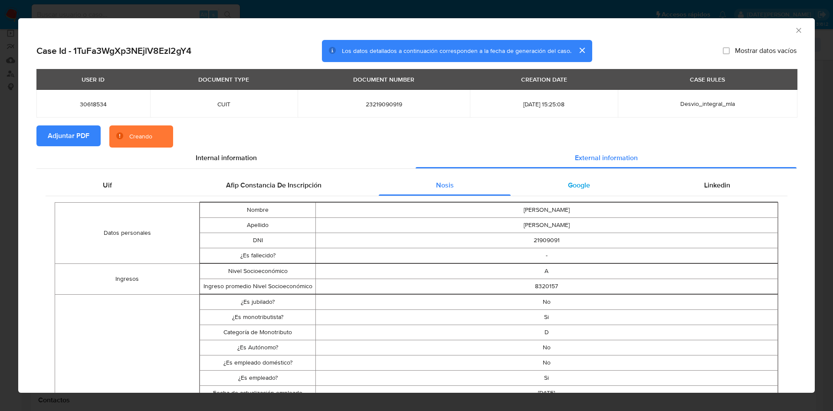
click at [550, 186] on div "Google" at bounding box center [579, 185] width 136 height 21
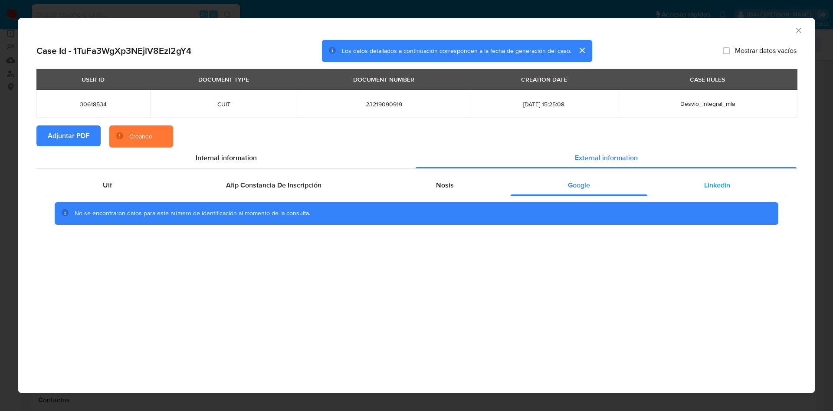
click at [696, 185] on div "Linkedin" at bounding box center [717, 185] width 140 height 21
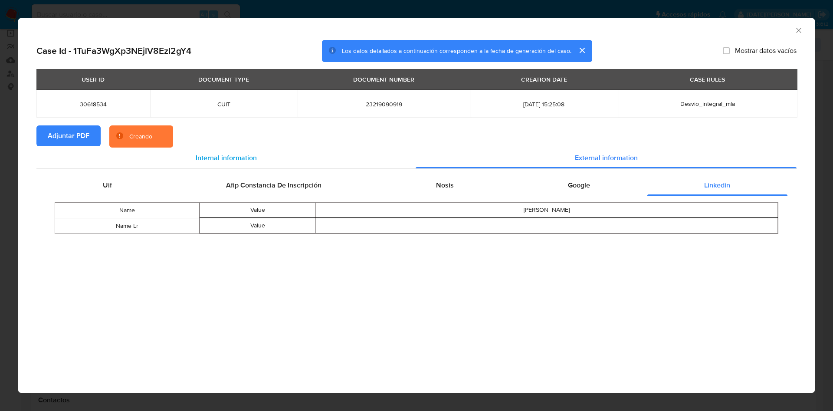
click at [244, 159] on span "Internal information" at bounding box center [226, 158] width 61 height 10
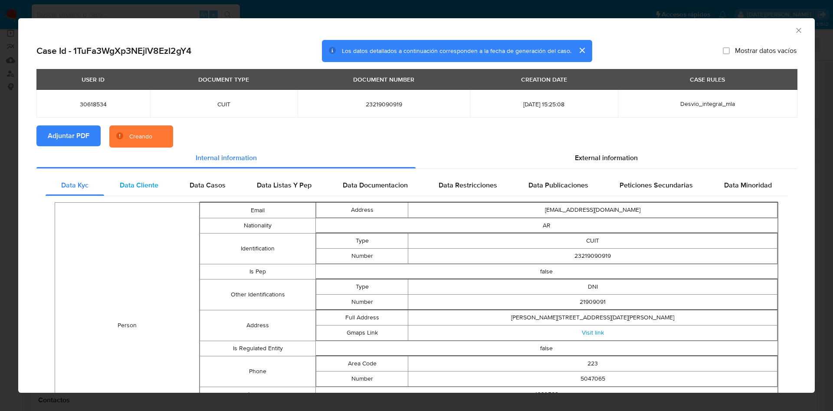
click at [151, 186] on span "Data Cliente" at bounding box center [139, 185] width 39 height 10
click at [213, 184] on span "Data Casos" at bounding box center [208, 185] width 36 height 10
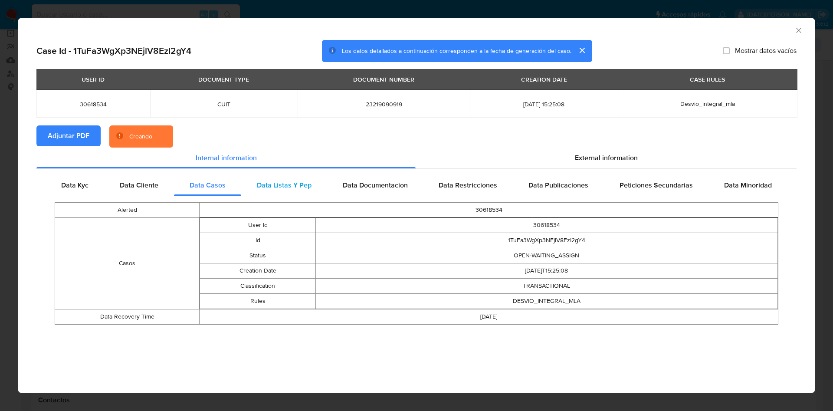
click at [270, 181] on span "Data Listas Y Pep" at bounding box center [284, 185] width 55 height 10
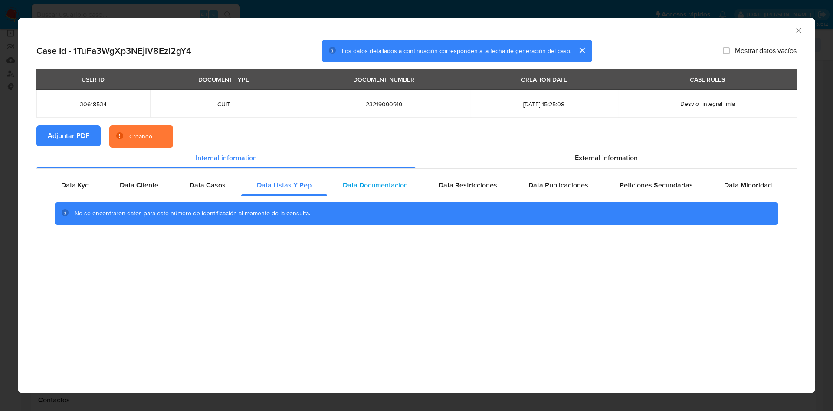
click at [384, 188] on span "Data Documentacion" at bounding box center [375, 185] width 65 height 10
click at [485, 188] on span "Data Restricciones" at bounding box center [468, 185] width 59 height 10
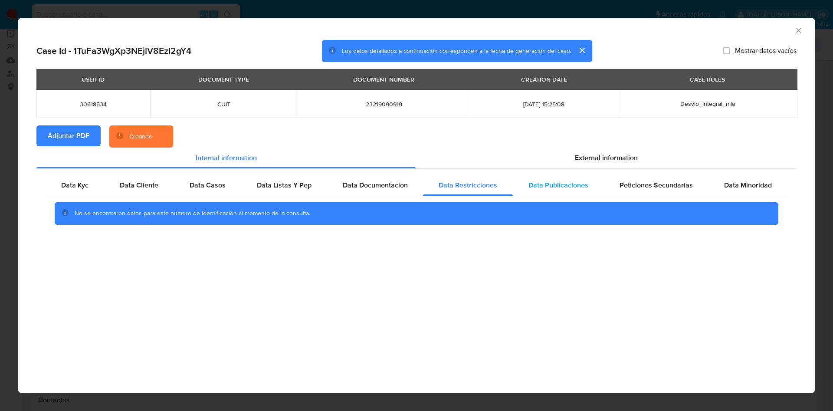
click at [563, 190] on div "Data Publicaciones" at bounding box center [558, 185] width 91 height 21
click at [662, 191] on div "Peticiones Secundarias" at bounding box center [656, 185] width 105 height 21
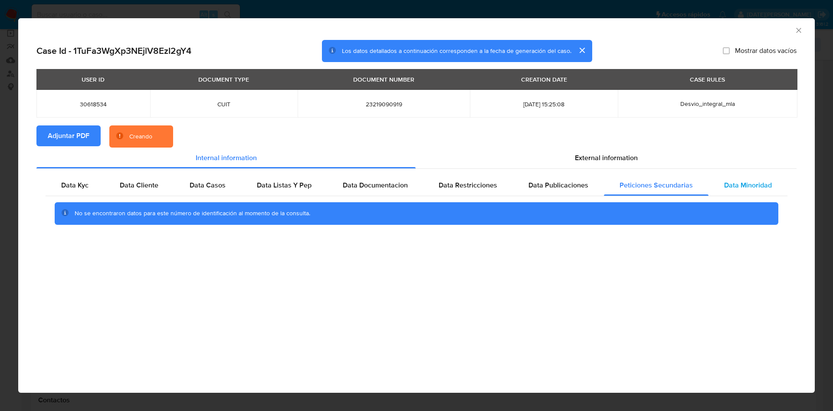
click at [759, 190] on span "Data Minoridad" at bounding box center [748, 185] width 48 height 10
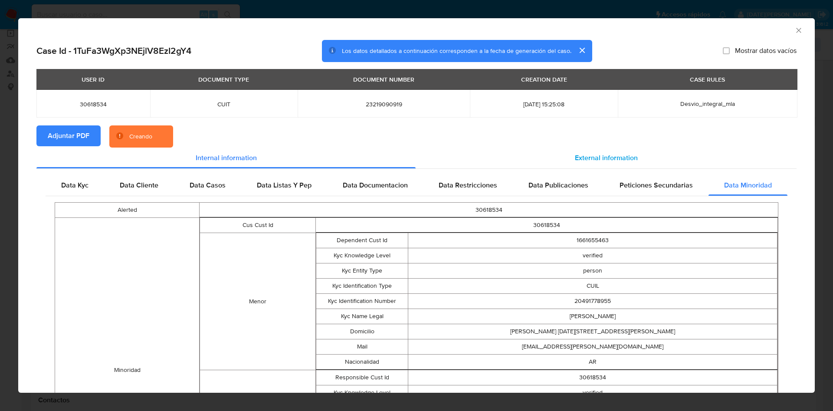
click at [617, 156] on span "External information" at bounding box center [606, 158] width 63 height 10
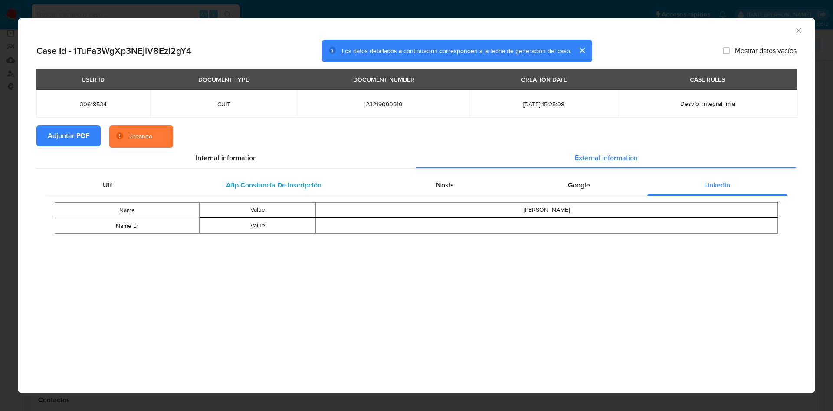
click at [246, 187] on span "Afip Constancia De Inscripción" at bounding box center [273, 185] width 95 height 10
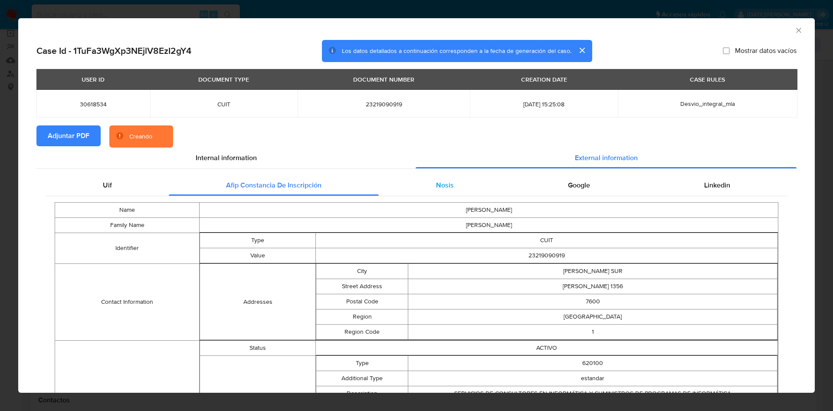
click at [429, 187] on div "Nosis" at bounding box center [445, 185] width 132 height 21
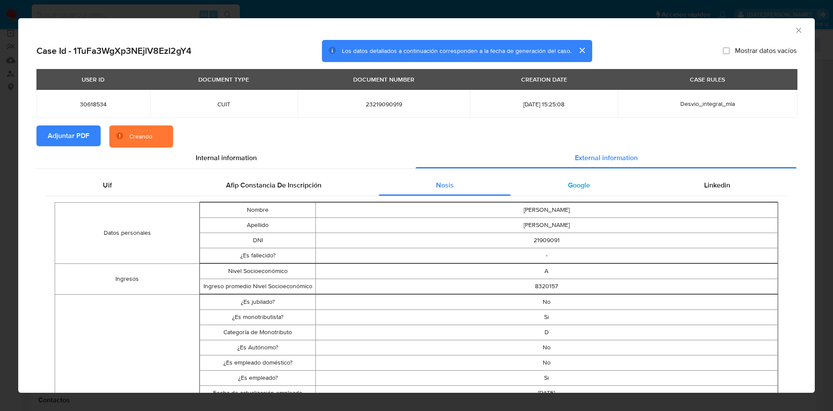
click at [547, 189] on div "Google" at bounding box center [579, 185] width 136 height 21
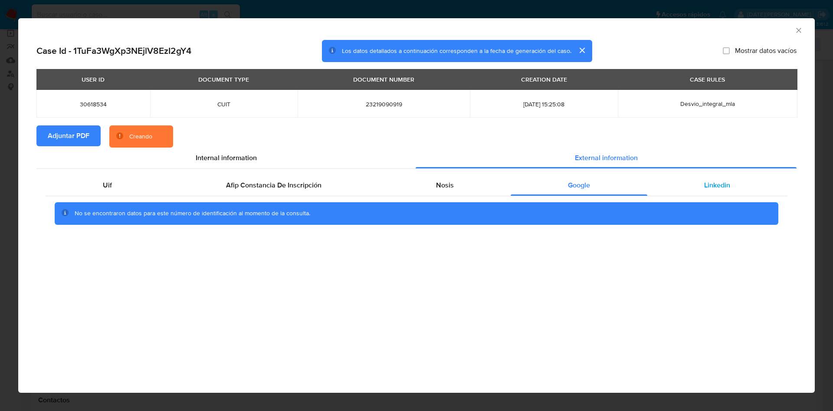
click at [738, 190] on div "Linkedin" at bounding box center [717, 185] width 140 height 21
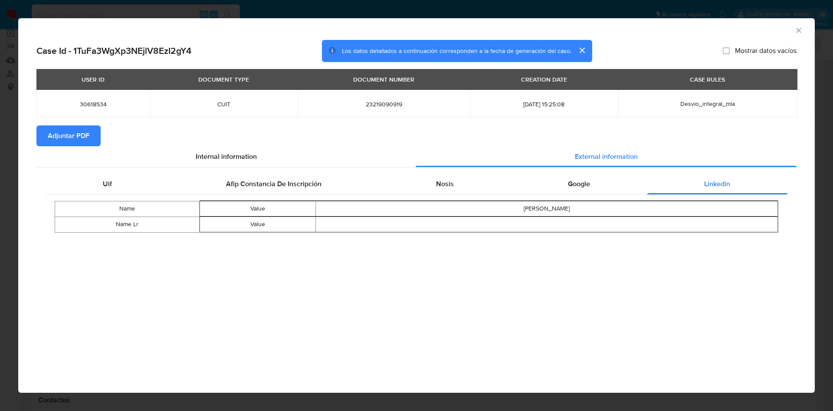
click at [802, 23] on div "AML Data Collector" at bounding box center [416, 29] width 797 height 22
click at [801, 28] on icon "Cerrar ventana" at bounding box center [798, 30] width 9 height 9
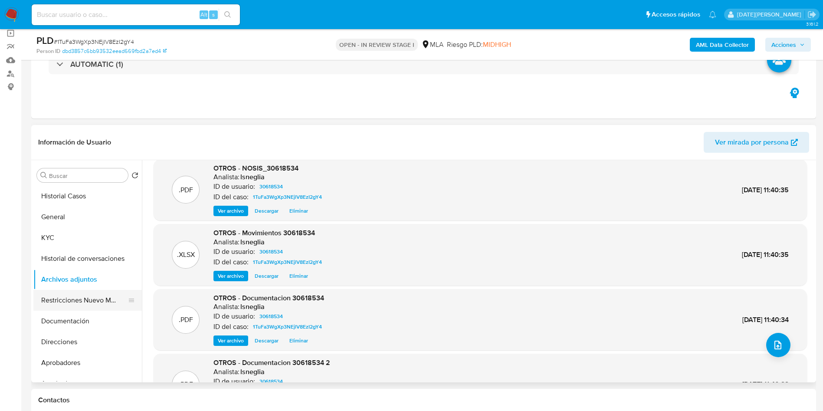
click at [95, 306] on button "Restricciones Nuevo Mundo" at bounding box center [84, 300] width 102 height 21
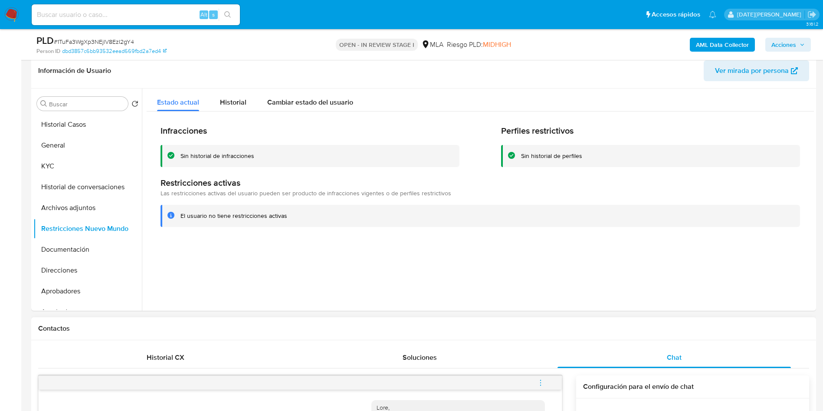
scroll to position [195, 0]
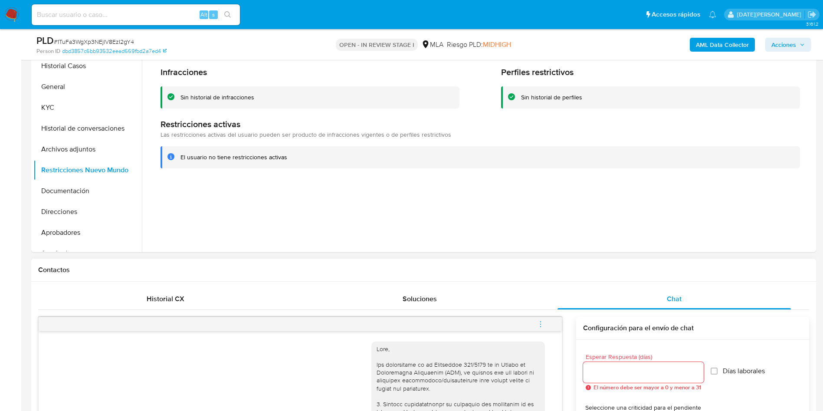
click at [539, 319] on span "menu-action" at bounding box center [541, 324] width 8 height 21
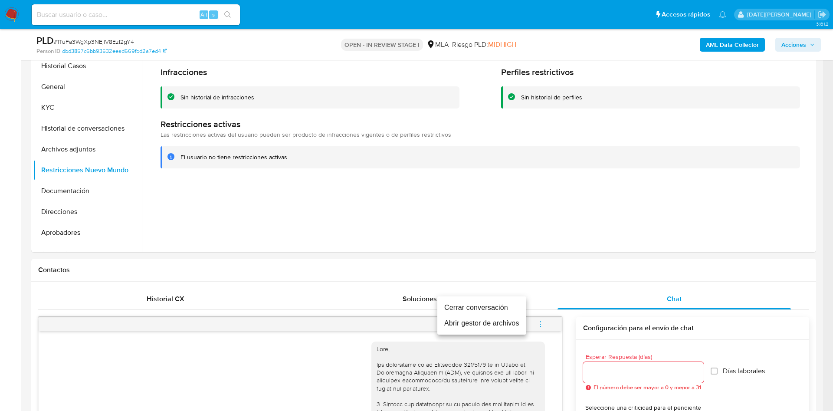
click at [482, 311] on li "Cerrar conversación" at bounding box center [481, 308] width 89 height 16
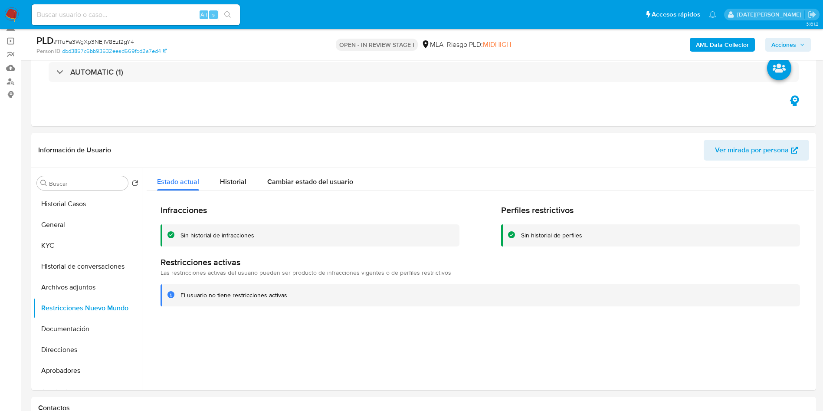
scroll to position [0, 0]
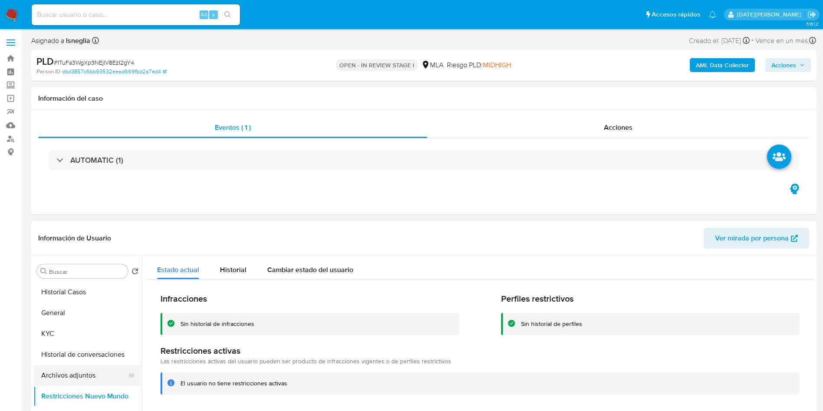
click at [62, 380] on button "Archivos adjuntos" at bounding box center [84, 375] width 102 height 21
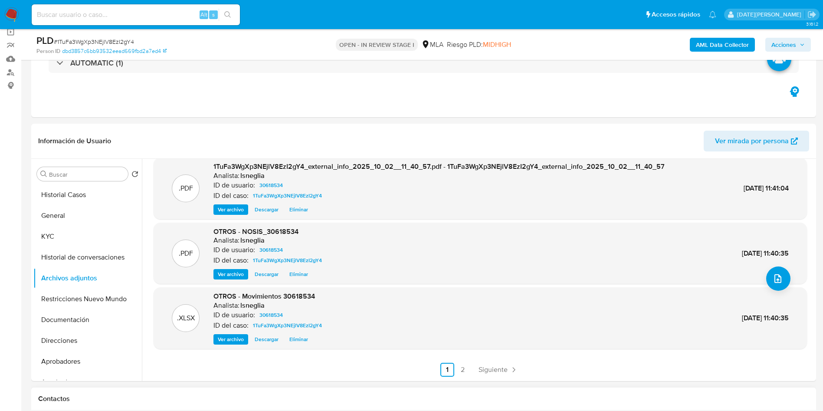
scroll to position [130, 0]
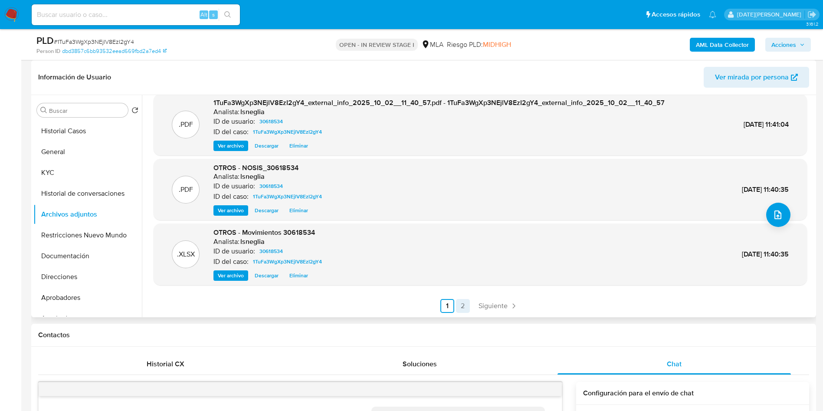
click at [461, 300] on link "2" at bounding box center [463, 306] width 14 height 14
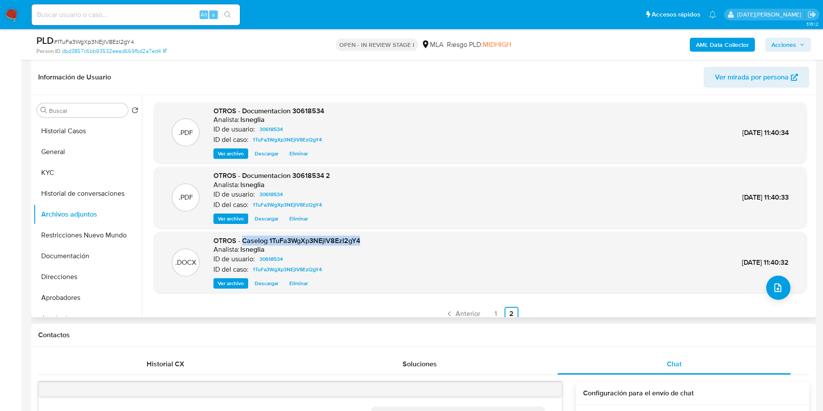
drag, startPoint x: 244, startPoint y: 241, endPoint x: 364, endPoint y: 238, distance: 120.2
click at [364, 238] on div ".DOCX OTROS - Caselog 1TuFa3WgXp3NEjlV8EzI2gY4 Analista: lsneglia ID de usuario…" at bounding box center [480, 262] width 645 height 53
copy span "Caselog 1TuFa3WgXp3NEjlV8EzI2gY4"
click at [98, 232] on button "Restricciones Nuevo Mundo" at bounding box center [84, 235] width 102 height 21
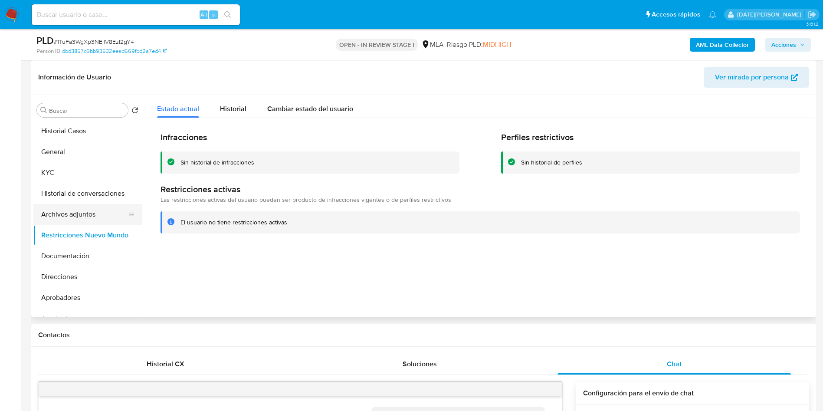
click at [80, 214] on button "Archivos adjuntos" at bounding box center [84, 214] width 102 height 21
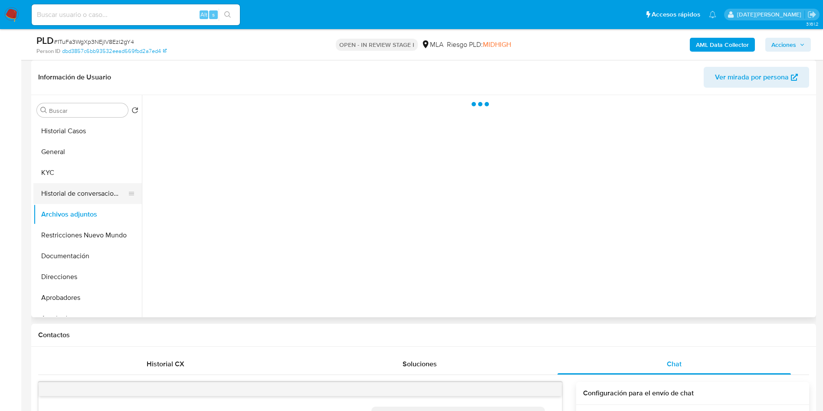
click at [92, 191] on button "Historial de conversaciones" at bounding box center [84, 193] width 102 height 21
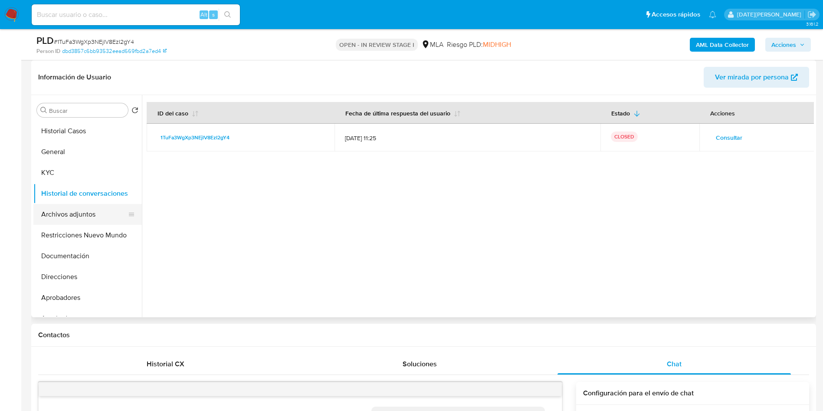
click at [70, 205] on button "Archivos adjuntos" at bounding box center [84, 214] width 102 height 21
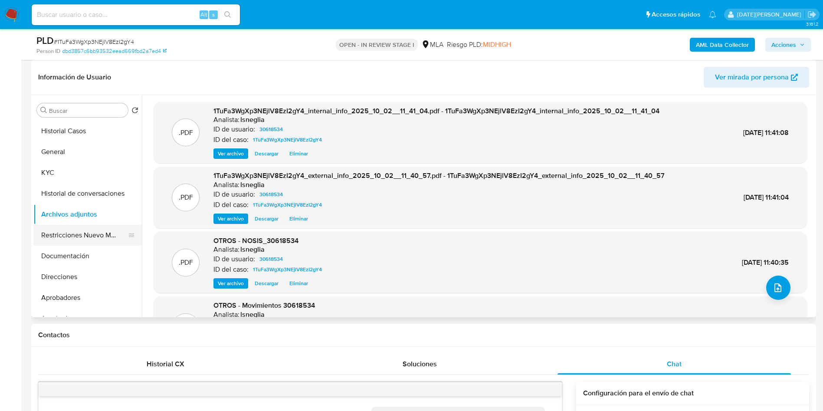
click at [88, 235] on button "Restricciones Nuevo Mundo" at bounding box center [84, 235] width 102 height 21
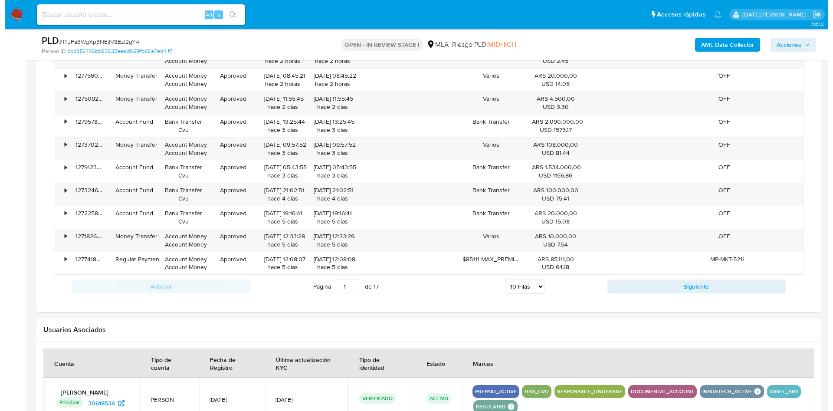
scroll to position [1302, 0]
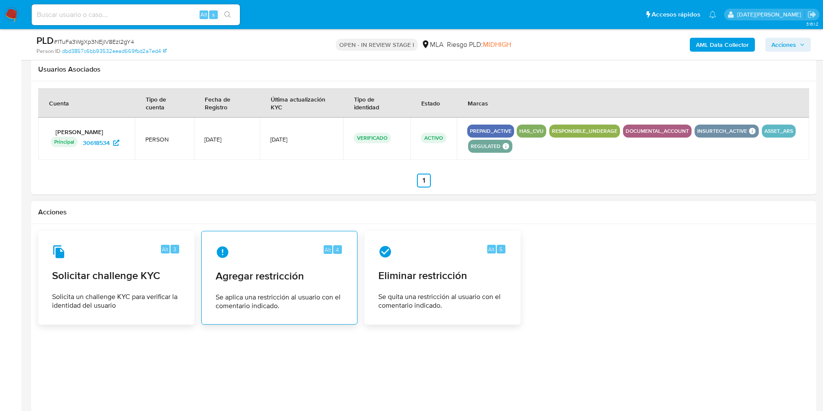
click at [298, 291] on div "Alt 4 Agregar restricción Se aplica una restricción al usuario con el comentari…" at bounding box center [279, 277] width 141 height 79
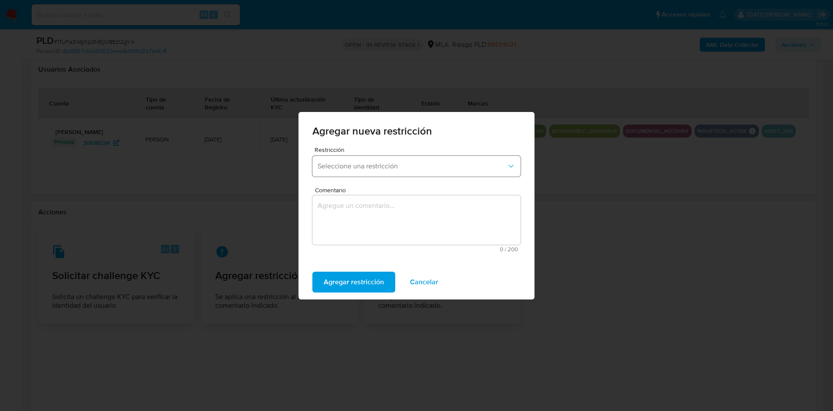
click at [413, 157] on button "Seleccione una restricción" at bounding box center [416, 166] width 208 height 21
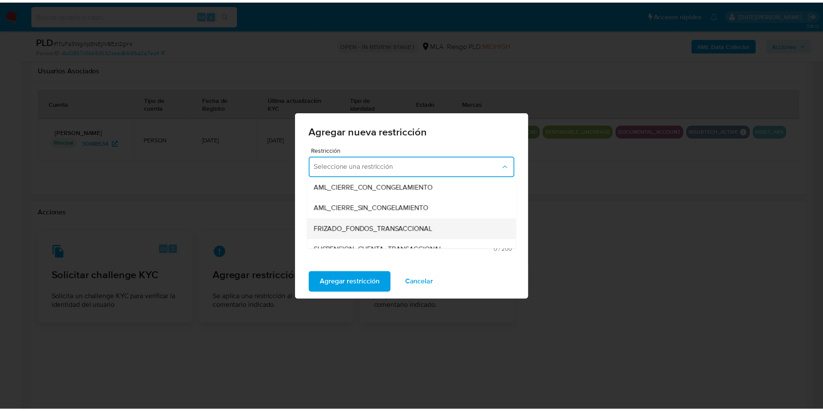
scroll to position [130, 0]
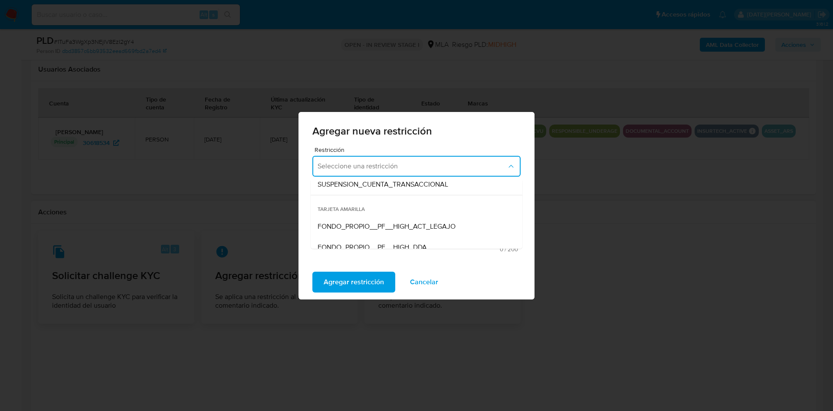
click at [407, 184] on span "SUSPENSION_CUENTA_TRANSACCIONAL" at bounding box center [383, 184] width 131 height 9
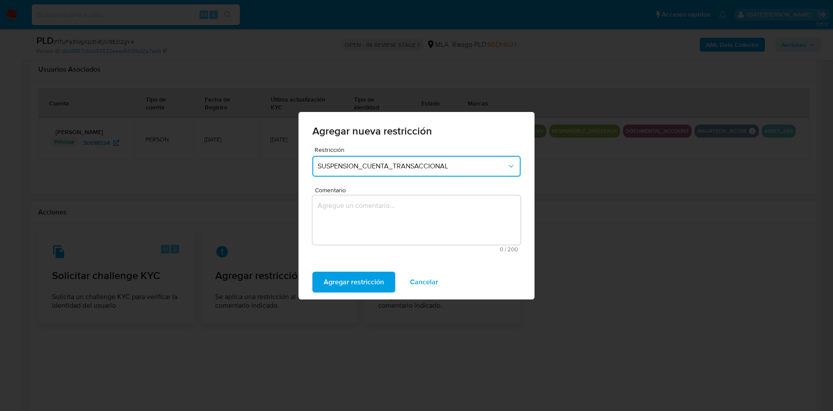
click at [399, 212] on textarea "Comentario" at bounding box center [416, 219] width 208 height 49
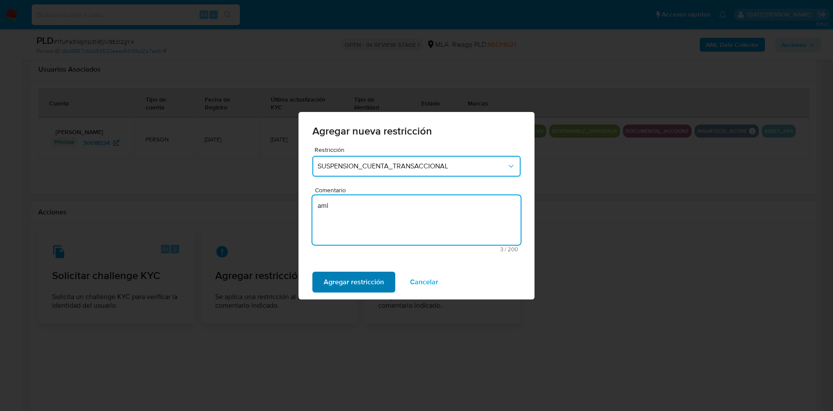
type textarea "aml"
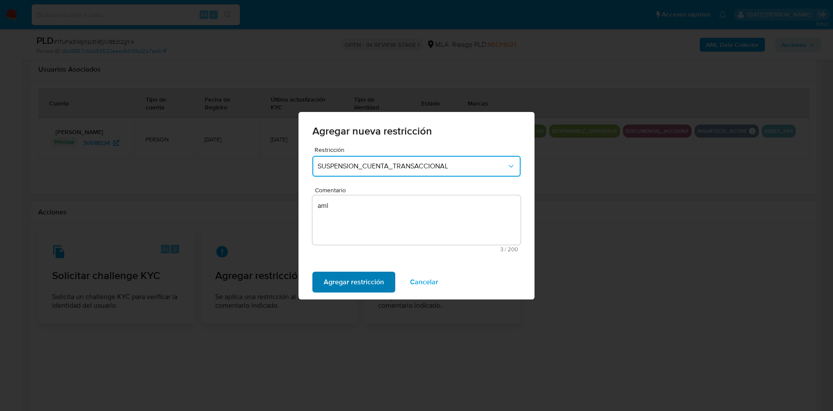
click at [364, 275] on span "Agregar restricción" at bounding box center [354, 281] width 60 height 19
click at [322, 287] on button "Confirmar" at bounding box center [339, 282] width 54 height 21
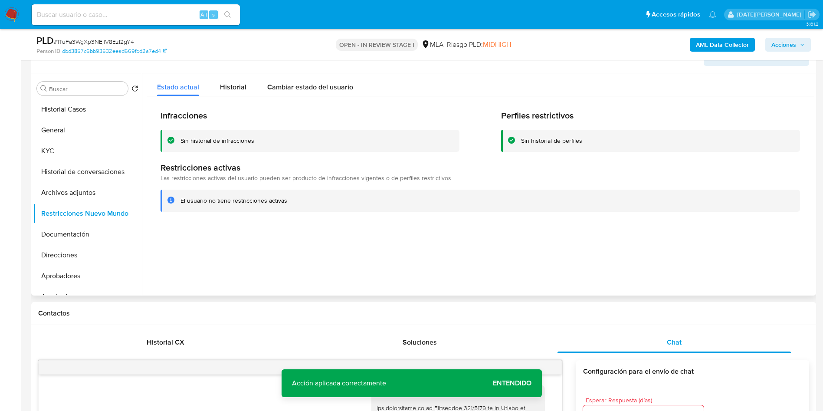
scroll to position [65, 0]
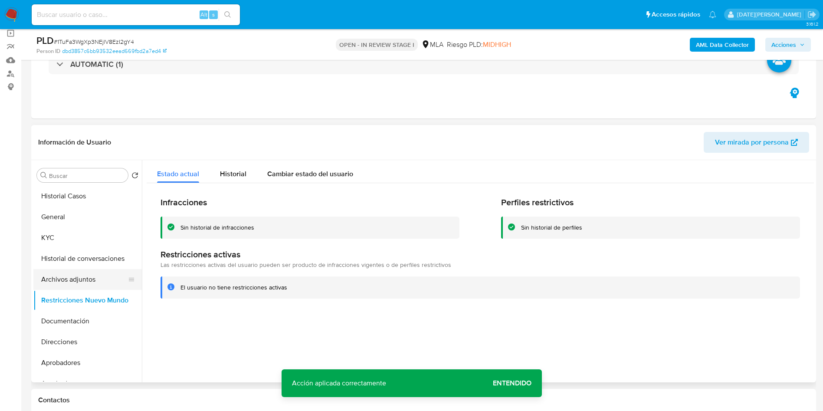
click at [90, 281] on button "Archivos adjuntos" at bounding box center [84, 279] width 102 height 21
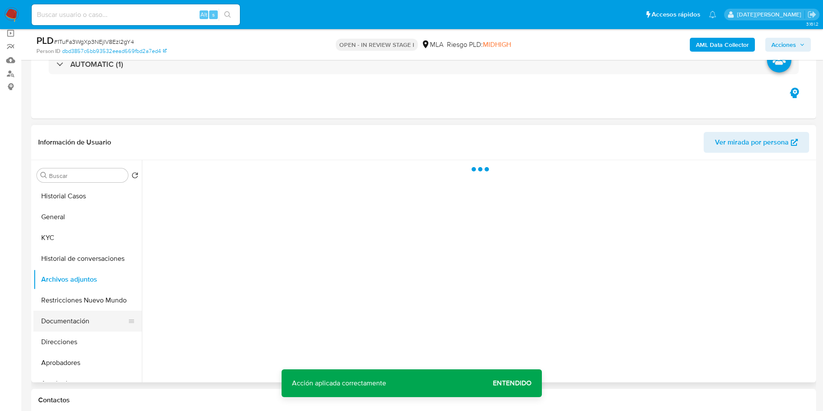
click at [73, 317] on button "Documentación" at bounding box center [84, 321] width 102 height 21
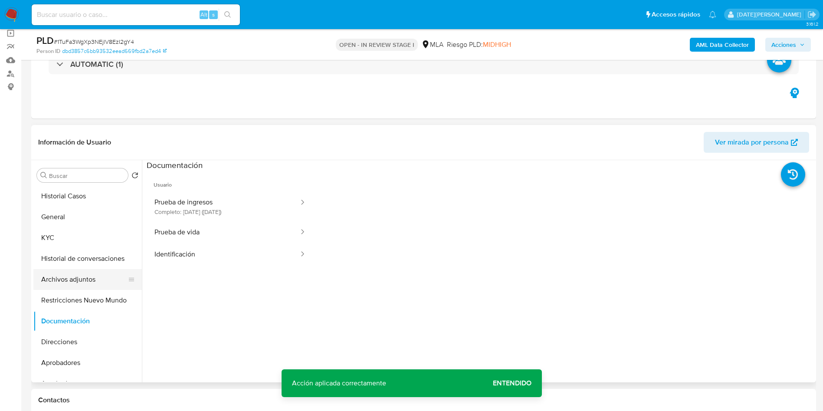
click at [92, 280] on button "Archivos adjuntos" at bounding box center [84, 279] width 102 height 21
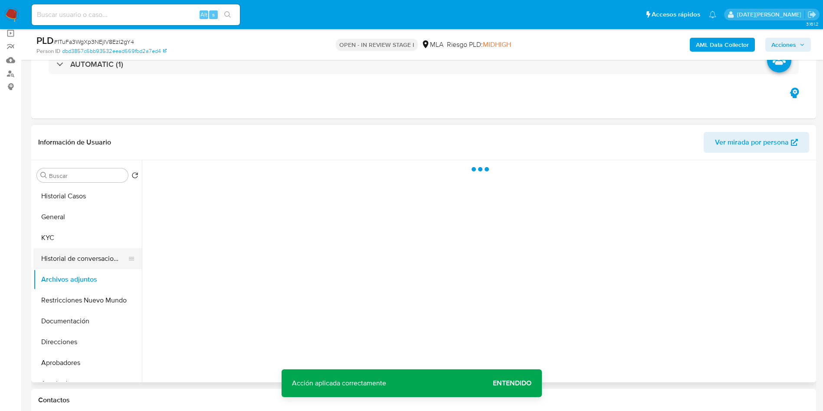
click at [98, 262] on button "Historial de conversaciones" at bounding box center [84, 258] width 102 height 21
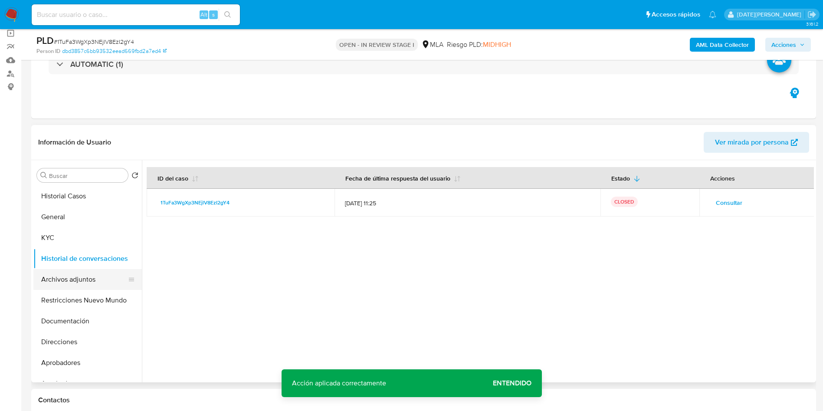
click at [74, 284] on button "Archivos adjuntos" at bounding box center [84, 279] width 102 height 21
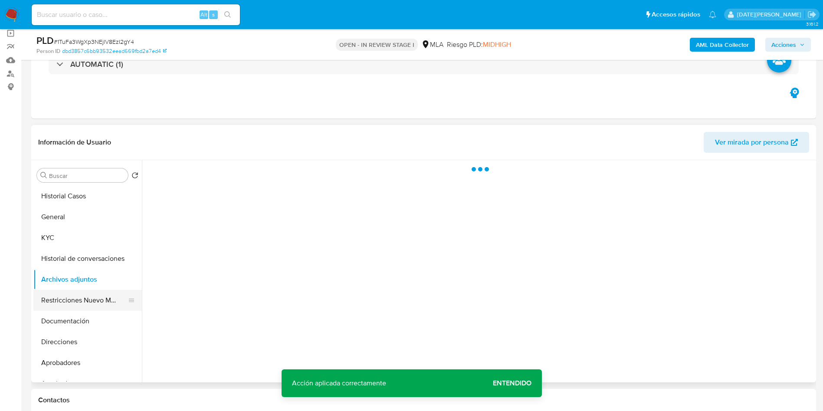
click at [76, 300] on button "Restricciones Nuevo Mundo" at bounding box center [84, 300] width 102 height 21
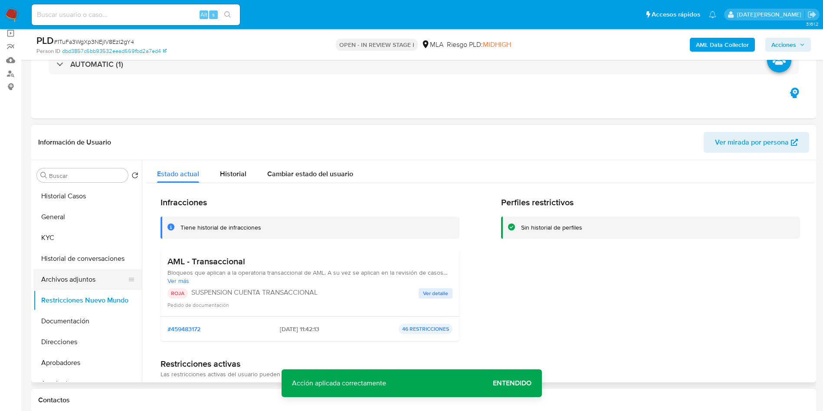
click at [83, 274] on button "Archivos adjuntos" at bounding box center [84, 279] width 102 height 21
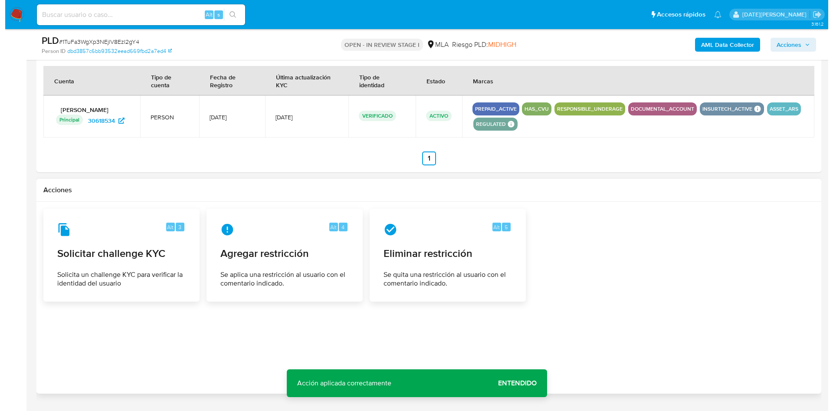
scroll to position [1350, 0]
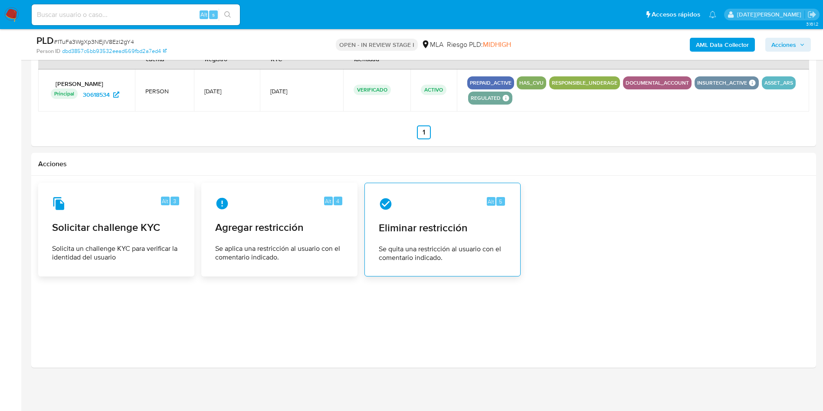
click at [417, 239] on div "Alt 5 Eliminar restricción Se quita una restricción al usuario con el comentari…" at bounding box center [442, 229] width 141 height 79
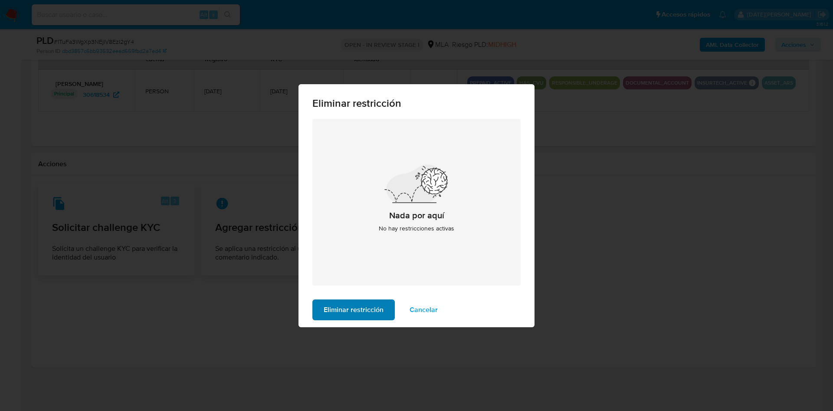
click at [347, 310] on span "Eliminar restricción" at bounding box center [354, 309] width 60 height 19
click at [344, 317] on span "Eliminar restricción" at bounding box center [354, 309] width 60 height 19
click at [429, 307] on span "Cancelar" at bounding box center [424, 309] width 28 height 19
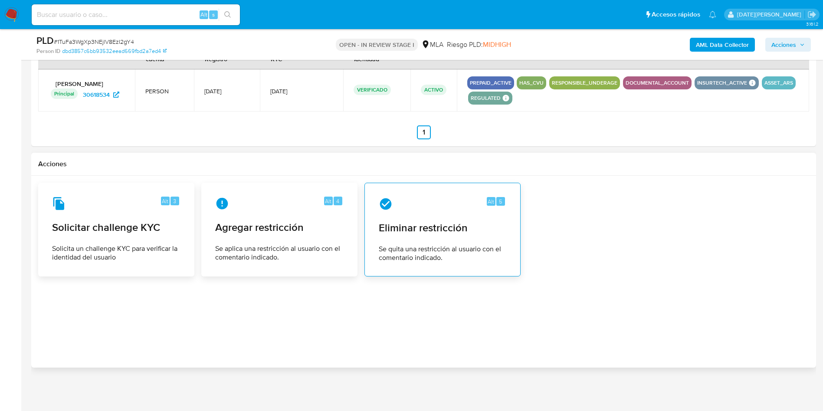
click at [436, 241] on div "Alt 5 Eliminar restricción Se quita una restricción al usuario con el comentari…" at bounding box center [442, 229] width 141 height 79
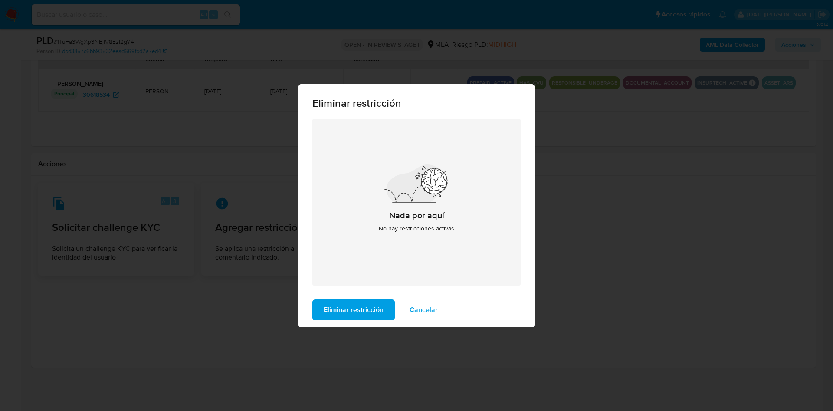
click at [604, 192] on div "Eliminar restricción Nada por aquí No hay restricciones activas Eliminar restri…" at bounding box center [416, 205] width 833 height 411
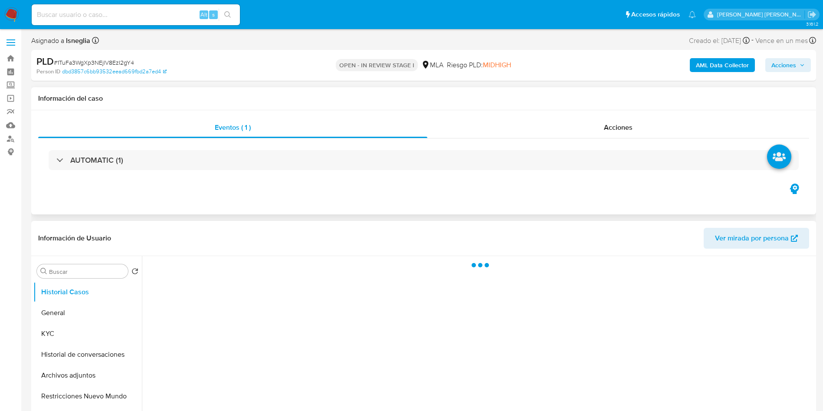
select select "10"
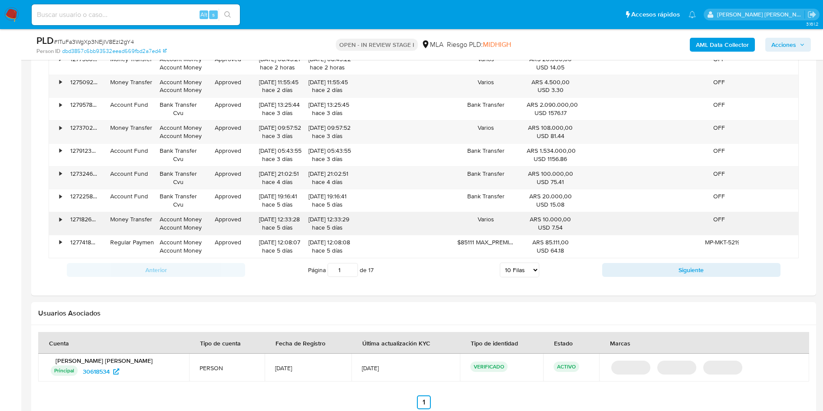
scroll to position [1116, 0]
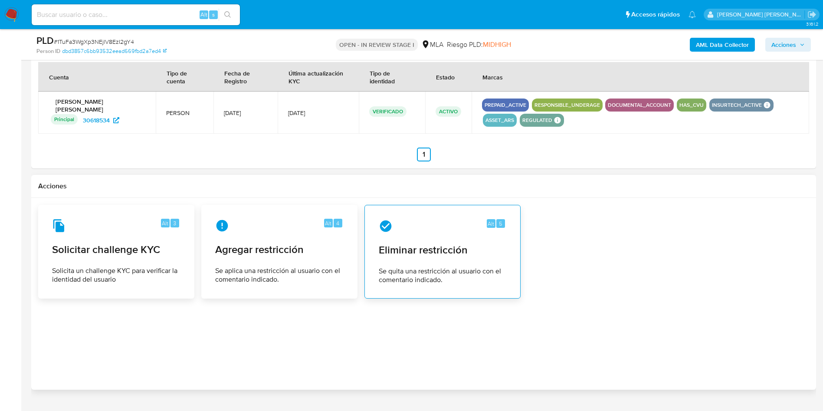
click at [444, 227] on div "Alt 5" at bounding box center [443, 226] width 128 height 14
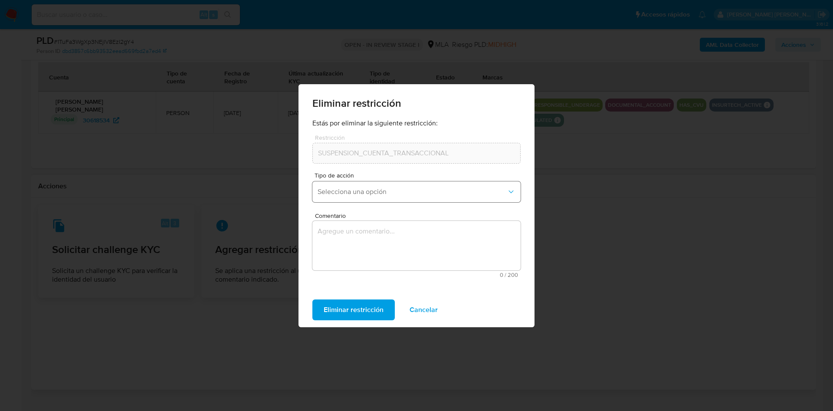
click at [410, 192] on span "Selecciona una opción" at bounding box center [412, 191] width 189 height 9
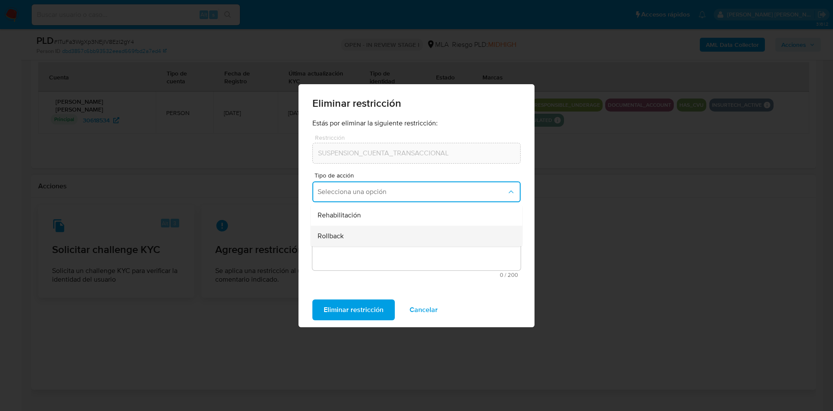
click at [387, 240] on div "Rollback" at bounding box center [414, 236] width 193 height 21
click at [385, 235] on textarea "Comentario" at bounding box center [416, 245] width 208 height 49
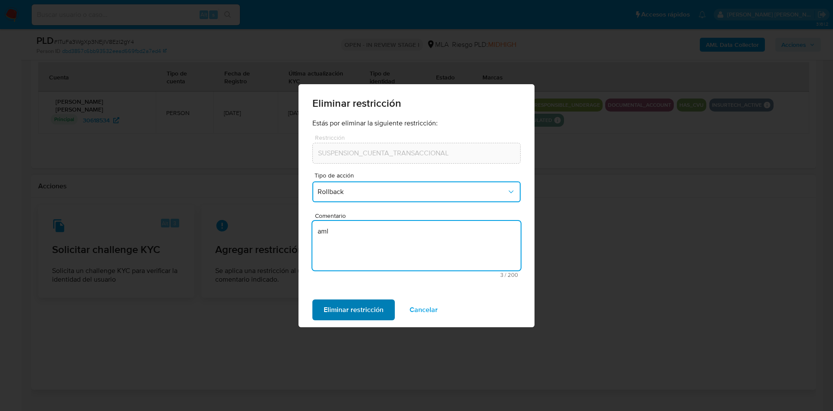
type textarea "aml"
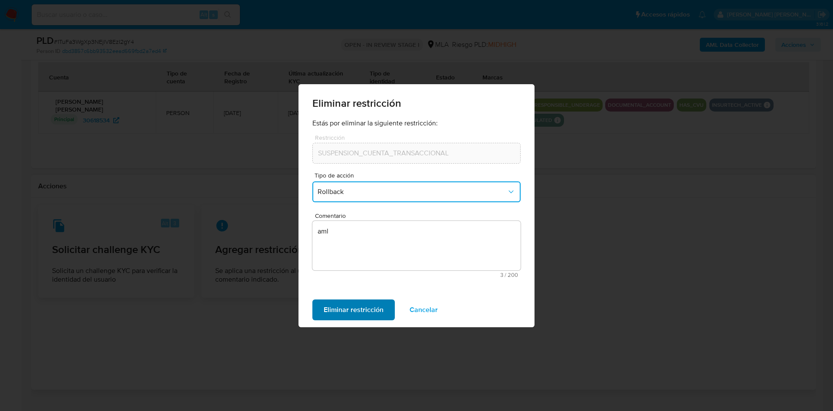
click at [363, 317] on span "Eliminar restricción" at bounding box center [354, 309] width 60 height 19
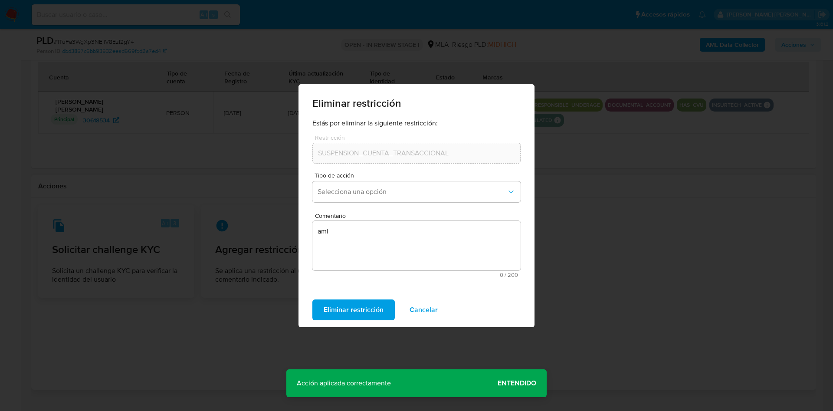
click at [527, 383] on span "Entendido" at bounding box center [517, 383] width 39 height 0
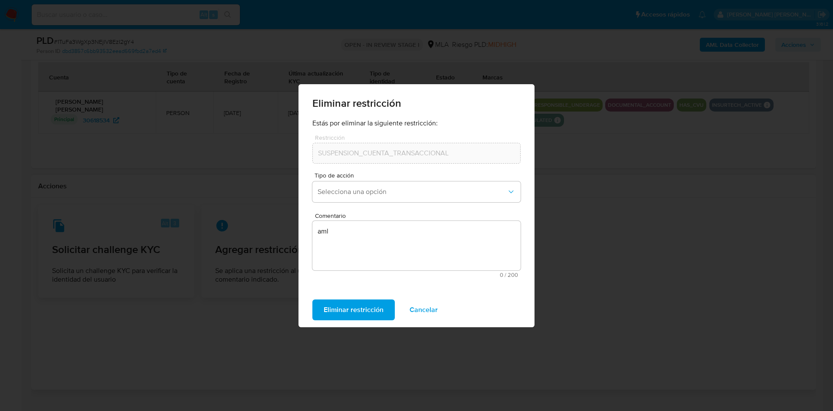
click at [368, 308] on span "Eliminar restricción" at bounding box center [354, 309] width 60 height 19
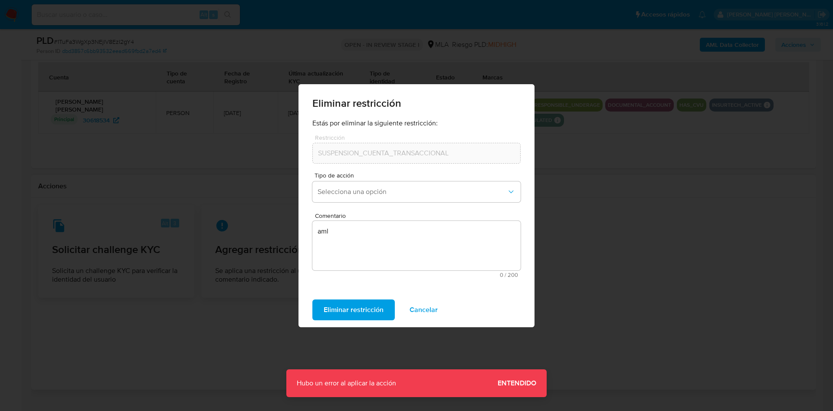
click at [529, 383] on span "Entendido" at bounding box center [517, 383] width 39 height 0
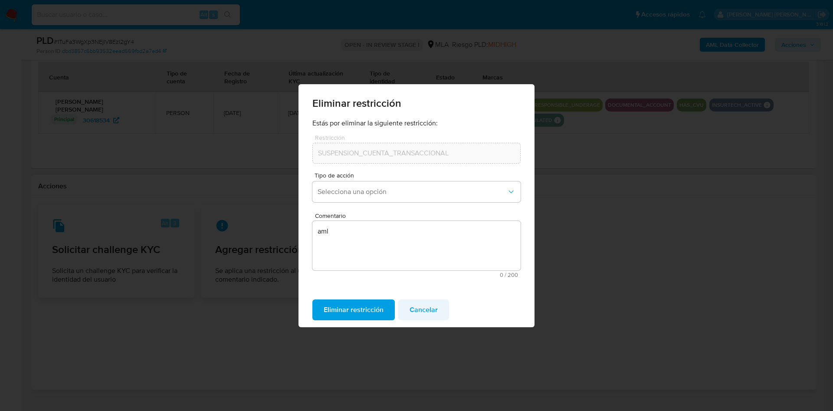
click at [434, 315] on span "Cancelar" at bounding box center [424, 309] width 28 height 19
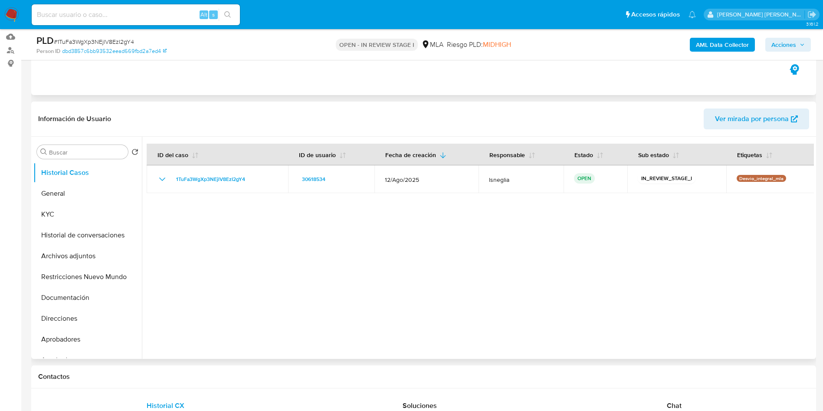
scroll to position [130, 0]
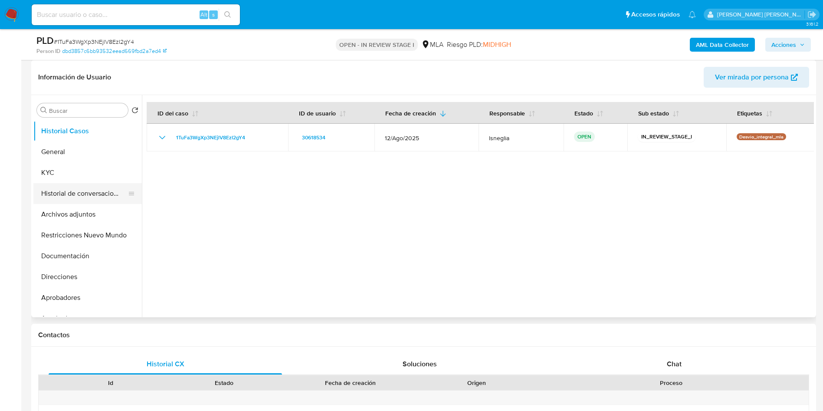
click at [84, 192] on button "Historial de conversaciones" at bounding box center [84, 193] width 102 height 21
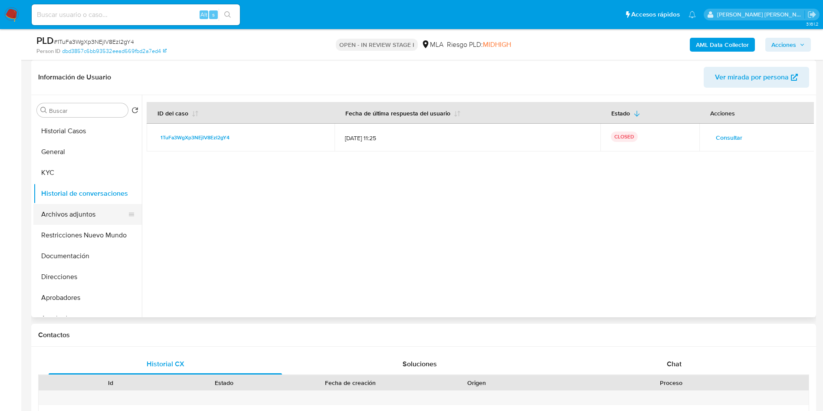
click at [79, 216] on button "Archivos adjuntos" at bounding box center [84, 214] width 102 height 21
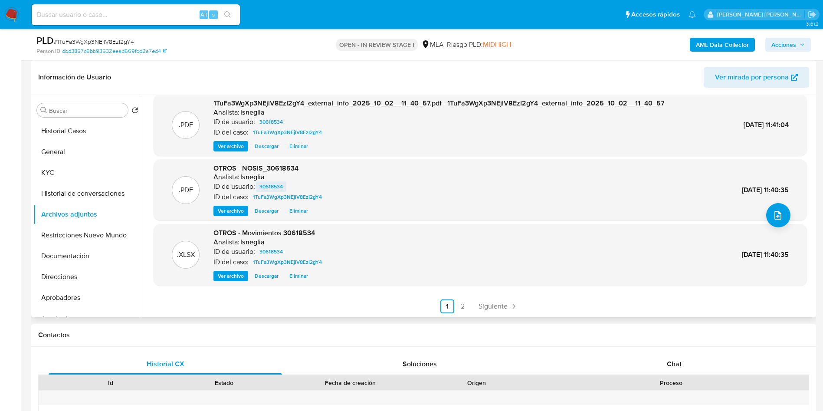
scroll to position [73, 0]
click at [463, 305] on link "2" at bounding box center [463, 306] width 14 height 14
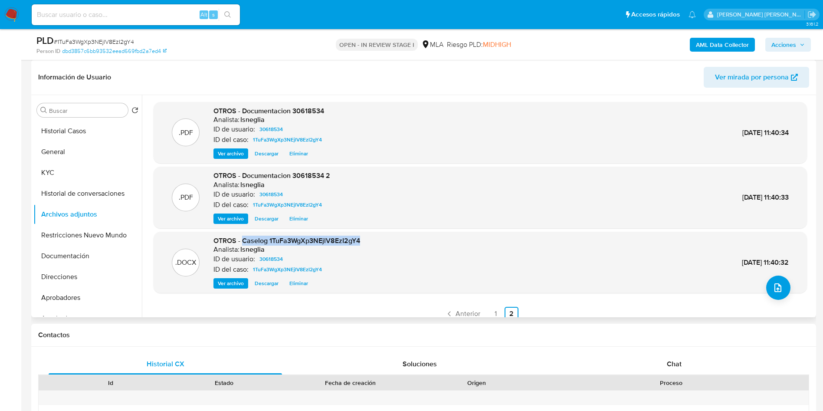
drag, startPoint x: 243, startPoint y: 242, endPoint x: 381, endPoint y: 244, distance: 138.8
click at [381, 244] on div ".DOCX OTROS - Caselog 1TuFa3WgXp3NEjlV8EzI2gY4 Analista: lsneglia ID de usuario…" at bounding box center [480, 262] width 645 height 53
copy span "Caselog 1TuFa3WgXp3NEjlV8EzI2gY4"
click at [85, 228] on button "Restricciones Nuevo Mundo" at bounding box center [84, 235] width 102 height 21
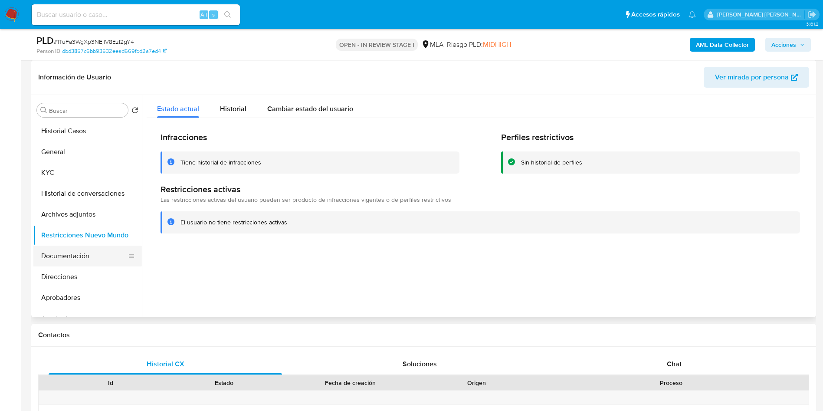
click at [59, 258] on button "Documentación" at bounding box center [84, 256] width 102 height 21
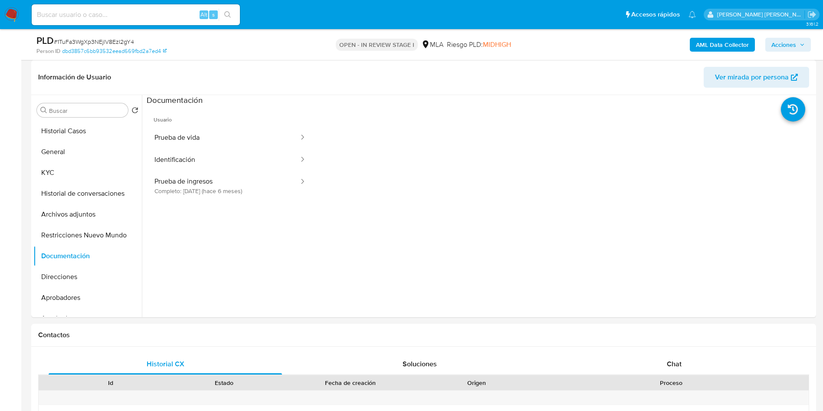
click at [786, 47] on span "Acciones" at bounding box center [783, 45] width 25 height 14
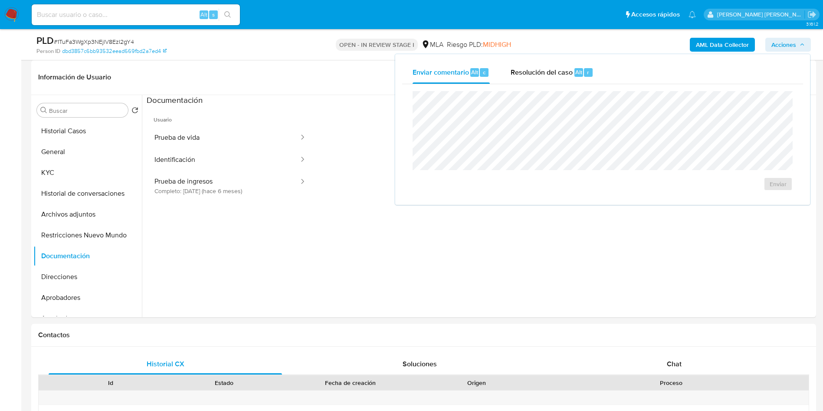
click at [571, 85] on div "Enviar" at bounding box center [602, 141] width 401 height 114
click at [562, 63] on div "Resolución del caso Alt r" at bounding box center [552, 72] width 83 height 23
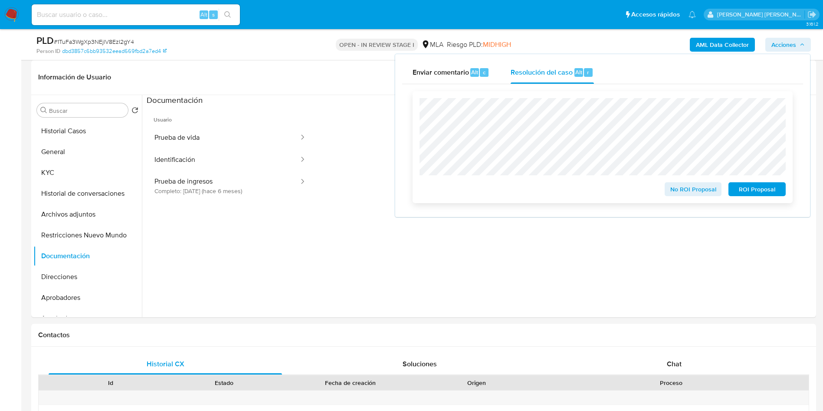
click at [707, 193] on span "No ROI Proposal" at bounding box center [693, 189] width 45 height 12
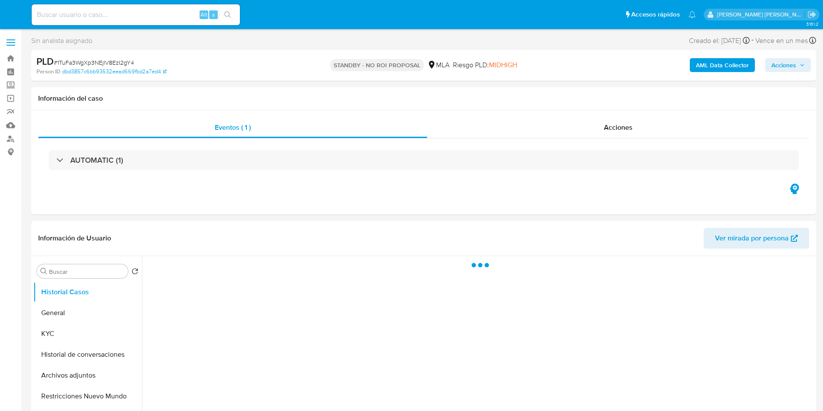
select select "10"
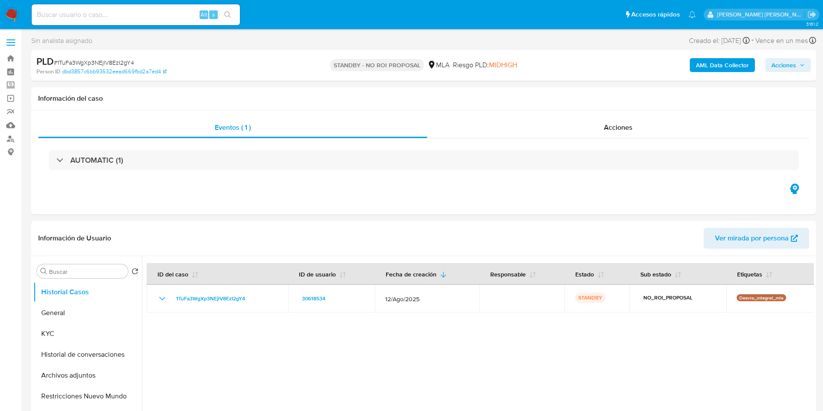
click at [13, 9] on img at bounding box center [11, 14] width 15 height 15
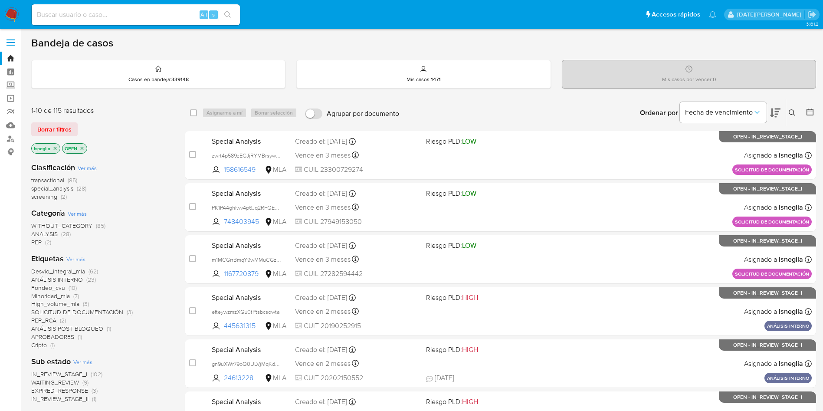
click at [54, 147] on icon "close-filter" at bounding box center [55, 148] width 3 height 3
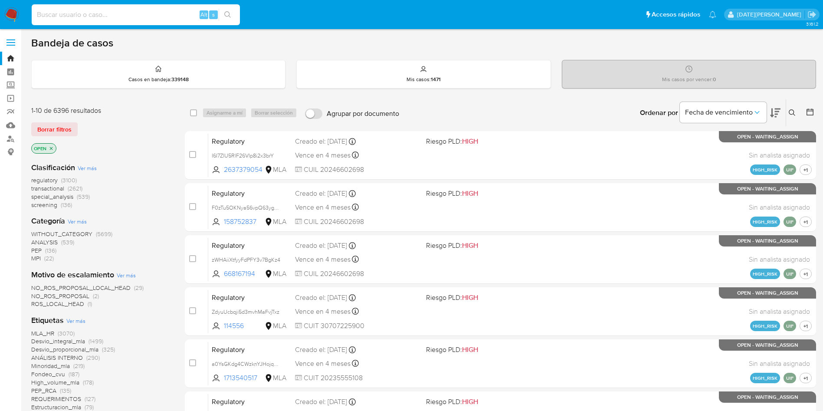
click at [78, 15] on input at bounding box center [136, 14] width 208 height 11
paste input "NtGauz6qWdGOPUALhQ57EaJb"
type input "NtGauz6qWdGOPUALhQ57EaJb"
click at [226, 13] on icon "search-icon" at bounding box center [227, 14] width 7 height 7
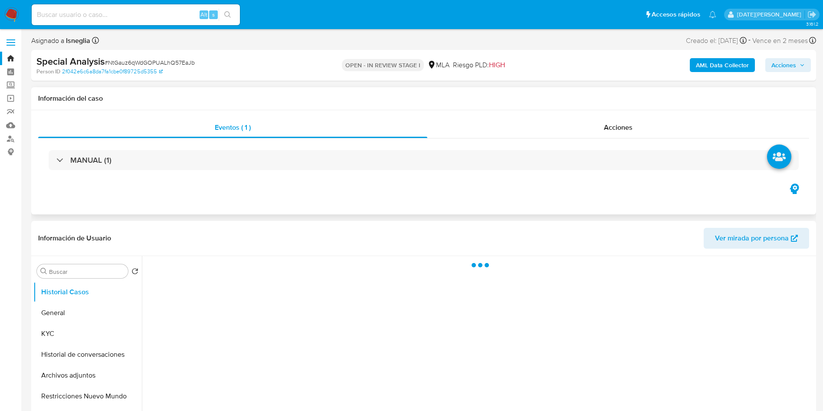
select select "10"
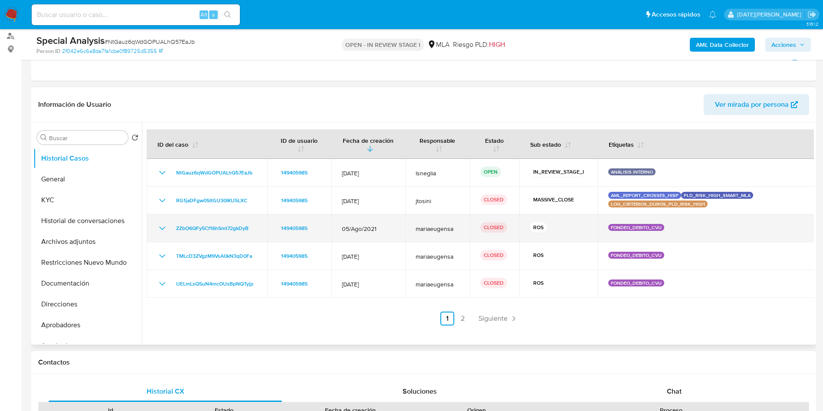
scroll to position [130, 0]
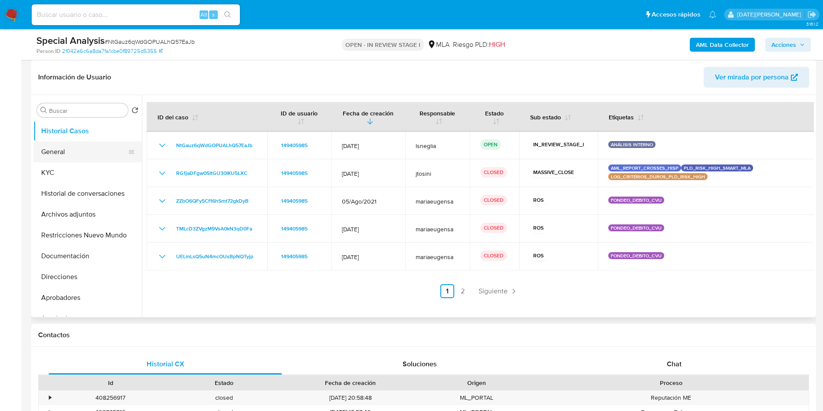
click at [73, 147] on button "General" at bounding box center [84, 151] width 102 height 21
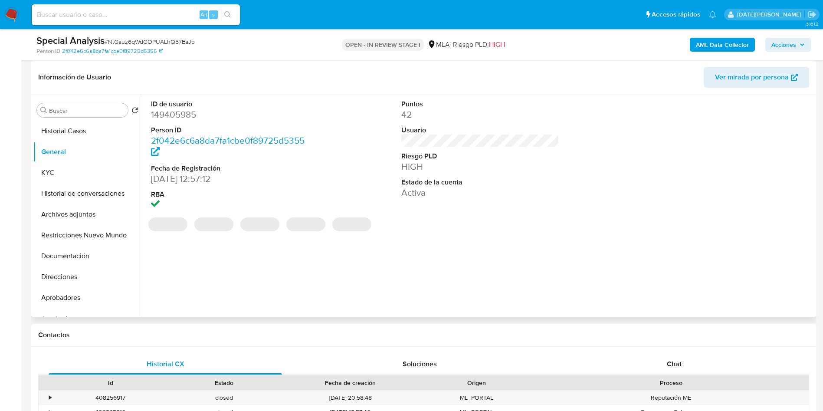
click at [185, 113] on dd "149405985" at bounding box center [230, 114] width 158 height 12
copy dd "149405985"
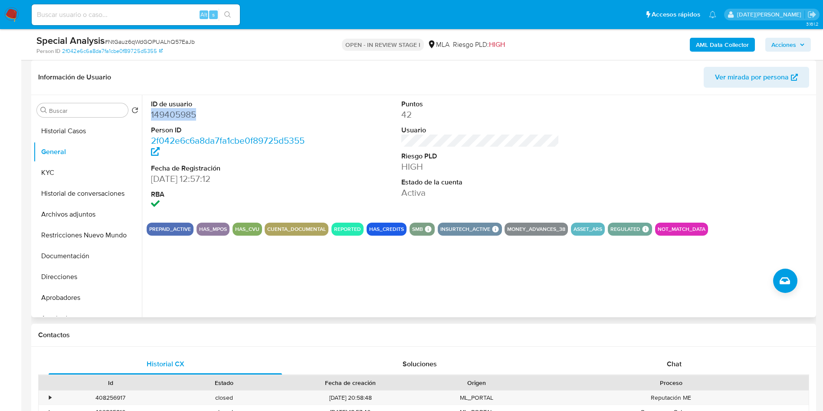
click at [184, 118] on dd "149405985" at bounding box center [230, 114] width 158 height 12
click at [62, 167] on button "KYC" at bounding box center [84, 172] width 102 height 21
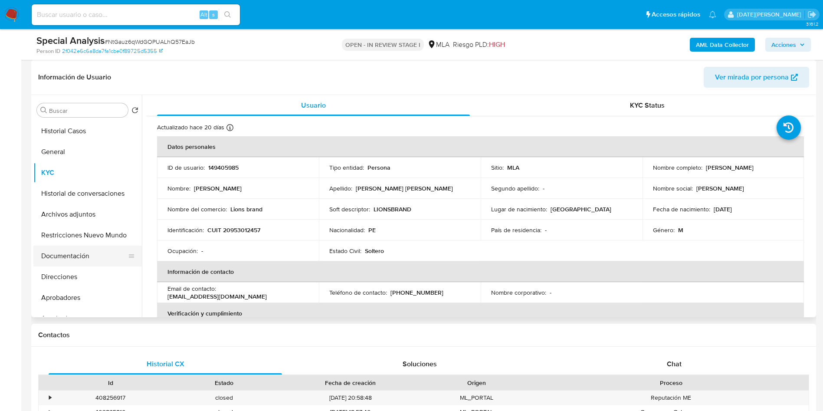
click at [78, 263] on button "Documentación" at bounding box center [84, 256] width 102 height 21
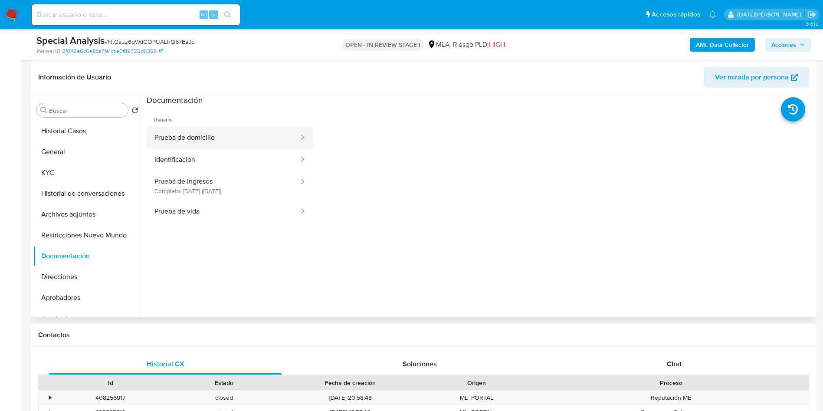
click at [207, 139] on button "Prueba de domicilio" at bounding box center [223, 138] width 153 height 22
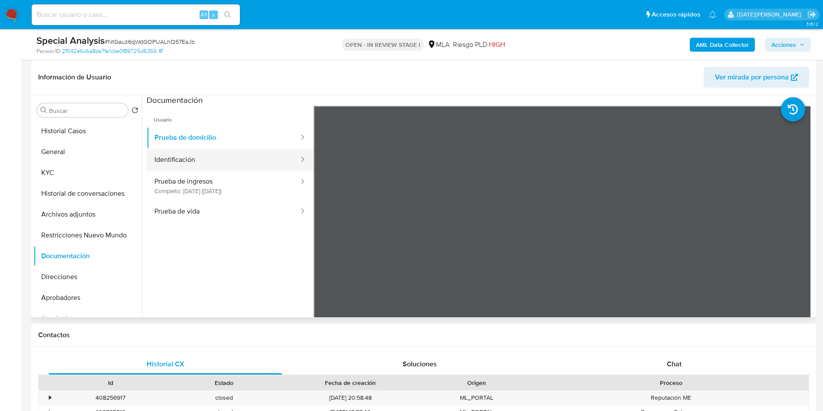
click at [208, 160] on button "Identificación" at bounding box center [223, 160] width 153 height 22
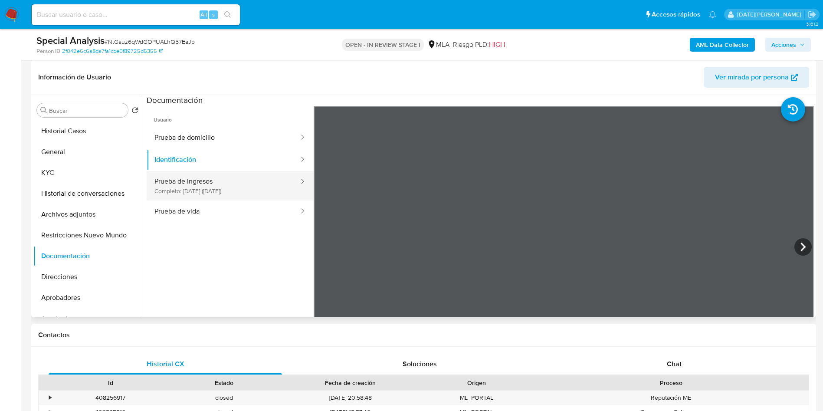
click at [184, 177] on button "Prueba de ingresos Completo: 11/07/2024 (hace un año)" at bounding box center [223, 186] width 153 height 30
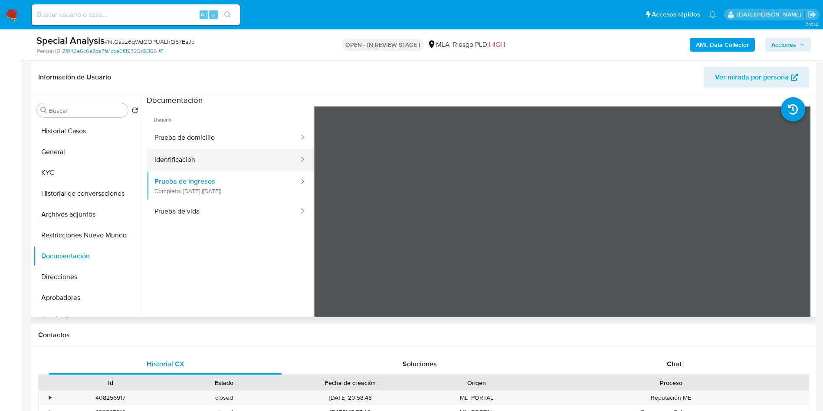
click at [203, 167] on button "Identificación" at bounding box center [223, 160] width 153 height 22
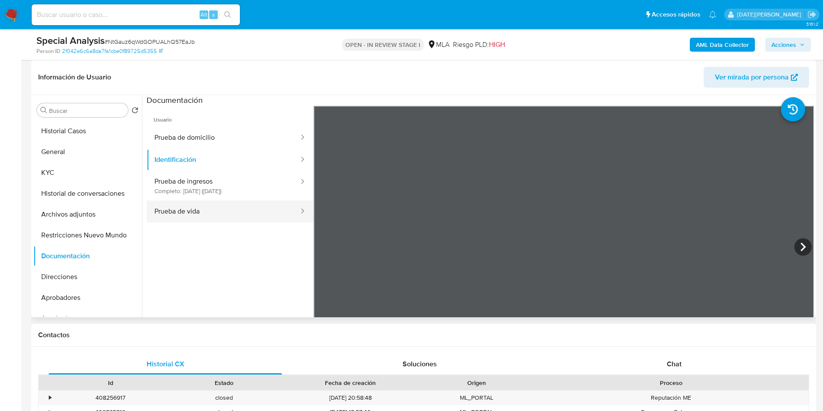
click at [190, 215] on button "Prueba de vida" at bounding box center [223, 211] width 153 height 22
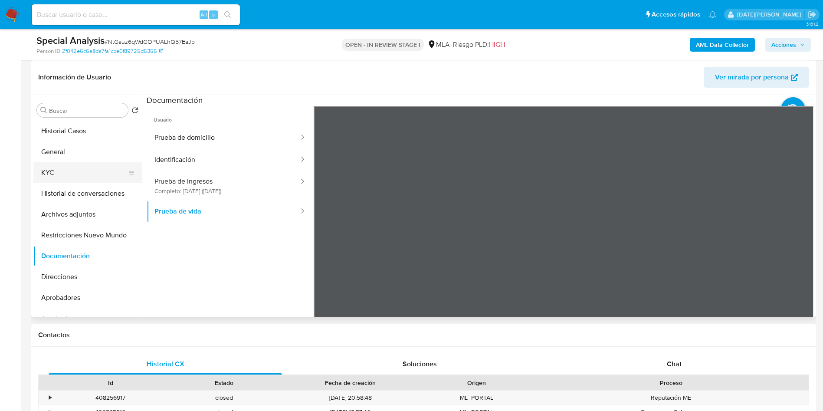
click at [68, 177] on button "KYC" at bounding box center [84, 172] width 102 height 21
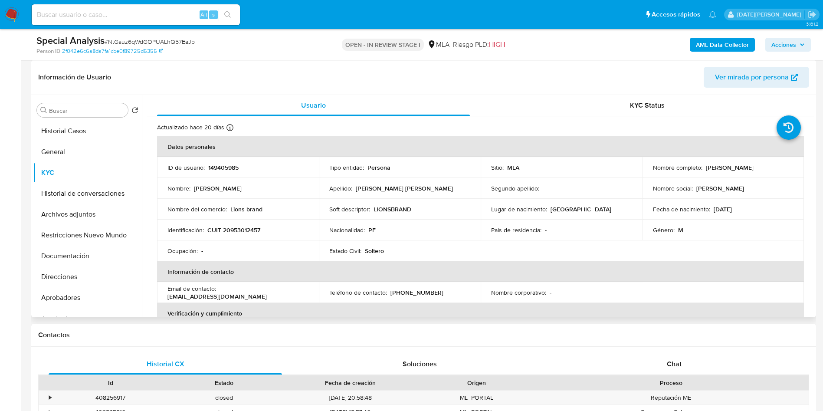
drag, startPoint x: 704, startPoint y: 167, endPoint x: 787, endPoint y: 169, distance: 82.9
click at [787, 169] on div "Nombre completo : Walter Steve Chavez Chavez" at bounding box center [723, 168] width 141 height 8
copy p "Walter Steve Chavez Chavez"
drag, startPoint x: 209, startPoint y: 230, endPoint x: 269, endPoint y: 232, distance: 60.3
click at [269, 232] on div "Identificación : CUIT 20953012457" at bounding box center [237, 230] width 141 height 8
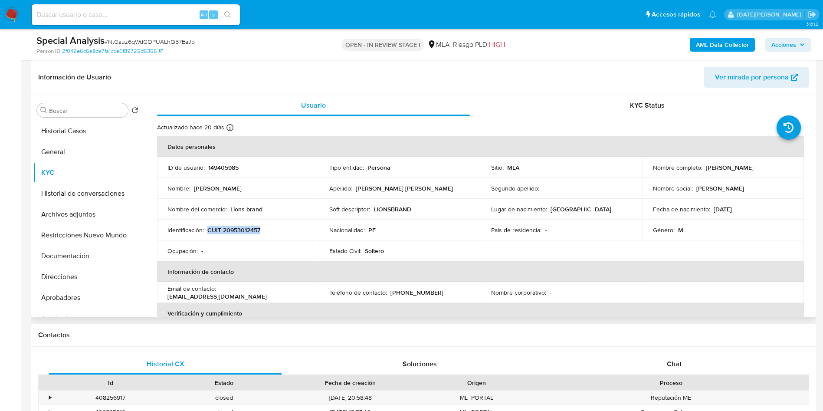
copy p "CUIT 20953012457"
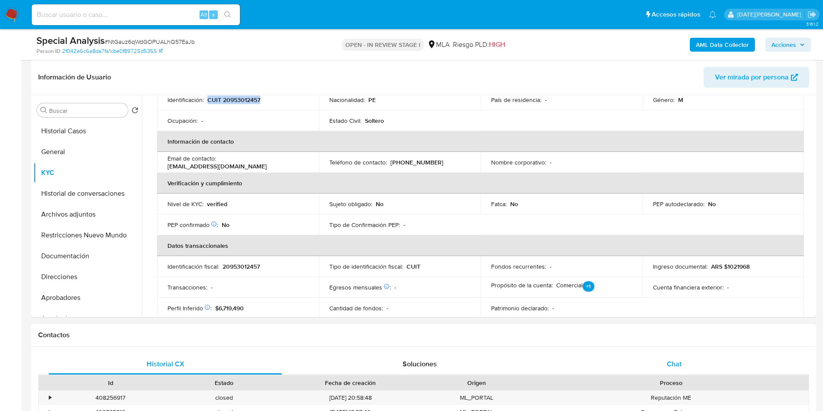
click at [662, 356] on div "Chat" at bounding box center [673, 364] width 233 height 21
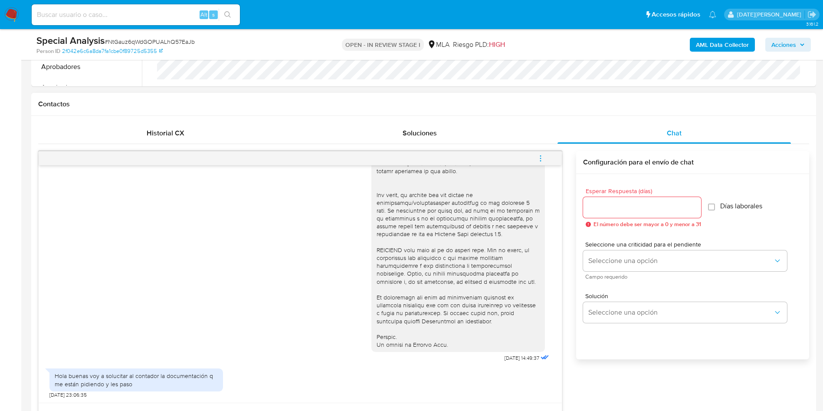
scroll to position [390, 0]
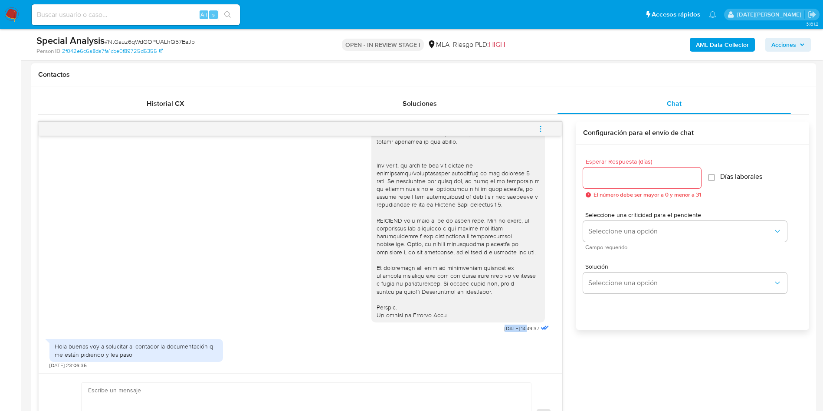
drag, startPoint x: 482, startPoint y: 330, endPoint x: 509, endPoint y: 330, distance: 26.9
click at [509, 330] on div "17/09/2025 14:49:37" at bounding box center [461, 97] width 180 height 475
copy span "17/09/2025"
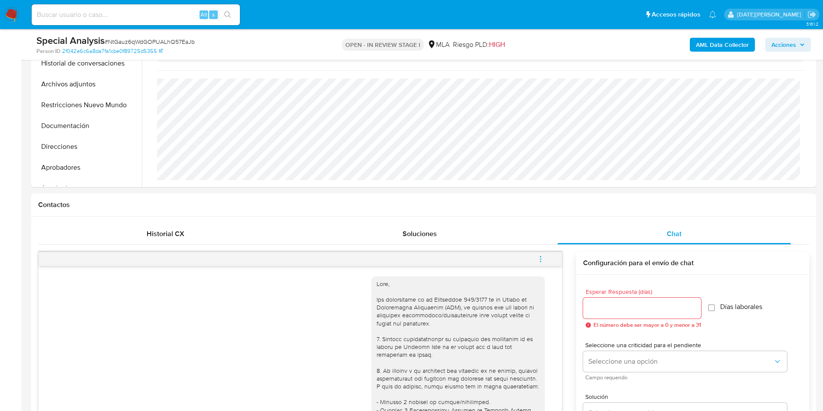
scroll to position [130, 0]
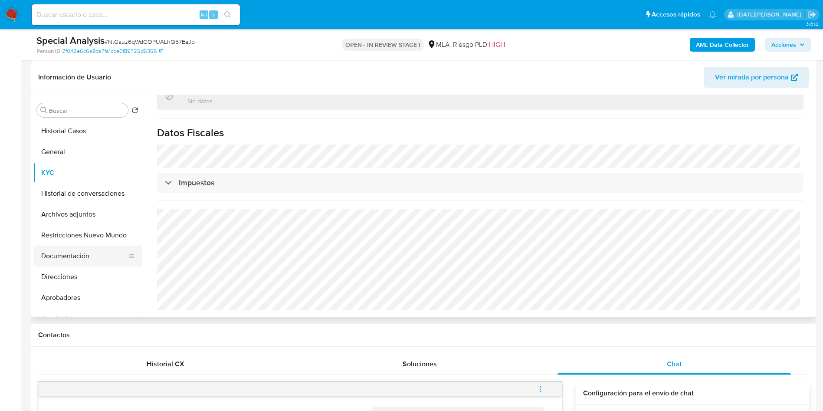
click at [79, 256] on button "Documentación" at bounding box center [84, 256] width 102 height 21
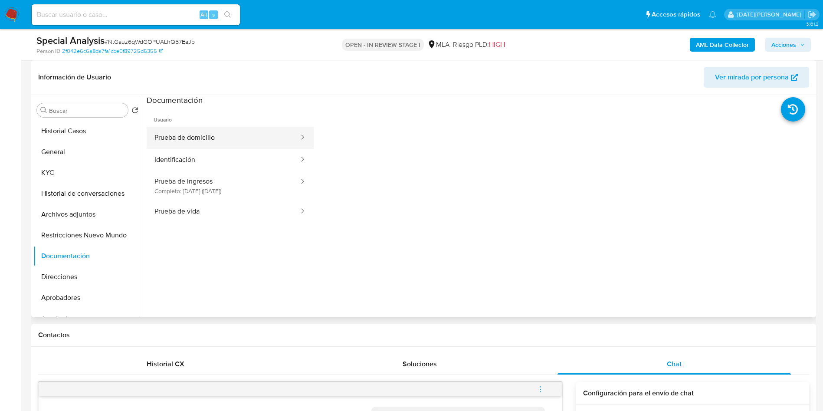
click at [222, 142] on button "Prueba de domicilio" at bounding box center [223, 138] width 153 height 22
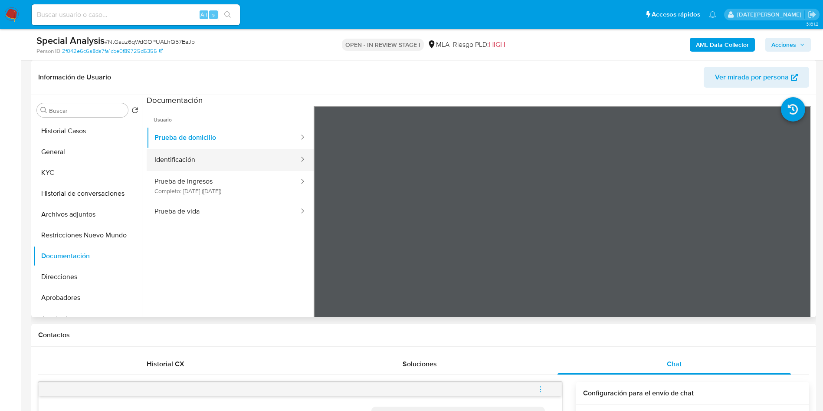
click at [208, 162] on button "Identificación" at bounding box center [223, 160] width 153 height 22
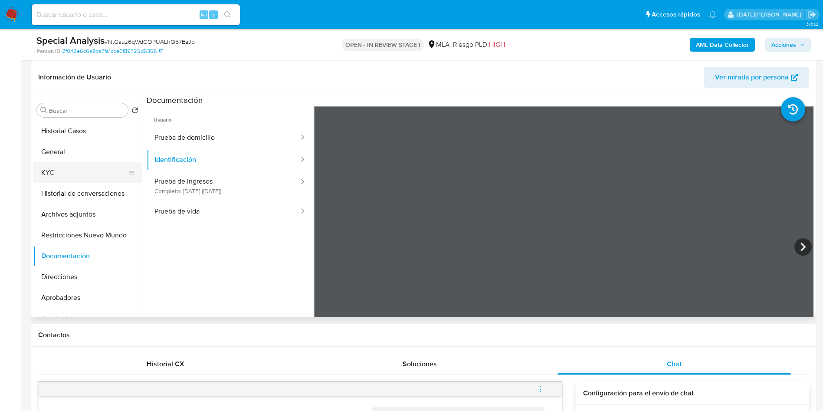
click at [53, 178] on button "KYC" at bounding box center [84, 172] width 102 height 21
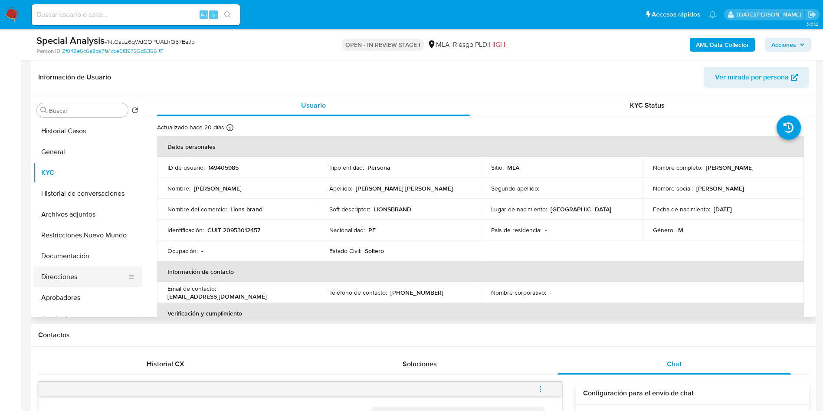
click at [79, 275] on button "Direcciones" at bounding box center [84, 276] width 102 height 21
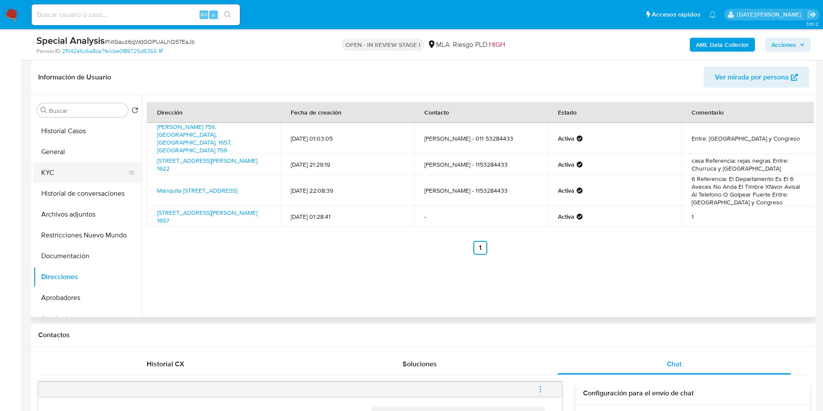
click at [60, 174] on button "KYC" at bounding box center [84, 172] width 102 height 21
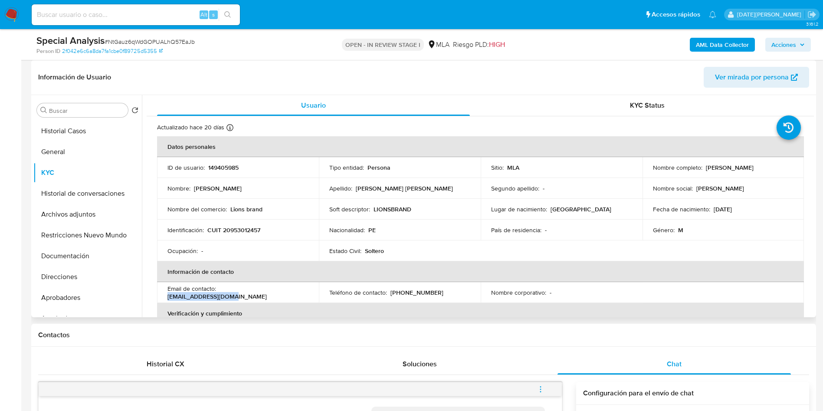
drag, startPoint x: 220, startPoint y: 292, endPoint x: 294, endPoint y: 295, distance: 74.7
click at [294, 295] on div "Email de contacto : wchavez555@gmail.com" at bounding box center [237, 293] width 141 height 16
copy p "wchavez555@gmail.com"
drag, startPoint x: 391, startPoint y: 294, endPoint x: 437, endPoint y: 294, distance: 46.0
click at [437, 294] on div "Teléfono de contacto : (11) 53284433" at bounding box center [399, 293] width 141 height 8
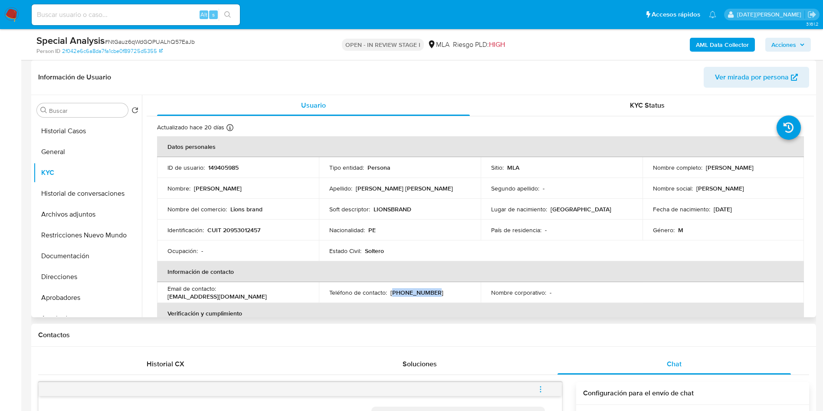
copy p "11) 53284433"
drag, startPoint x: 229, startPoint y: 208, endPoint x: 270, endPoint y: 207, distance: 41.2
click at [270, 207] on div "Nombre del comercio : Lions brand" at bounding box center [237, 209] width 141 height 8
copy p "Lions brand"
click at [244, 227] on p "CUIT 20953012457" at bounding box center [233, 230] width 53 height 8
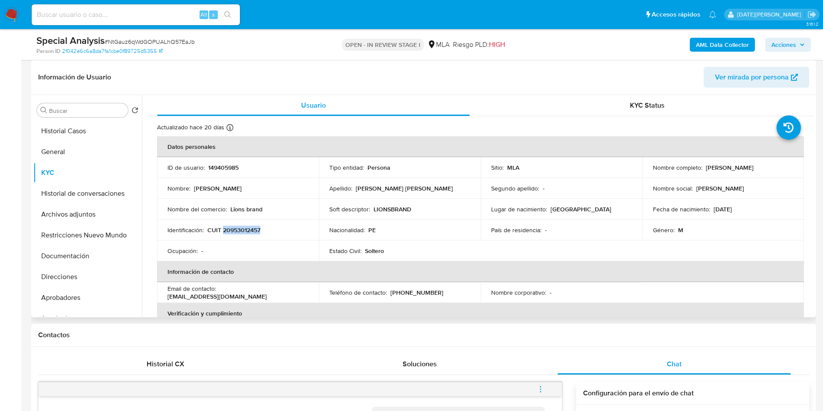
click at [244, 227] on p "CUIT 20953012457" at bounding box center [233, 230] width 53 height 8
copy p "20953012457"
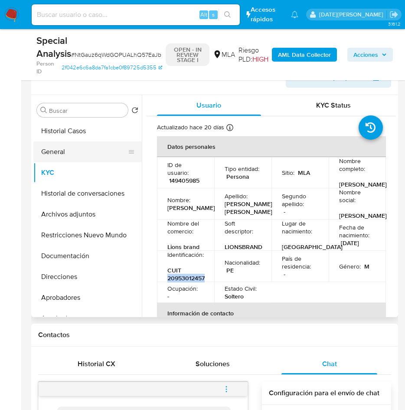
click at [63, 149] on button "General" at bounding box center [84, 151] width 102 height 21
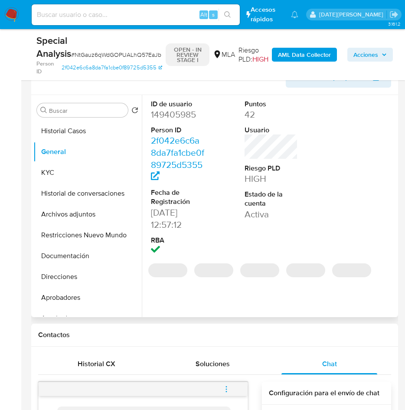
click at [177, 109] on dd "149405985" at bounding box center [178, 114] width 54 height 12
copy dd "149405985"
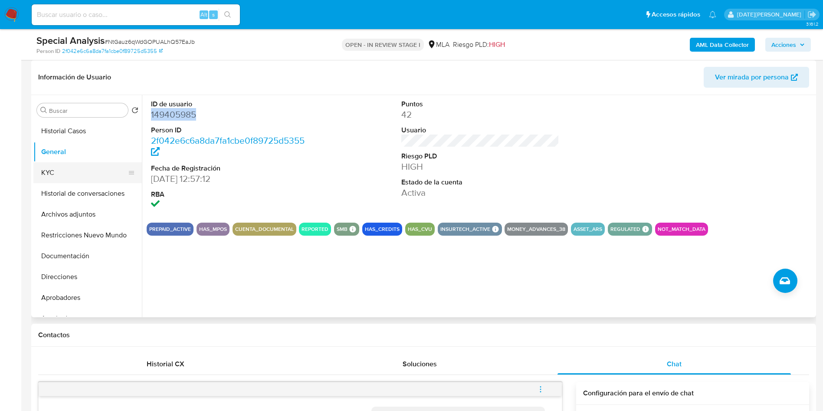
click at [56, 168] on button "KYC" at bounding box center [84, 172] width 102 height 21
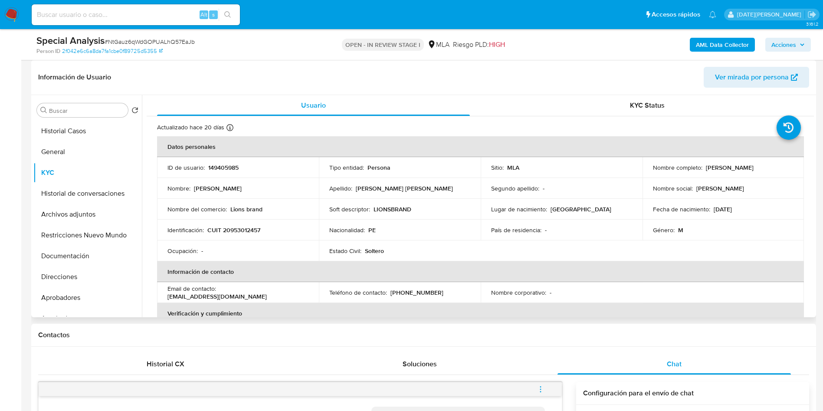
drag, startPoint x: 703, startPoint y: 167, endPoint x: 784, endPoint y: 168, distance: 81.1
click at [786, 168] on div "Nombre completo : Walter Steve Chavez Chavez" at bounding box center [723, 168] width 141 height 8
copy p "Walter Steve Chavez Chavez"
click at [714, 166] on p "Walter Steve Chavez Chavez" at bounding box center [730, 168] width 48 height 8
drag, startPoint x: 703, startPoint y: 167, endPoint x: 759, endPoint y: 169, distance: 55.6
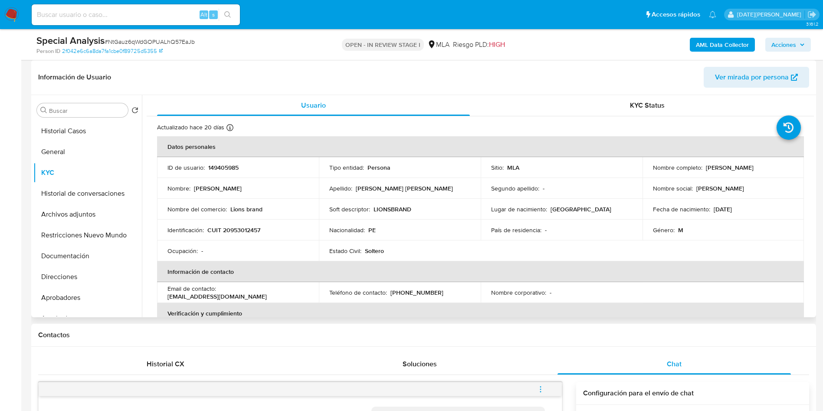
click at [754, 169] on p "Walter Steve Chavez Chavez" at bounding box center [730, 168] width 48 height 8
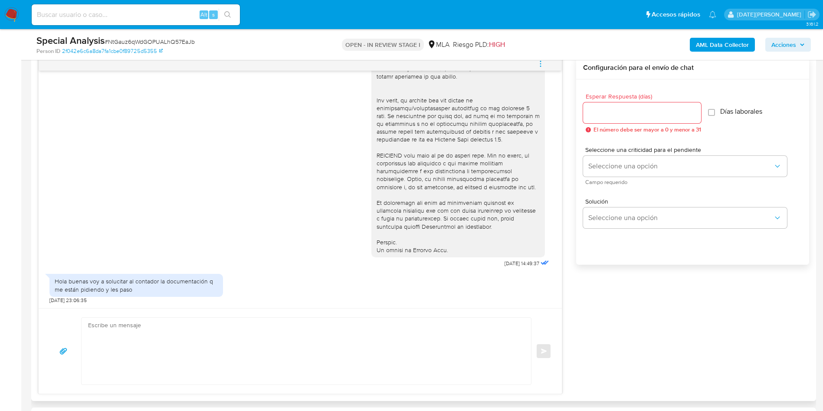
scroll to position [296, 0]
click at [231, 343] on textarea at bounding box center [304, 351] width 432 height 67
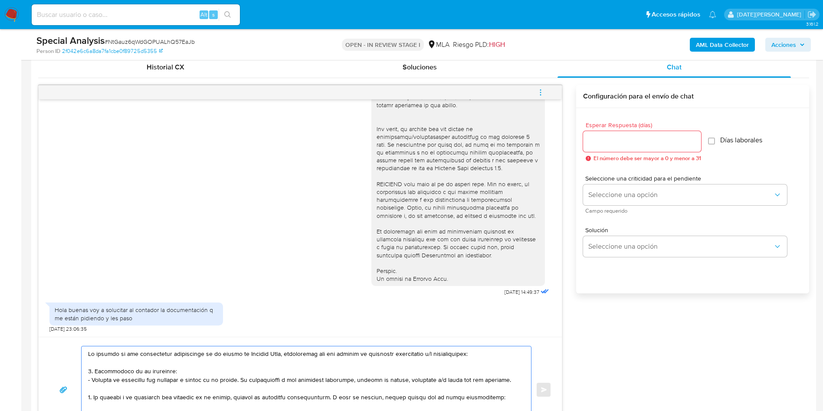
scroll to position [456, 0]
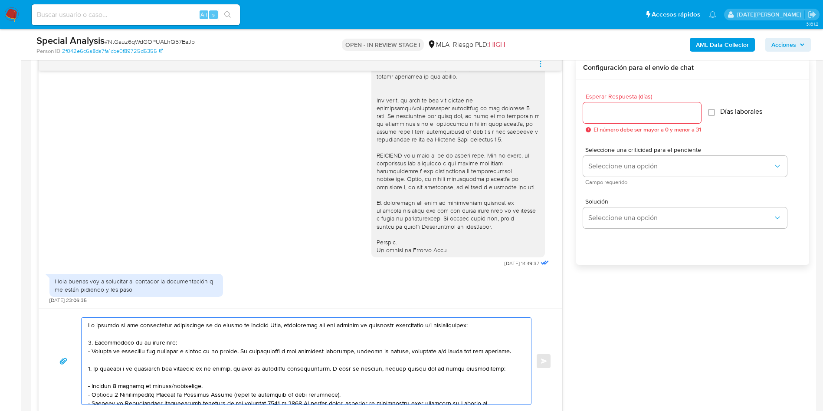
click at [89, 324] on textarea at bounding box center [304, 361] width 432 height 87
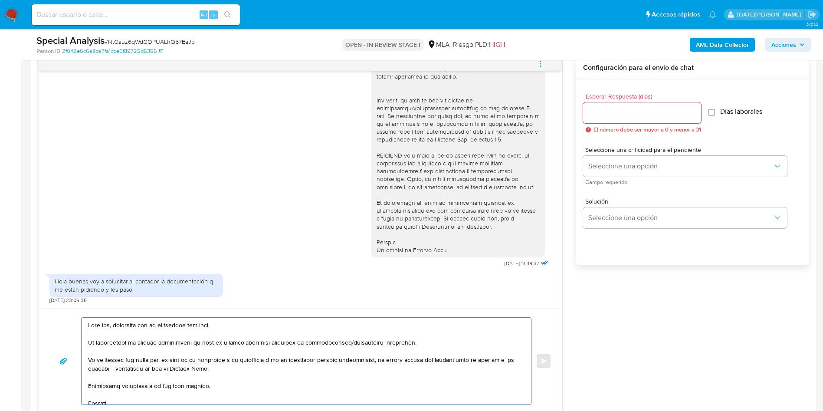
click at [103, 323] on textarea at bounding box center [304, 361] width 432 height 87
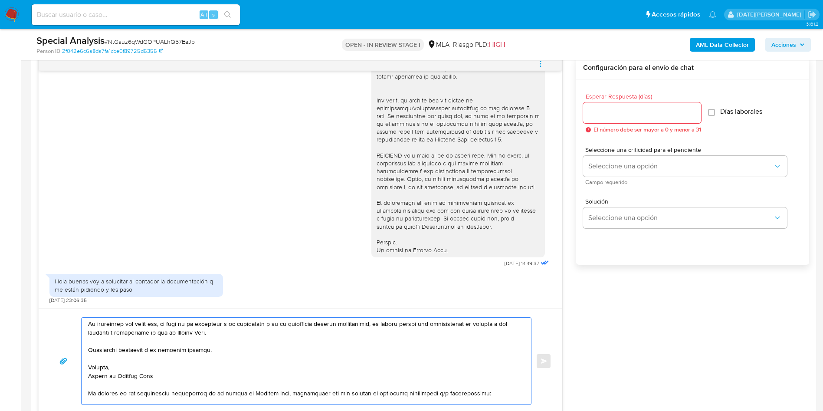
scroll to position [65, 0]
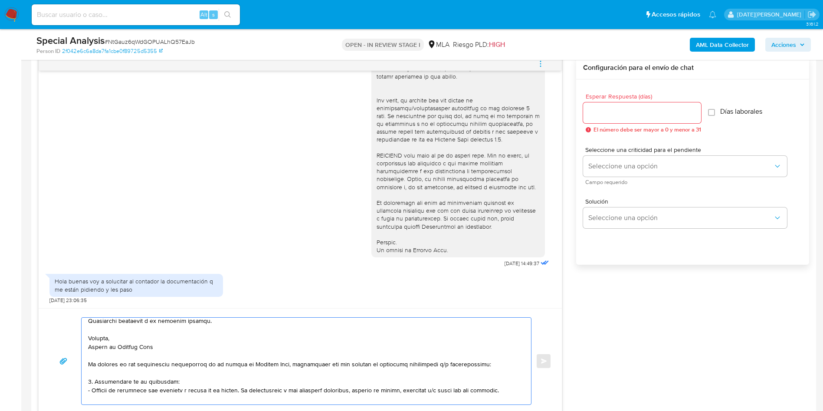
drag, startPoint x: 87, startPoint y: 360, endPoint x: 182, endPoint y: 344, distance: 96.0
click at [182, 344] on div at bounding box center [304, 361] width 445 height 87
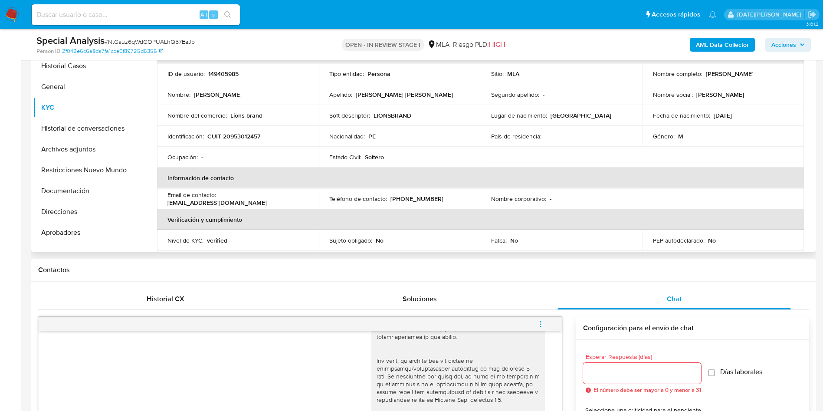
scroll to position [0, 0]
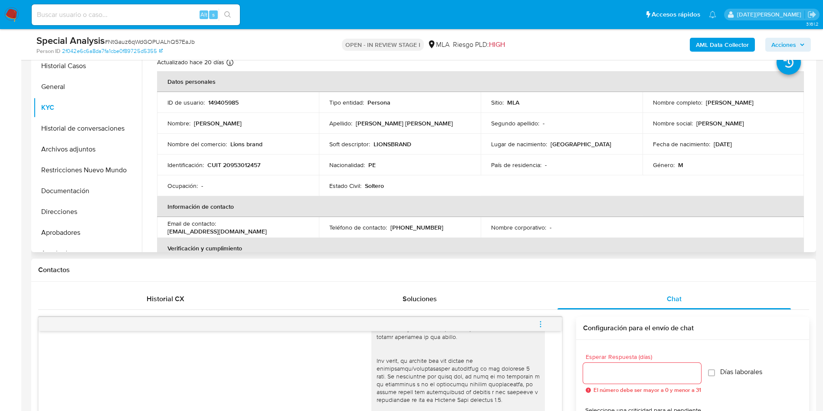
drag, startPoint x: 705, startPoint y: 102, endPoint x: 792, endPoint y: 108, distance: 87.8
click at [792, 108] on td "Nombre completo : Walter Steve Chavez Chavez" at bounding box center [724, 102] width 162 height 21
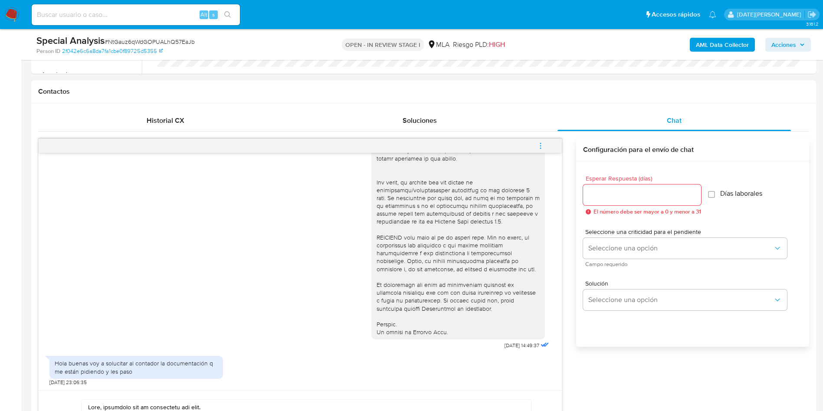
scroll to position [456, 0]
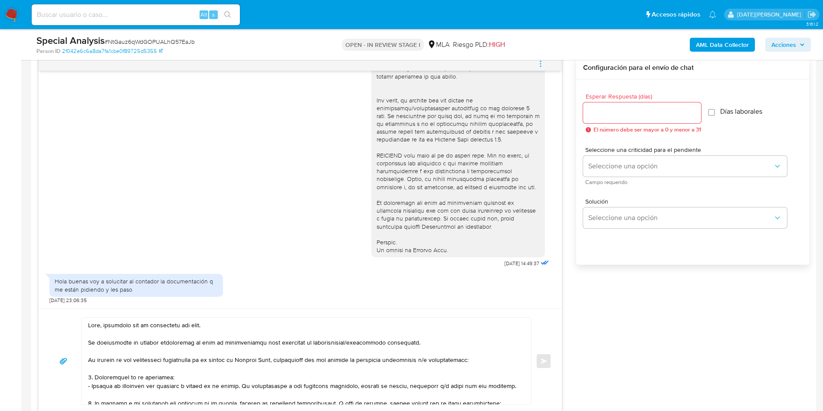
click at [101, 325] on textarea at bounding box center [304, 361] width 432 height 87
paste textarea "Walter Steve Chavez Chavez"
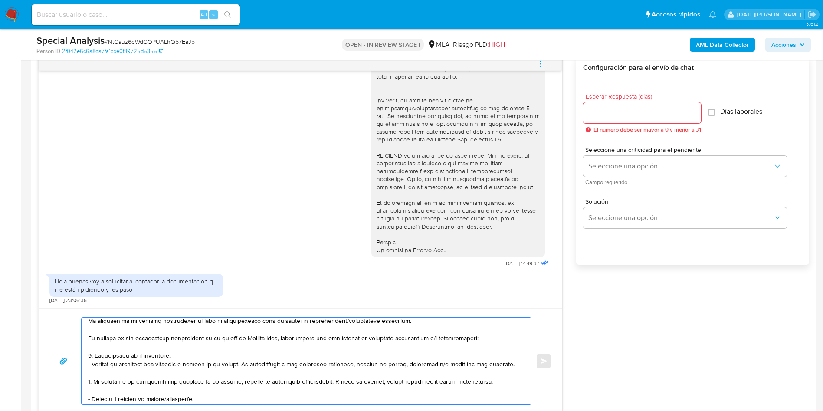
scroll to position [65, 0]
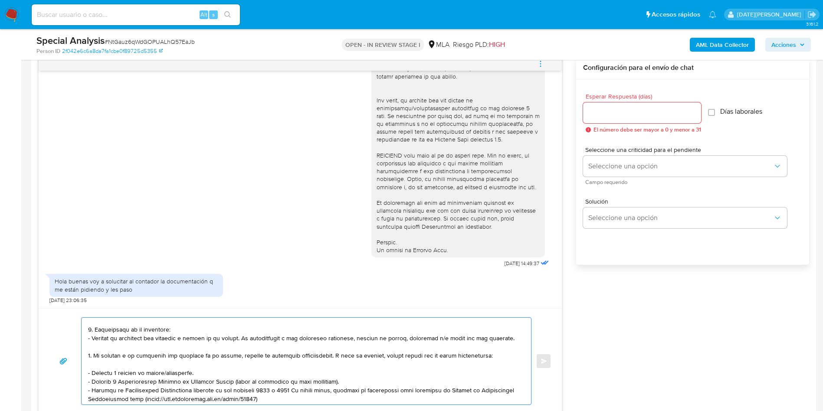
type textarea "Hola, Walter Steve Chavez Chavez. Esperamos que te encuentres muy bien. Te cons…"
click at [618, 111] on input "Esperar Respuesta (días)" at bounding box center [642, 112] width 118 height 11
type input "3"
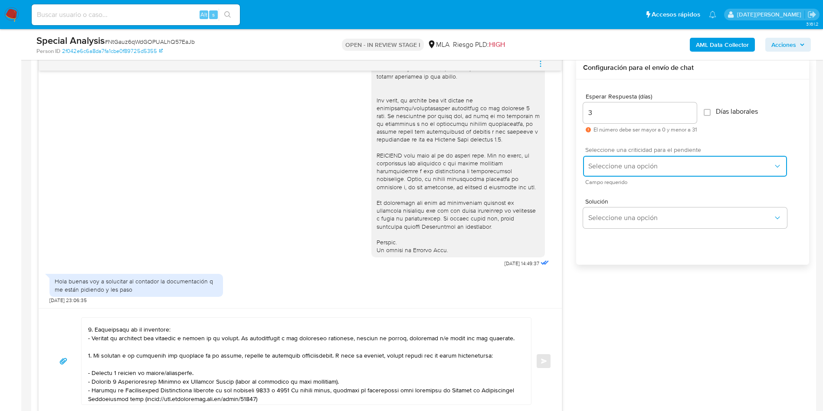
click at [632, 173] on button "Seleccione una opción" at bounding box center [685, 166] width 204 height 21
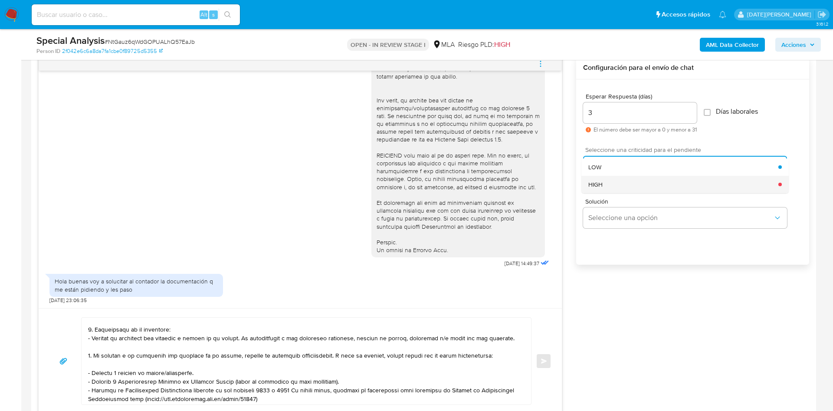
click at [629, 180] on div "HIGH" at bounding box center [683, 184] width 190 height 17
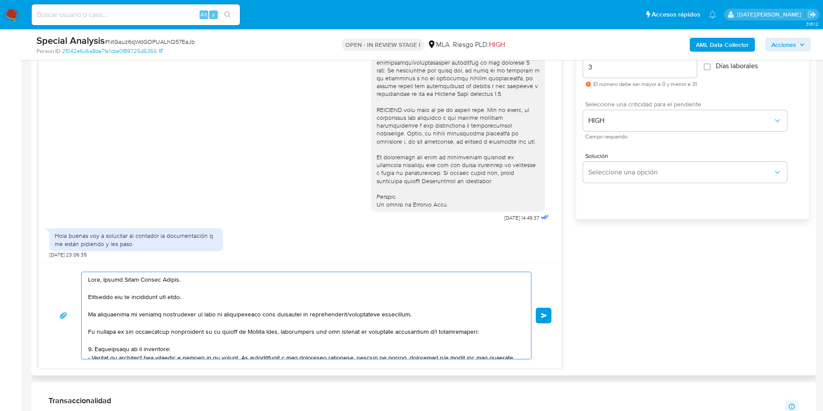
scroll to position [521, 0]
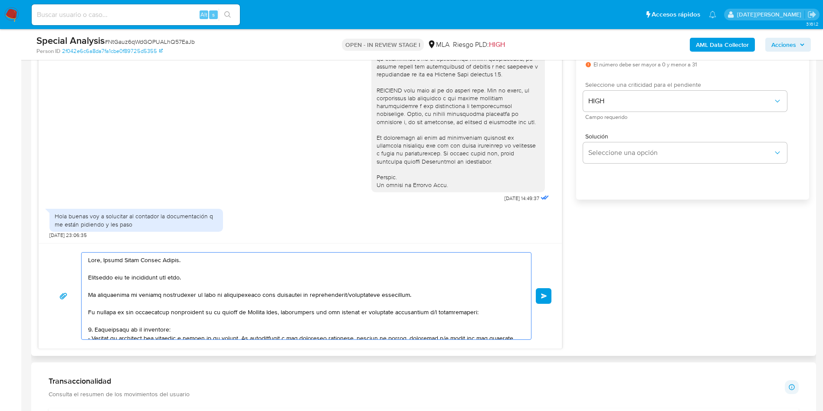
click at [369, 301] on textarea at bounding box center [304, 295] width 432 height 87
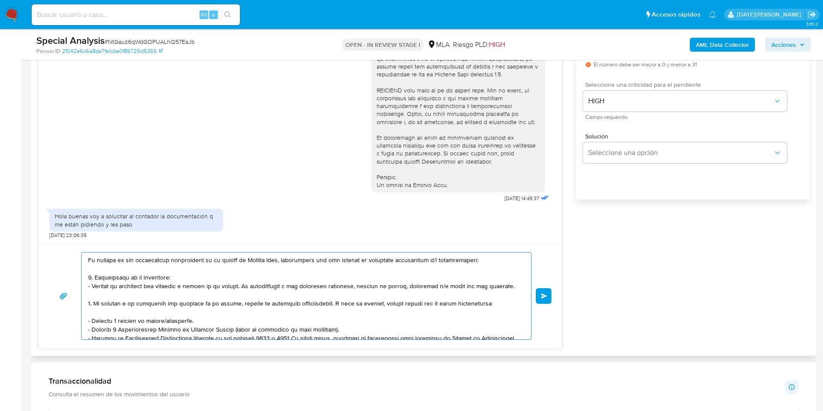
scroll to position [78, 0]
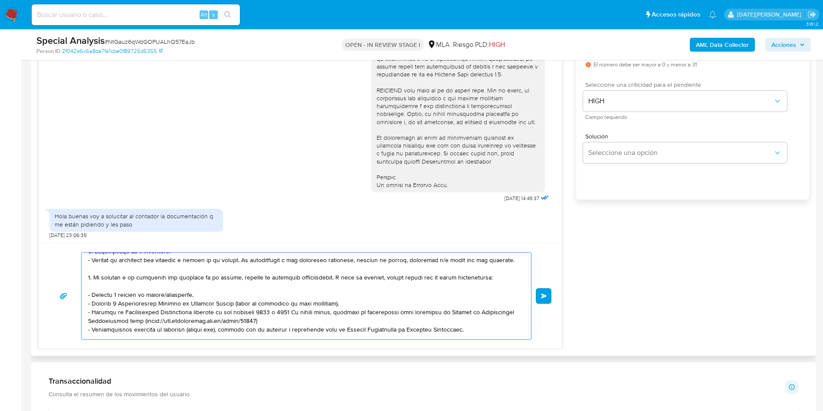
drag, startPoint x: 196, startPoint y: 292, endPoint x: 85, endPoint y: 291, distance: 111.1
click at [85, 291] on div at bounding box center [304, 295] width 445 height 87
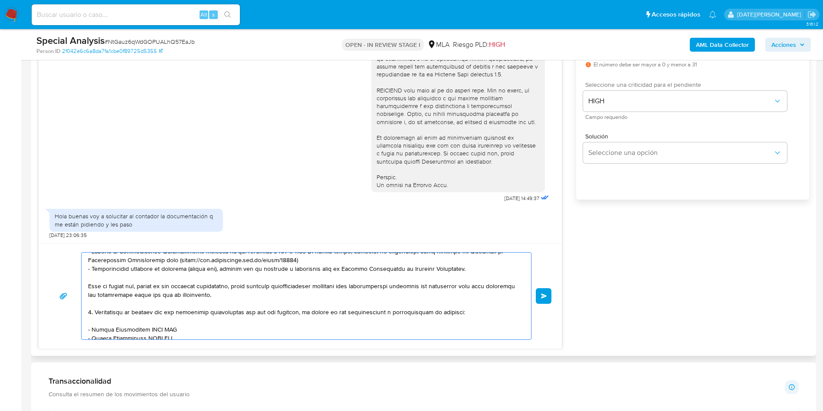
scroll to position [156, 0]
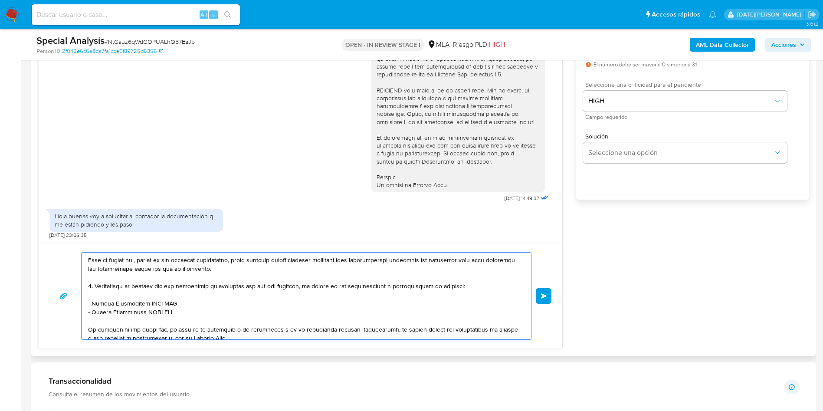
drag, startPoint x: 108, startPoint y: 304, endPoint x: 182, endPoint y: 302, distance: 73.3
click at [182, 302] on textarea at bounding box center [304, 295] width 432 height 87
paste textarea "SANTANA AGUIN MARCELO DANIEL"
drag, startPoint x: 92, startPoint y: 312, endPoint x: 179, endPoint y: 311, distance: 87.2
click at [179, 311] on textarea at bounding box center [304, 295] width 432 height 87
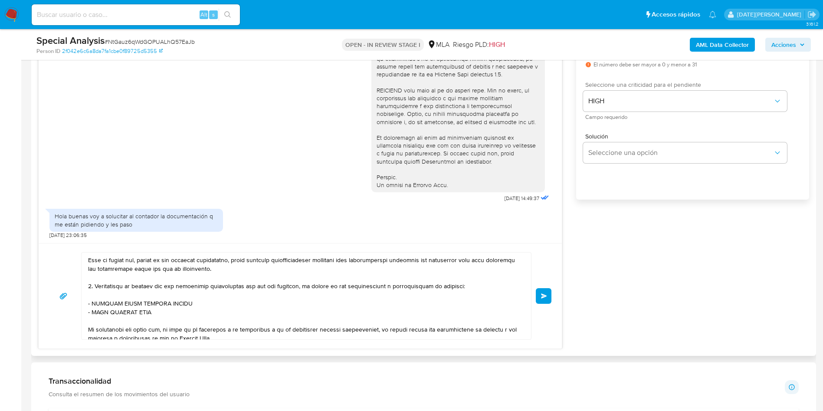
click at [174, 312] on textarea at bounding box center [304, 295] width 432 height 87
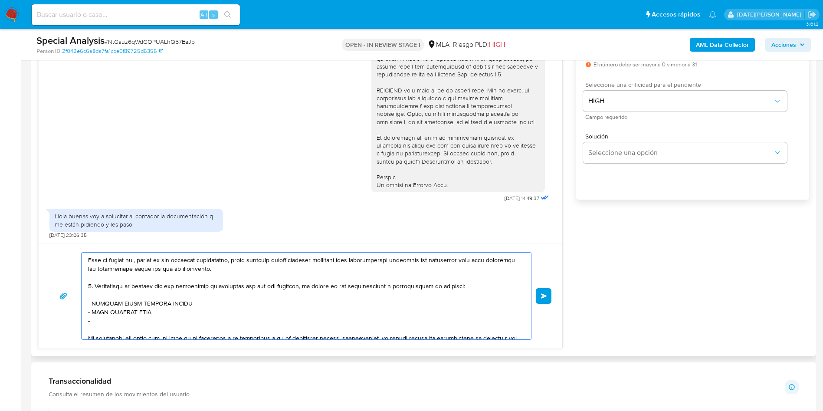
paste textarea "Ana Karelys Mata Gollarza"
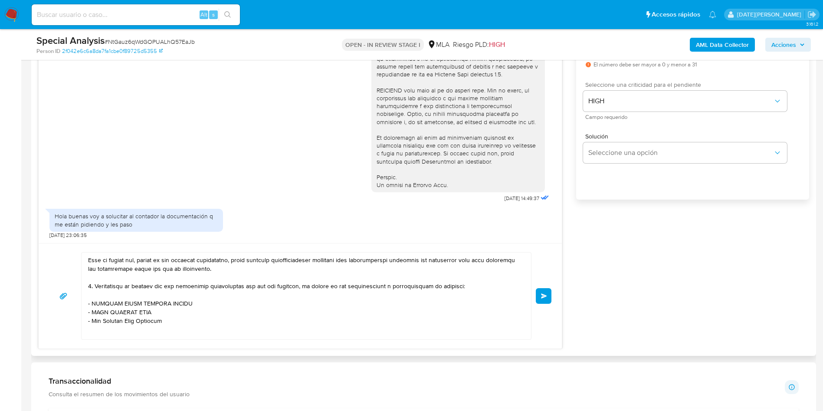
click at [113, 329] on textarea at bounding box center [304, 295] width 432 height 87
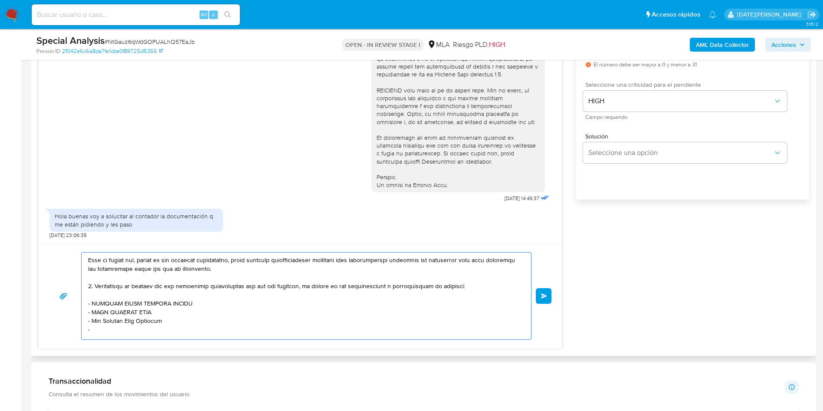
paste textarea "Ranauro Humberto Antonio"
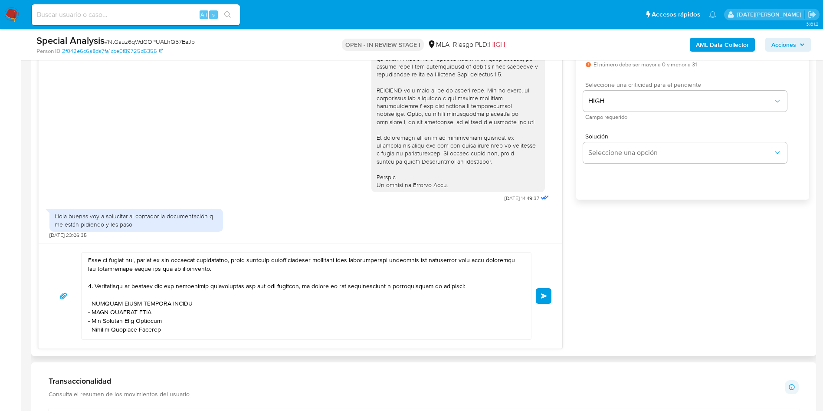
click at [176, 333] on textarea at bounding box center [304, 295] width 432 height 87
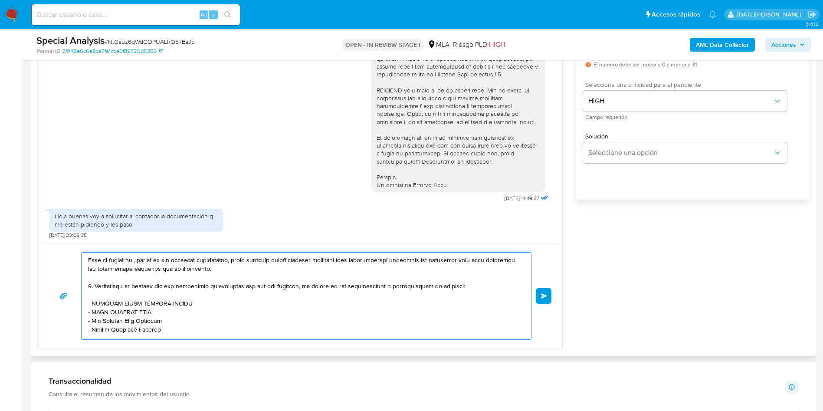
scroll to position [159, 0]
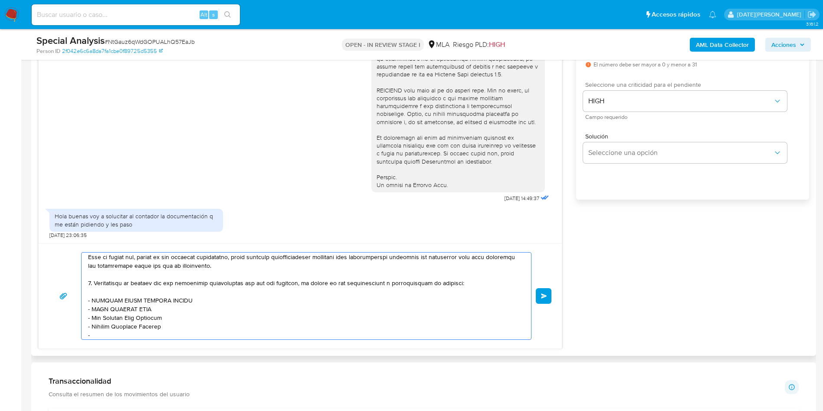
paste textarea "GRUPO SHANGHAI"
drag, startPoint x: 149, startPoint y: 274, endPoint x: 88, endPoint y: 301, distance: 66.7
click at [88, 301] on div at bounding box center [304, 295] width 445 height 87
paste textarea "NA KARELYS MATA GOLLARZA - RANAURO HUMBERTO ANTONIO - GRUPO SHANGHAI"
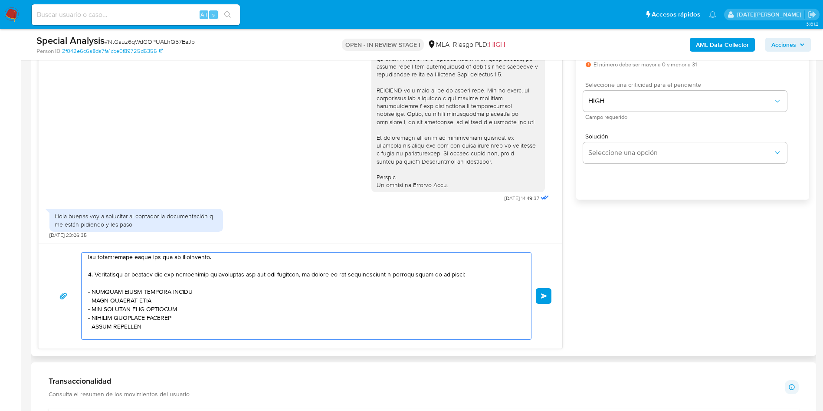
click at [195, 318] on textarea at bounding box center [304, 295] width 432 height 87
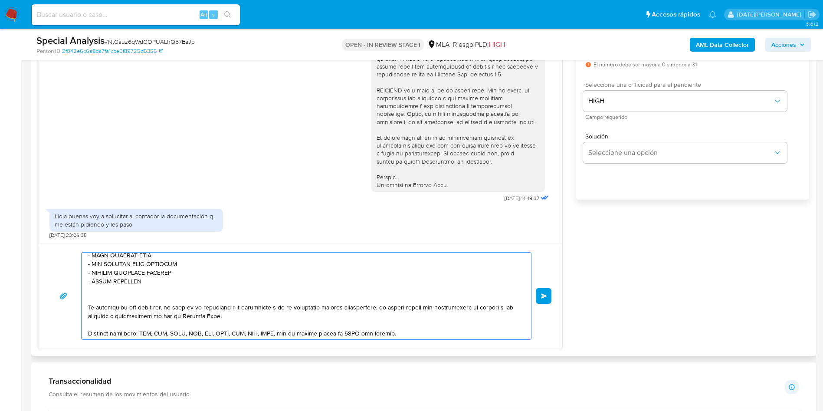
scroll to position [233, 0]
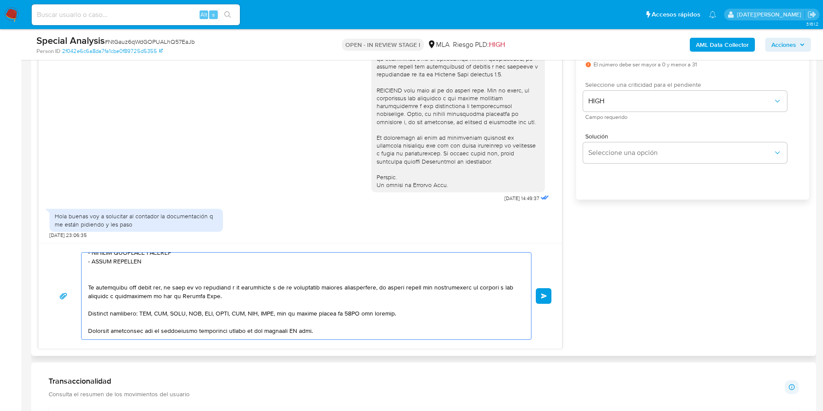
click at [195, 277] on textarea at bounding box center [304, 295] width 432 height 87
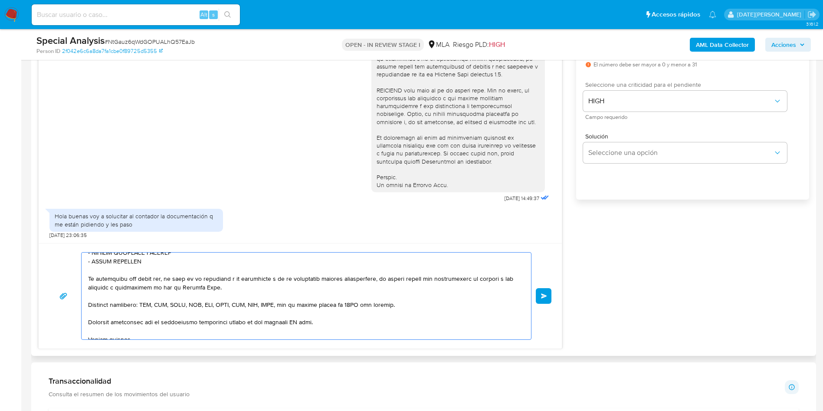
click at [293, 327] on textarea at bounding box center [304, 295] width 432 height 87
click at [295, 323] on textarea at bounding box center [304, 295] width 432 height 87
click at [296, 322] on textarea at bounding box center [304, 295] width 432 height 87
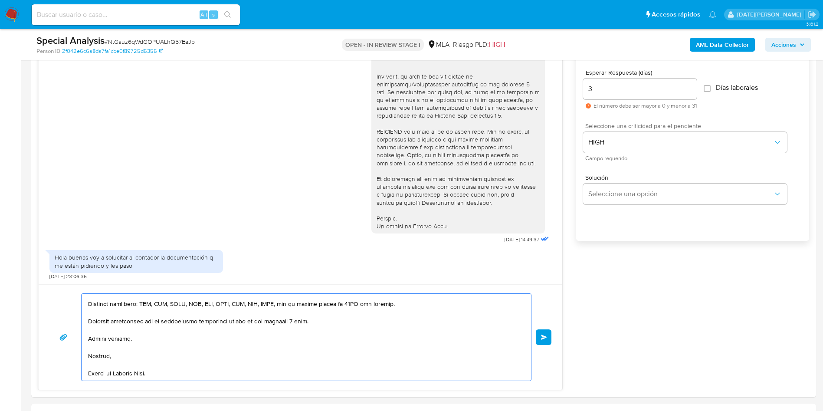
scroll to position [586, 0]
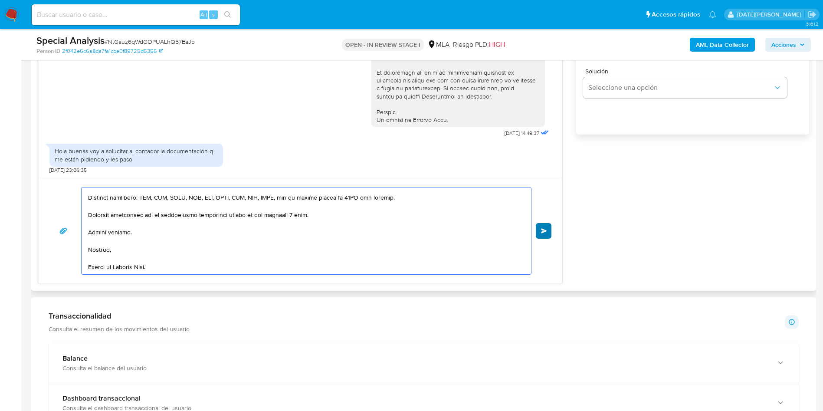
type textarea "Hola, Walter Steve Chavez Chavez. Esperamos que te encuentres muy bien. Te cons…"
click at [546, 232] on span "Enviar" at bounding box center [544, 230] width 6 height 5
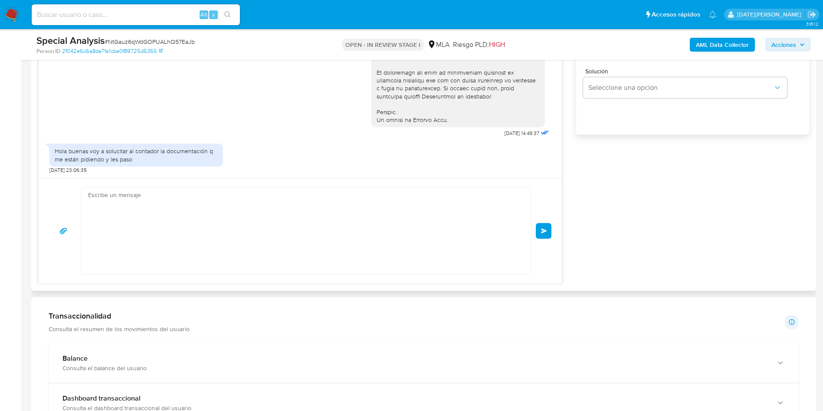
scroll to position [834, 0]
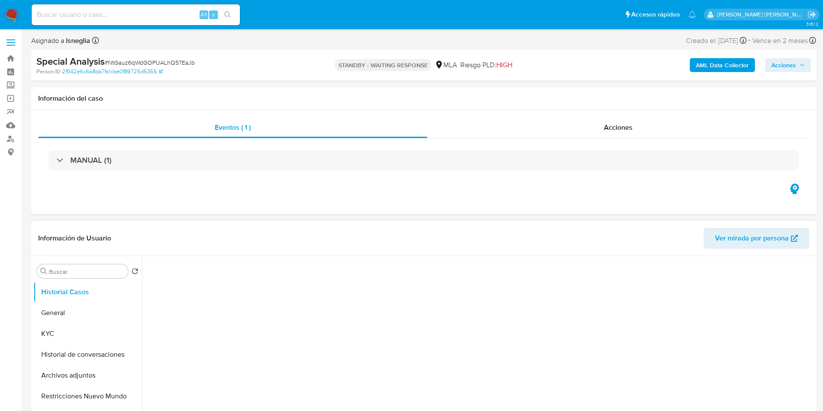
select select "10"
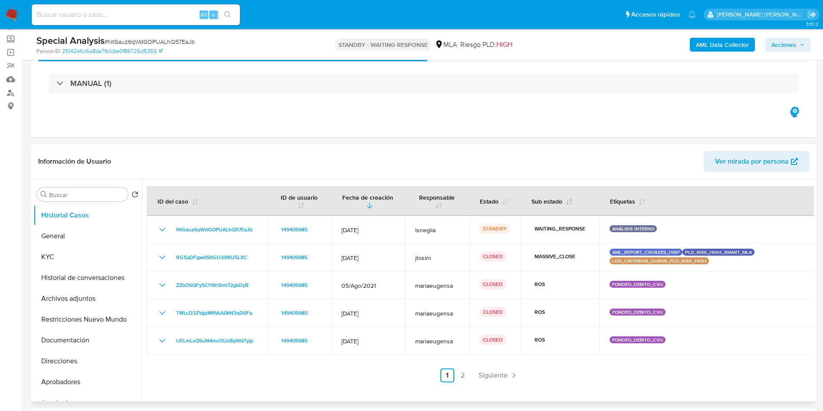
scroll to position [65, 0]
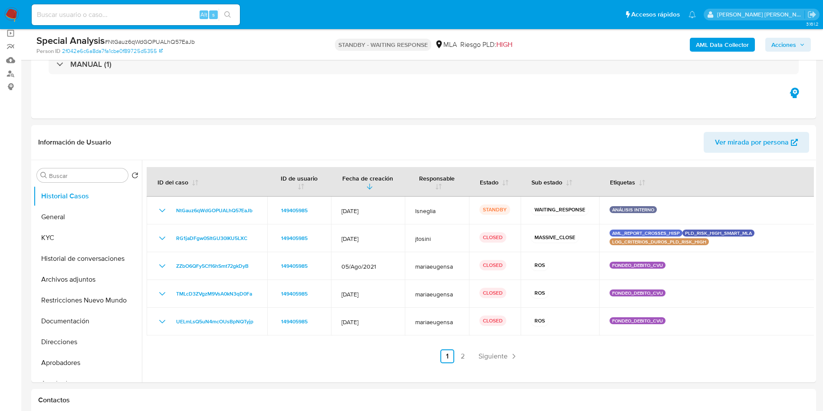
click at [123, 13] on input at bounding box center [136, 14] width 208 height 11
paste input "r5gwYW6JhPD3xQq7Z8tGZDL7"
type input "r5gwYW6JhPD3xQq7Z8tGZDL7"
click at [231, 13] on icon "search-icon" at bounding box center [227, 14] width 7 height 7
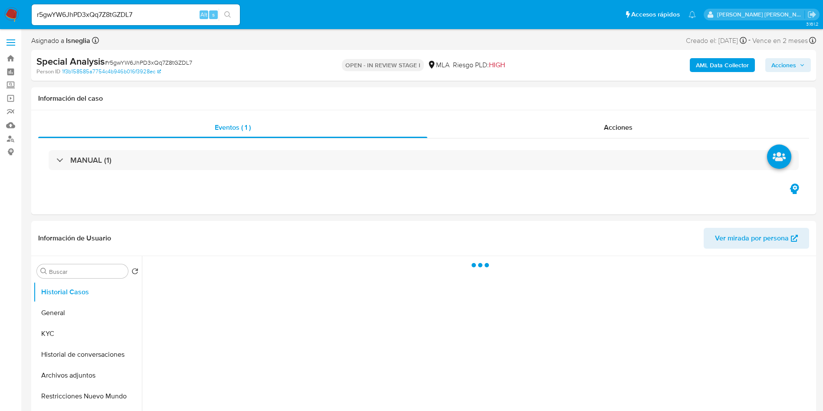
select select "10"
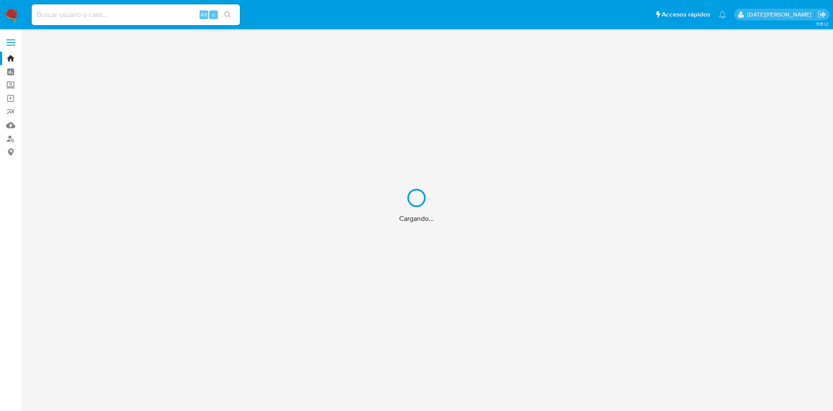
click at [128, 14] on div "Cargando..." at bounding box center [416, 205] width 833 height 411
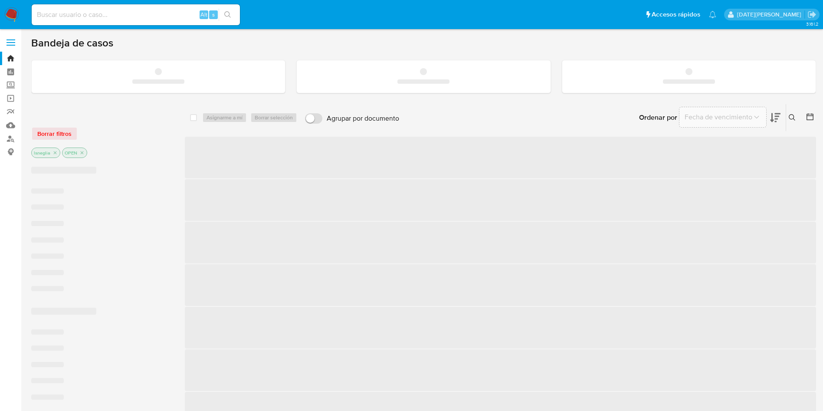
click at [82, 15] on input at bounding box center [136, 14] width 208 height 11
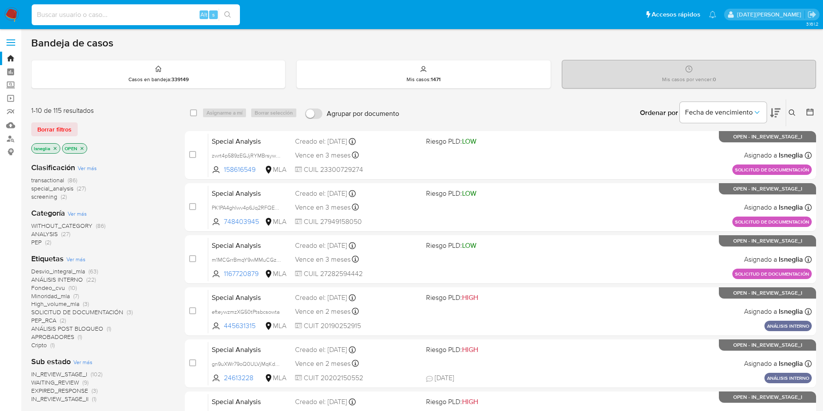
paste input "r5gwYW6JhPD3xQq7Z8tGZDL7"
type input "r5gwYW6JhPD3xQq7Z8tGZDL7"
click at [226, 14] on icon "search-icon" at bounding box center [227, 14] width 7 height 7
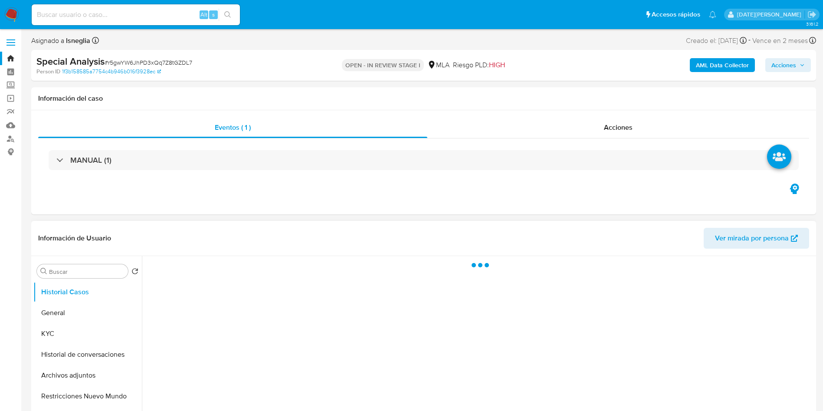
select select "10"
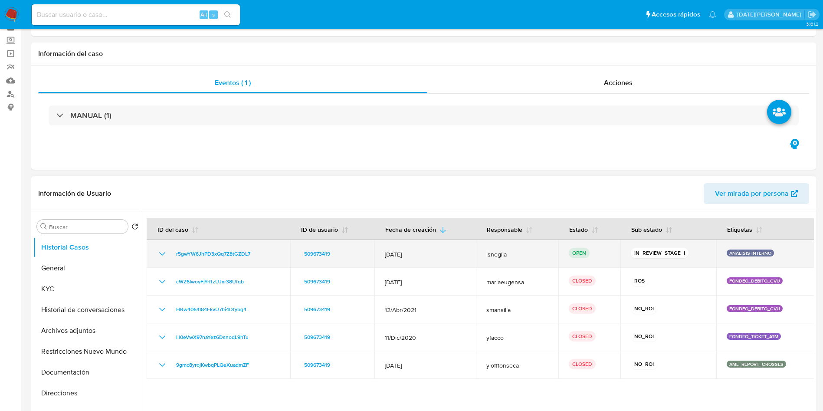
scroll to position [65, 0]
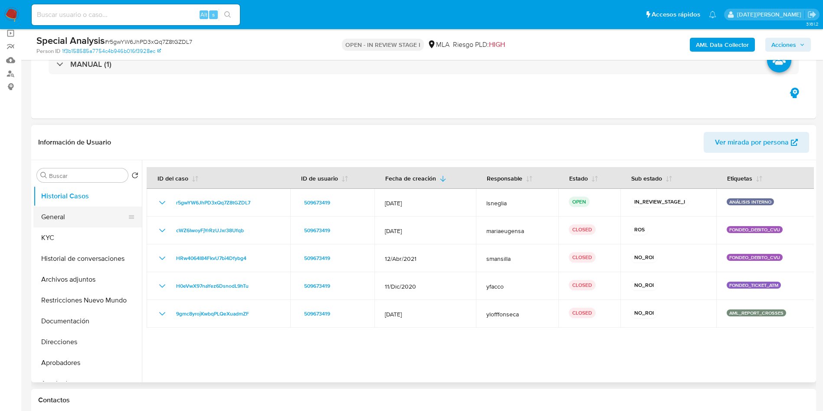
click at [74, 216] on button "General" at bounding box center [84, 217] width 102 height 21
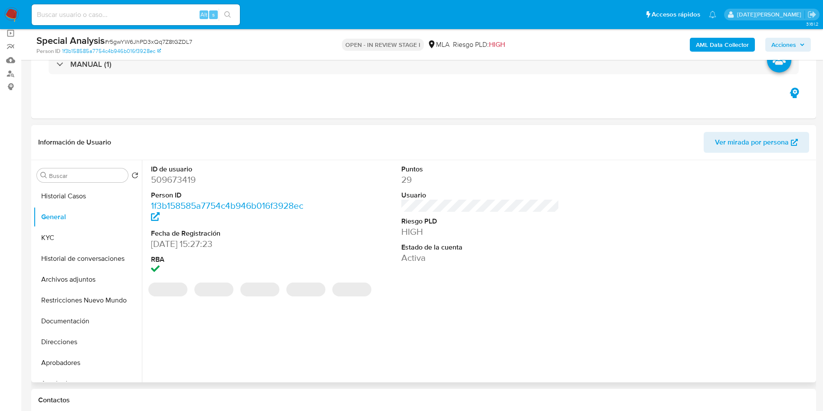
click at [178, 177] on dd "509673419" at bounding box center [230, 180] width 158 height 12
copy dd "509673419"
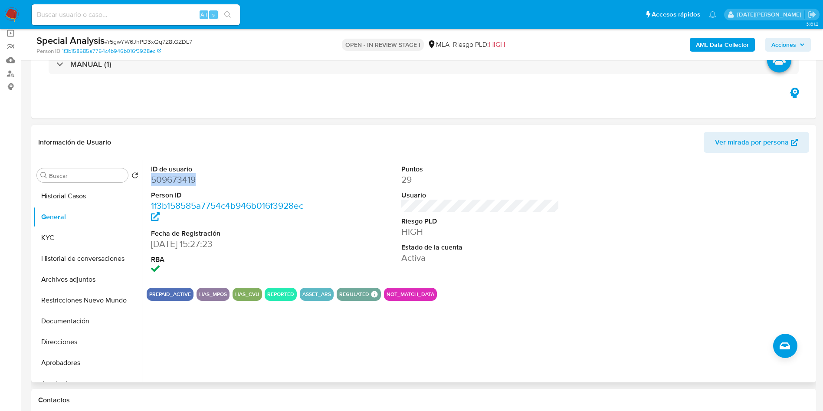
copy dd "509673419"
click at [180, 181] on dd "509673419" at bounding box center [230, 180] width 158 height 12
copy dd "509673419"
click at [68, 236] on button "KYC" at bounding box center [84, 237] width 102 height 21
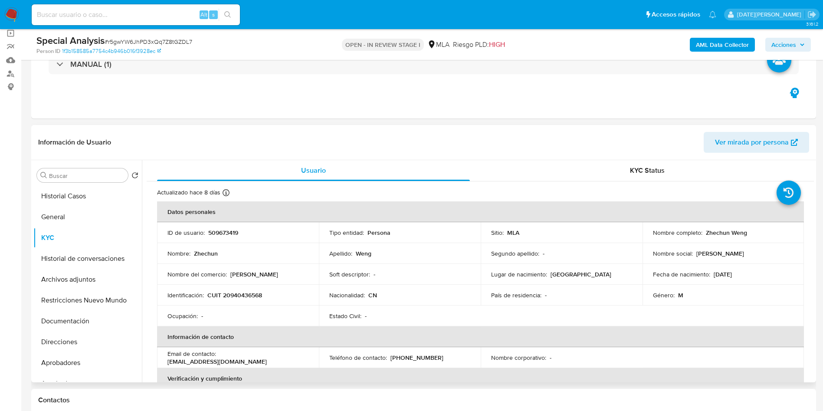
click at [733, 232] on p "Zhechun Weng" at bounding box center [726, 233] width 41 height 8
copy p "Weng"
drag, startPoint x: 702, startPoint y: 230, endPoint x: 744, endPoint y: 233, distance: 42.2
click at [744, 233] on div "Nombre completo : Zhechun Weng" at bounding box center [723, 233] width 141 height 8
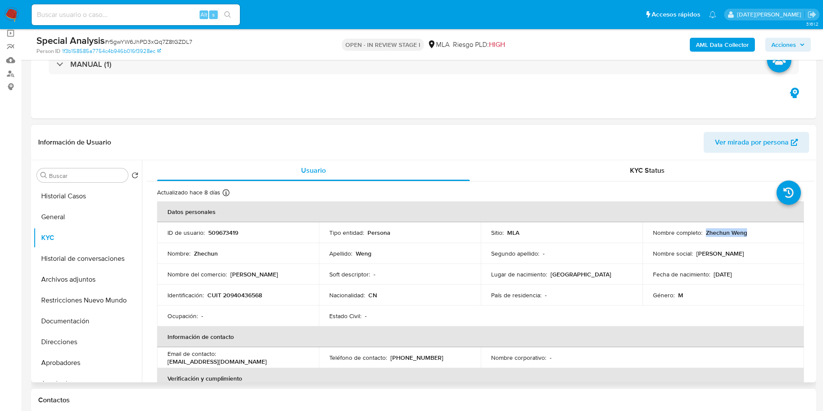
copy p "Zhechun Weng"
click at [240, 292] on p "CUIT 20940436568" at bounding box center [234, 295] width 55 height 8
copy p "20940436568"
drag, startPoint x: 702, startPoint y: 233, endPoint x: 759, endPoint y: 231, distance: 56.4
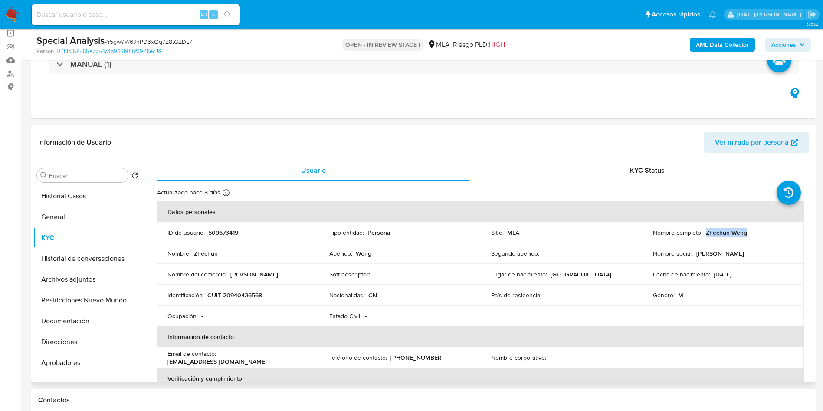
click at [759, 231] on div "Nombre completo : Zhechun Weng" at bounding box center [723, 233] width 141 height 8
copy p "Zhechun Weng"
drag, startPoint x: 208, startPoint y: 296, endPoint x: 256, endPoint y: 272, distance: 53.7
click at [260, 293] on p "CUIT 20940436568" at bounding box center [234, 295] width 55 height 8
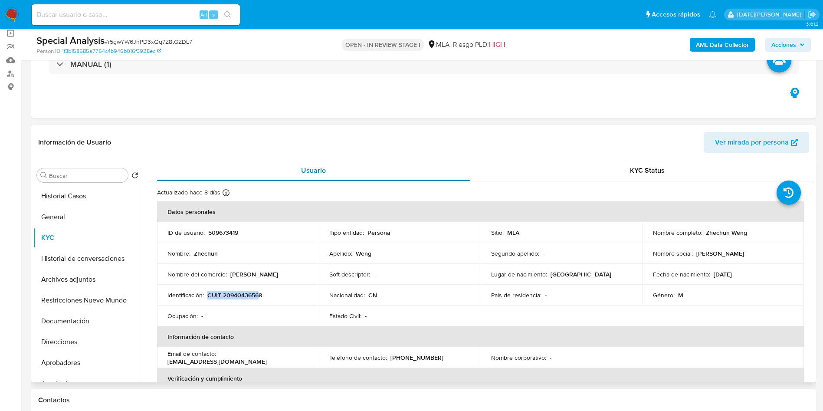
copy p "CUIT 2094043656"
drag, startPoint x: 264, startPoint y: 295, endPoint x: 216, endPoint y: 290, distance: 48.0
click at [209, 292] on div "Identificación : CUIT 20940436568" at bounding box center [237, 295] width 141 height 8
copy p "CUIT 20940436568"
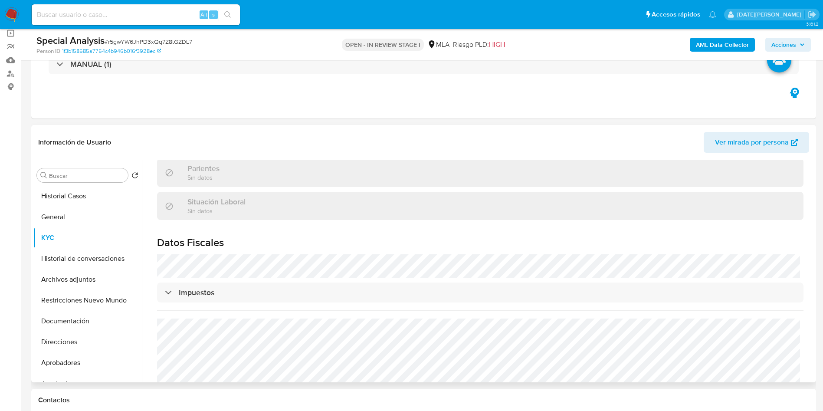
scroll to position [448, 0]
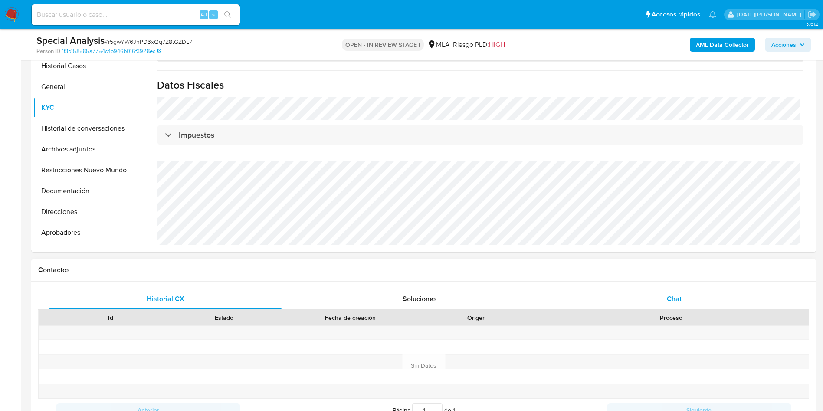
click at [682, 303] on div "Chat" at bounding box center [673, 299] width 233 height 21
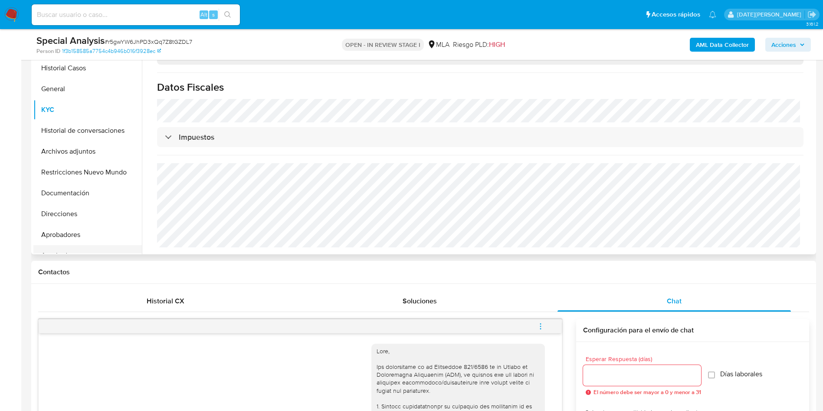
scroll to position [195, 0]
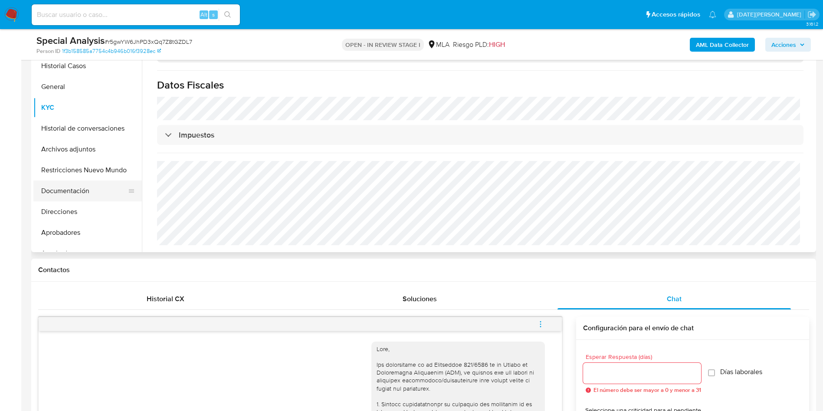
click at [75, 191] on button "Documentación" at bounding box center [84, 190] width 102 height 21
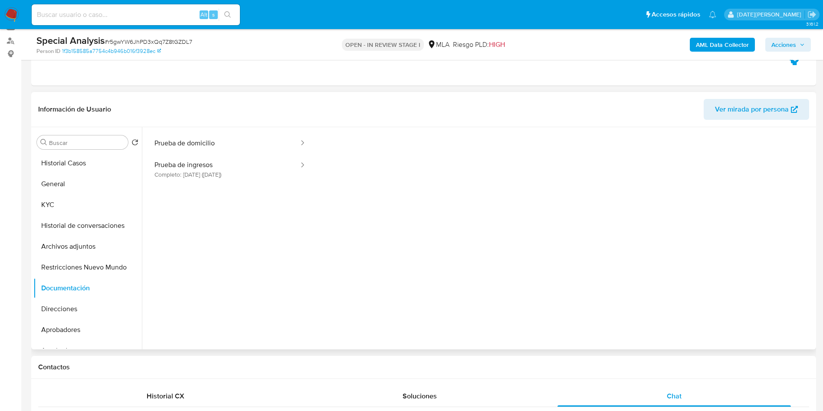
scroll to position [0, 0]
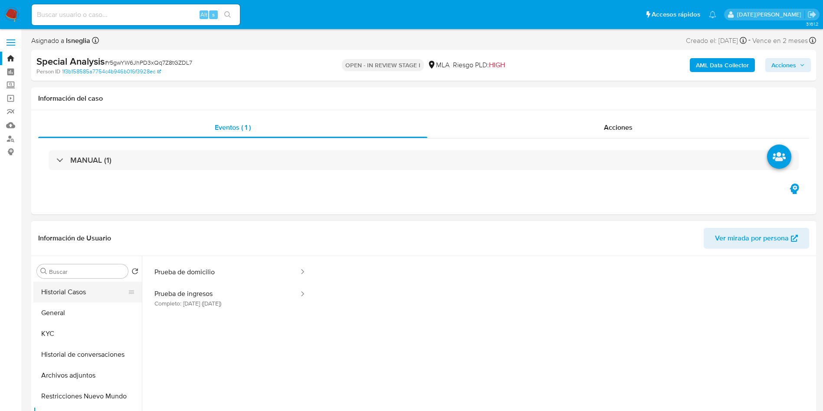
click at [79, 290] on button "Historial Casos" at bounding box center [84, 292] width 102 height 21
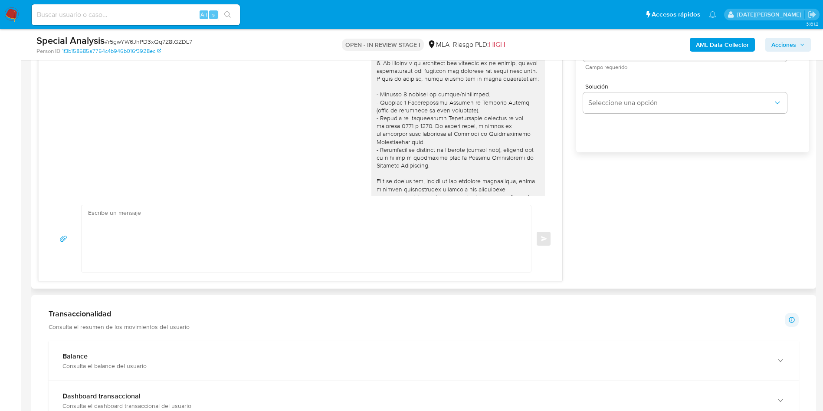
scroll to position [521, 0]
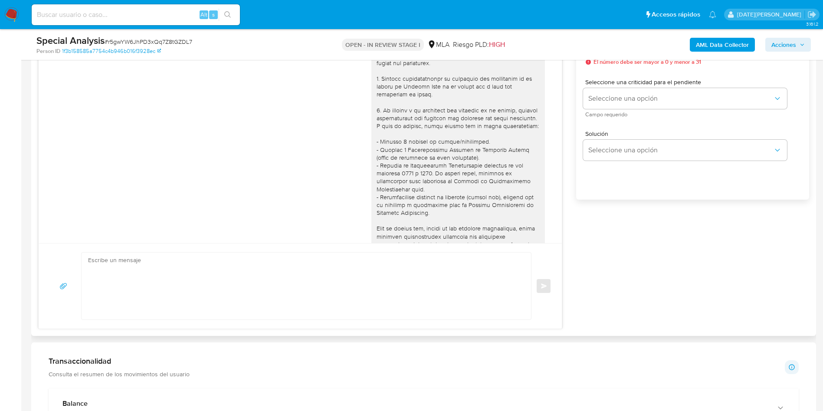
click at [413, 279] on textarea at bounding box center [304, 285] width 432 height 67
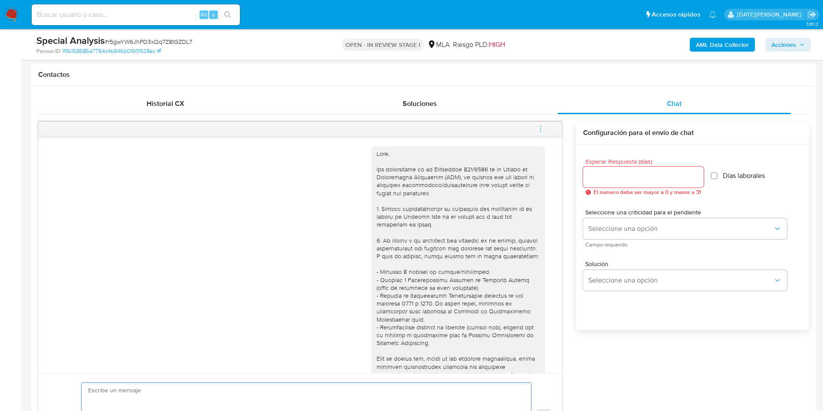
click at [632, 171] on input "Esperar Respuesta (días)" at bounding box center [643, 176] width 121 height 11
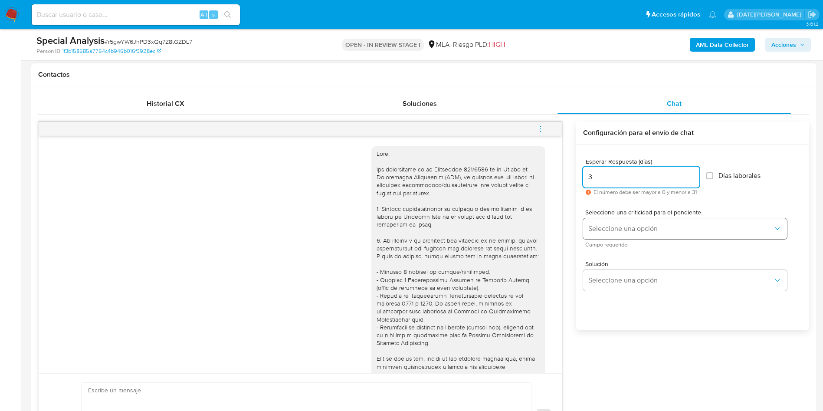
type input "3"
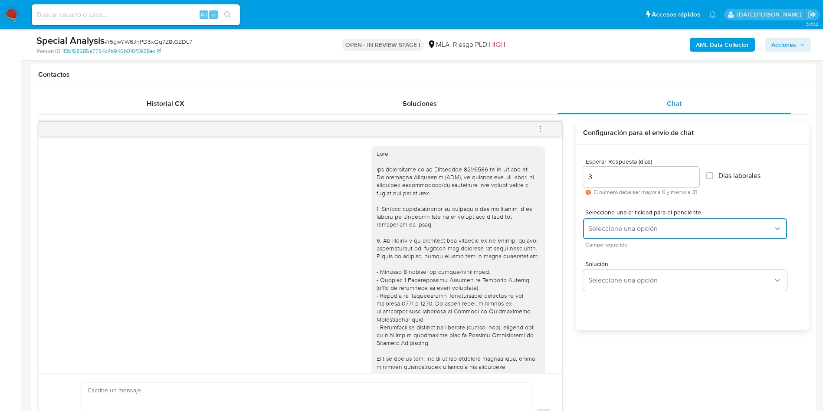
click at [617, 226] on span "Seleccione una opción" at bounding box center [680, 228] width 185 height 9
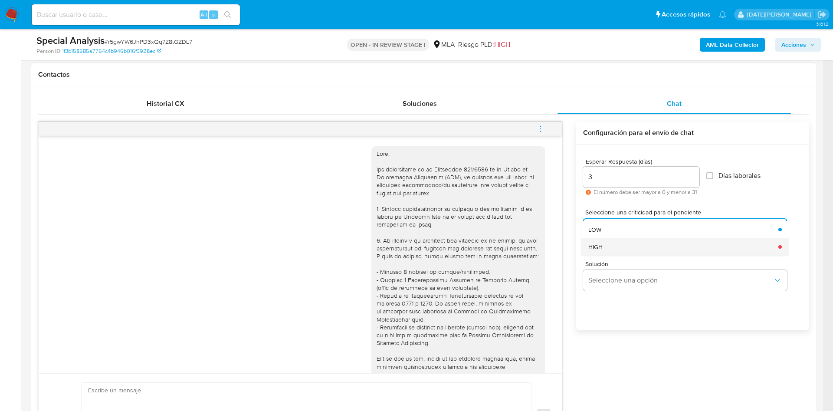
click at [626, 246] on div "HIGH" at bounding box center [680, 246] width 185 height 17
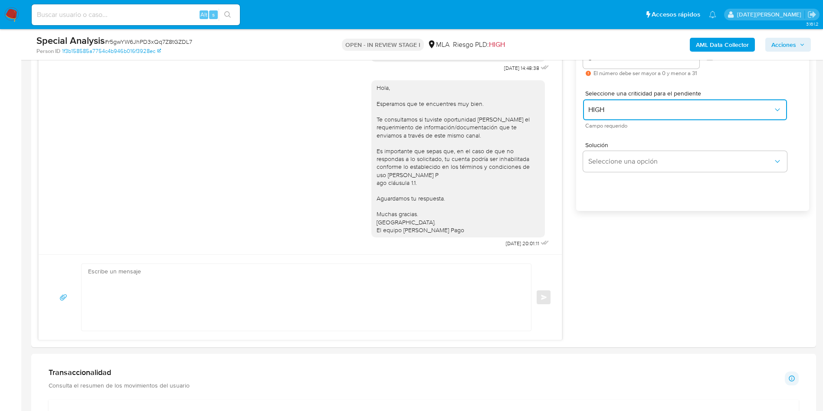
scroll to position [586, 0]
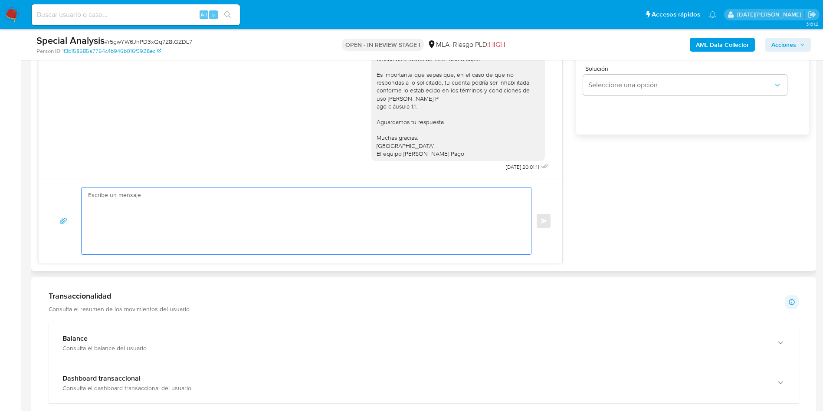
click at [256, 220] on textarea at bounding box center [304, 220] width 432 height 67
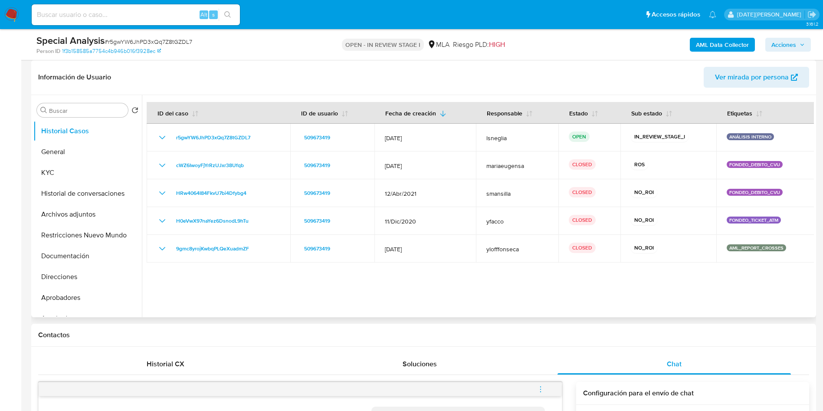
scroll to position [0, 0]
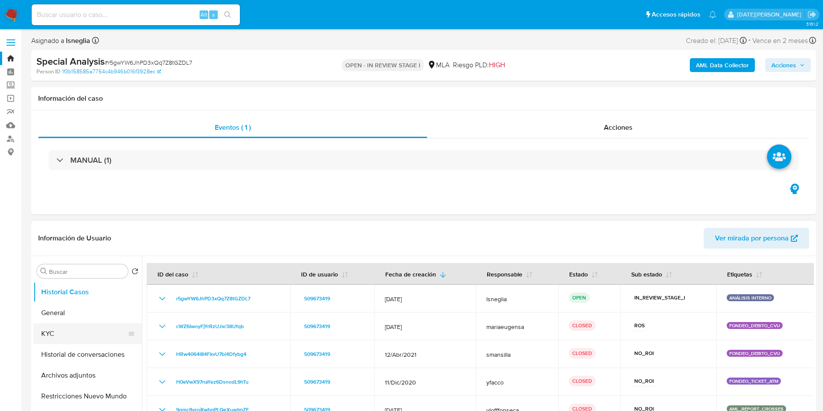
click at [65, 329] on button "KYC" at bounding box center [84, 333] width 102 height 21
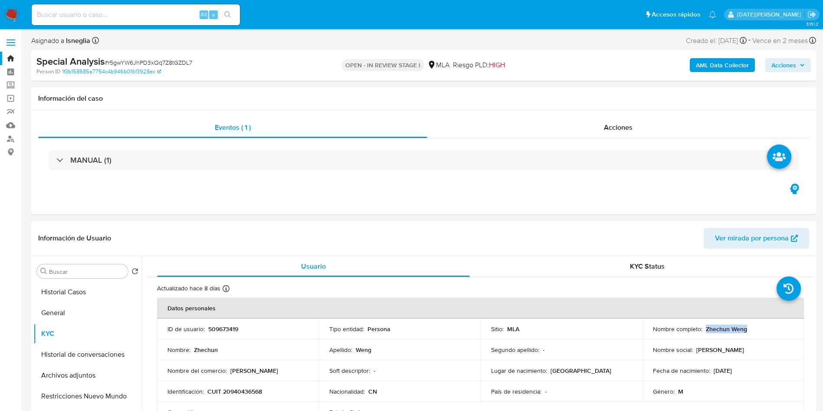
drag, startPoint x: 704, startPoint y: 330, endPoint x: 752, endPoint y: 329, distance: 48.2
click at [752, 329] on div "Nombre completo : Zhechun Weng" at bounding box center [723, 329] width 141 height 8
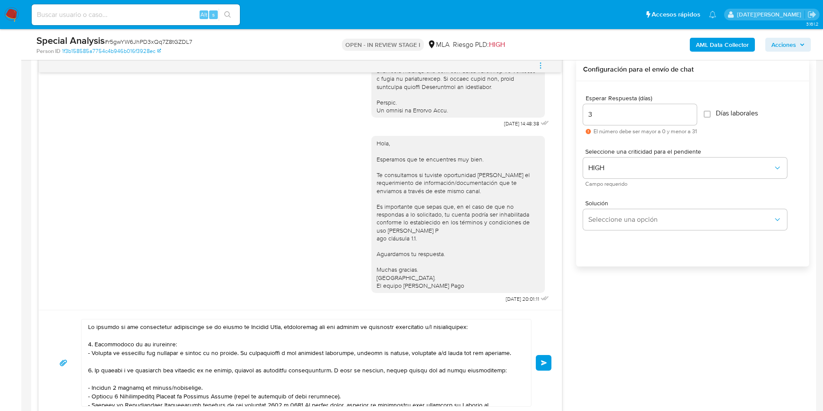
scroll to position [521, 0]
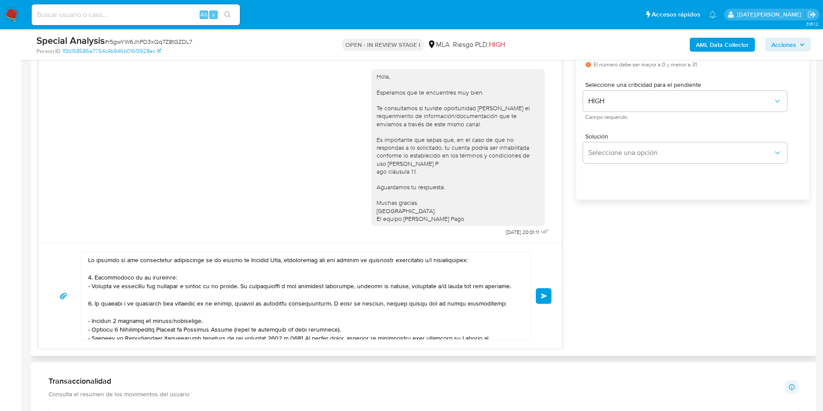
click at [90, 257] on textarea at bounding box center [304, 295] width 432 height 87
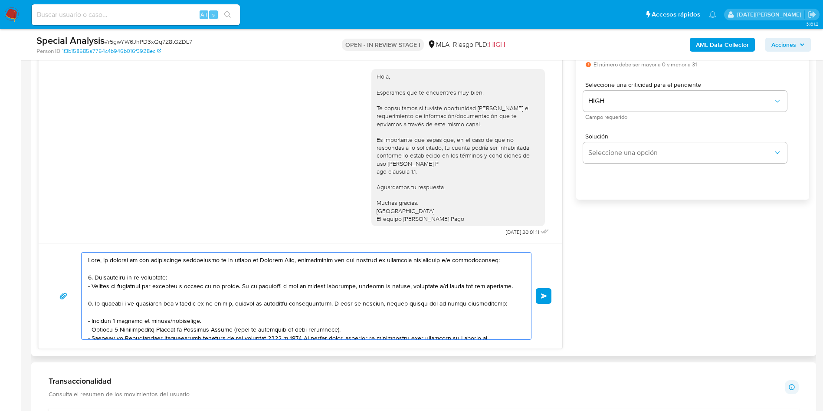
paste textarea "Zhechun Weng"
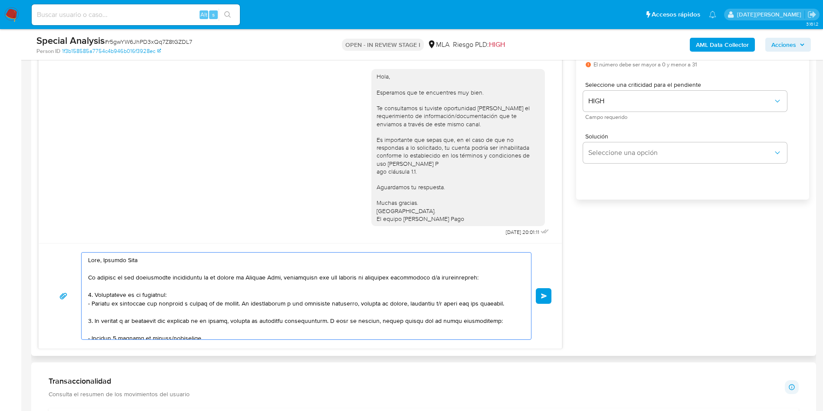
click at [289, 295] on textarea at bounding box center [304, 295] width 432 height 87
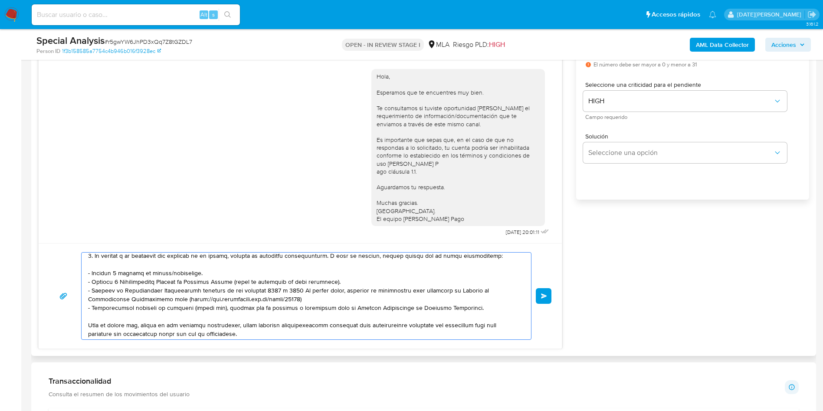
drag, startPoint x: 196, startPoint y: 271, endPoint x: 80, endPoint y: 271, distance: 115.8
click at [80, 271] on div "Enviar" at bounding box center [300, 296] width 502 height 88
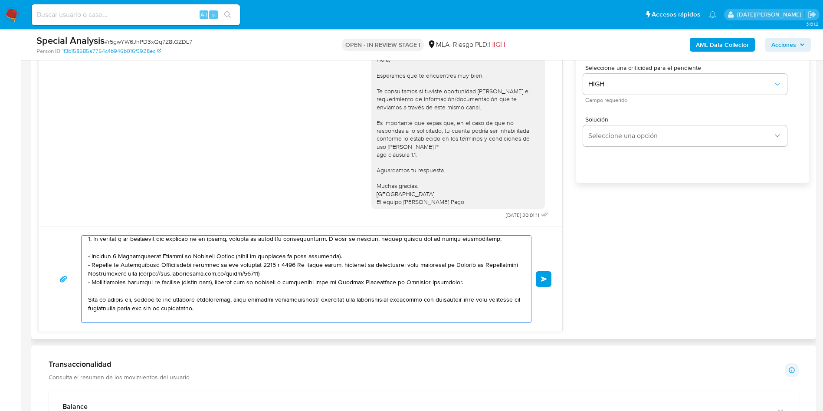
scroll to position [0, 0]
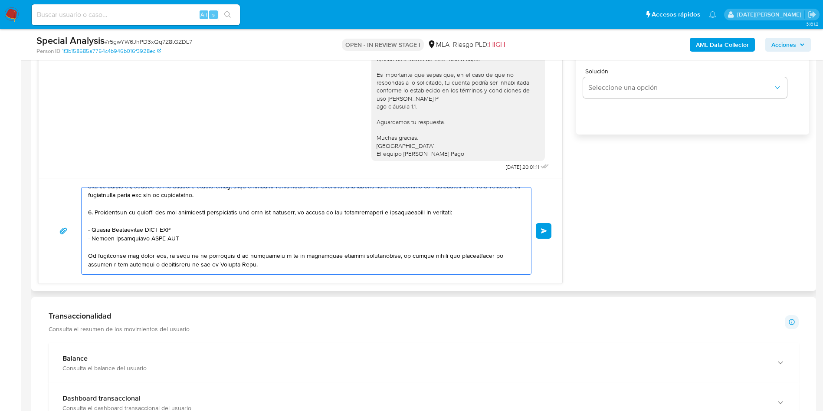
drag, startPoint x: 88, startPoint y: 213, endPoint x: 180, endPoint y: 235, distance: 95.3
click at [180, 235] on div at bounding box center [304, 230] width 445 height 87
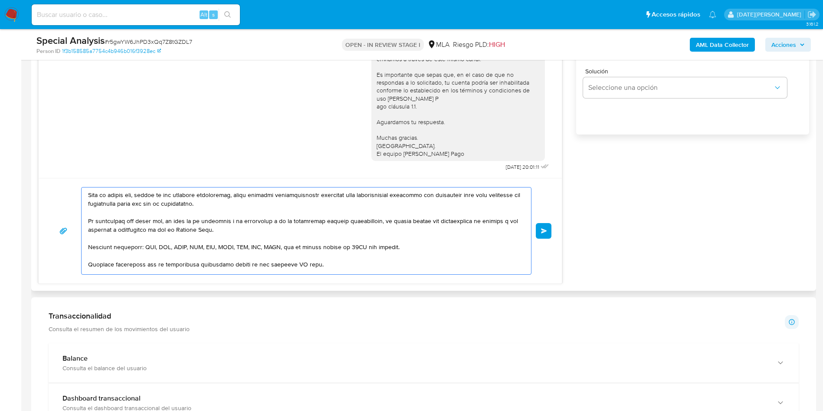
click at [295, 265] on textarea at bounding box center [304, 230] width 432 height 87
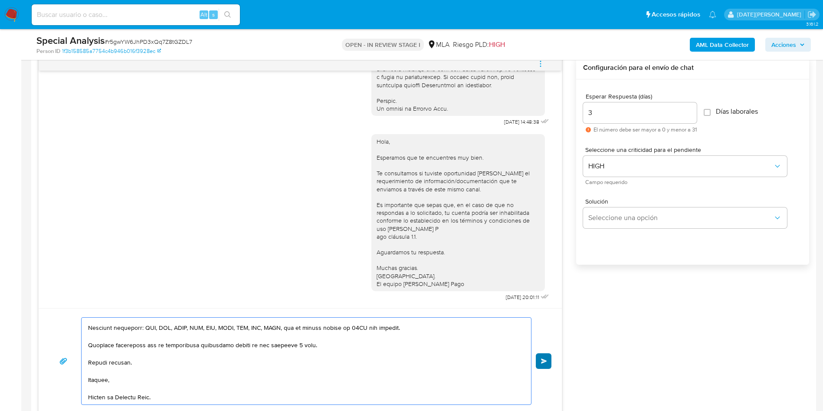
type textarea "Hola, Zhechun Weng En función de las operaciones registradas en tu cuenta de Me…"
click at [548, 358] on button "Enviar" at bounding box center [544, 361] width 16 height 16
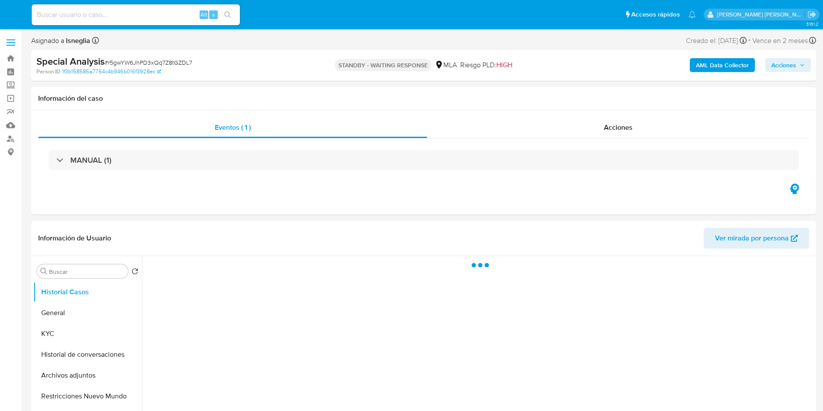
select select "10"
